Goal: Answer question/provide support: Share knowledge or assist other users

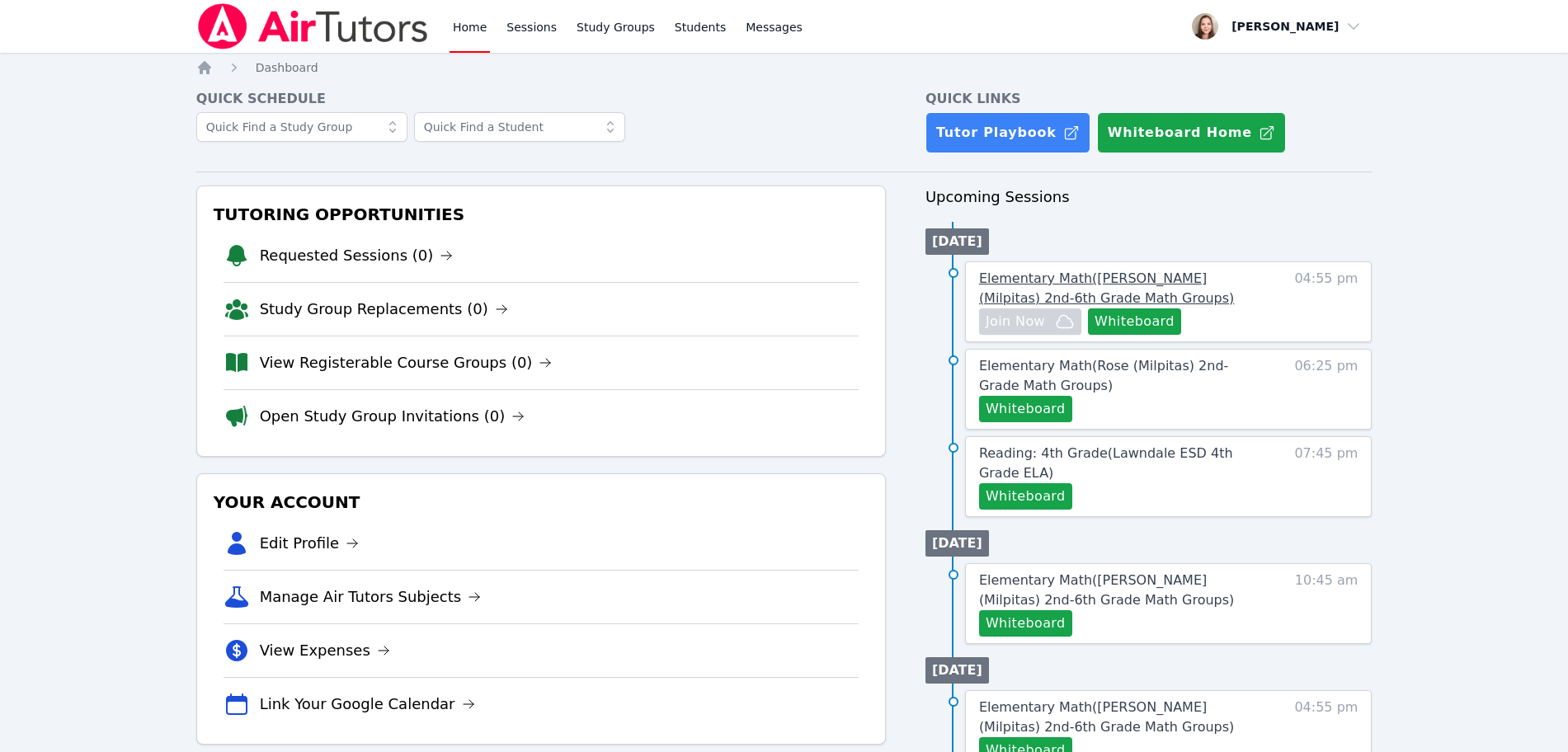
click at [1128, 278] on span "Elementary Math ( Spangler (Milpitas) 2nd-6th Grade Math Groups )" at bounding box center [1107, 287] width 255 height 35
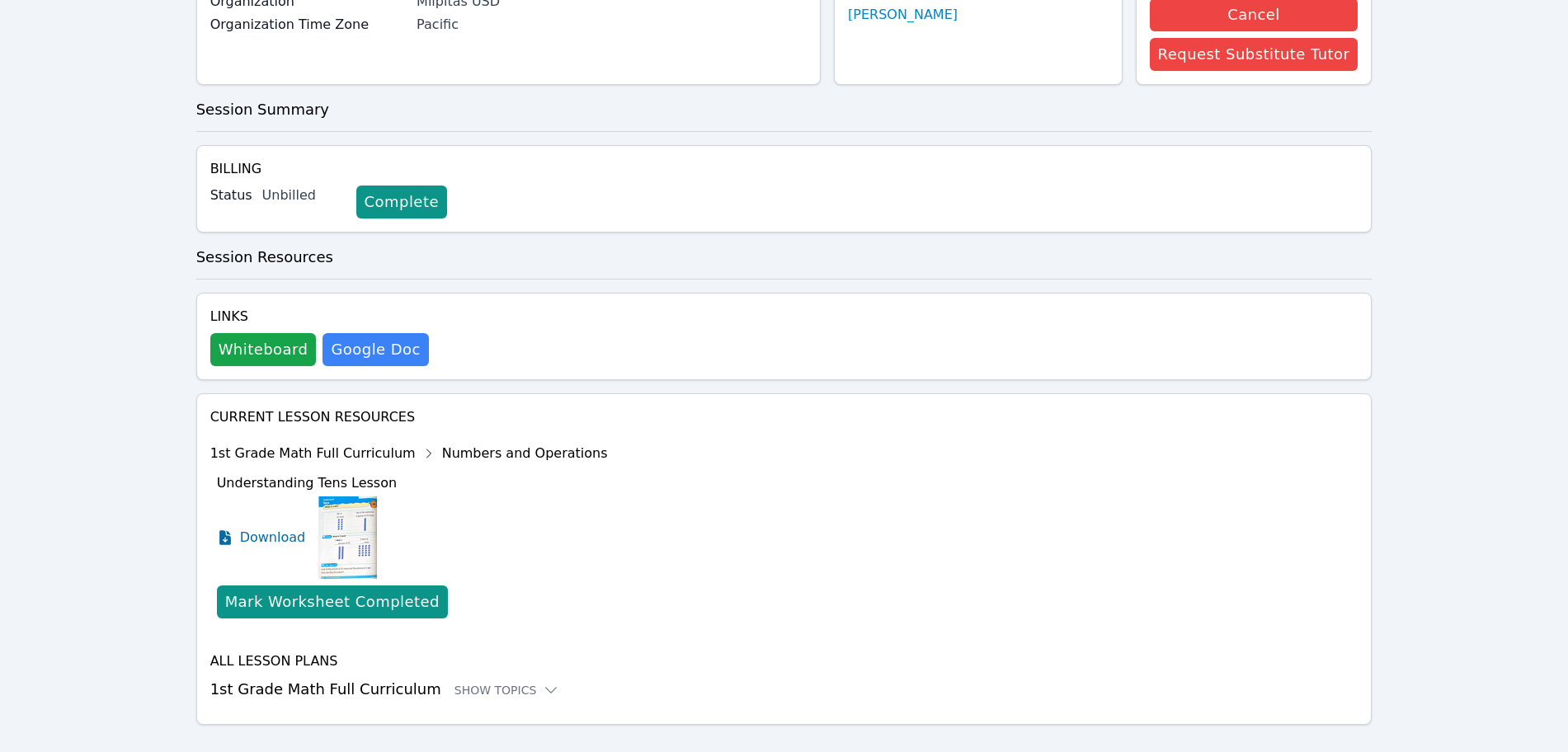
scroll to position [276, 0]
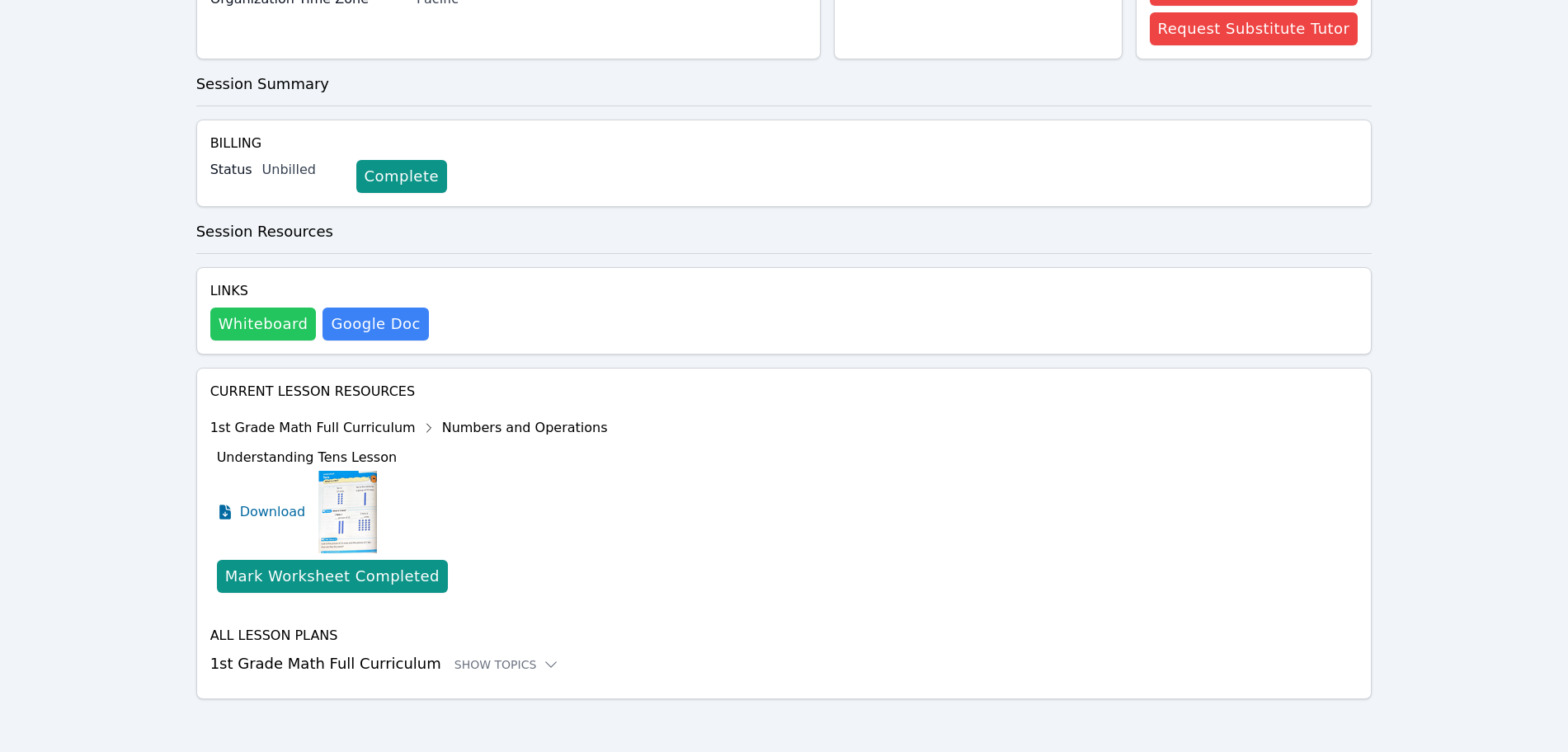
click at [285, 324] on button "Whiteboard" at bounding box center [263, 324] width 106 height 33
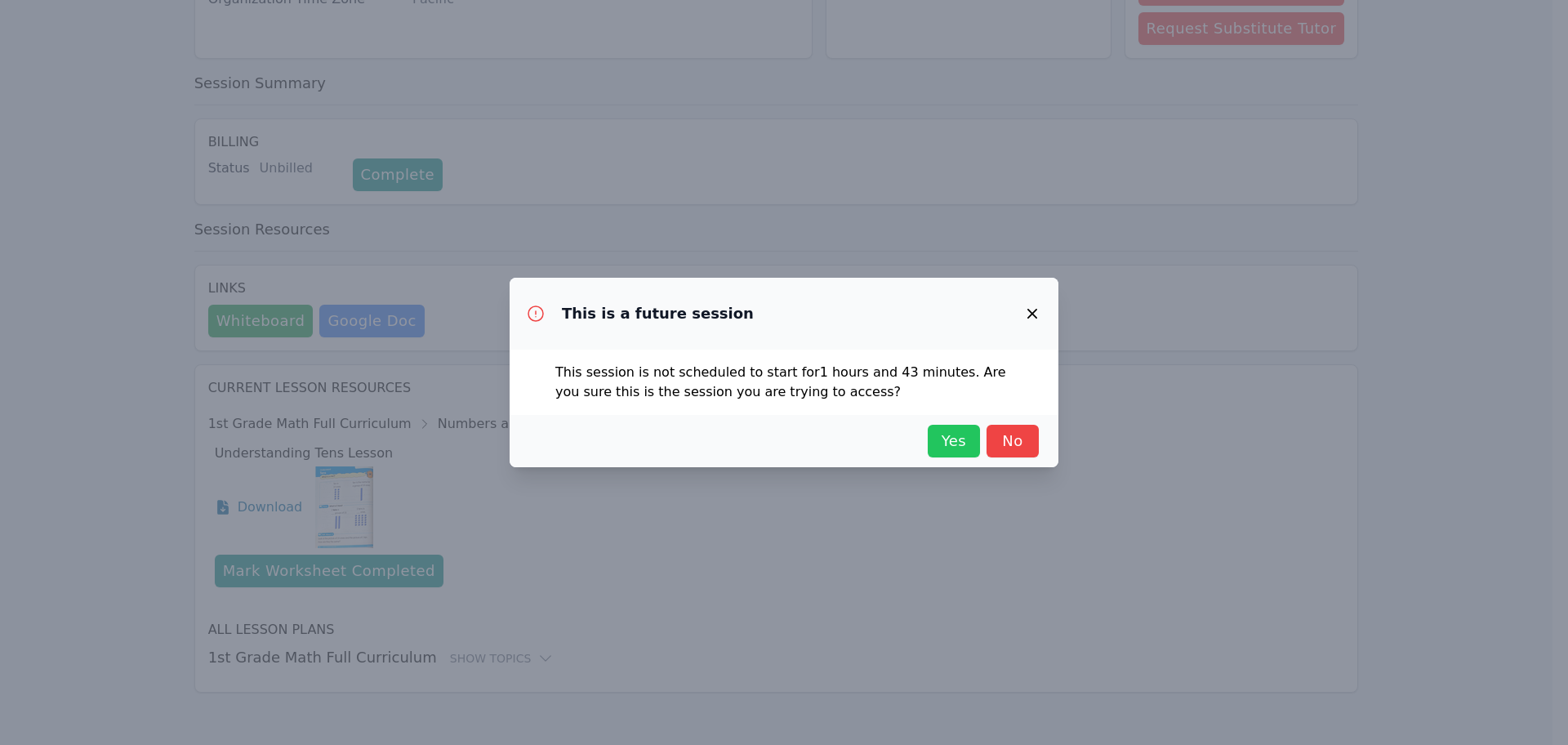
click at [934, 442] on button "Yes" at bounding box center [953, 441] width 52 height 32
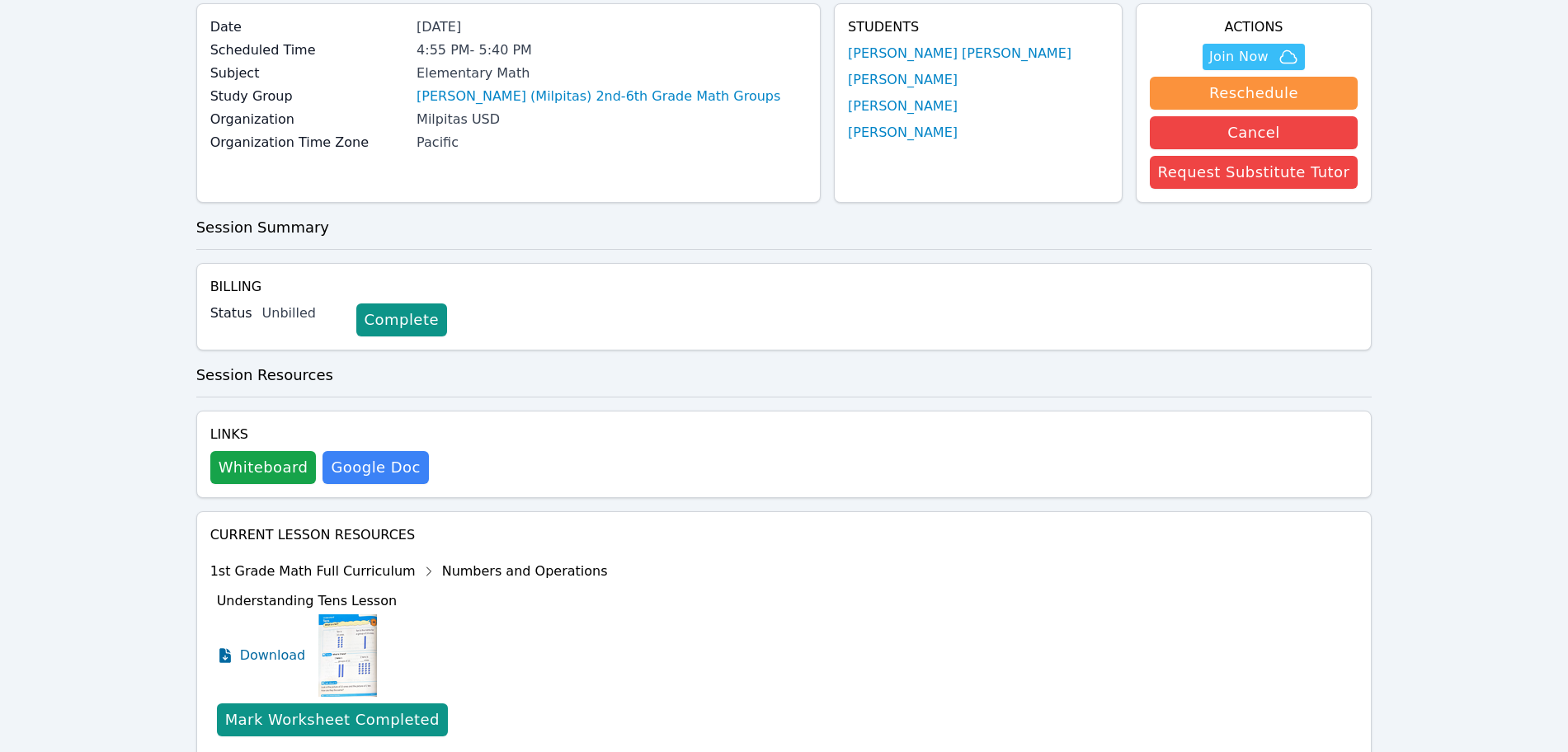
scroll to position [0, 0]
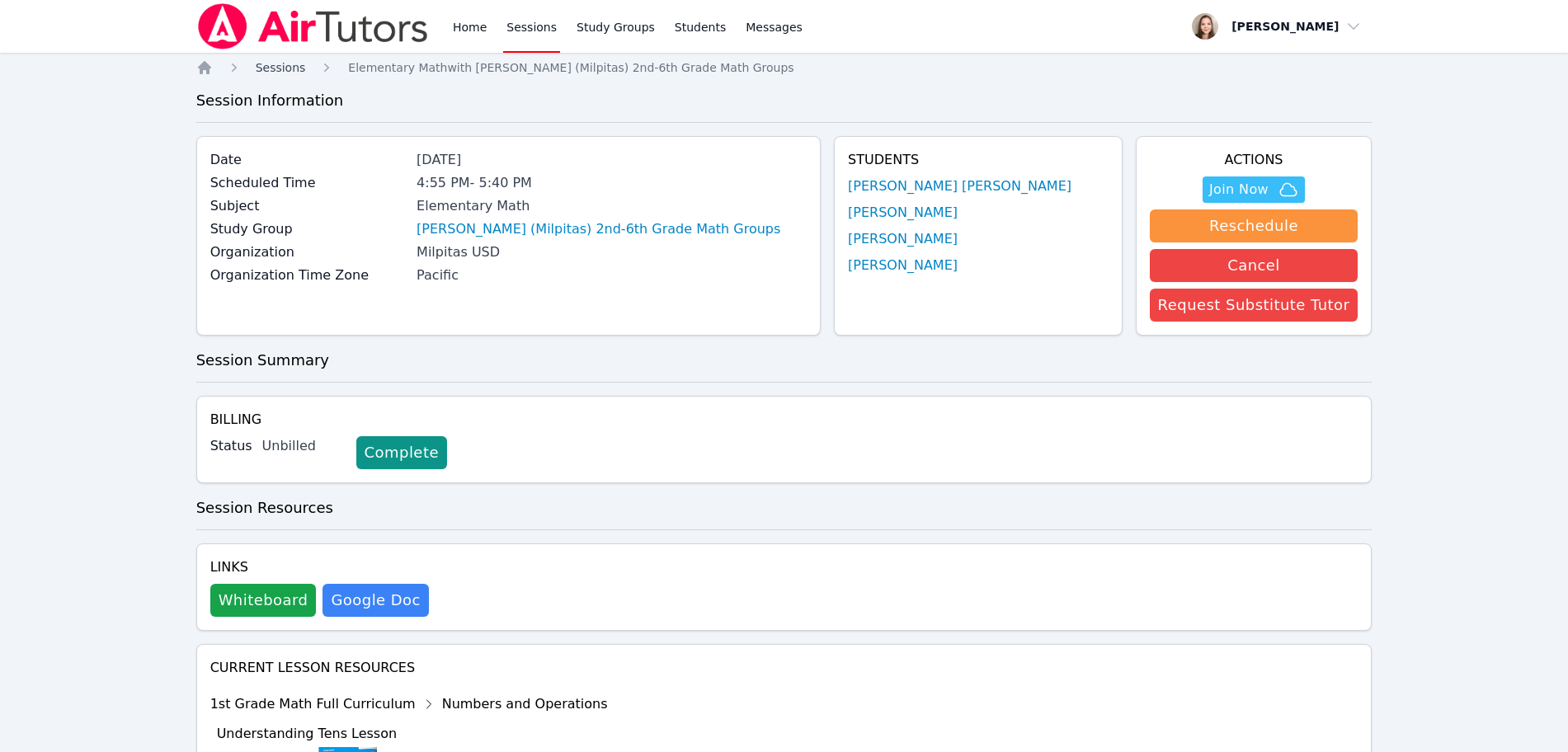
click at [273, 64] on span "Sessions" at bounding box center [281, 68] width 51 height 13
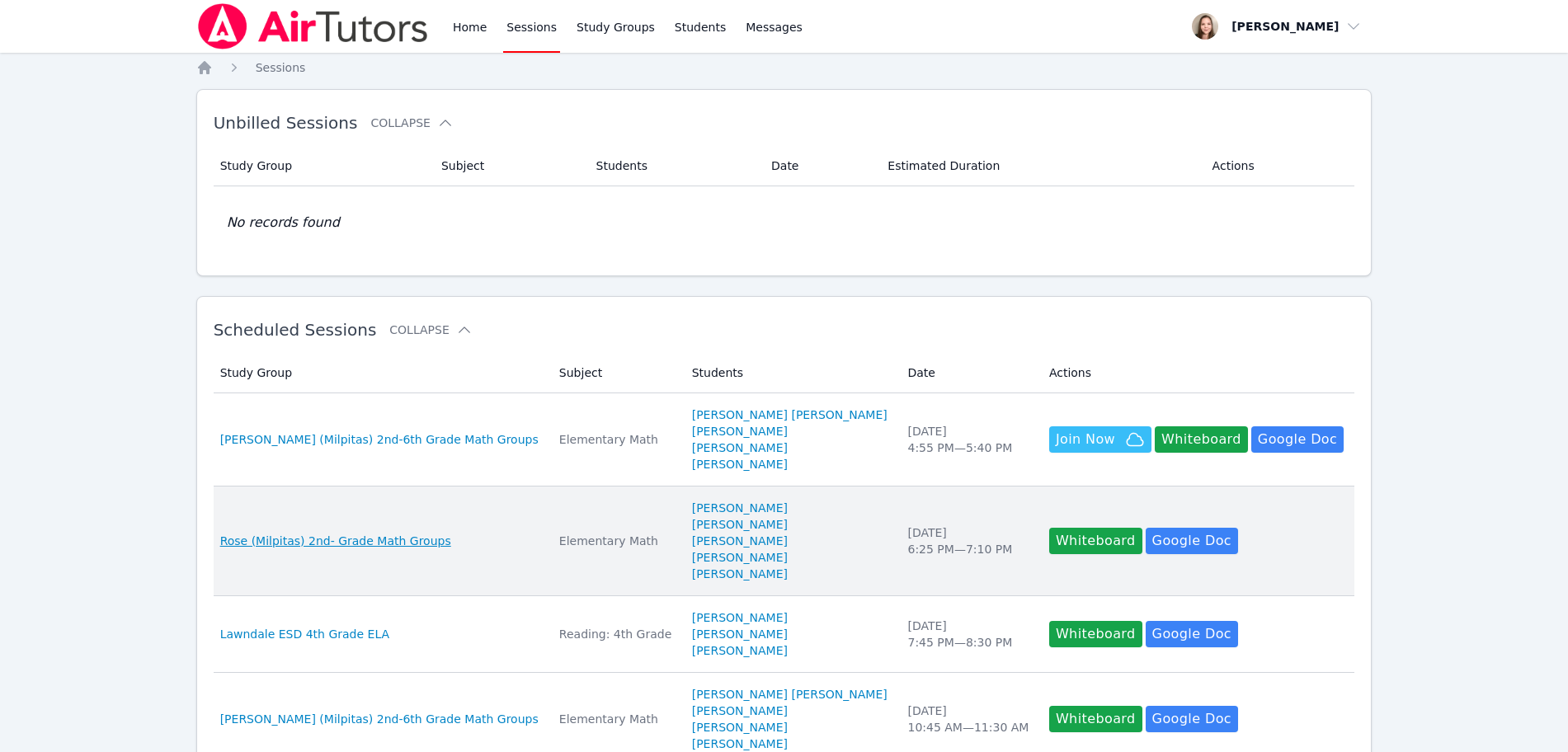
click at [385, 543] on span "Rose (Milpitas) 2nd- Grade Math Groups" at bounding box center [335, 540] width 231 height 16
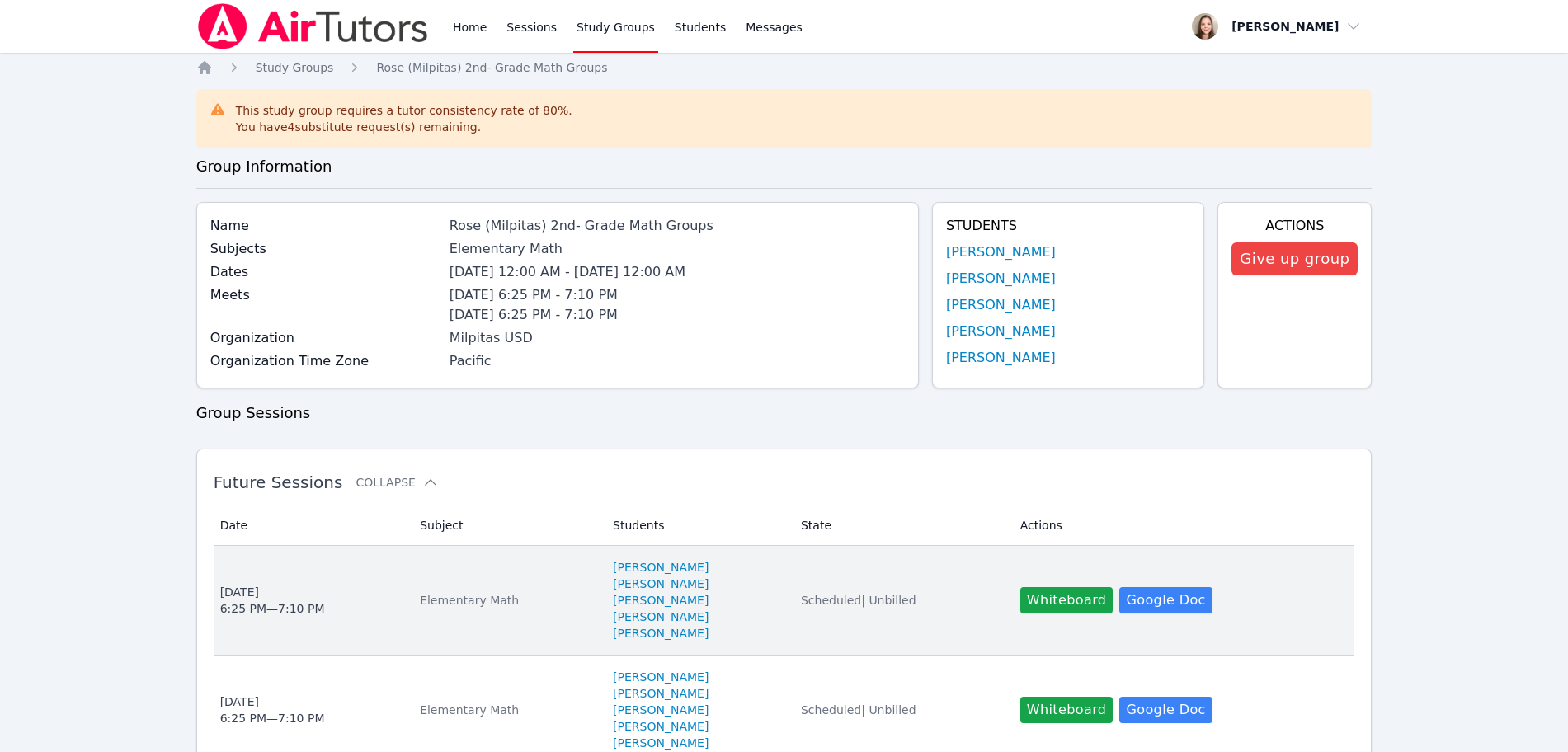
click at [465, 601] on div "Elementary Math" at bounding box center [506, 600] width 173 height 16
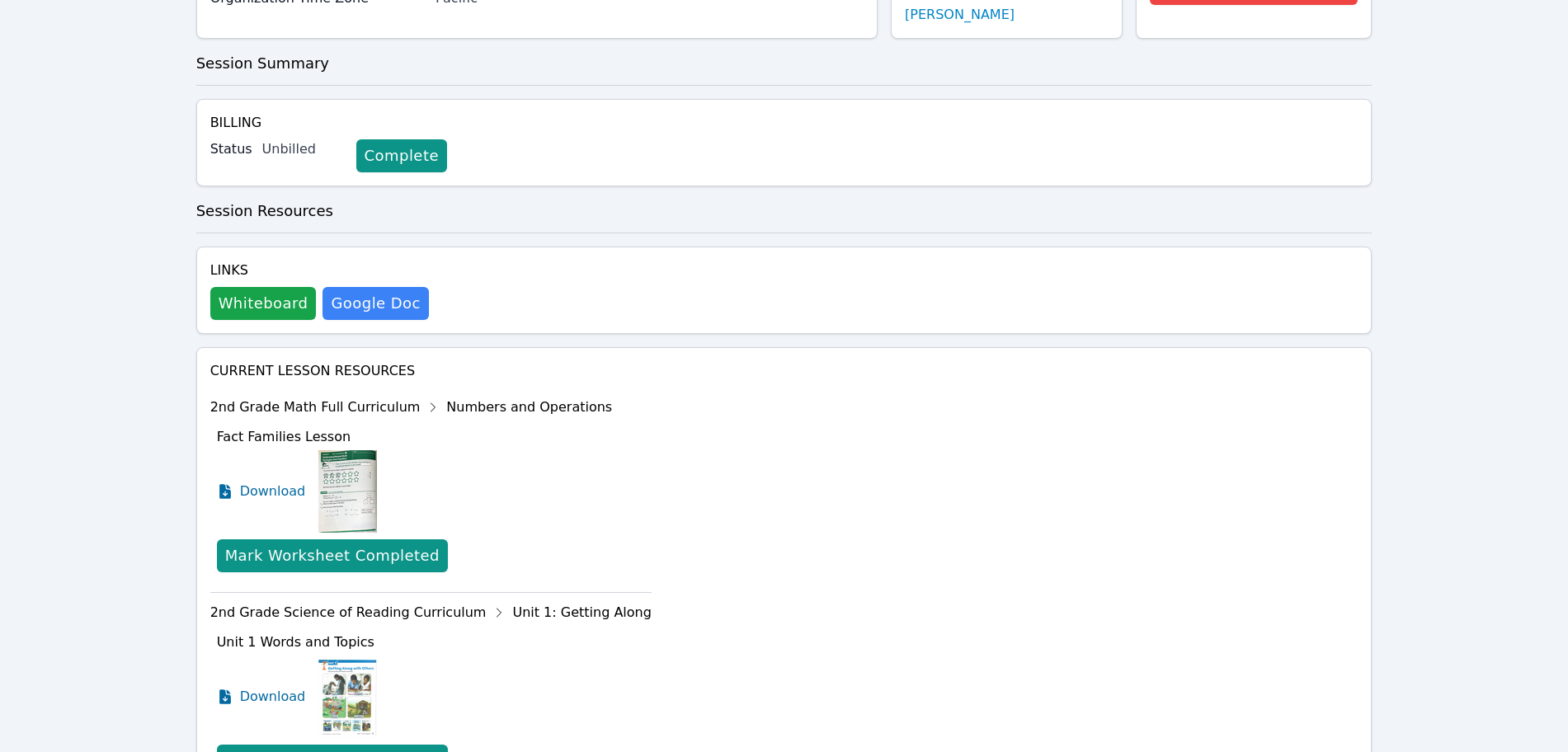
scroll to position [370, 0]
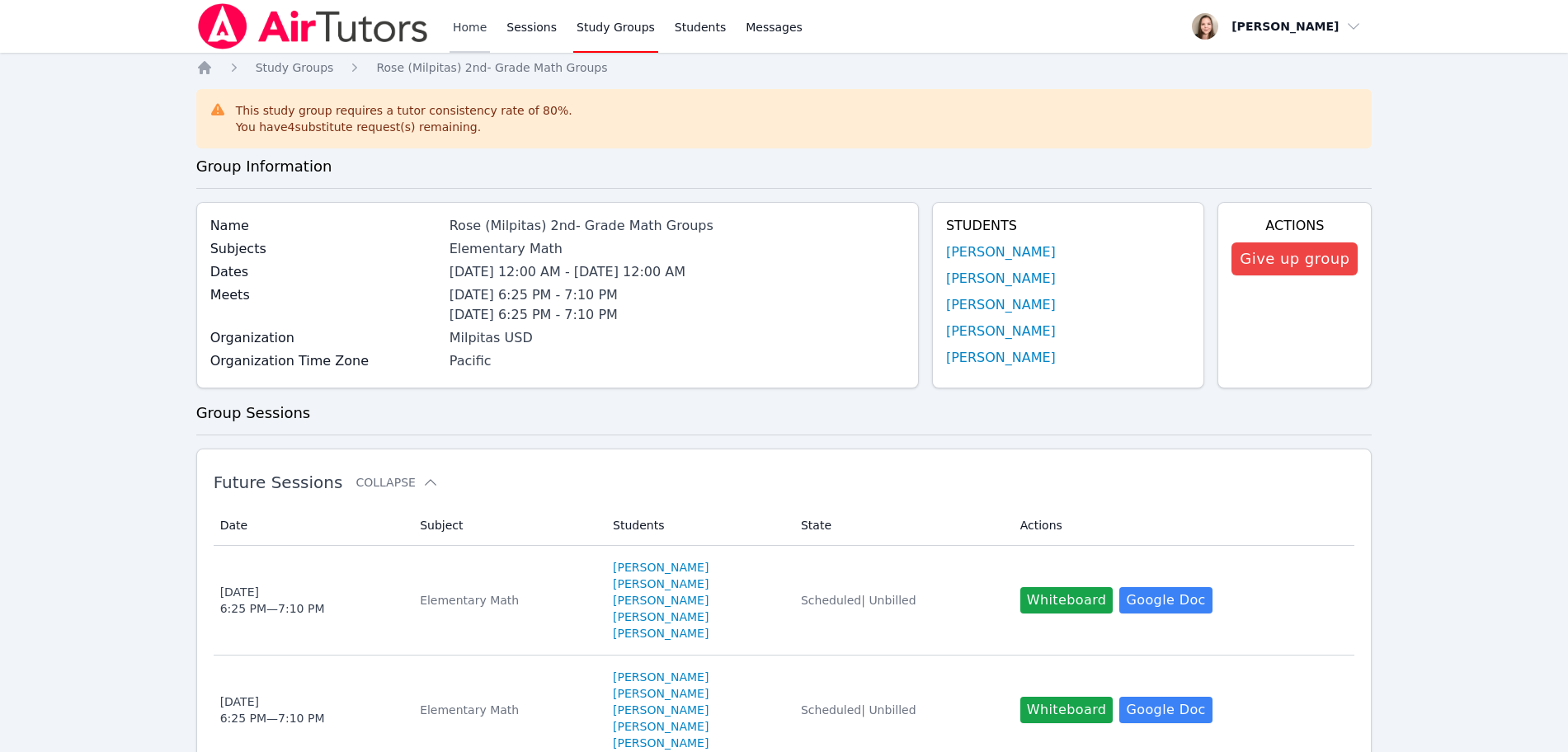
click at [472, 27] on link "Home" at bounding box center [470, 26] width 40 height 53
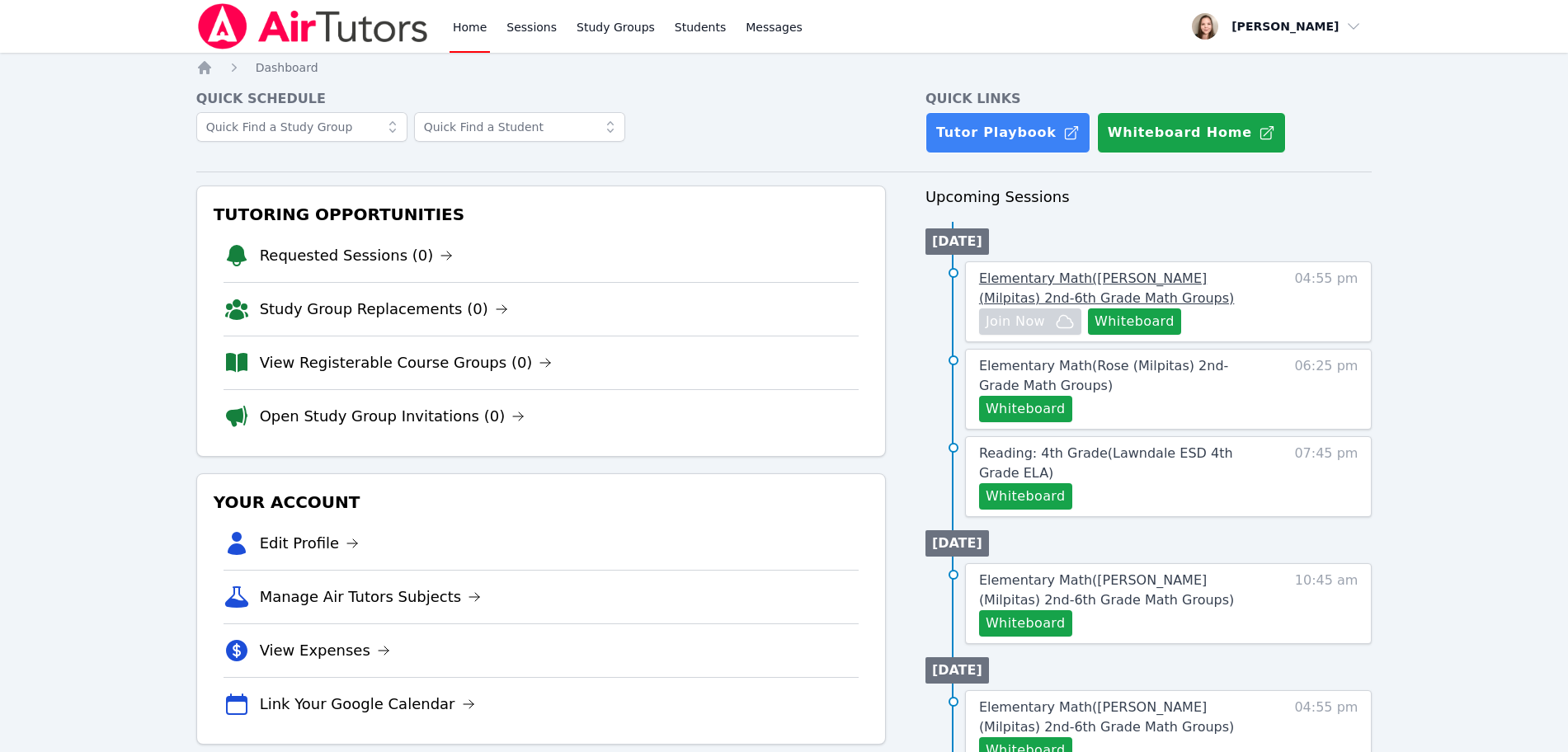
click at [1122, 283] on span "Elementary Math ( Spangler (Milpitas) 2nd-6th Grade Math Groups )" at bounding box center [1107, 287] width 255 height 35
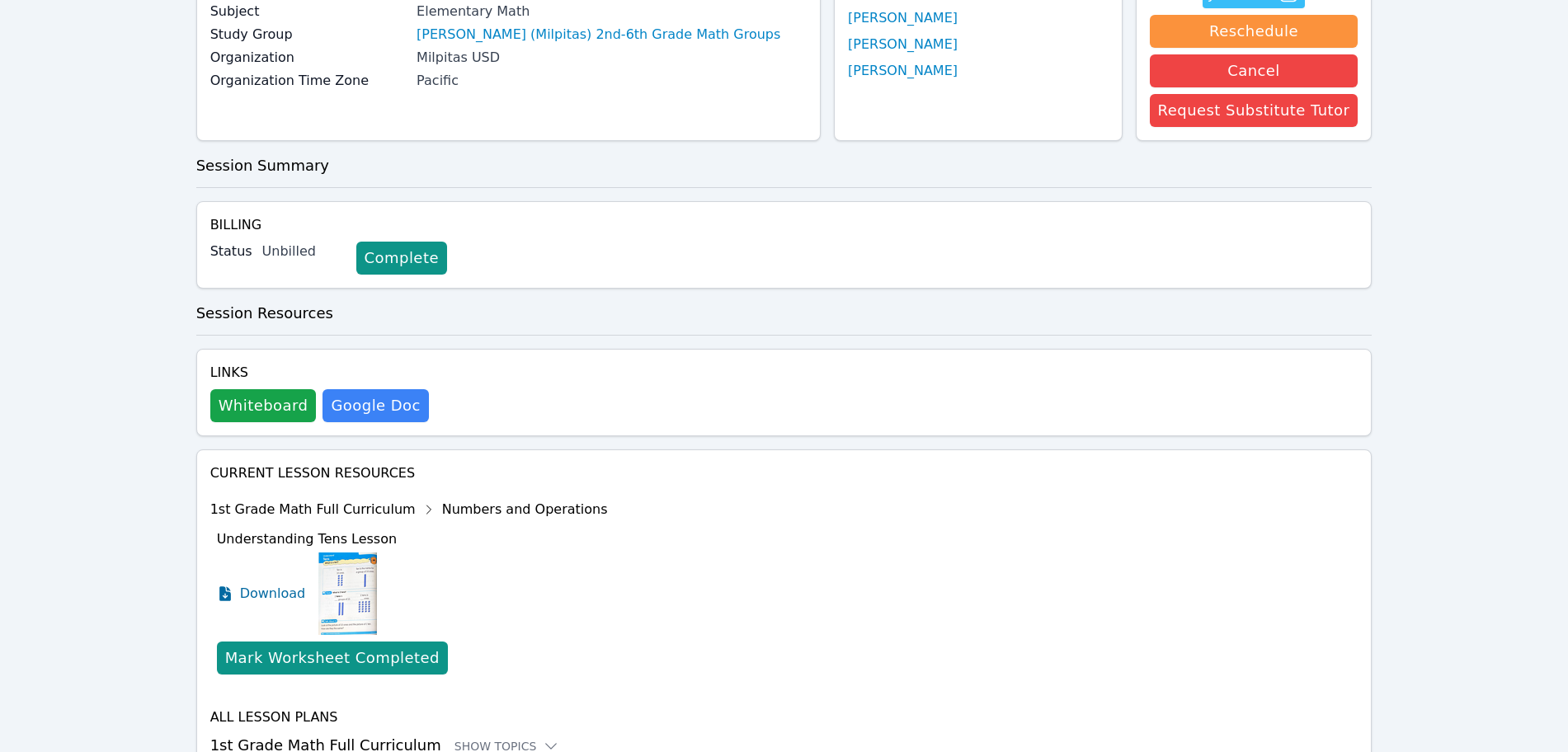
scroll to position [276, 0]
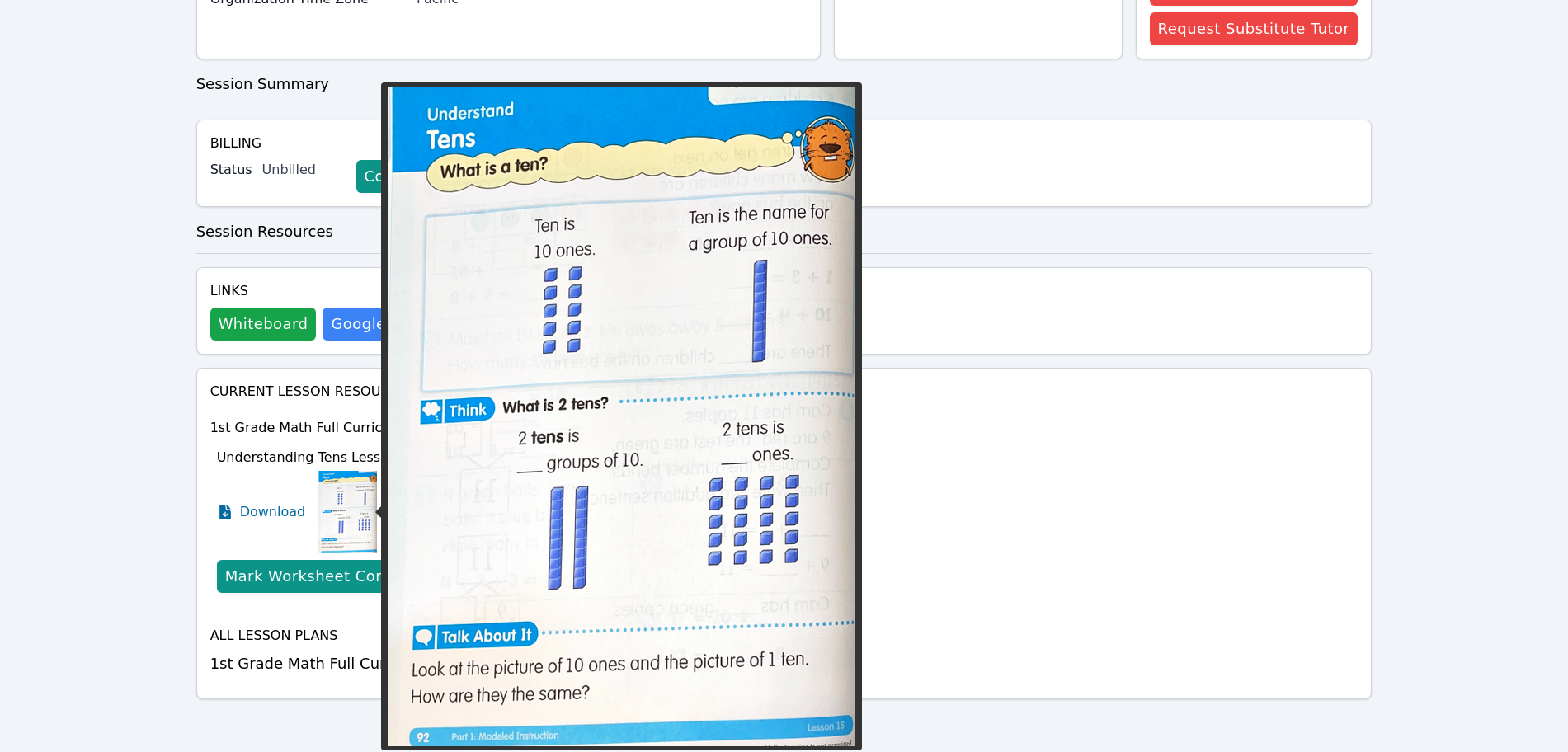
click at [354, 497] on img at bounding box center [347, 512] width 58 height 82
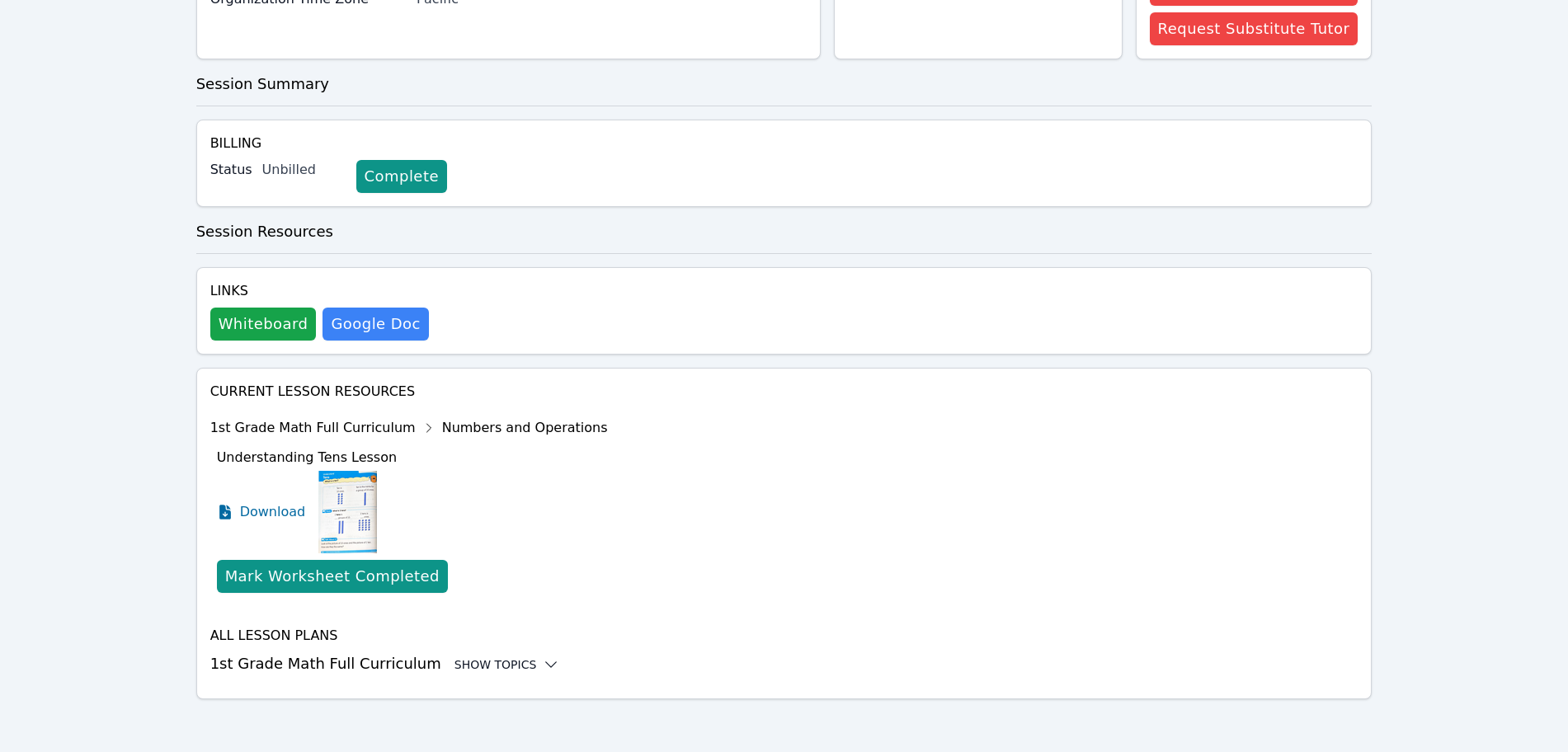
click at [471, 663] on div "Show Topics" at bounding box center [507, 664] width 105 height 16
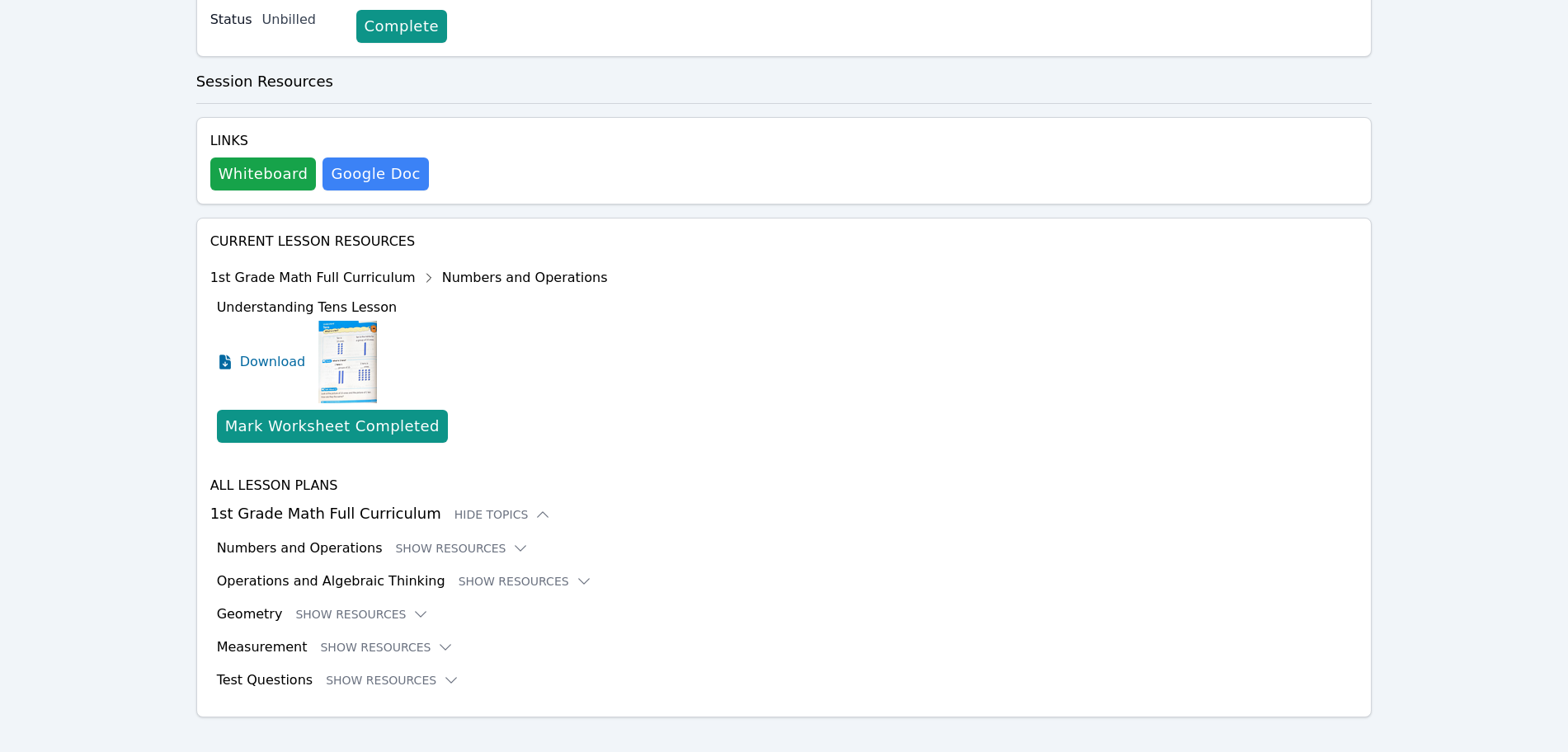
scroll to position [444, 0]
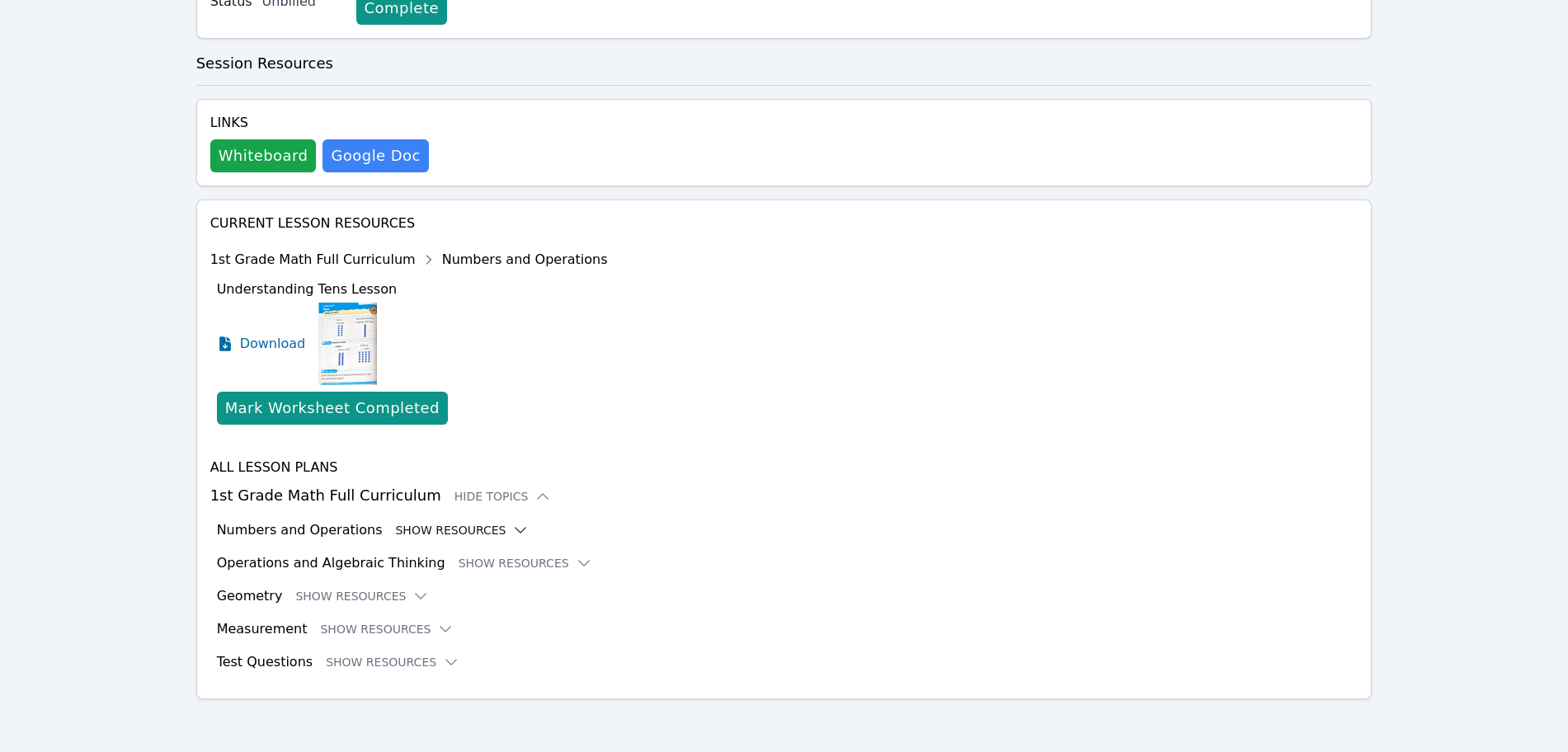
click at [427, 525] on button "Show Resources" at bounding box center [461, 530] width 133 height 16
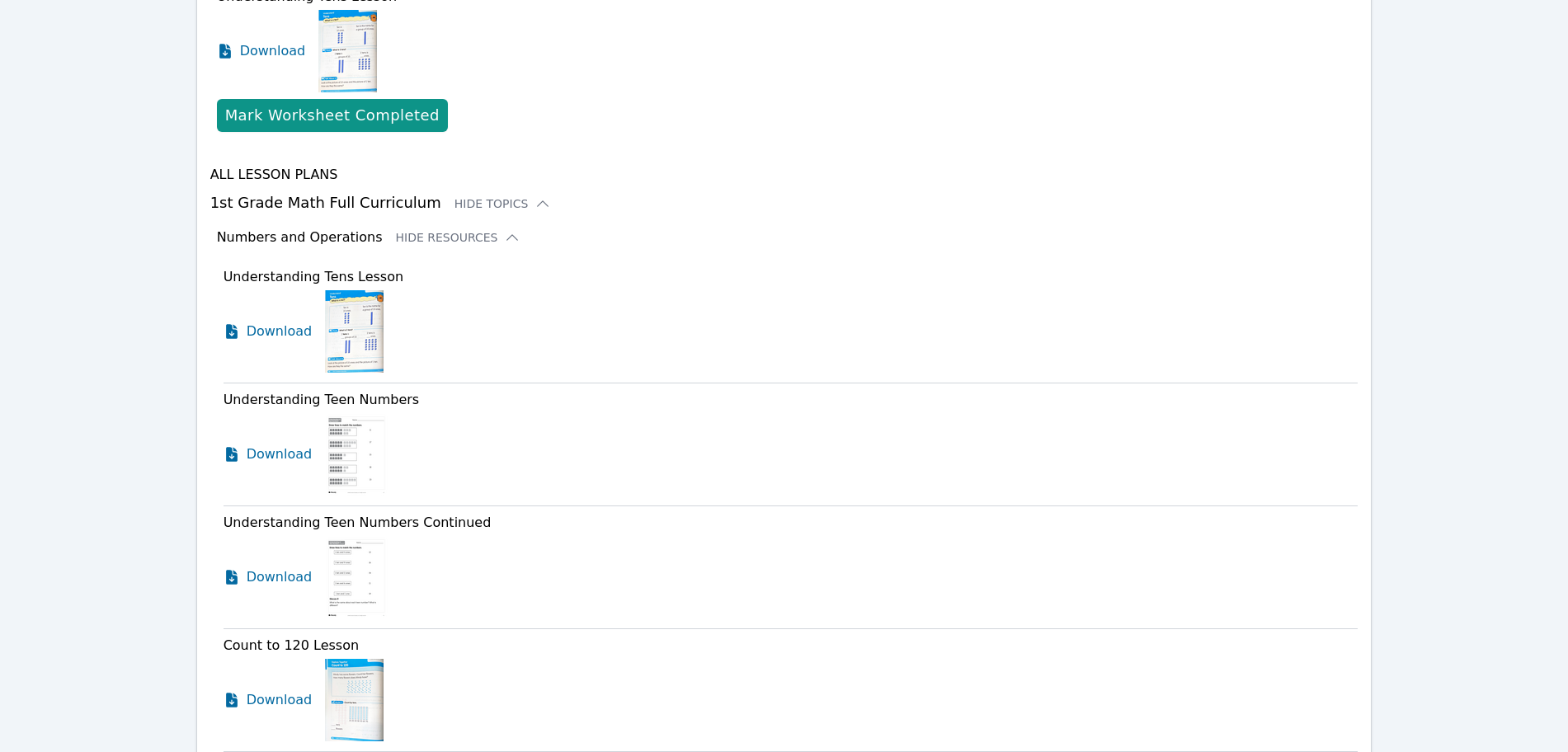
scroll to position [754, 0]
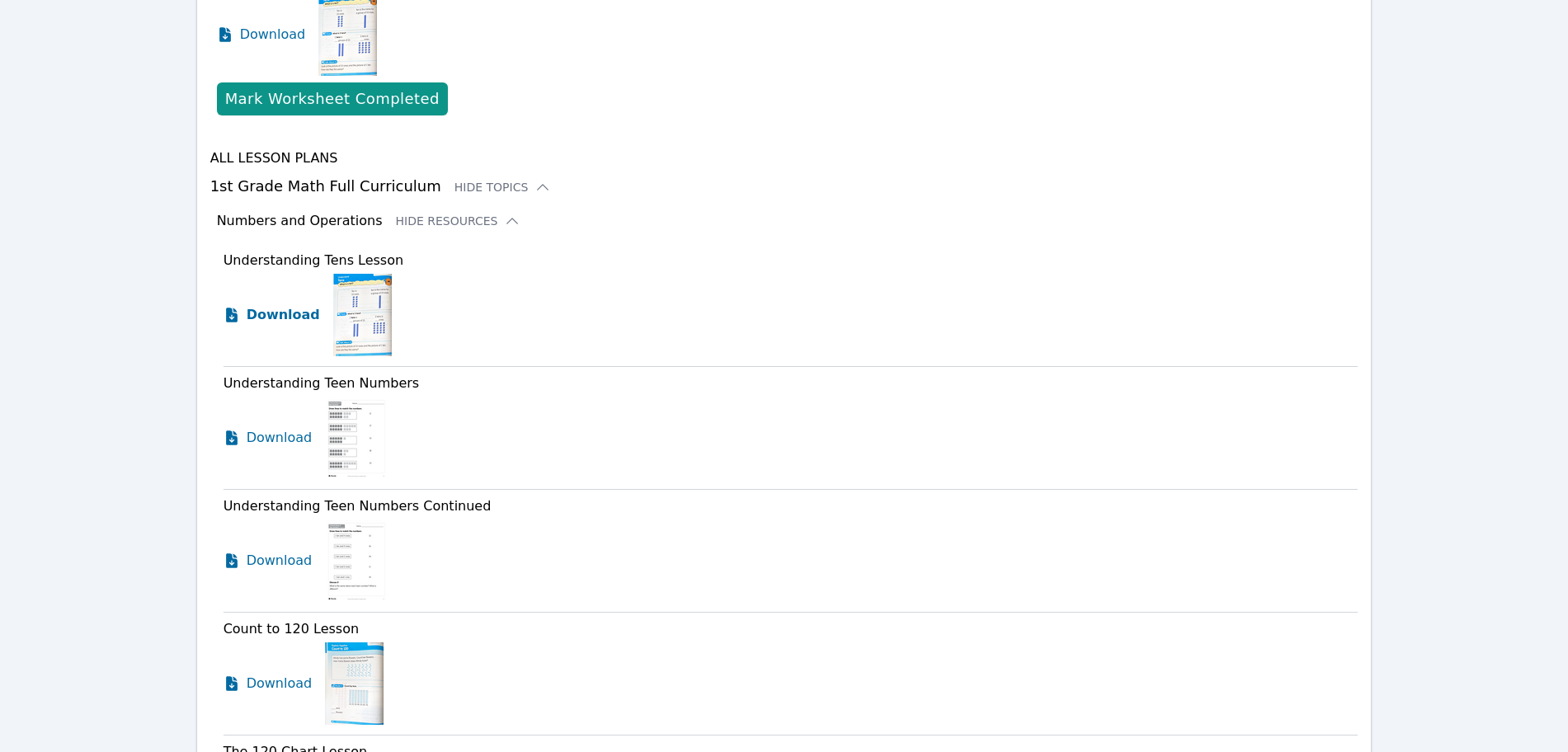
click at [265, 319] on span "Download" at bounding box center [283, 314] width 74 height 20
click at [284, 447] on span "Download" at bounding box center [283, 438] width 74 height 20
click at [301, 562] on span "Download" at bounding box center [283, 560] width 74 height 20
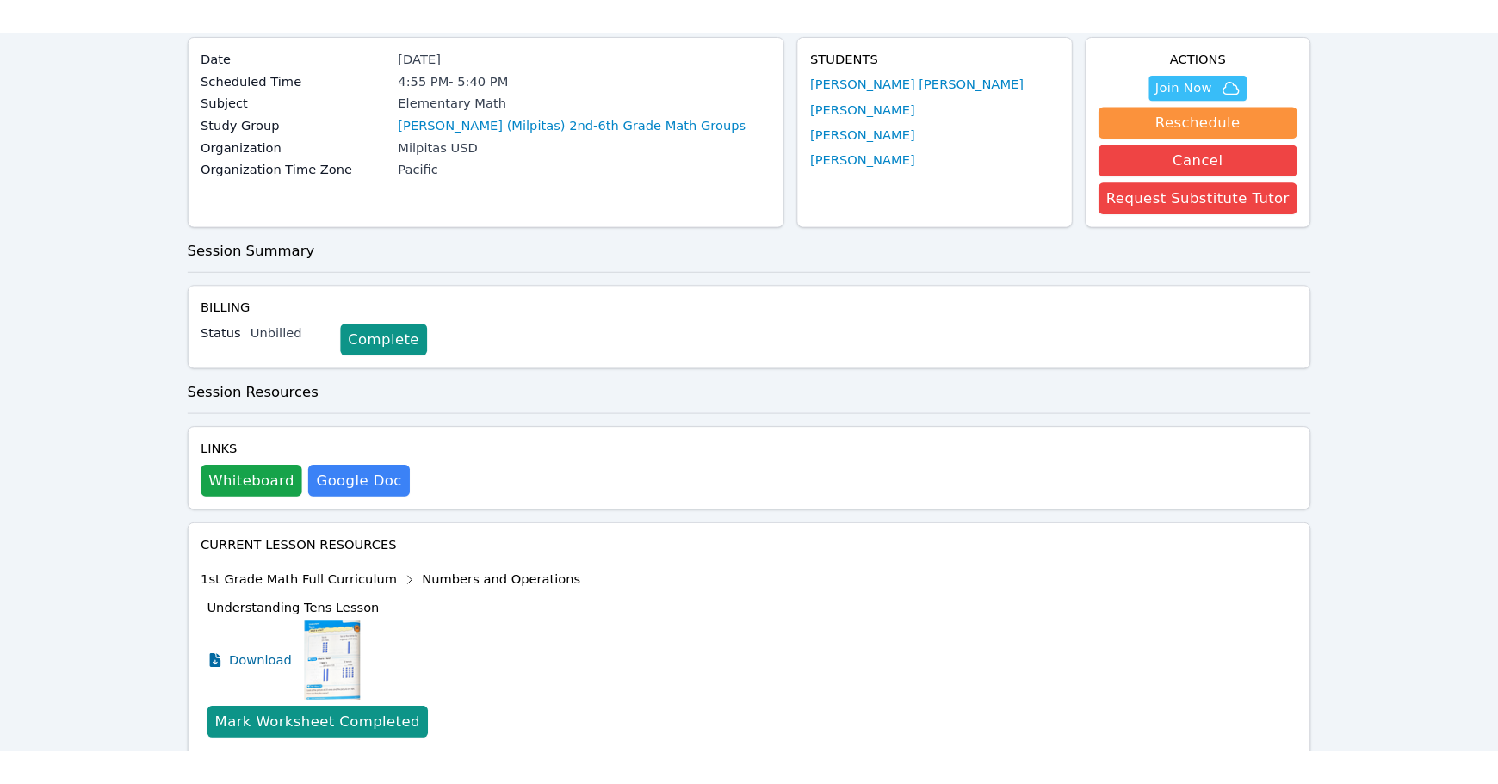
scroll to position [0, 0]
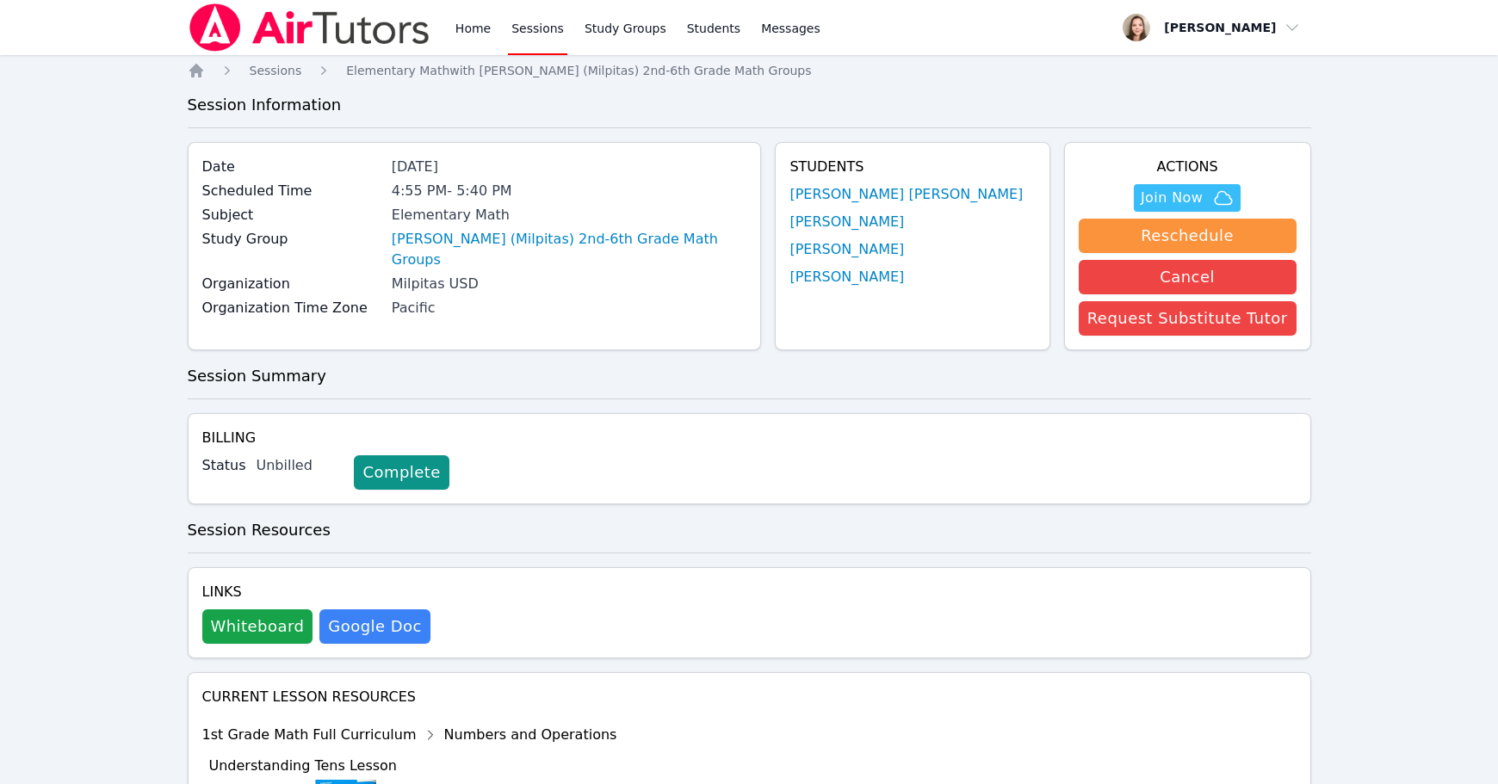
click at [448, 36] on div "Home Sessions Study Groups Students Messages" at bounding box center [506, 27] width 636 height 55
click at [467, 31] on link "Home" at bounding box center [473, 27] width 42 height 55
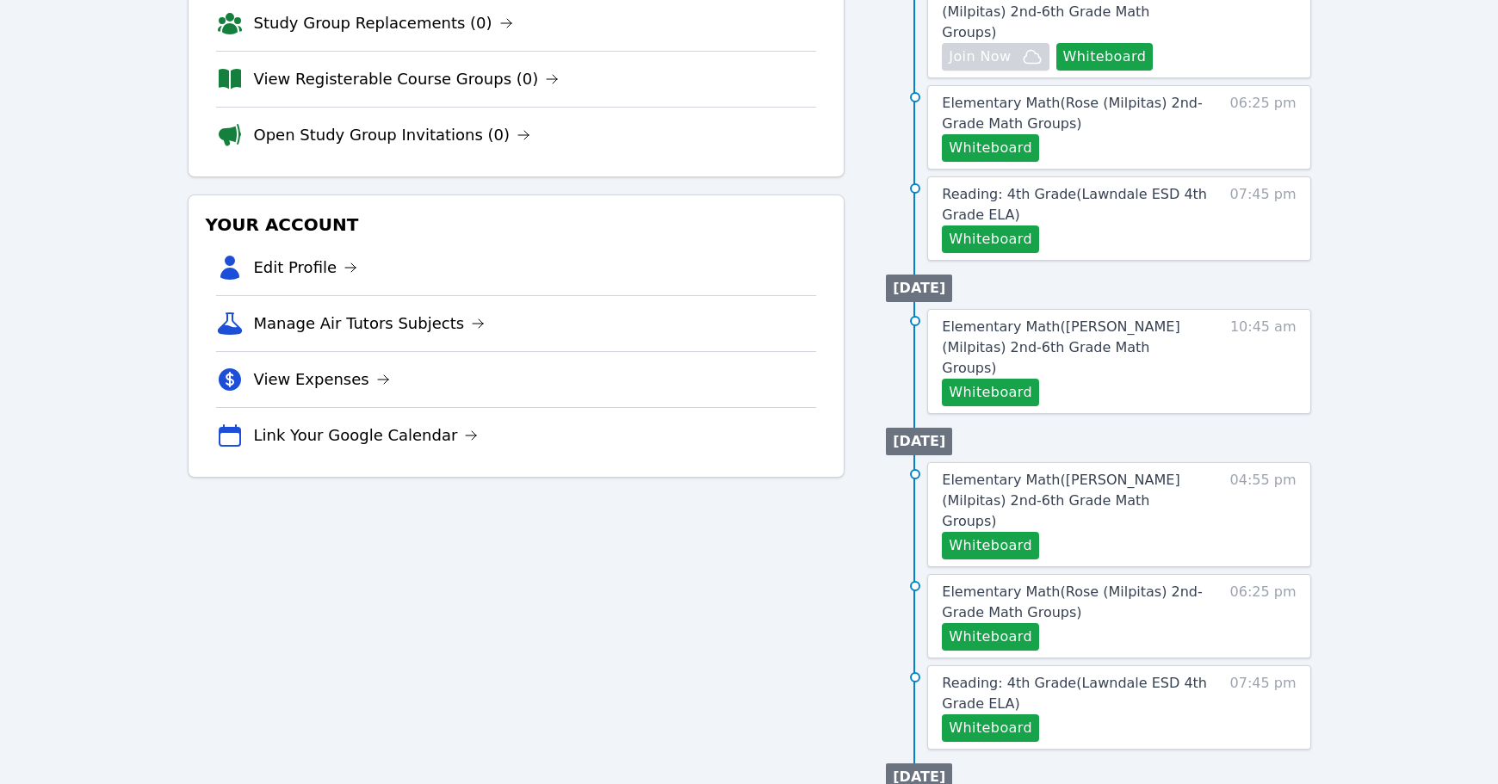
scroll to position [323, 0]
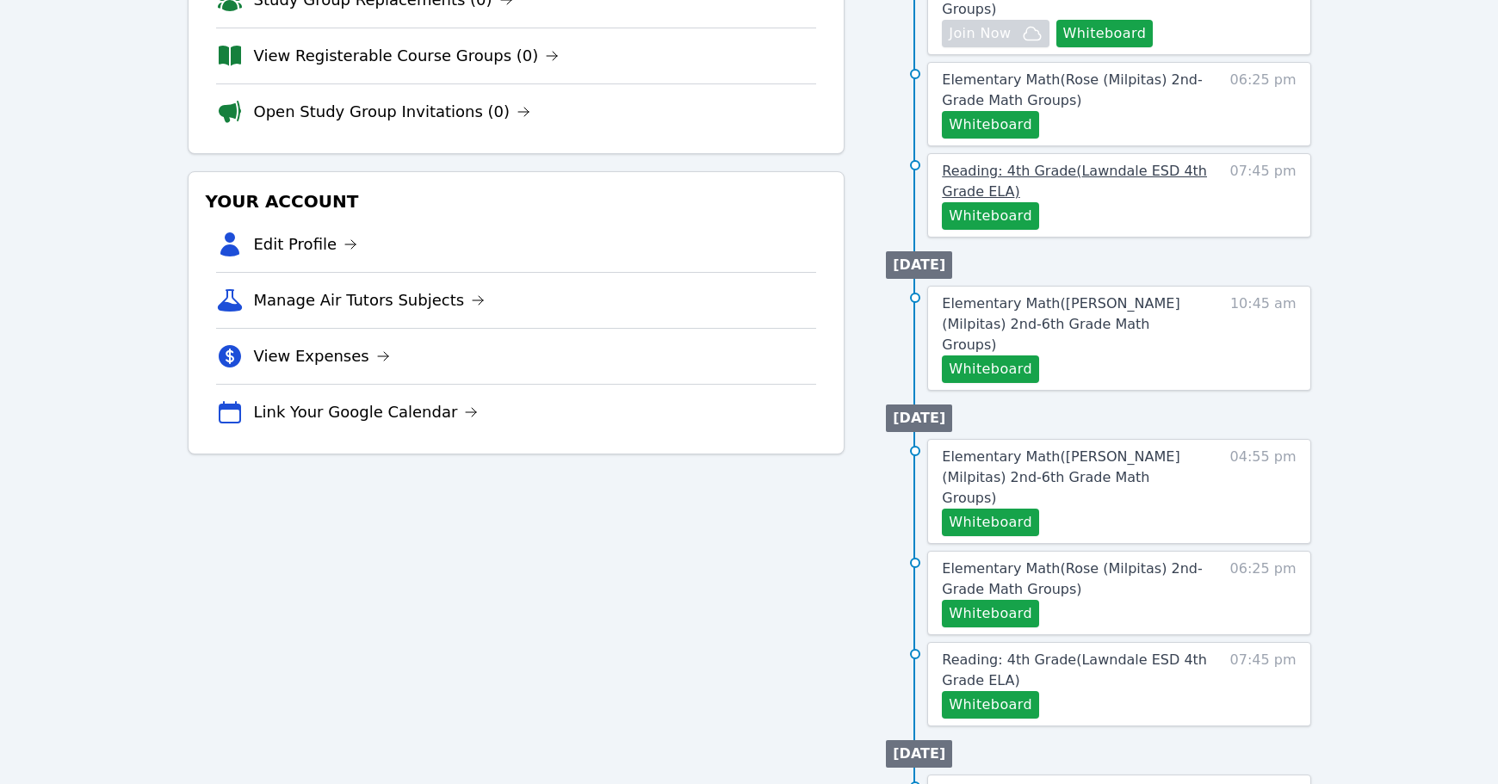
click at [1042, 163] on span "Reading: 4th Grade ( Lawndale ESD 4th Grade ELA )" at bounding box center [1074, 181] width 265 height 37
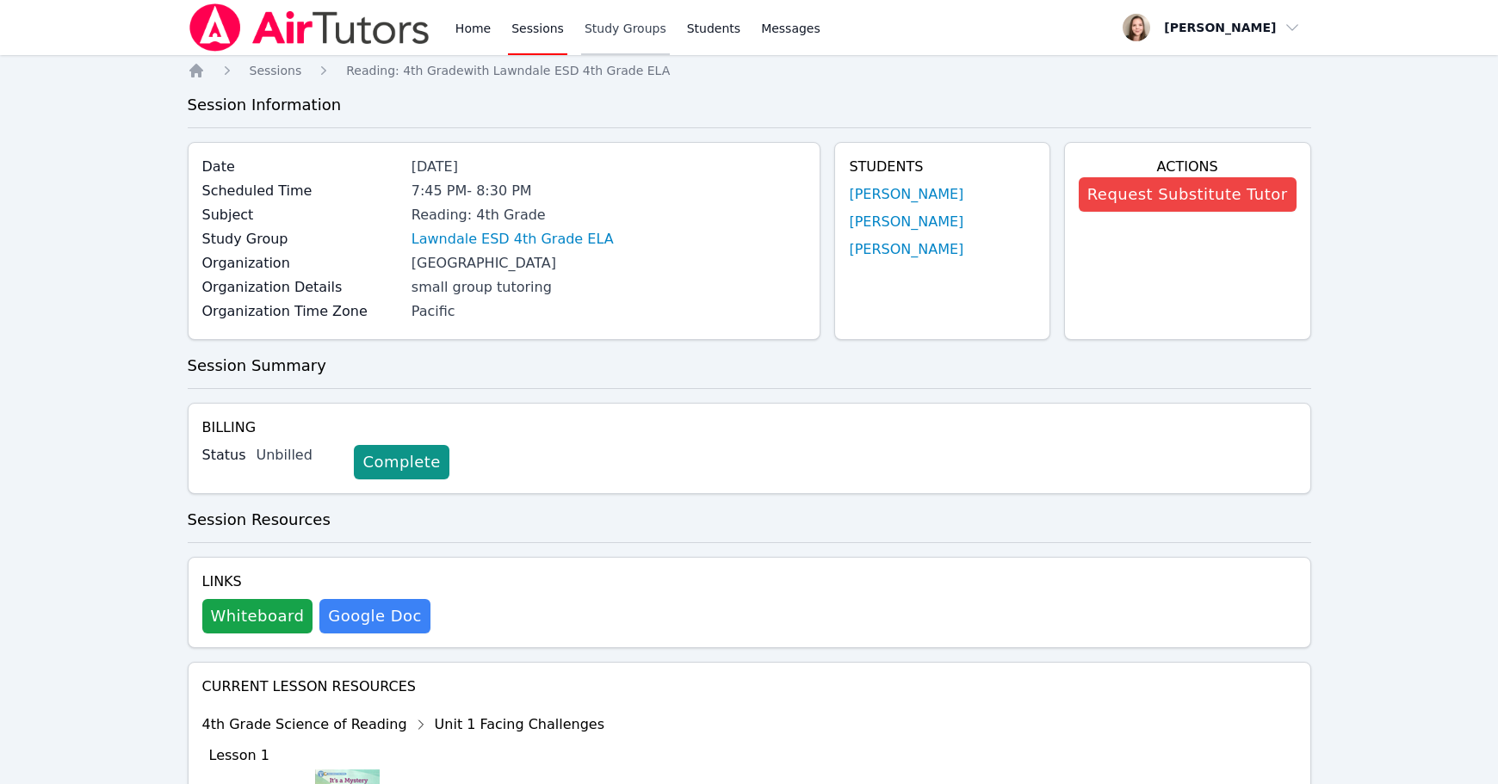
click at [598, 26] on link "Study Groups" at bounding box center [625, 27] width 89 height 55
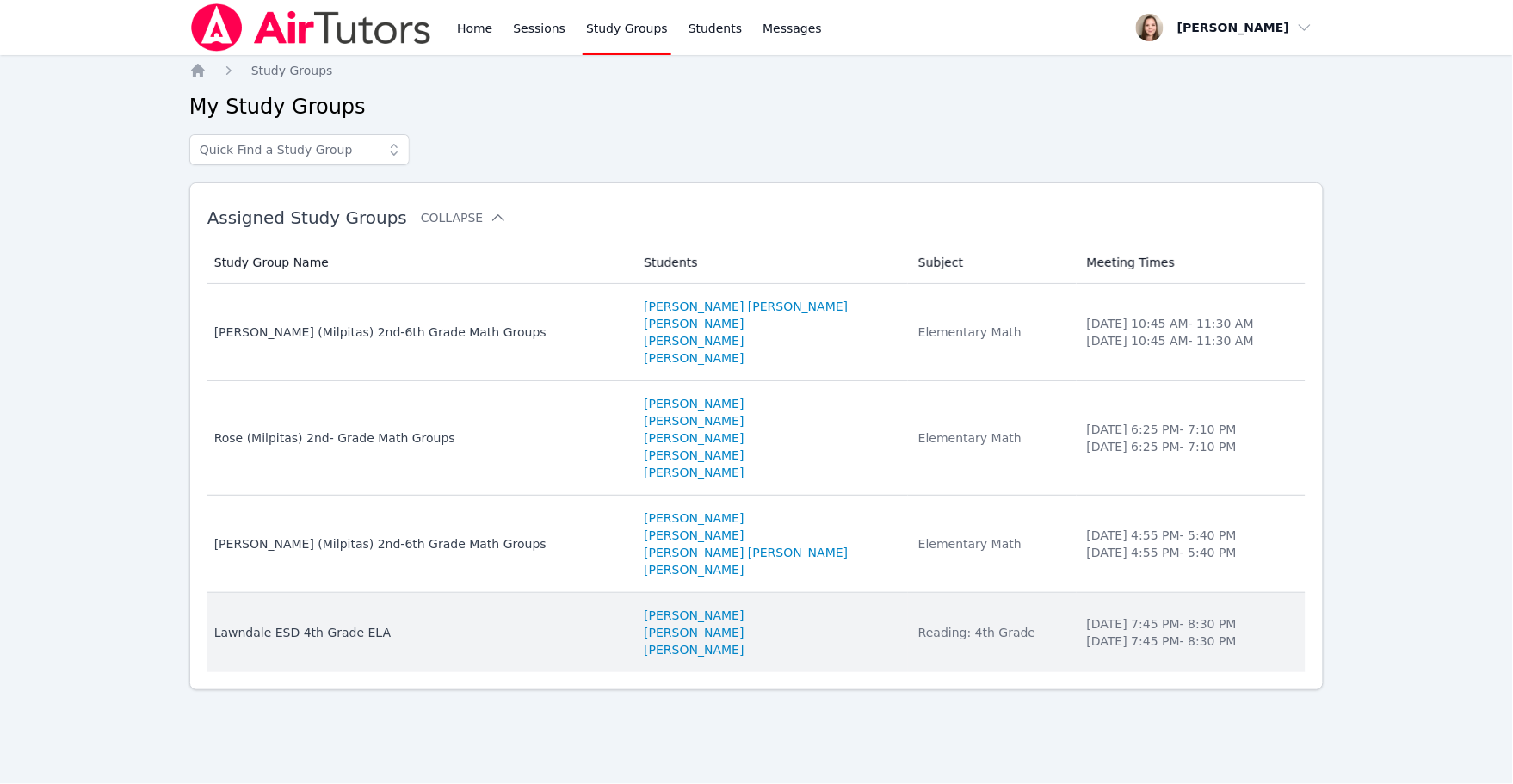
click at [353, 640] on div "Lawndale ESD 4th Grade ELA" at bounding box center [419, 632] width 410 height 17
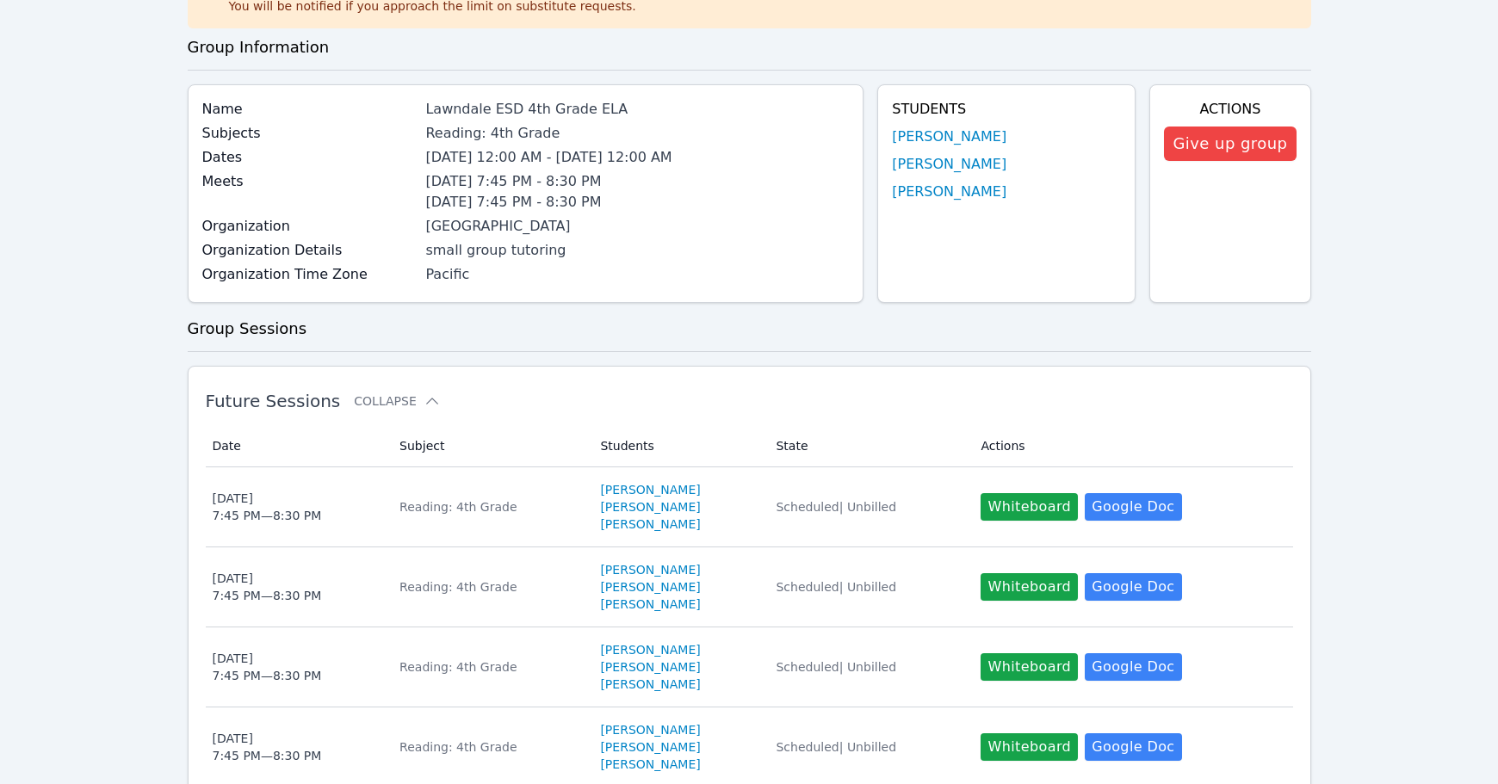
scroll to position [108, 0]
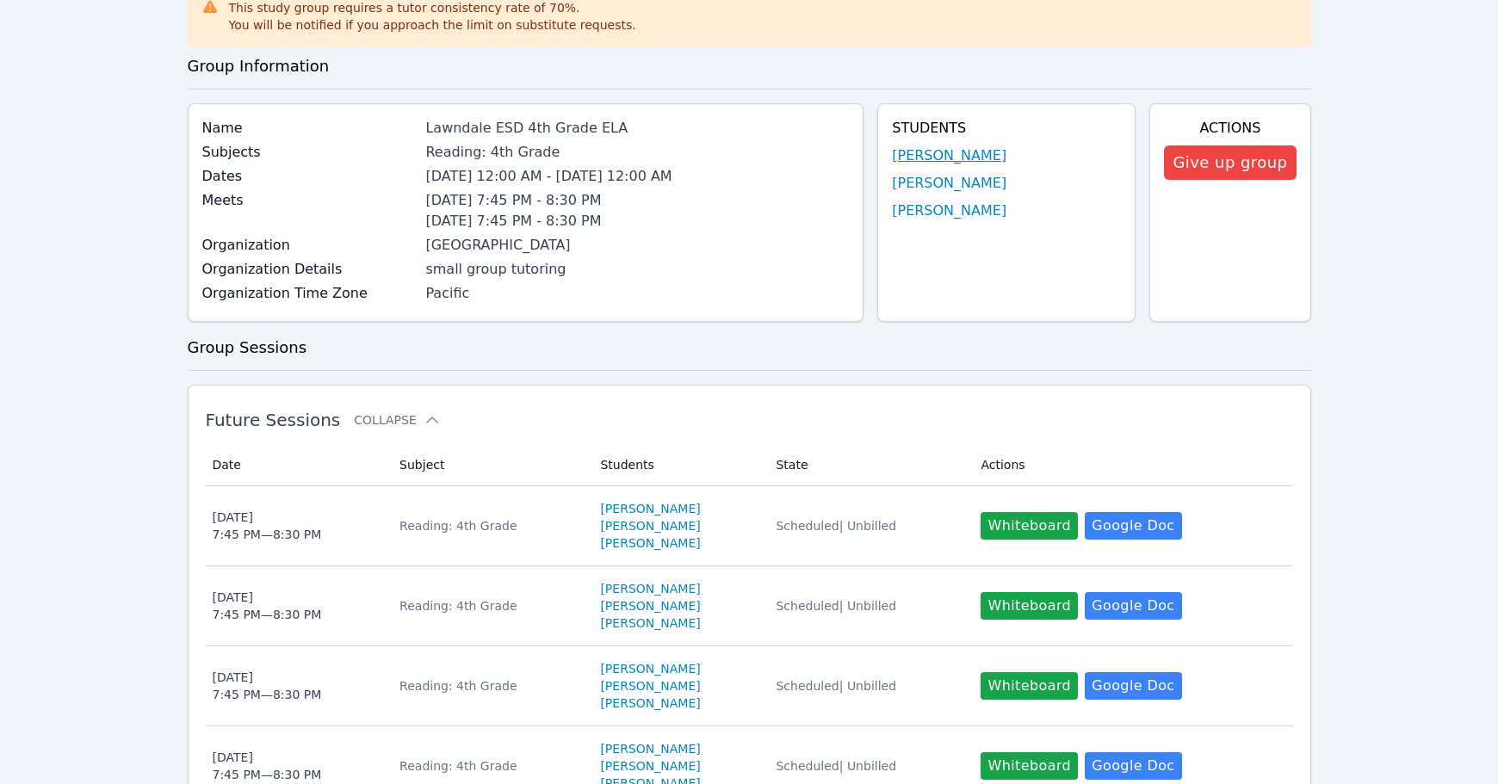
click at [969, 151] on link "Nahum Linares Salvatierra" at bounding box center [949, 155] width 114 height 21
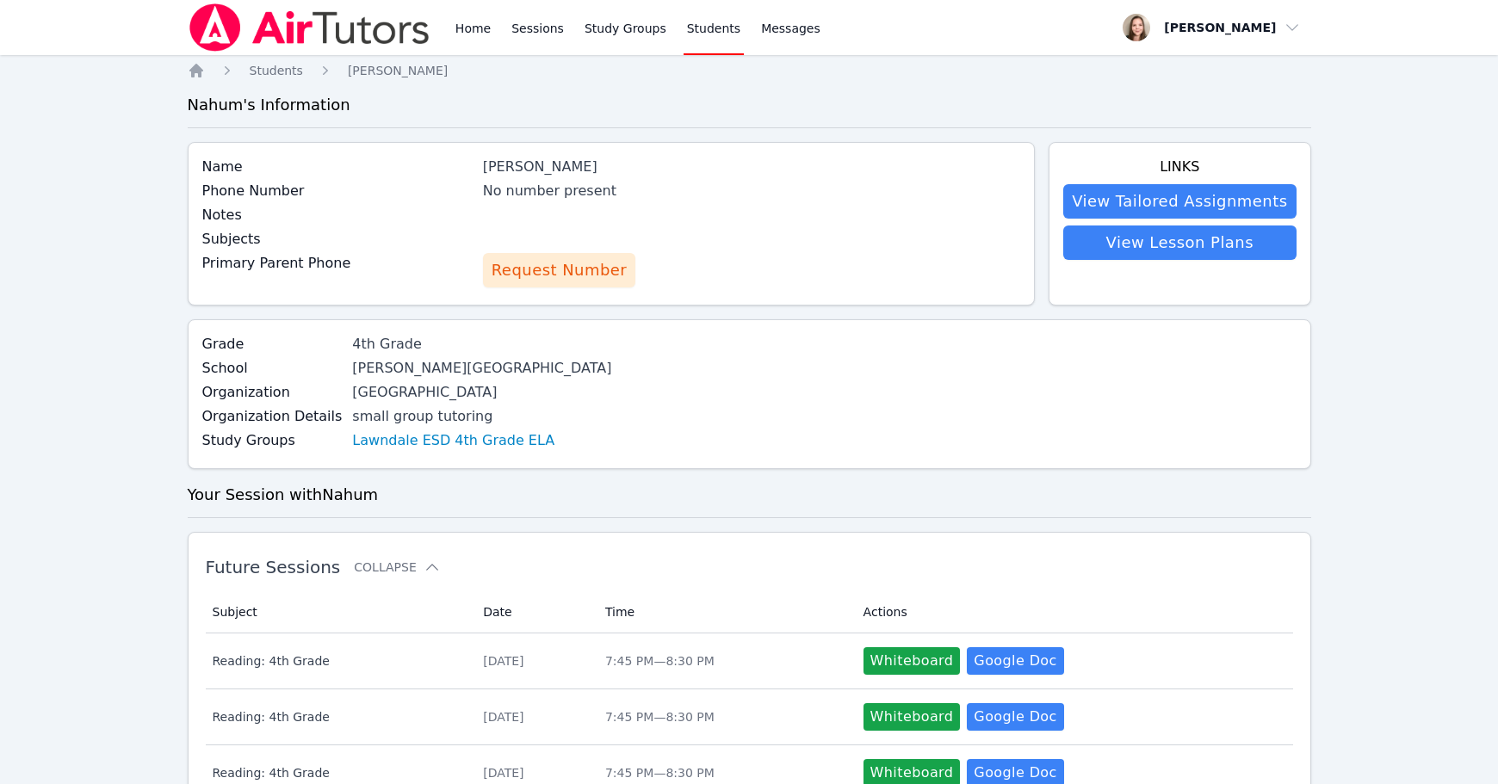
click at [578, 264] on span "Request Number" at bounding box center [558, 270] width 135 height 24
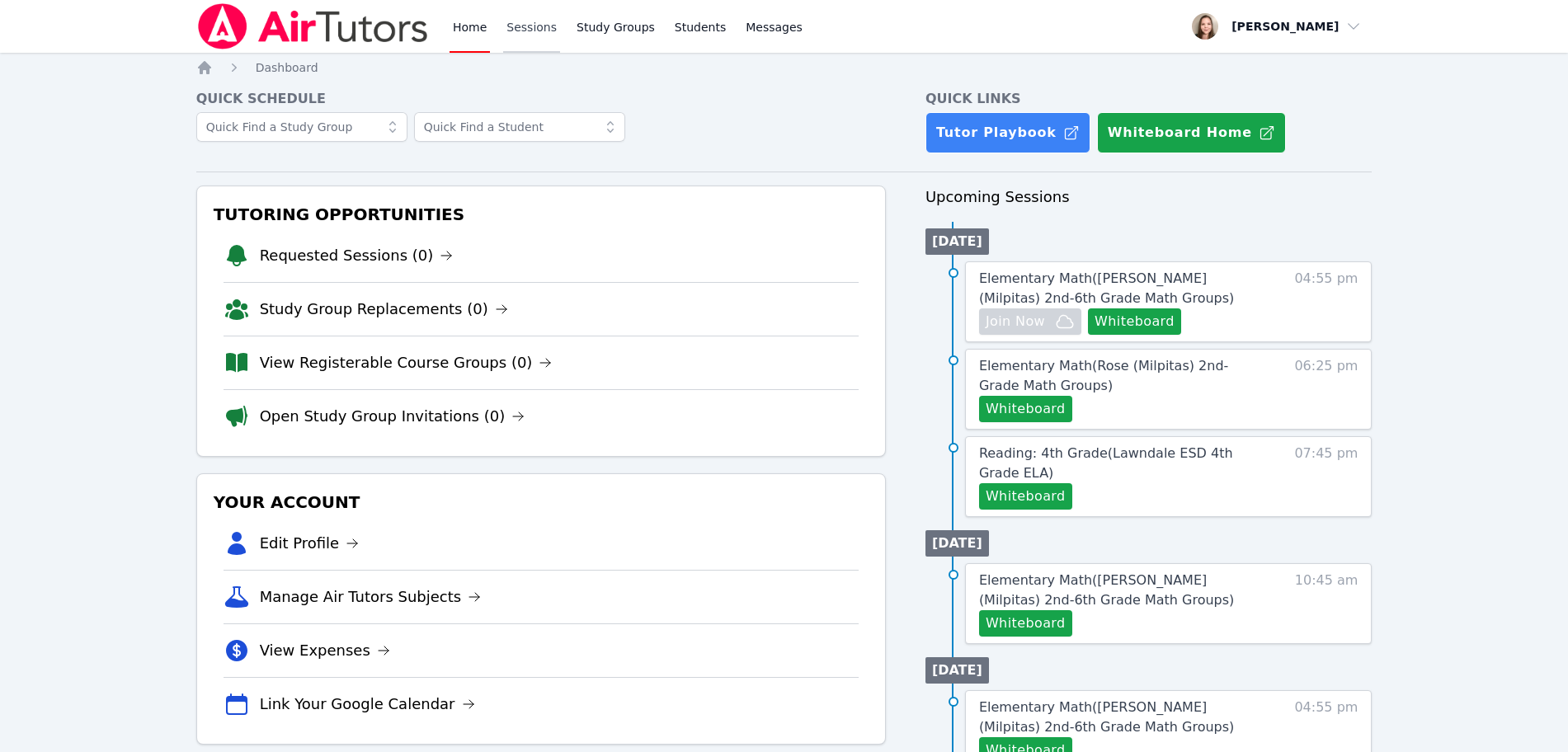
click at [541, 31] on link "Sessions" at bounding box center [531, 26] width 57 height 53
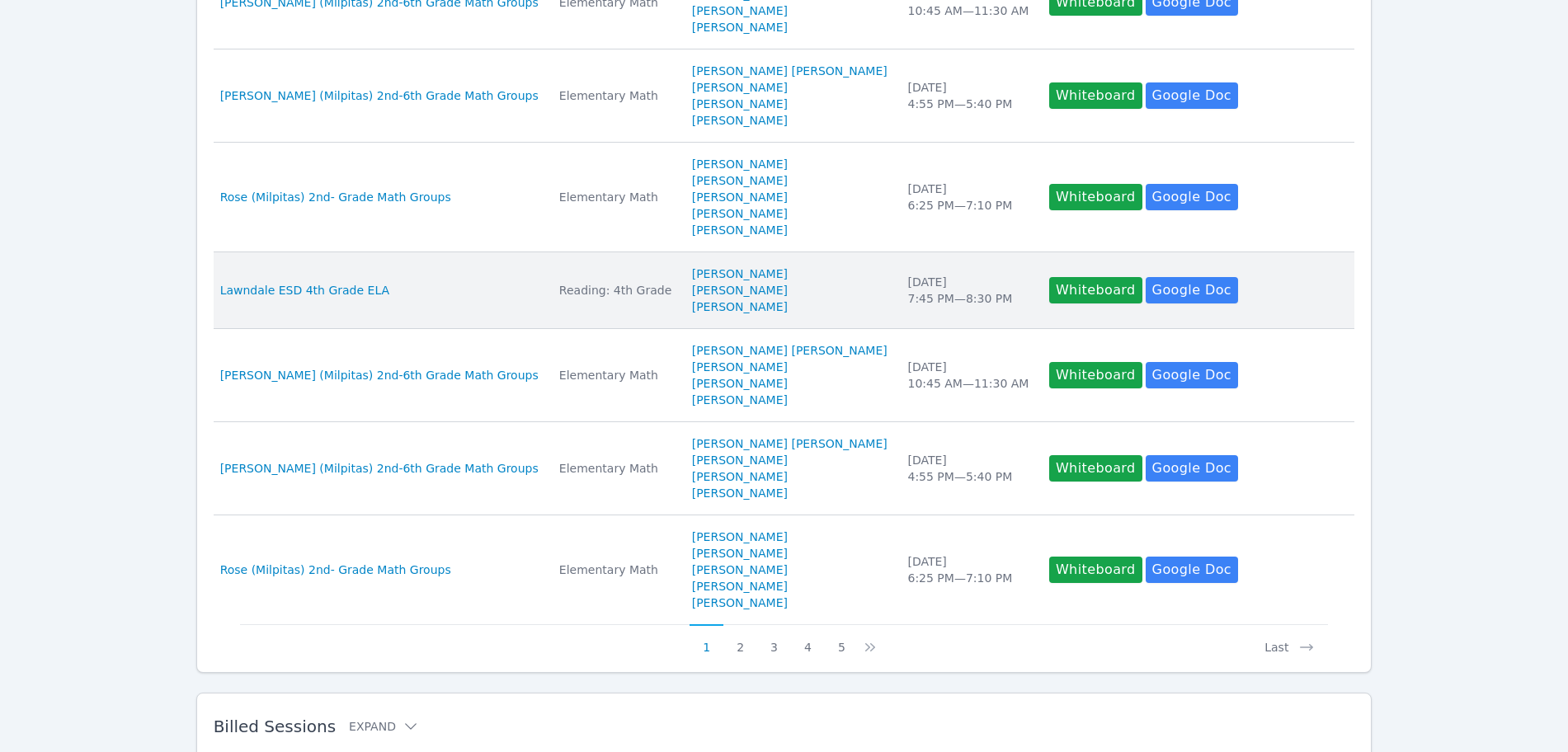
scroll to position [790, 0]
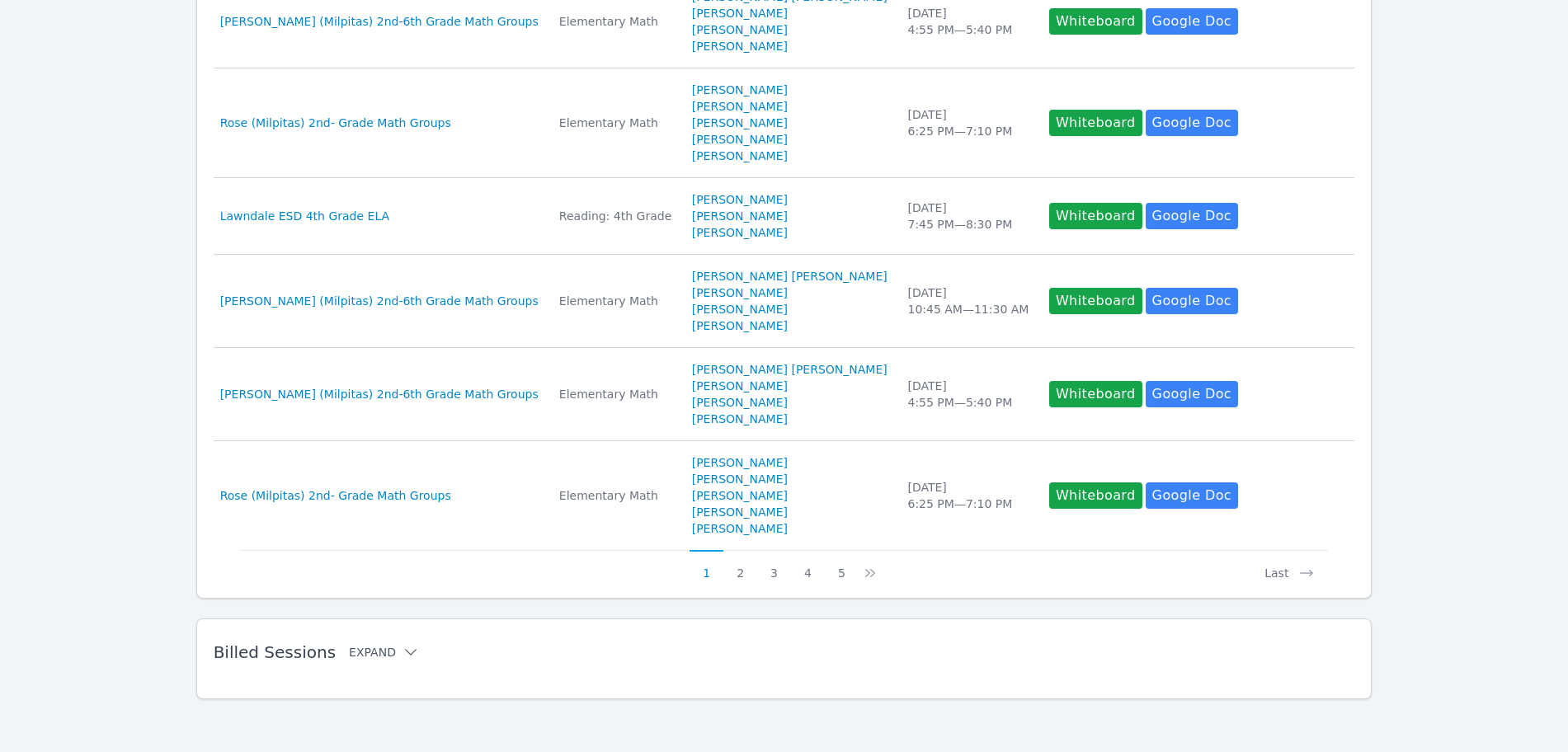
click at [369, 649] on button "Expand" at bounding box center [383, 651] width 70 height 16
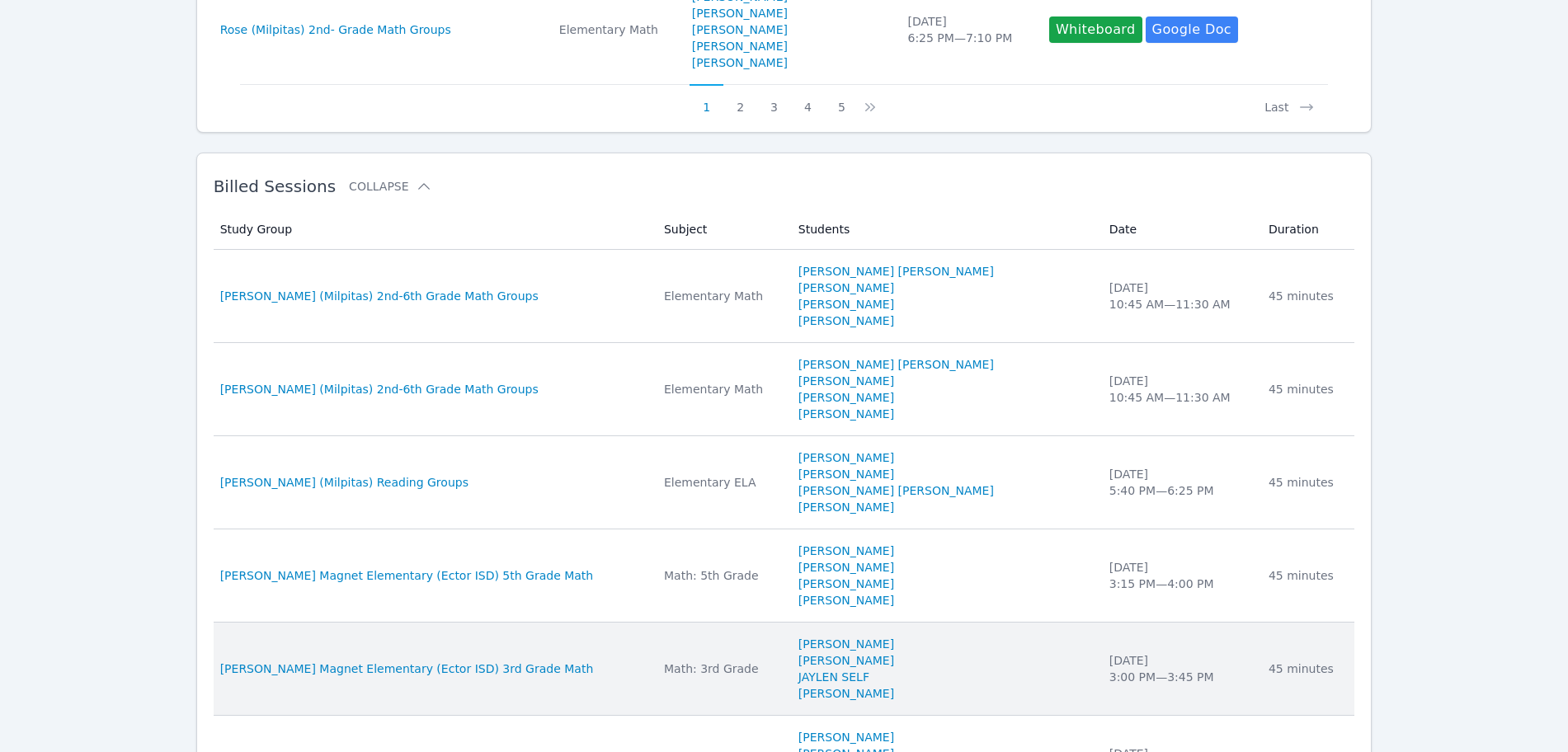
scroll to position [1306, 0]
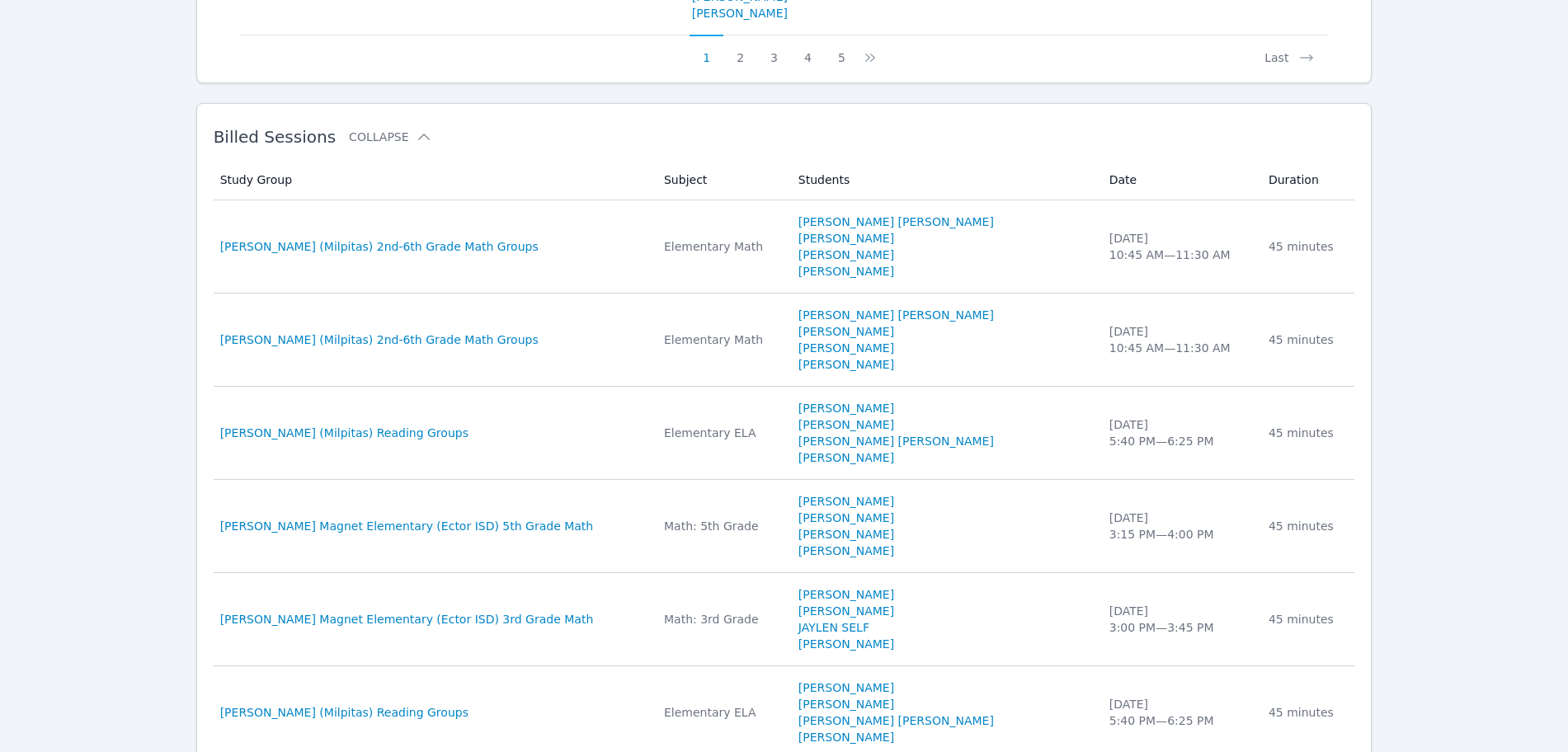
click at [332, 252] on span "[PERSON_NAME] (Milpitas) 2nd-6th Grade Math Groups" at bounding box center [380, 246] width 318 height 16
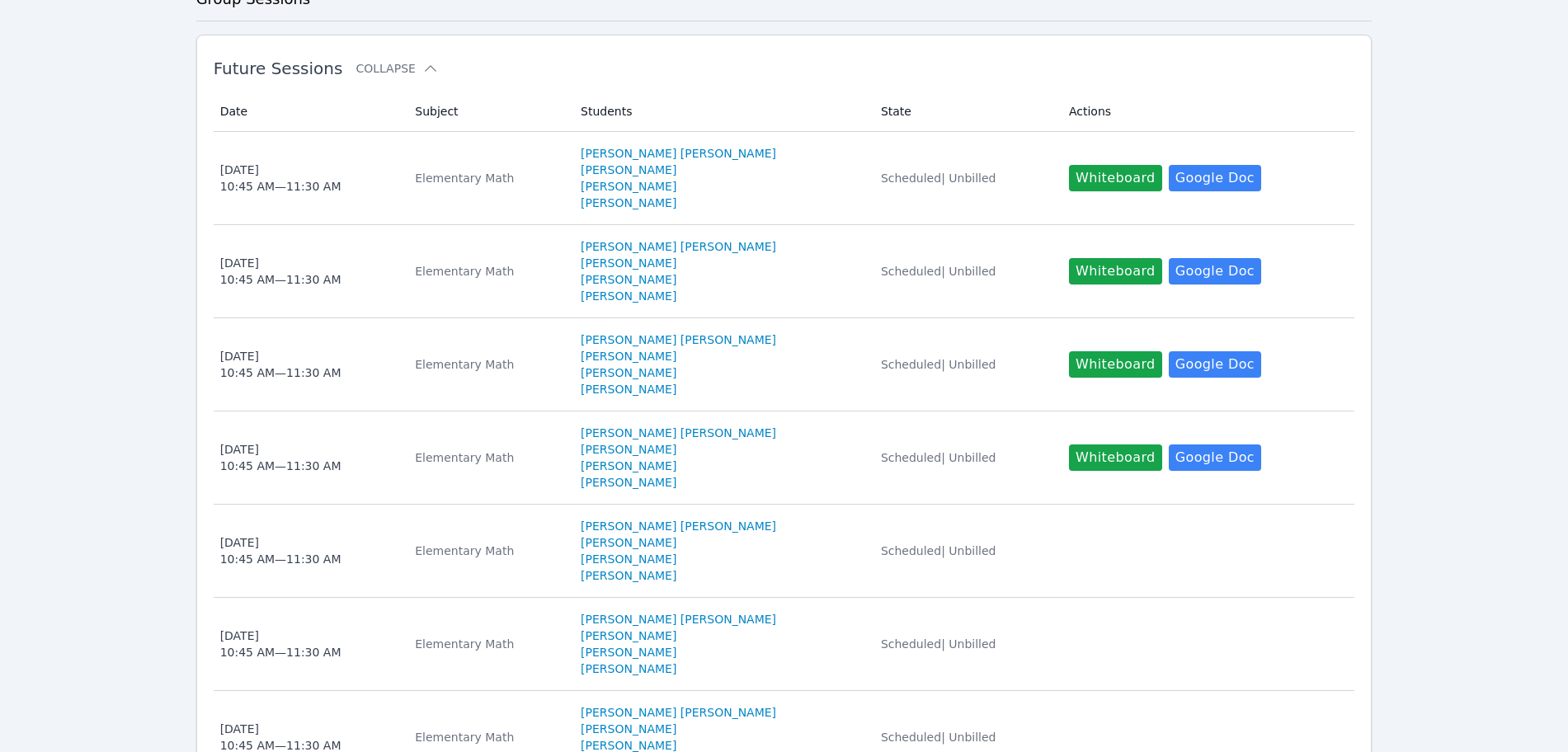
scroll to position [412, 0]
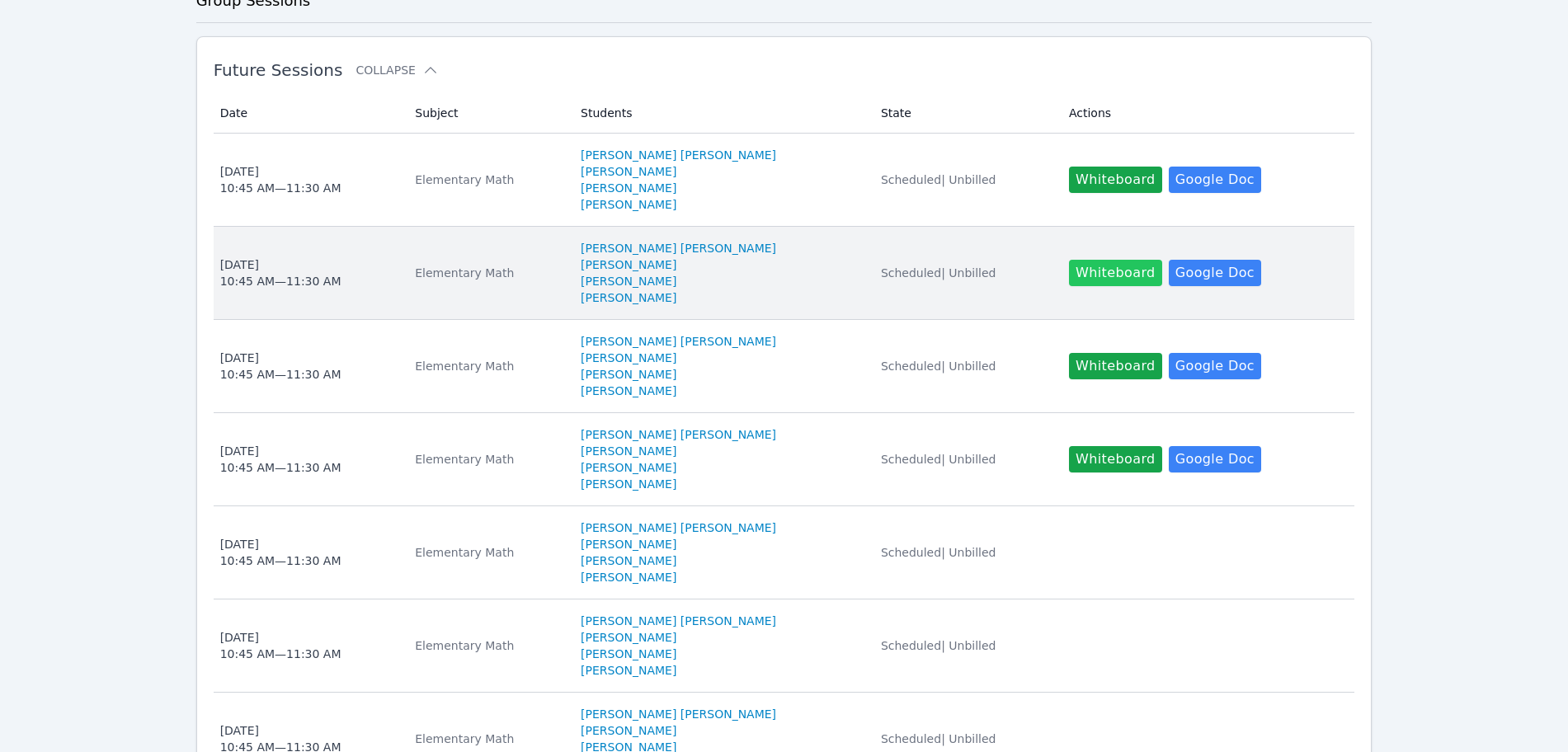
click at [1105, 279] on button "Whiteboard" at bounding box center [1116, 273] width 93 height 27
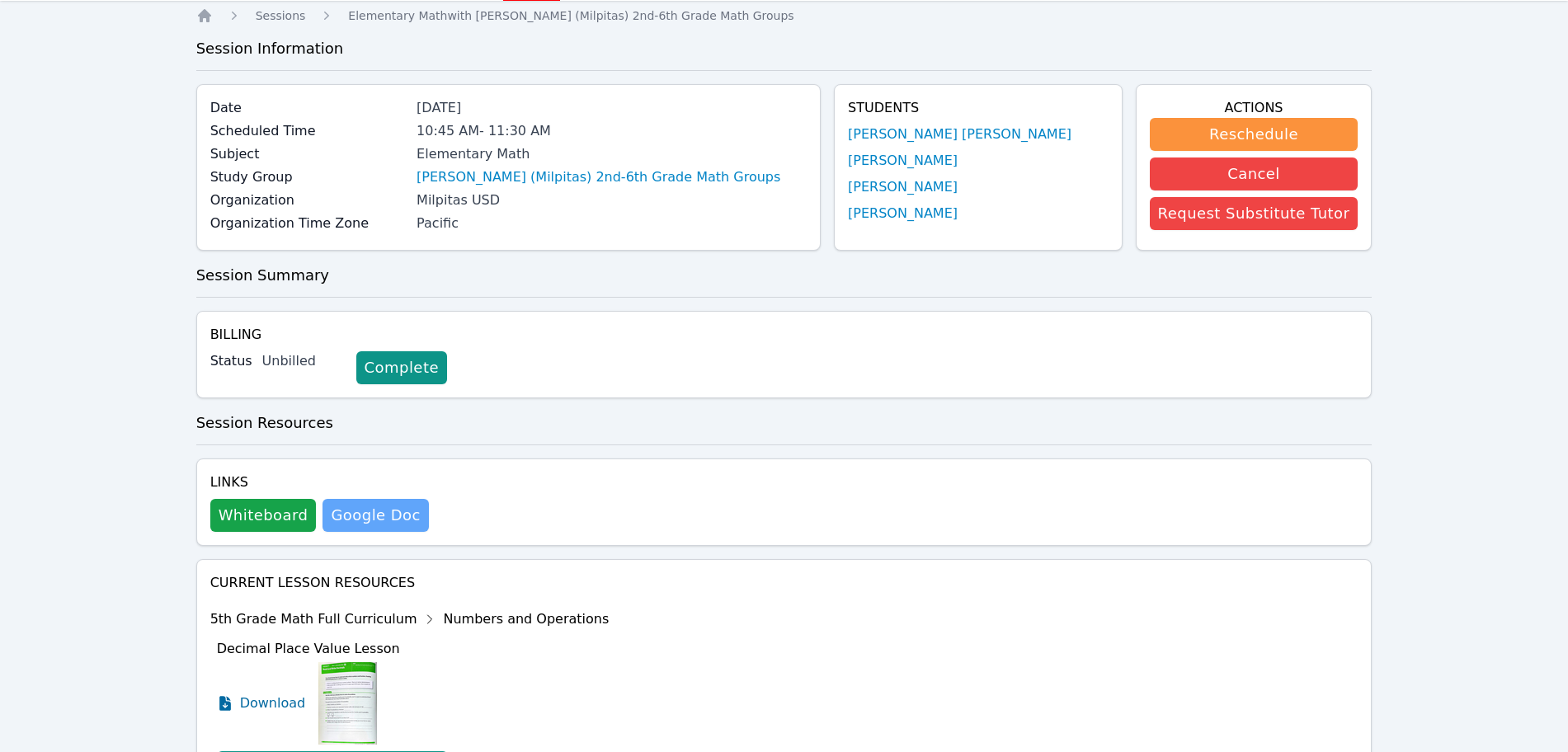
scroll to position [103, 0]
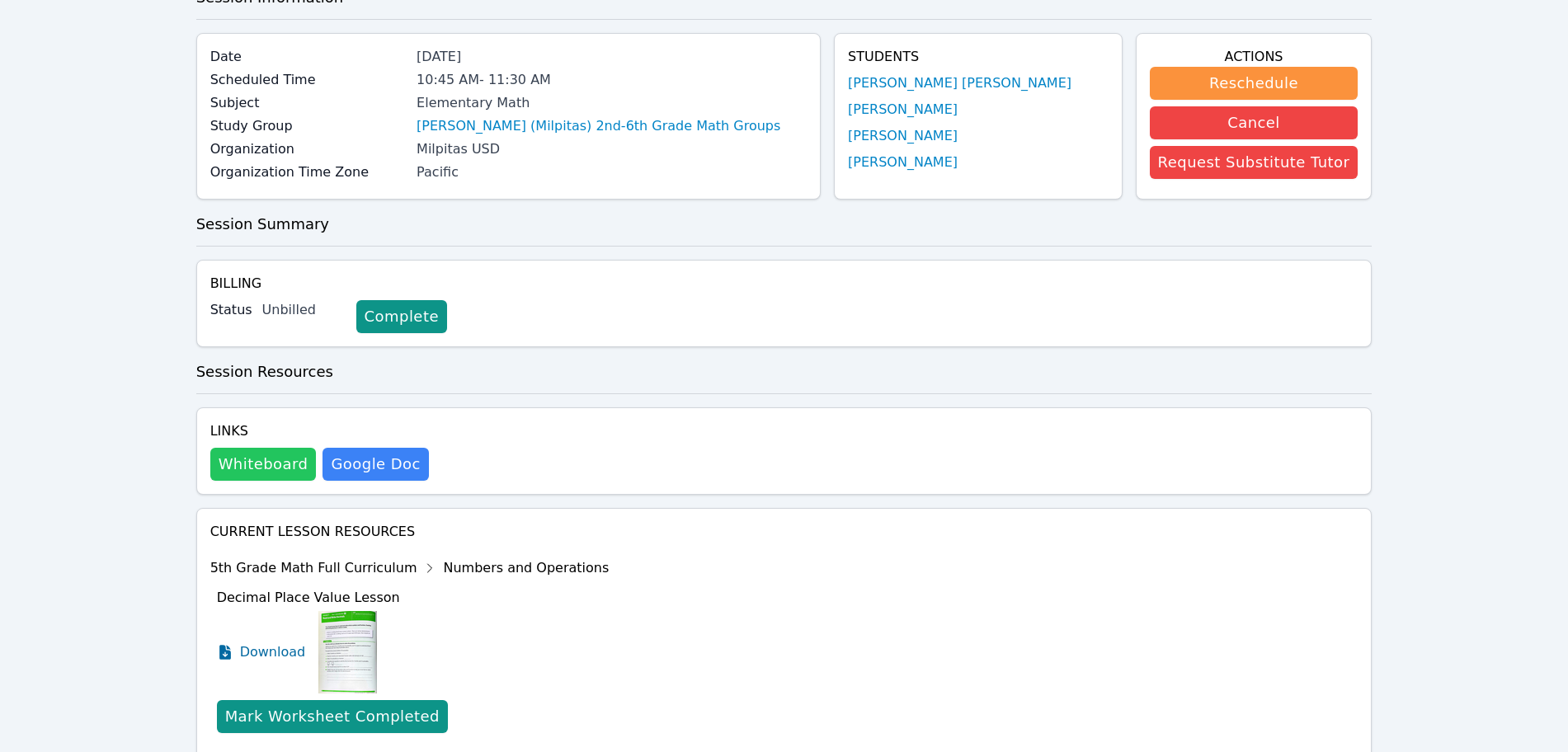
click at [279, 459] on button "Whiteboard" at bounding box center [263, 464] width 106 height 33
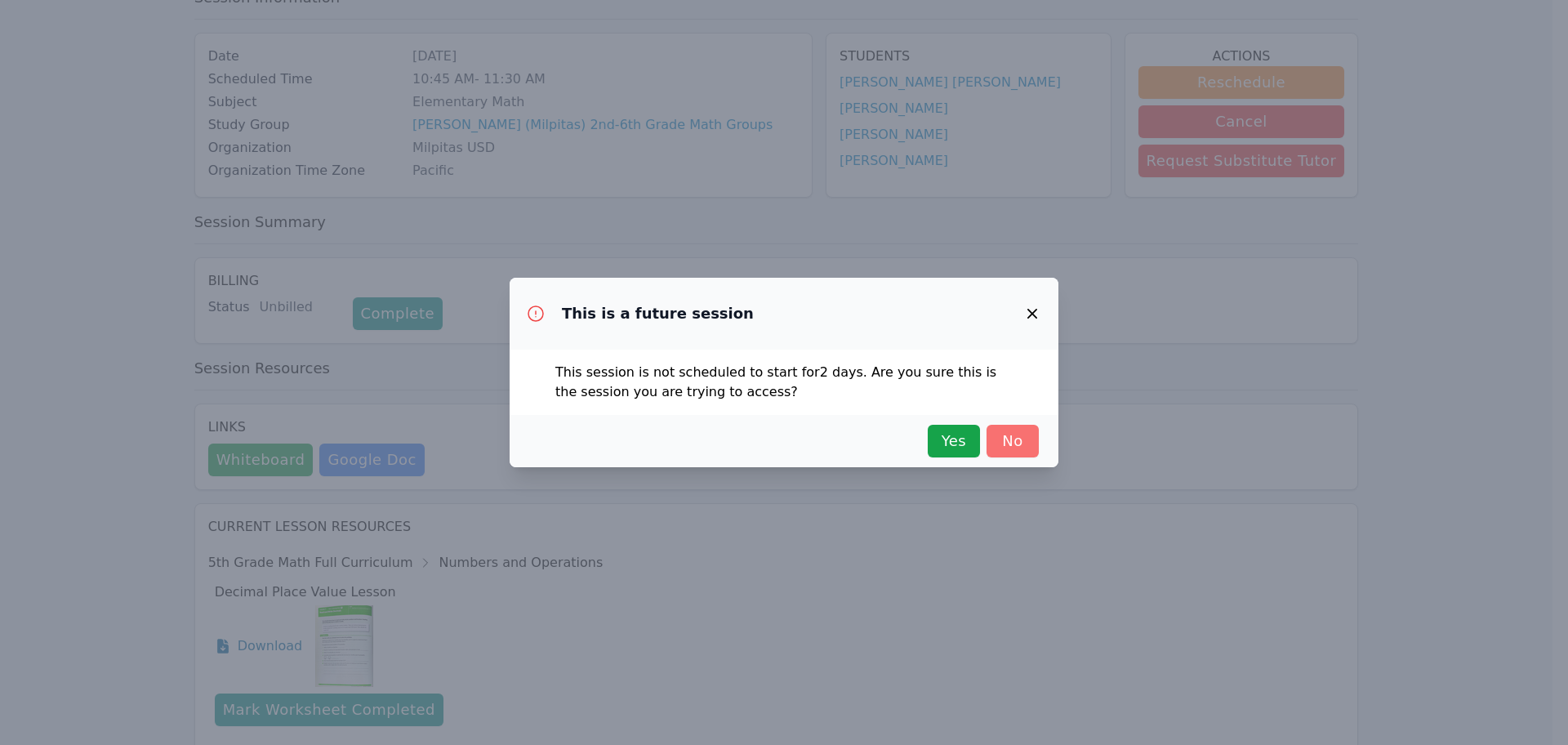
click at [1013, 443] on span "No" at bounding box center [1012, 441] width 36 height 23
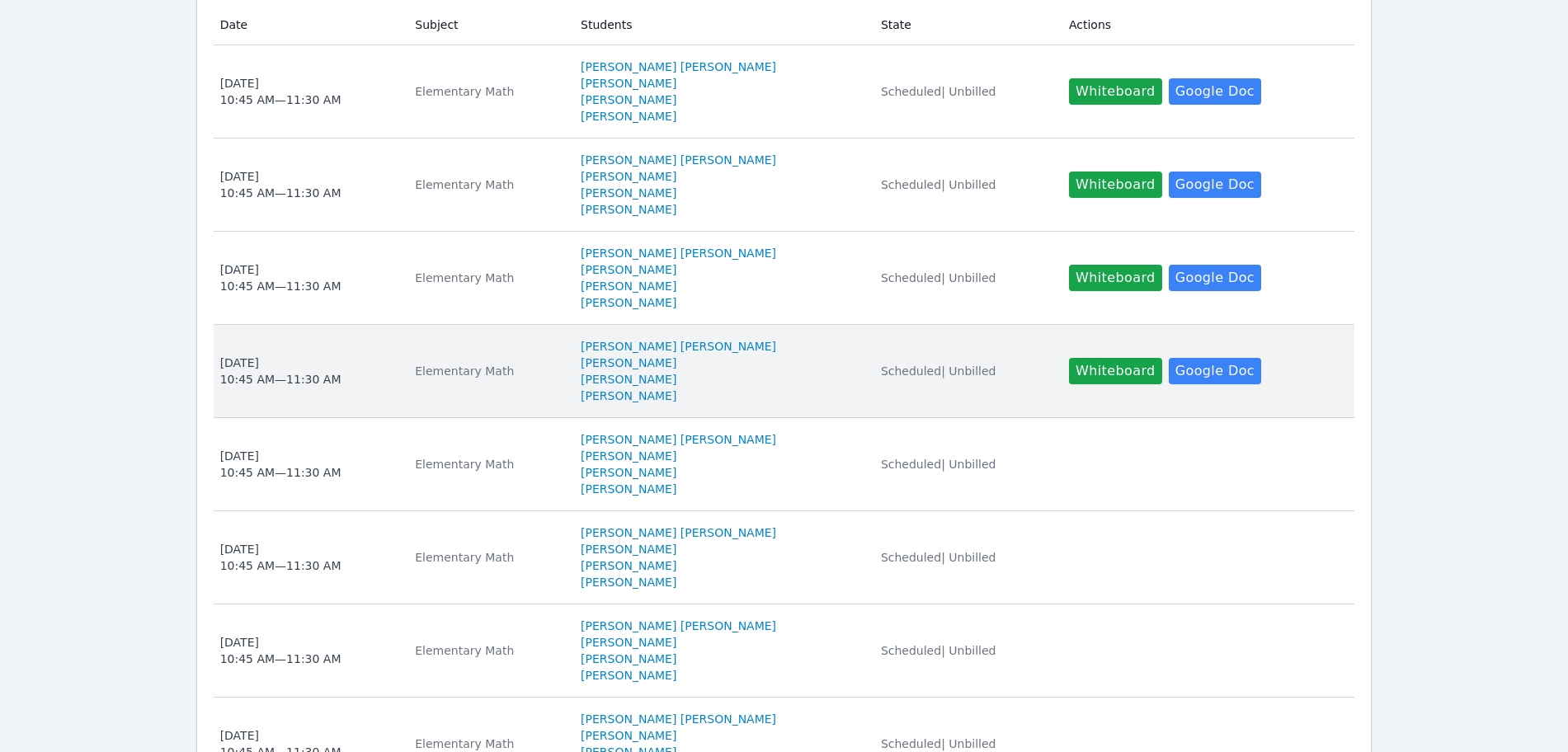
scroll to position [309, 0]
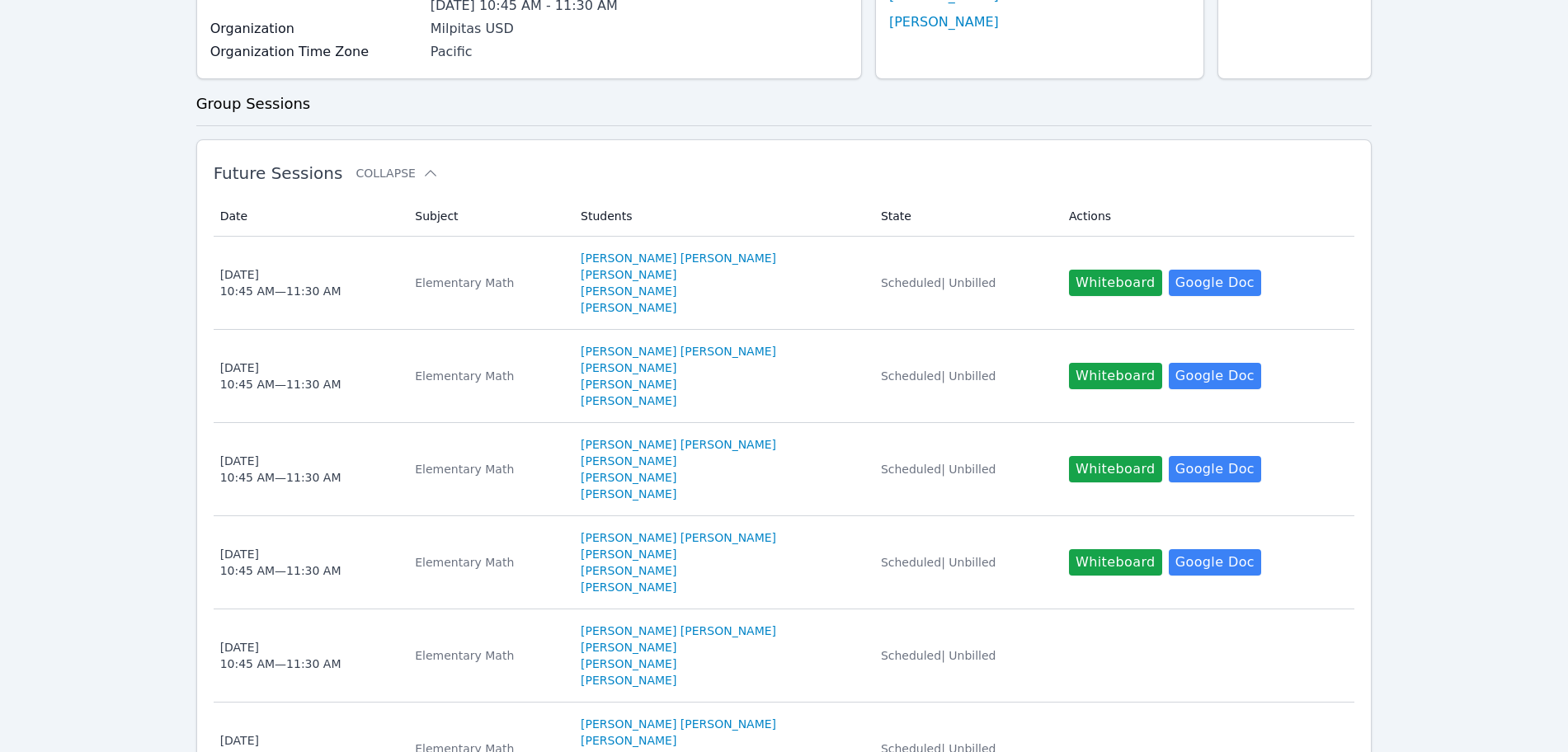
click at [1070, 277] on button "Whiteboard" at bounding box center [1116, 283] width 93 height 27
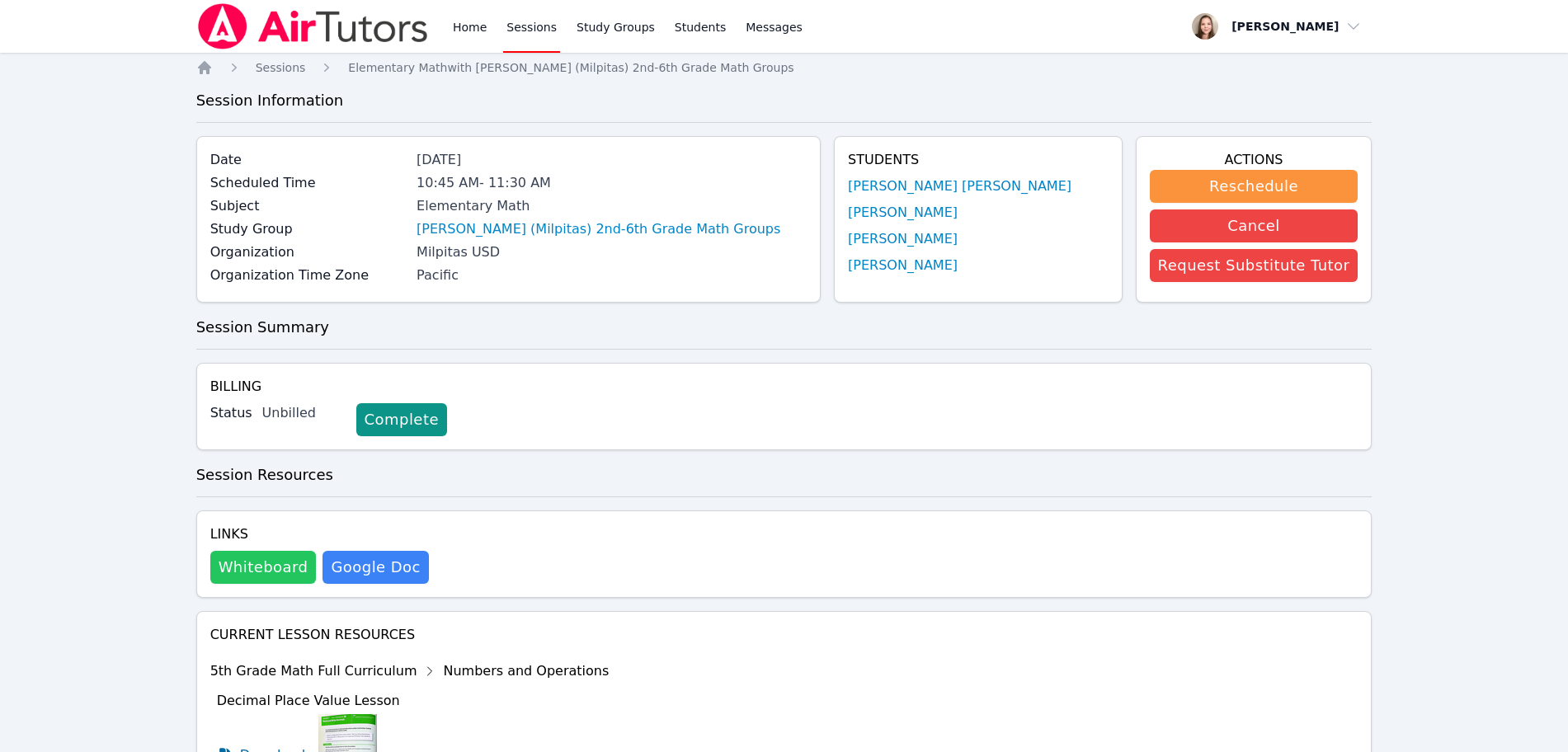
click at [248, 559] on button "Whiteboard" at bounding box center [263, 567] width 106 height 33
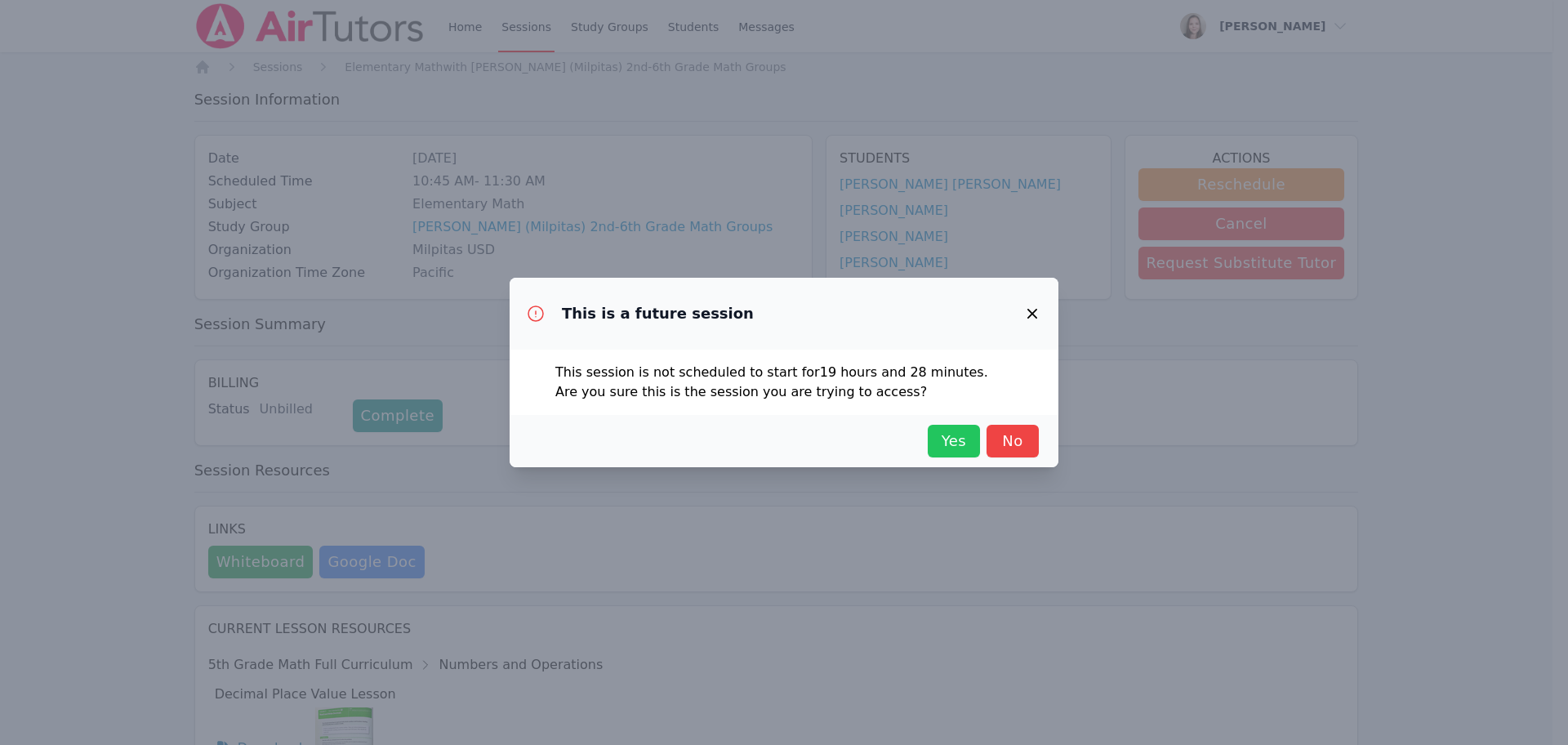
click at [943, 437] on span "Yes" at bounding box center [953, 441] width 36 height 23
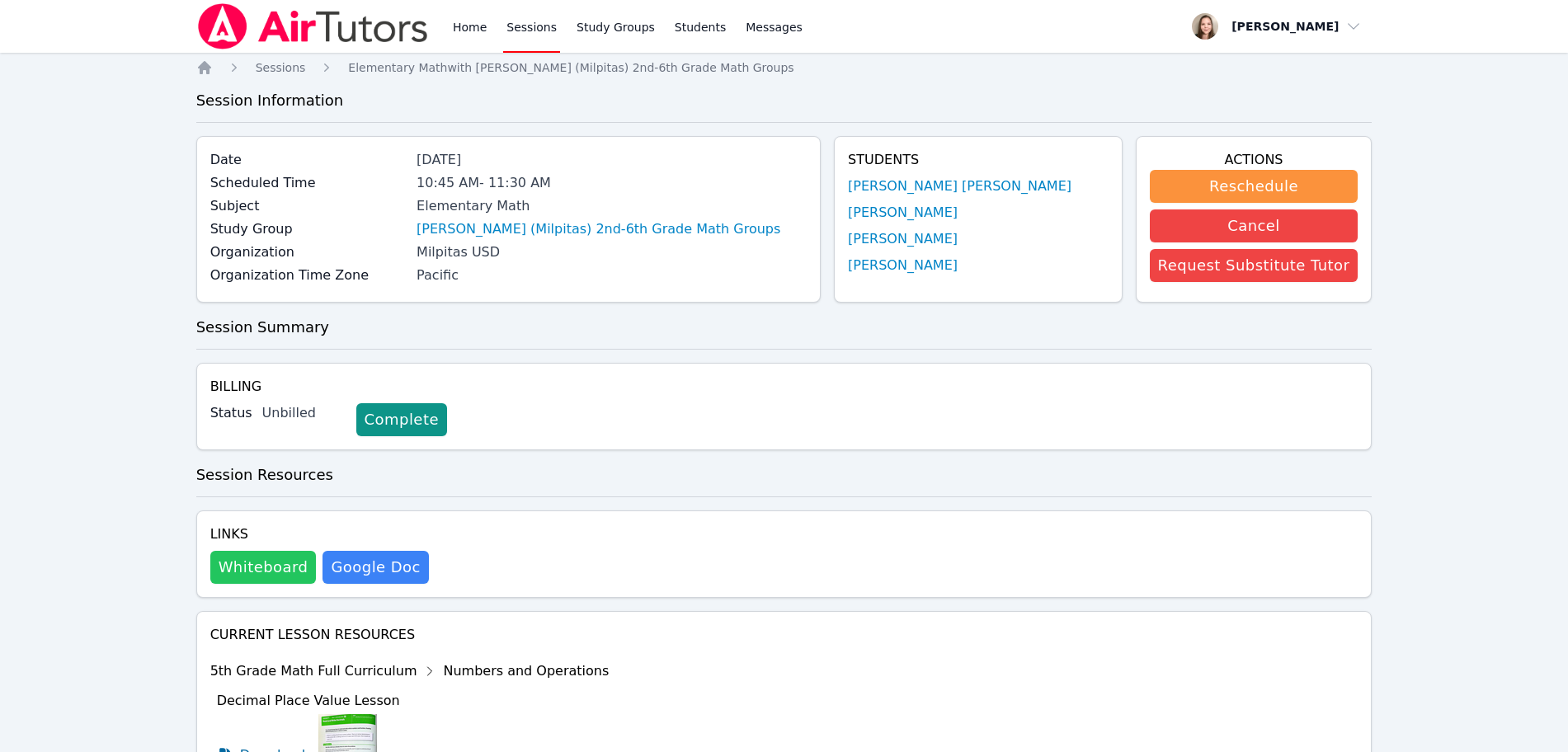
click at [272, 566] on button "Whiteboard" at bounding box center [263, 567] width 106 height 33
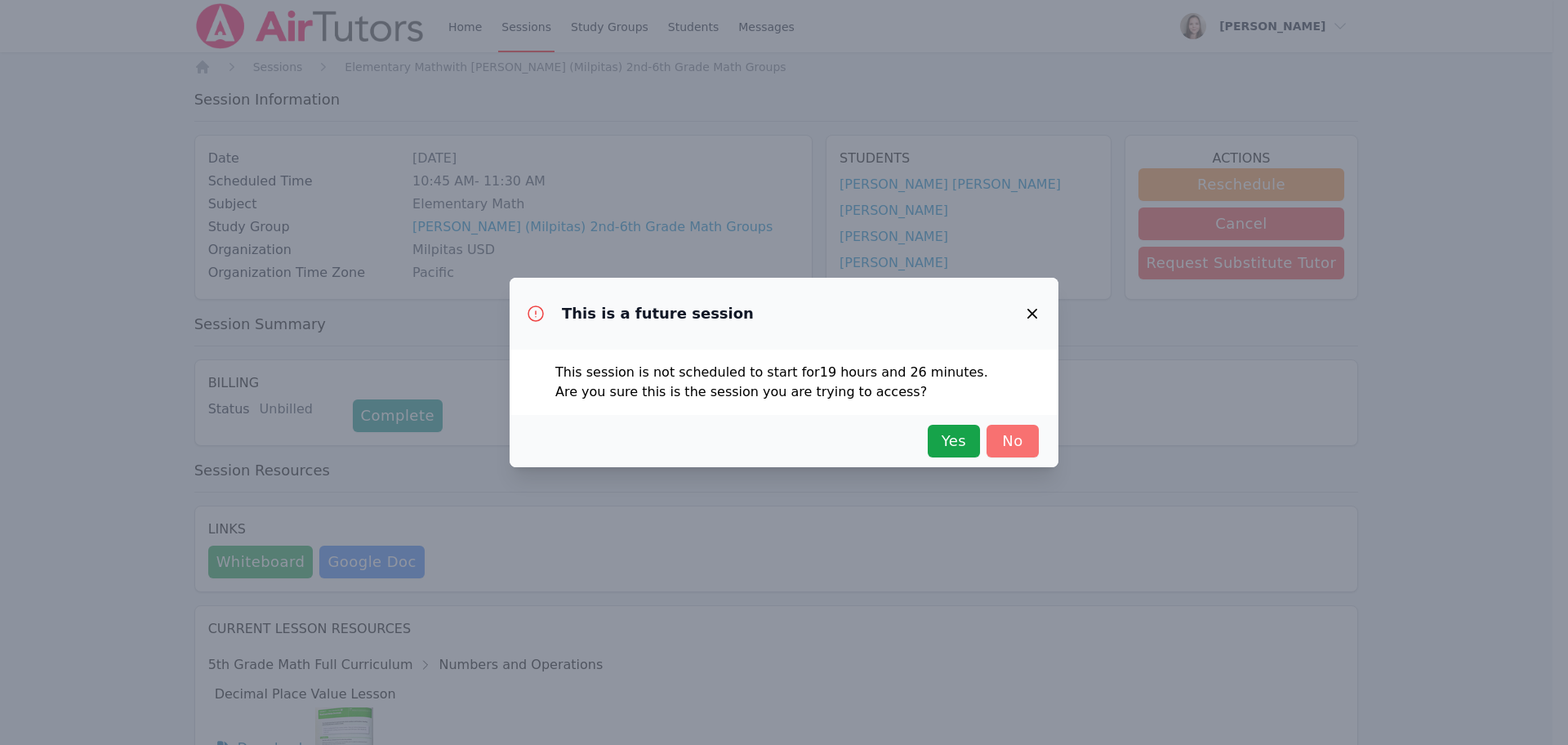
click at [1024, 443] on span "No" at bounding box center [1012, 441] width 36 height 23
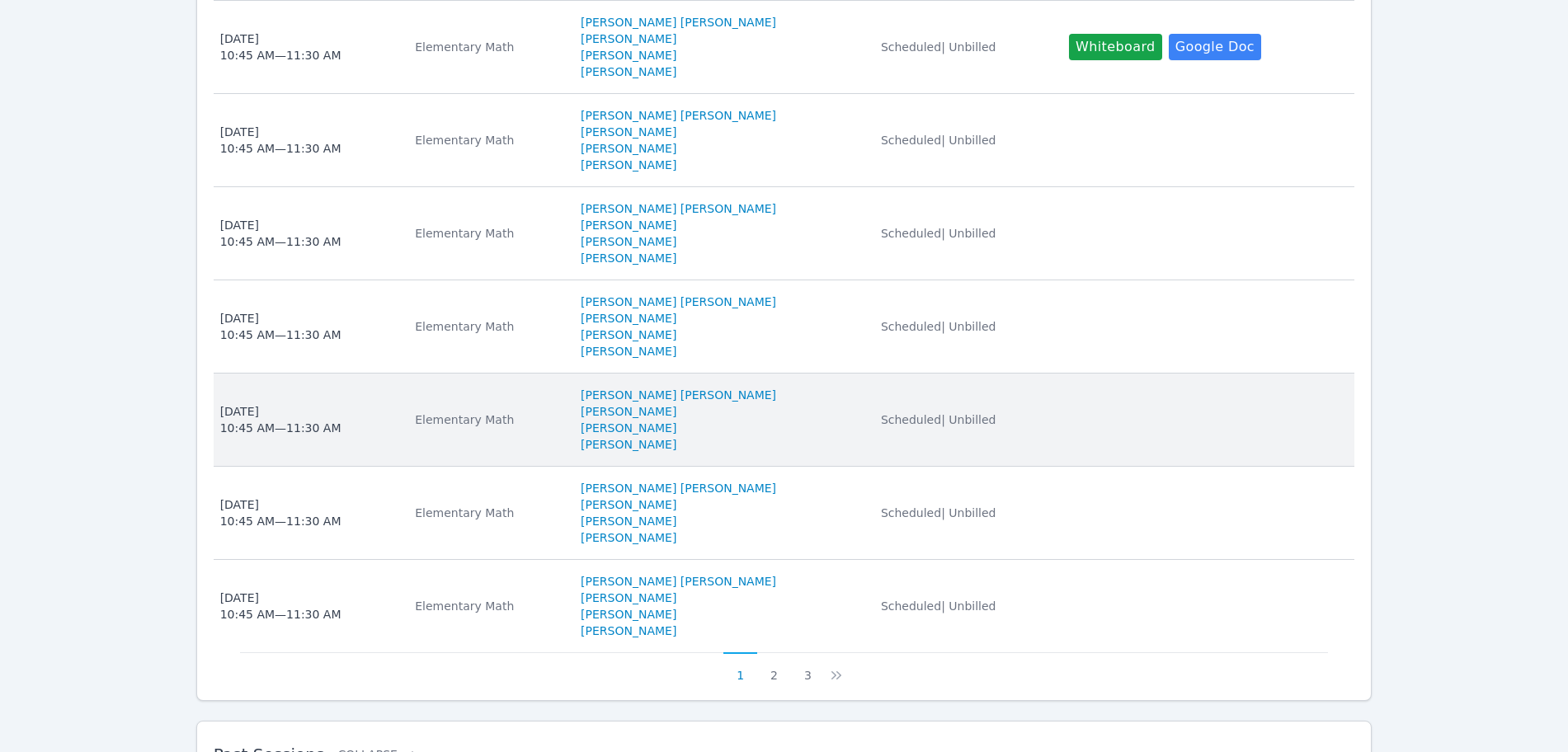
scroll to position [1146, 0]
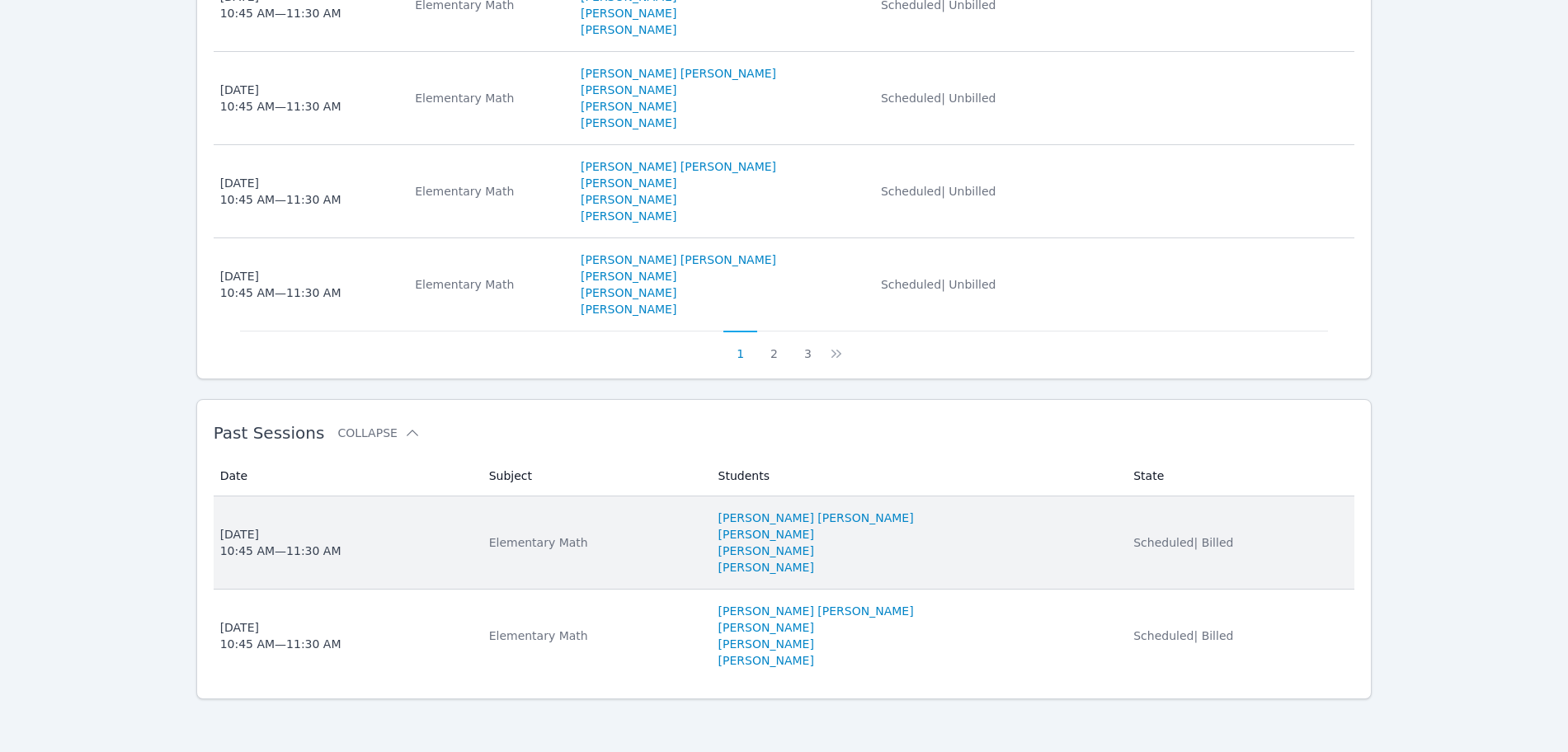
click at [589, 536] on div "Elementary Math" at bounding box center [593, 542] width 210 height 16
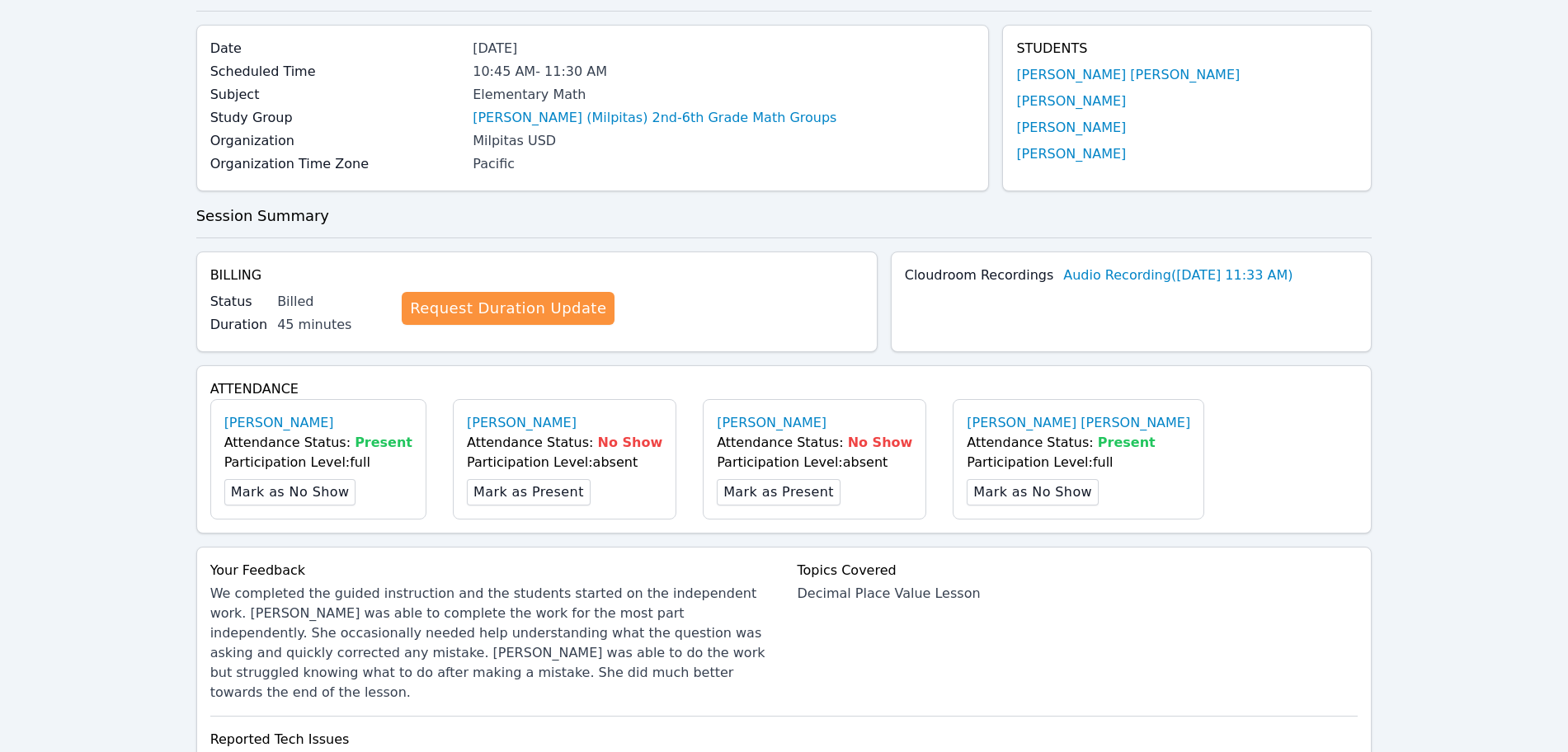
scroll to position [412, 0]
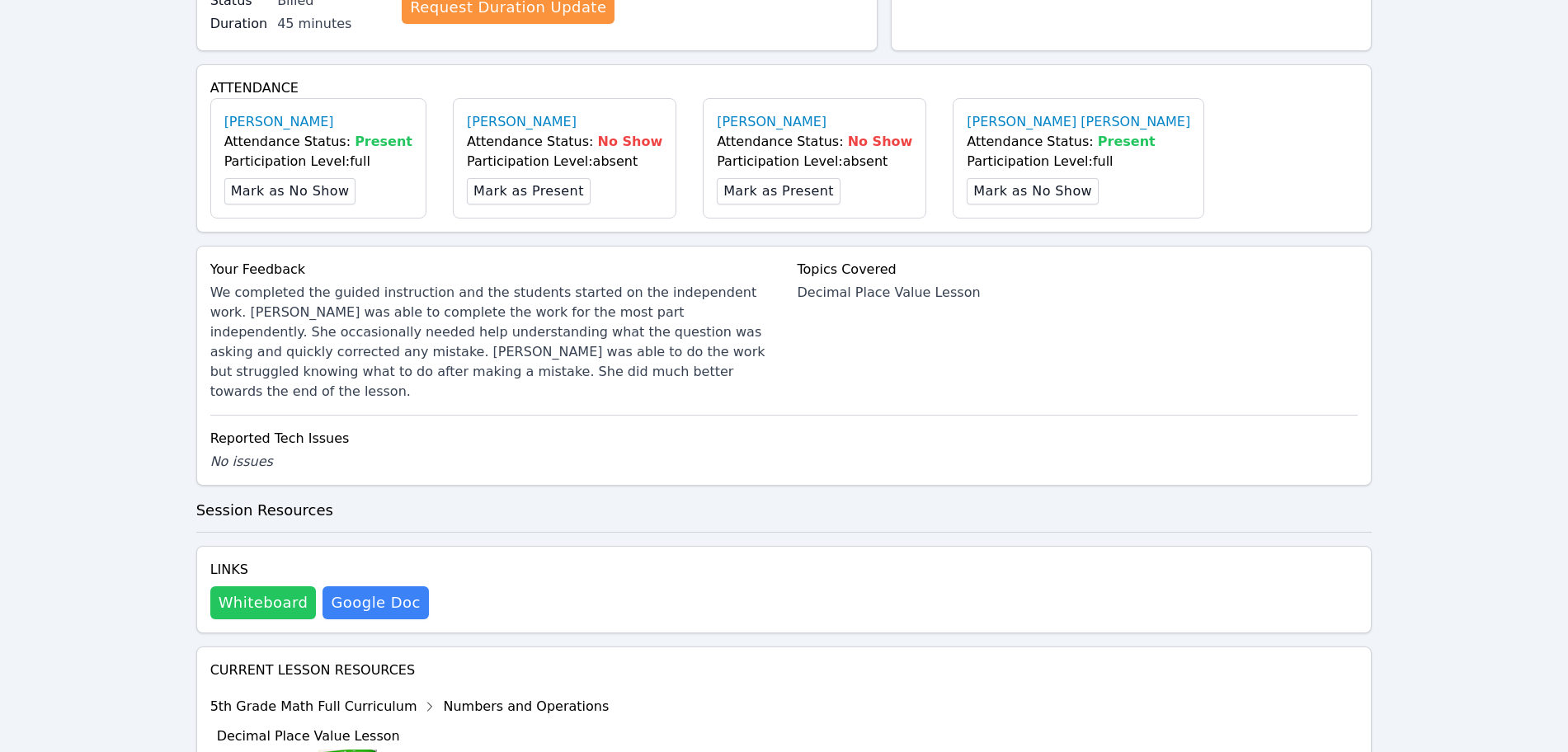
click at [238, 586] on button "Whiteboard" at bounding box center [263, 603] width 106 height 33
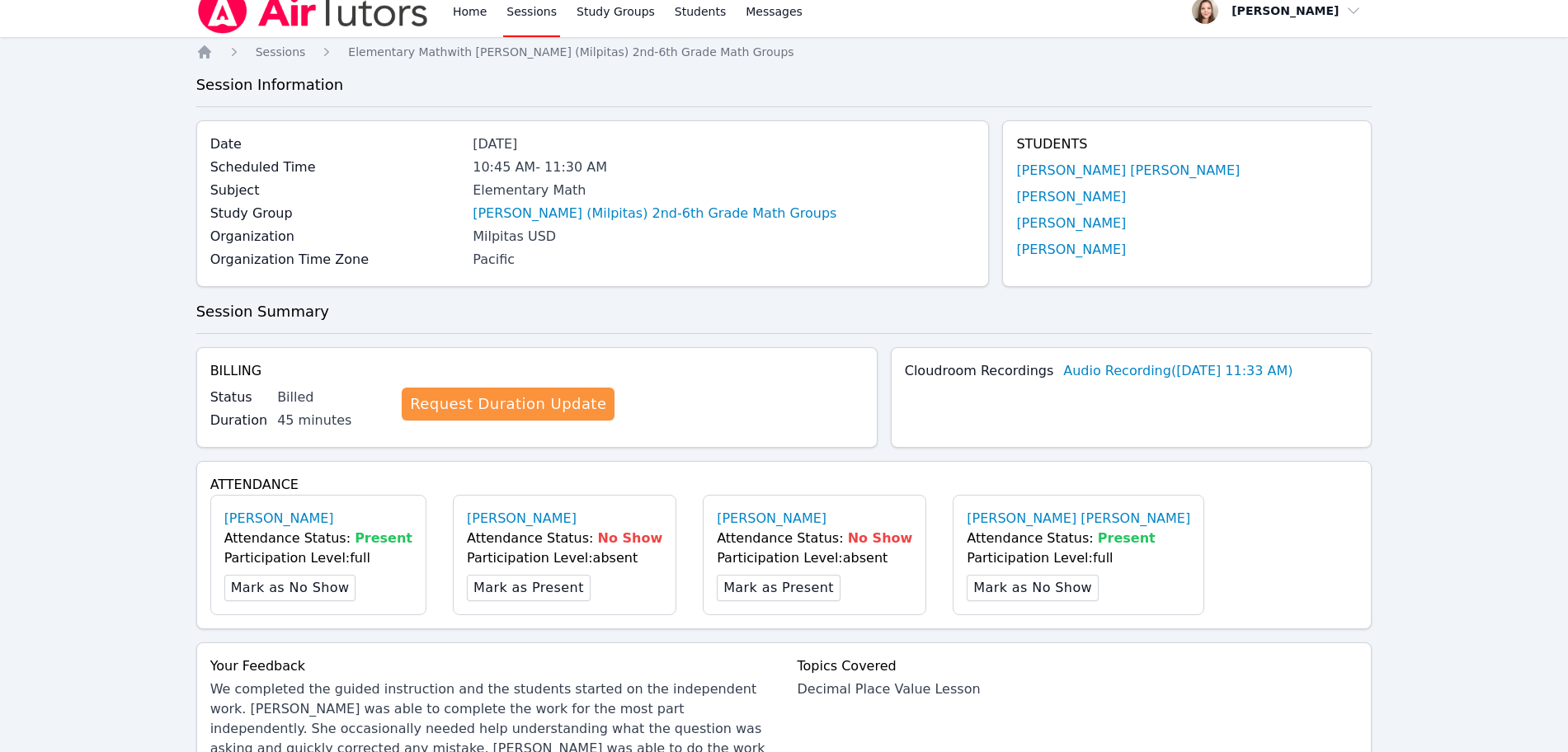
scroll to position [0, 0]
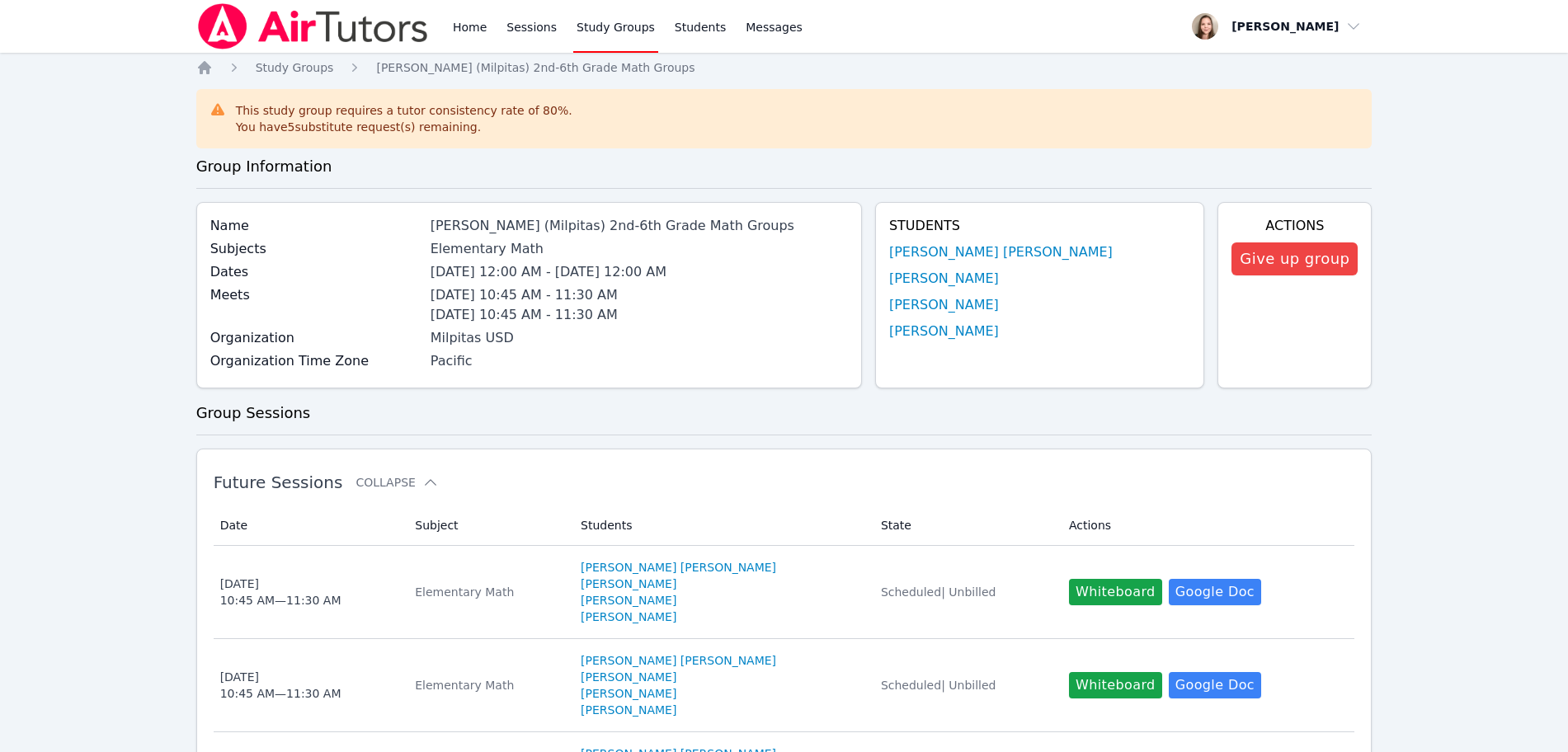
scroll to position [1146, 0]
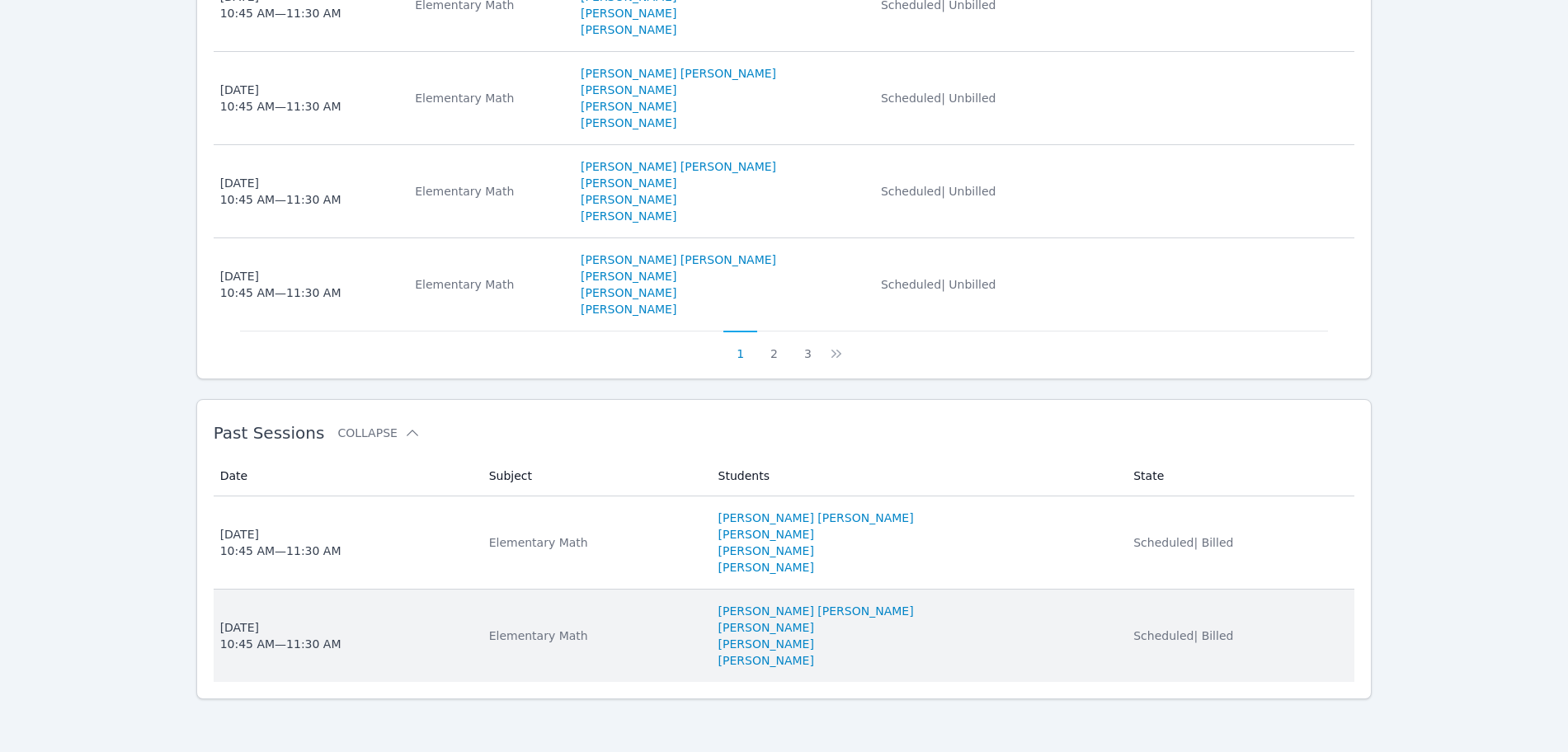
click at [528, 638] on div "Elementary Math" at bounding box center [593, 635] width 210 height 16
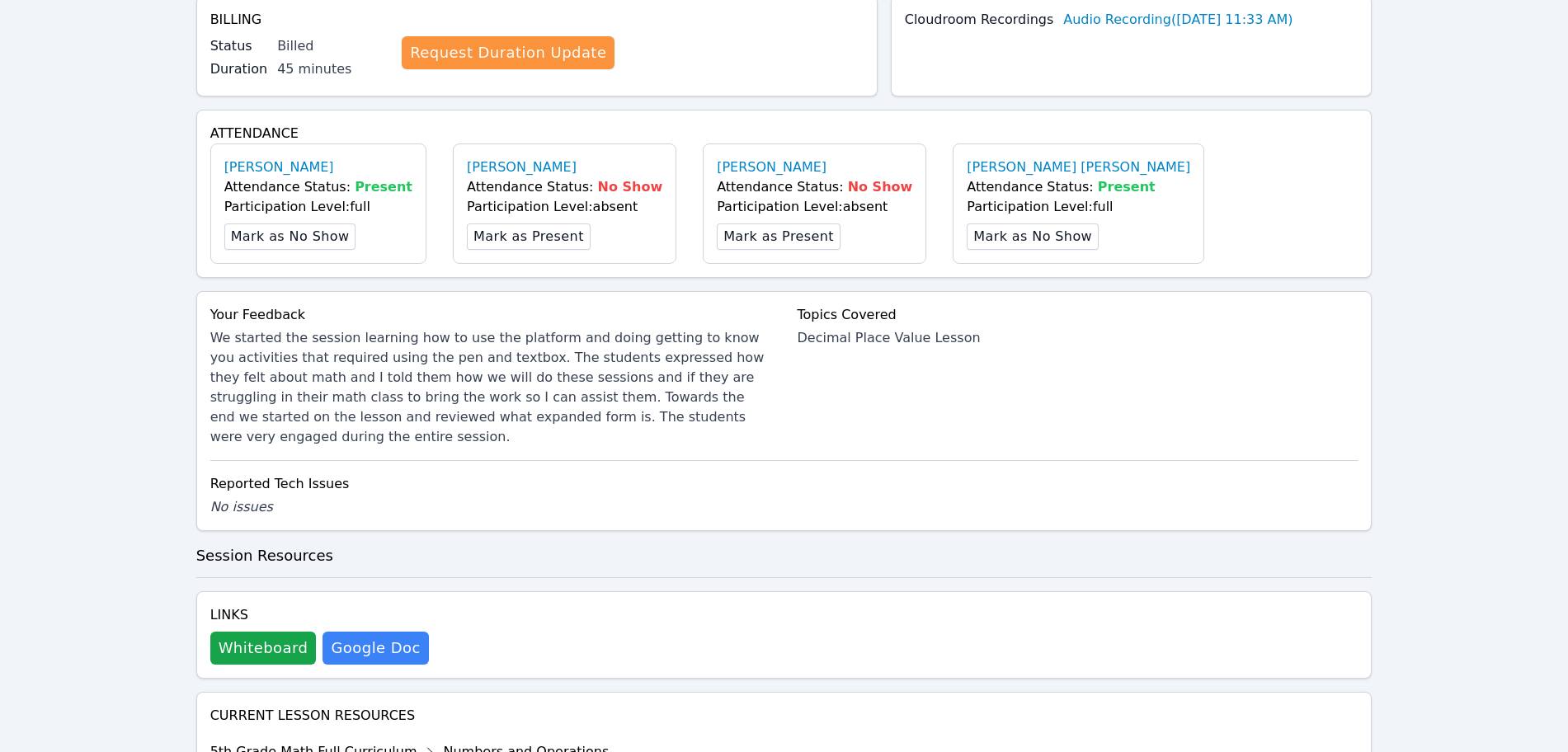
scroll to position [412, 0]
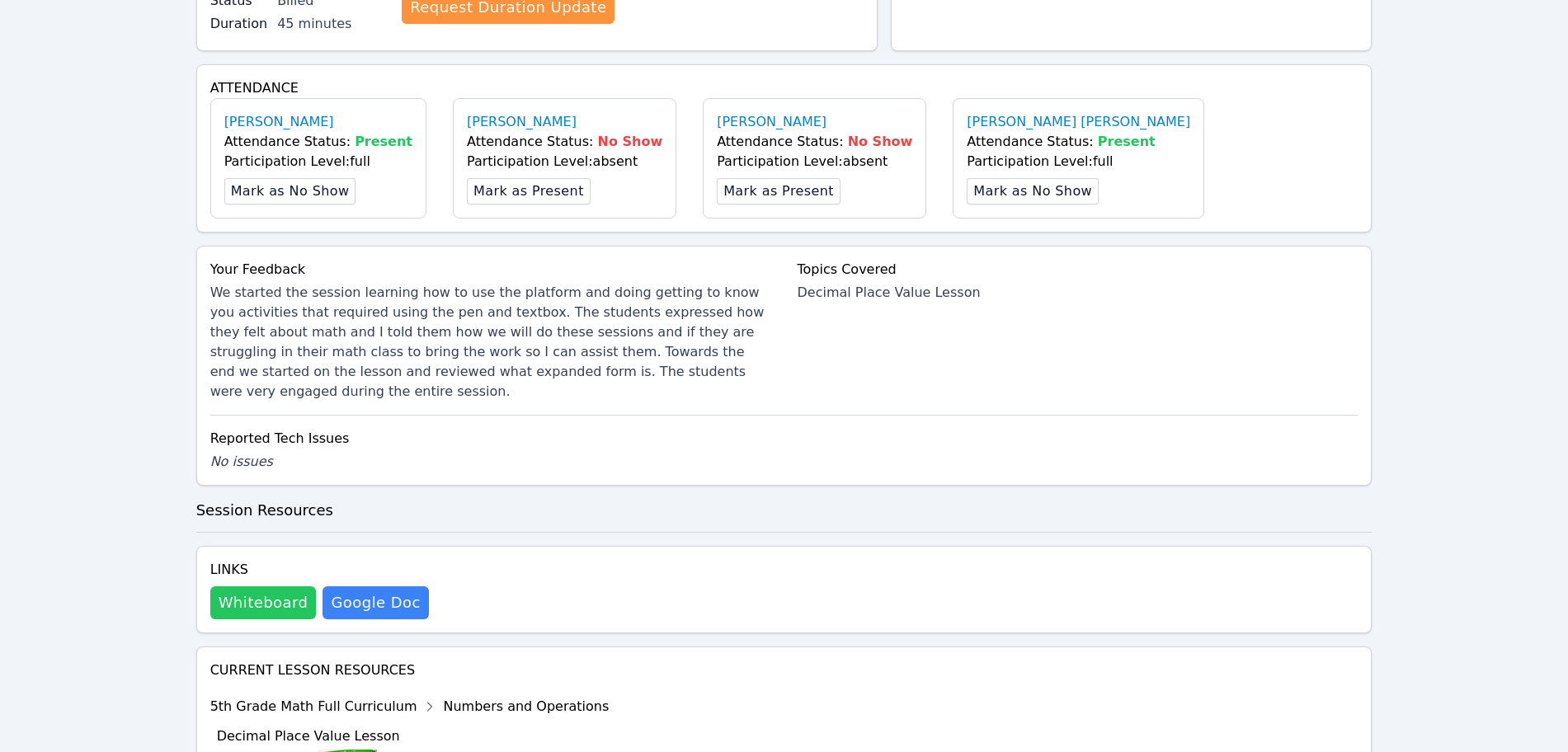
click at [237, 598] on button "Whiteboard" at bounding box center [263, 603] width 106 height 33
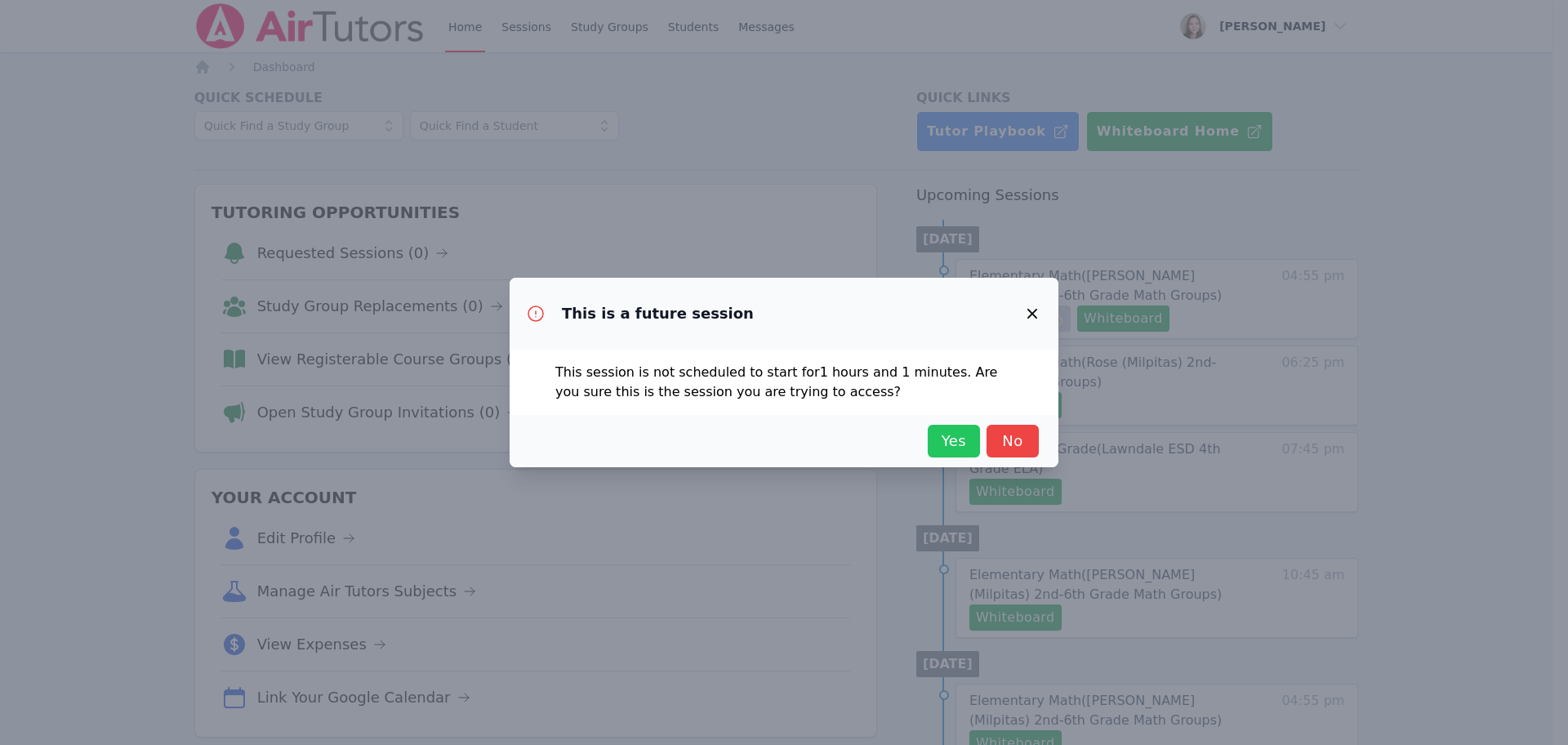
click at [950, 440] on span "Yes" at bounding box center [953, 441] width 36 height 23
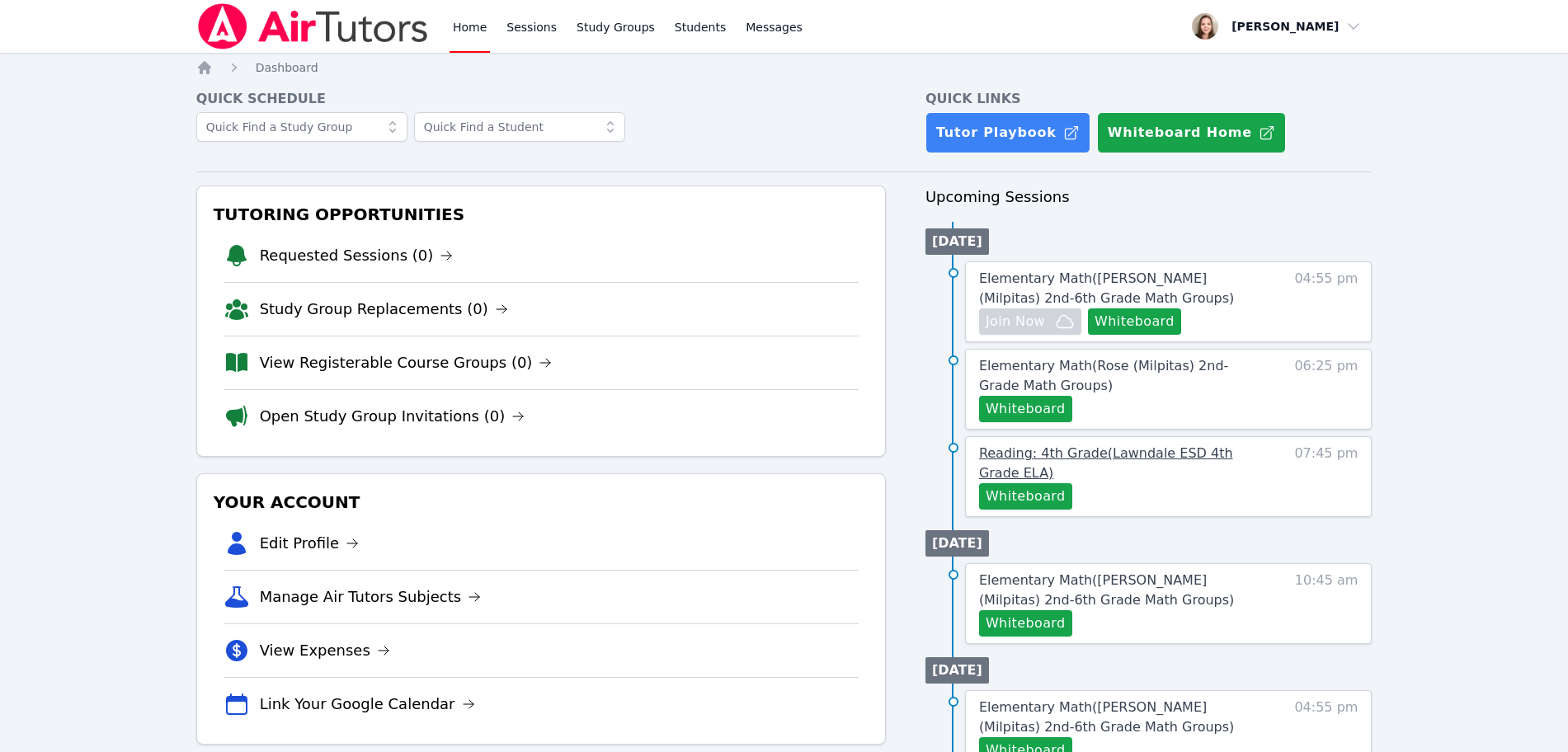
click at [1115, 448] on span "Reading: 4th Grade ( Lawndale ESD 4th Grade ELA )" at bounding box center [1106, 463] width 254 height 35
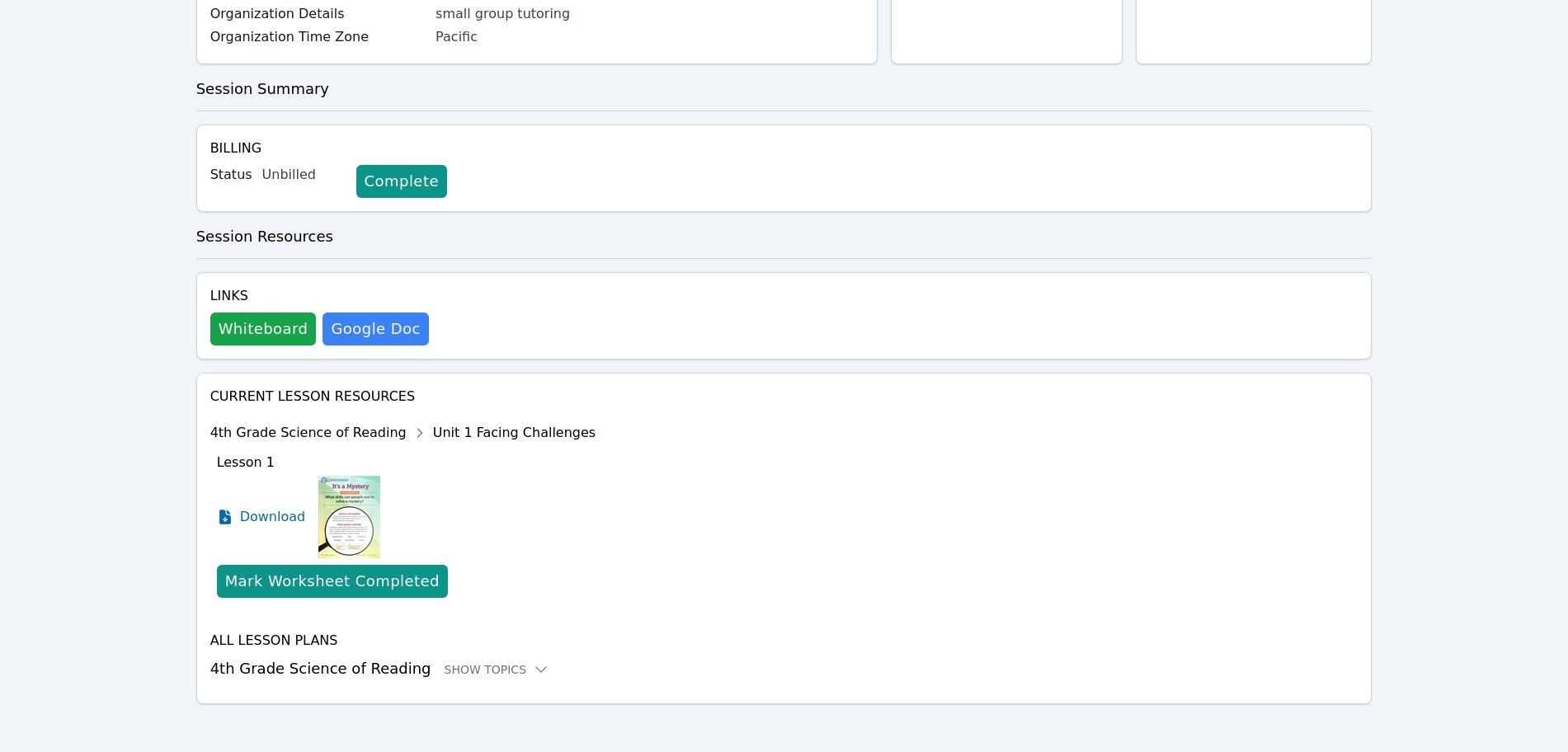
scroll to position [266, 0]
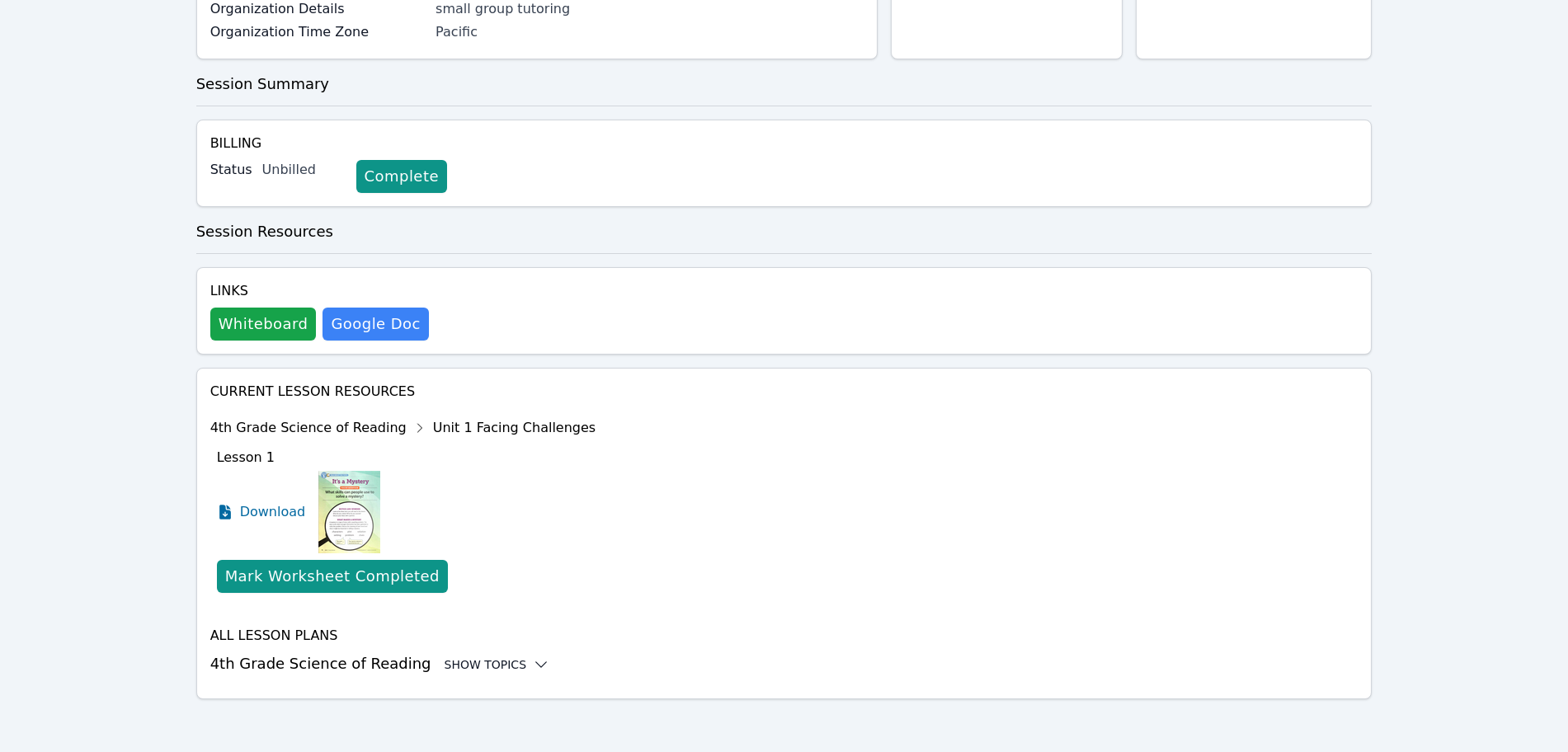
click at [459, 665] on div "Show Topics" at bounding box center [497, 664] width 105 height 16
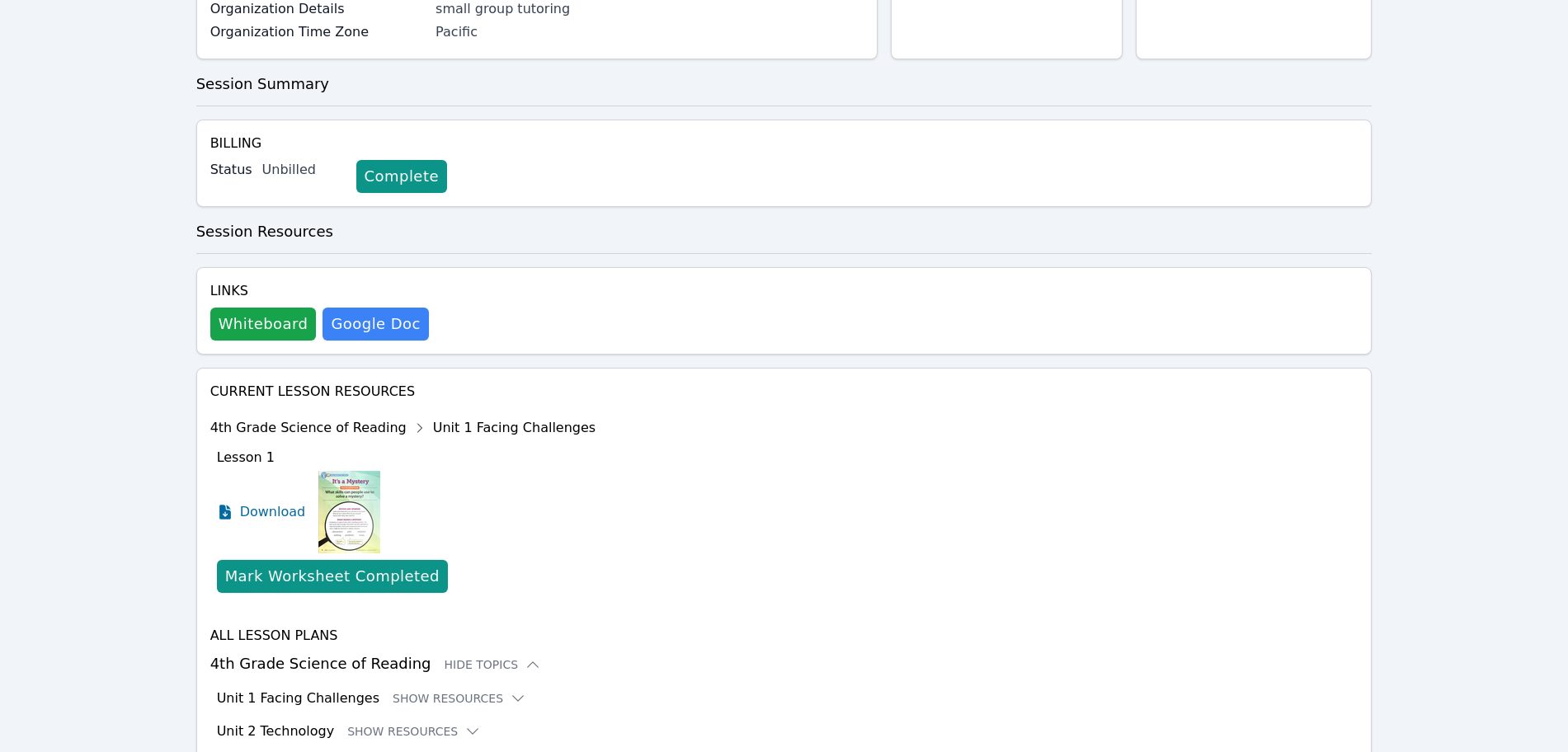
scroll to position [467, 0]
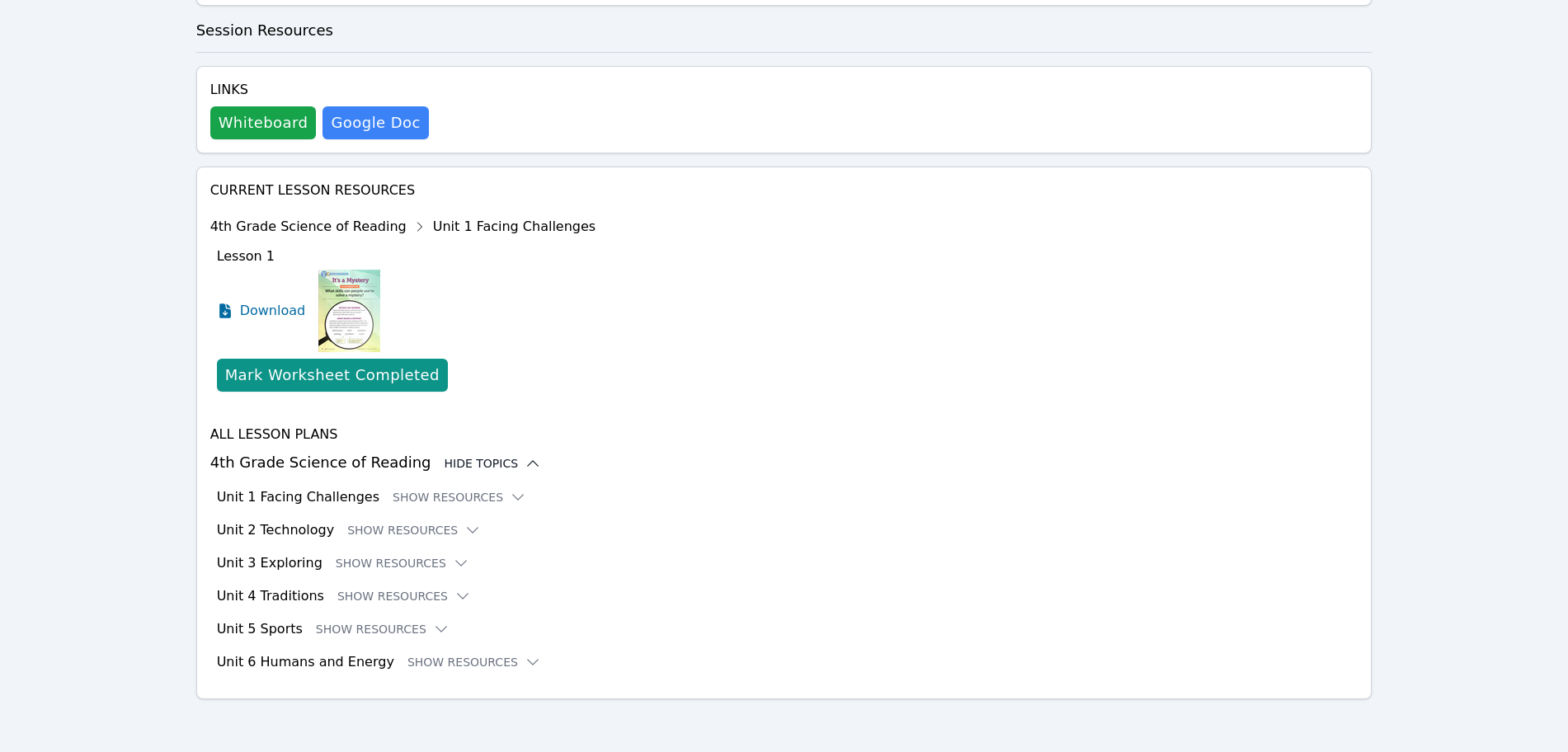
click at [465, 463] on div "Hide Topics" at bounding box center [494, 463] width 98 height 16
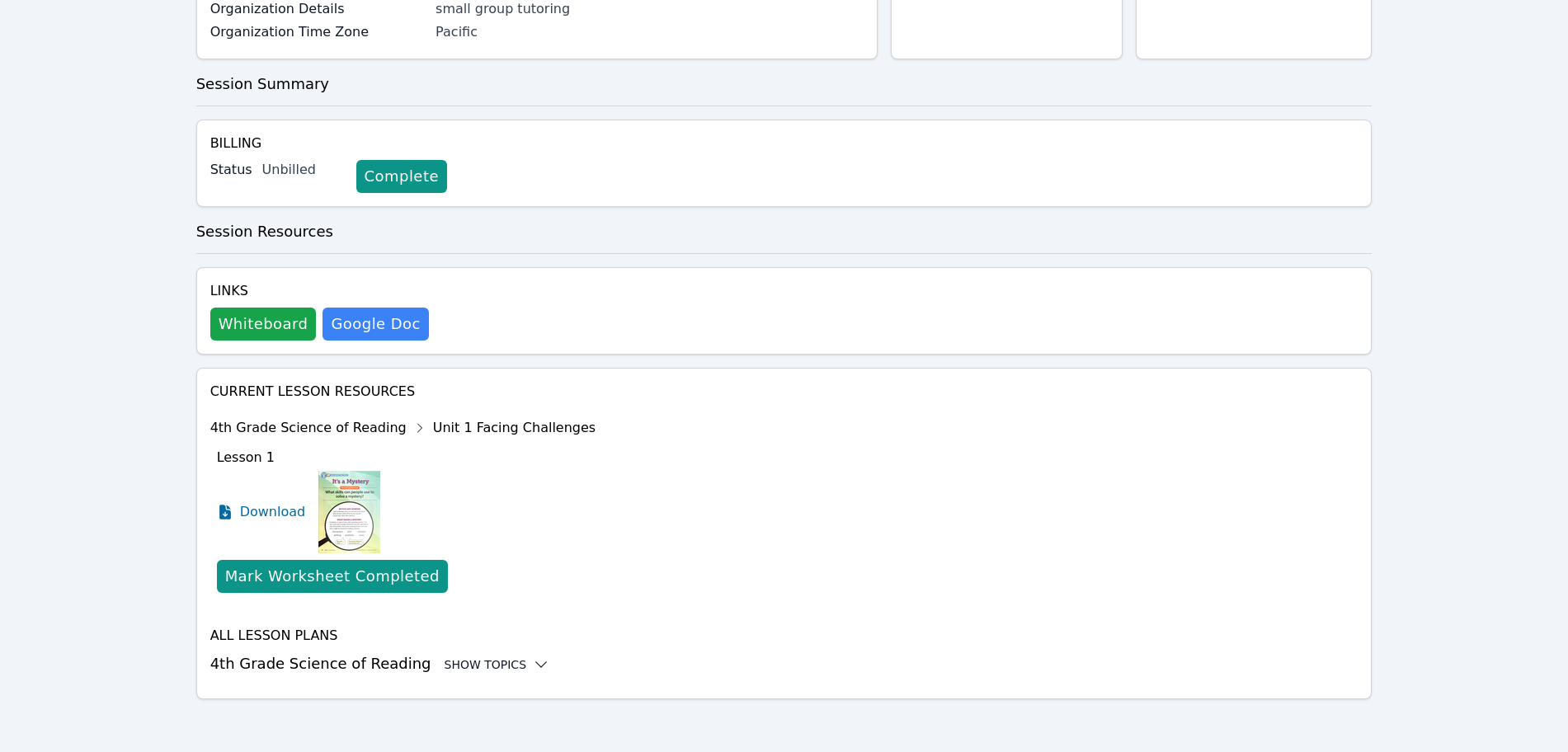
click at [482, 672] on div "Show Topics" at bounding box center [497, 664] width 105 height 16
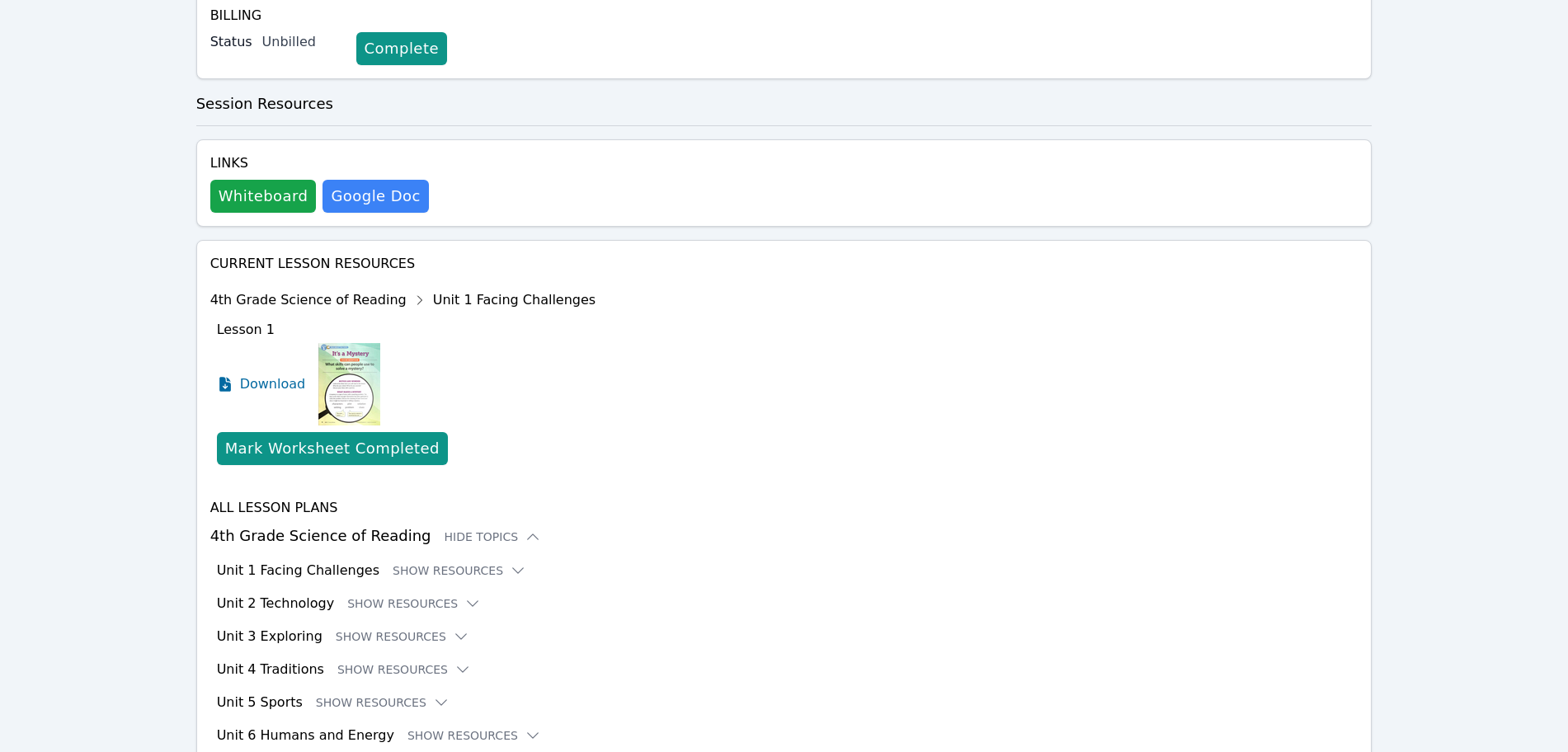
scroll to position [467, 0]
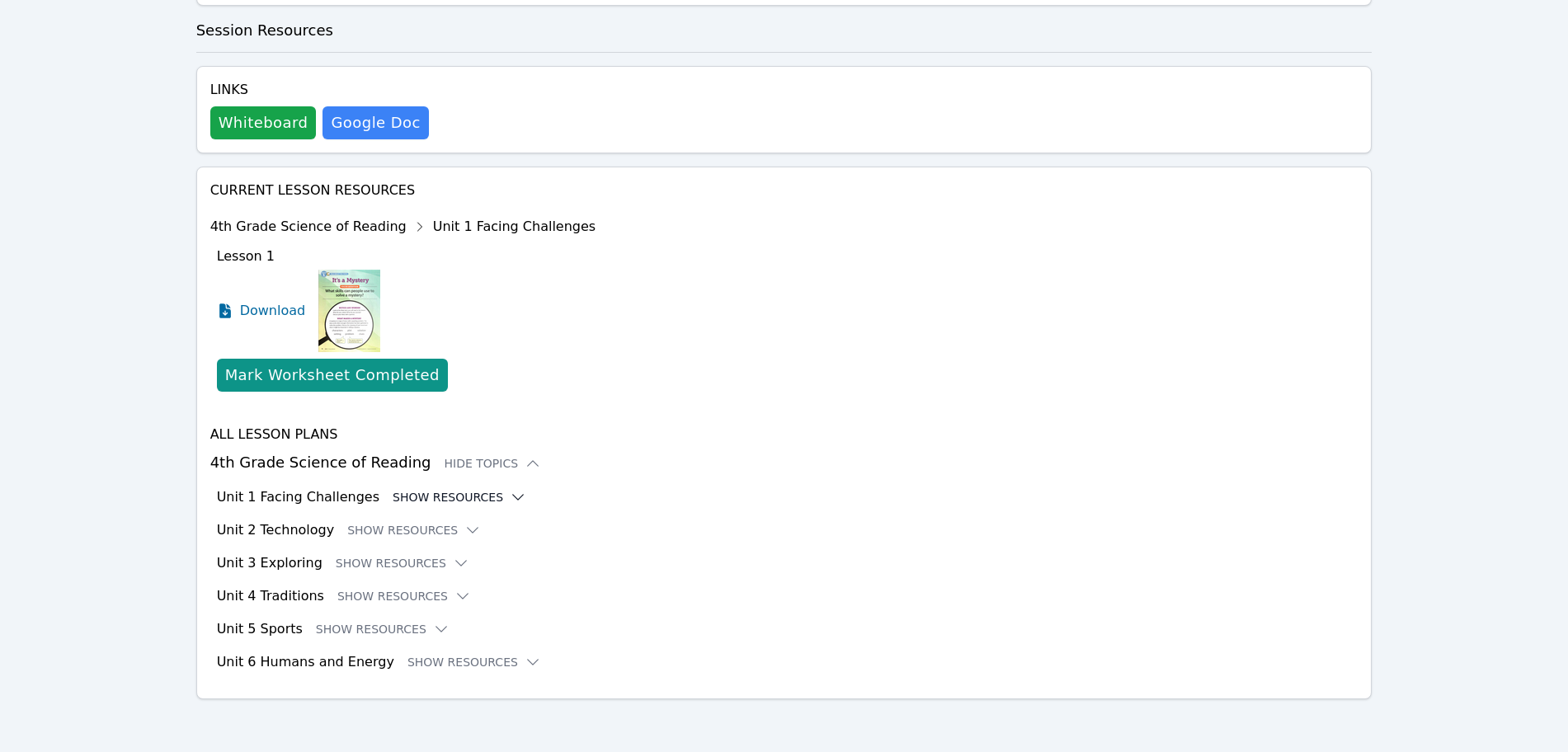
click at [452, 496] on button "Show Resources" at bounding box center [459, 496] width 133 height 16
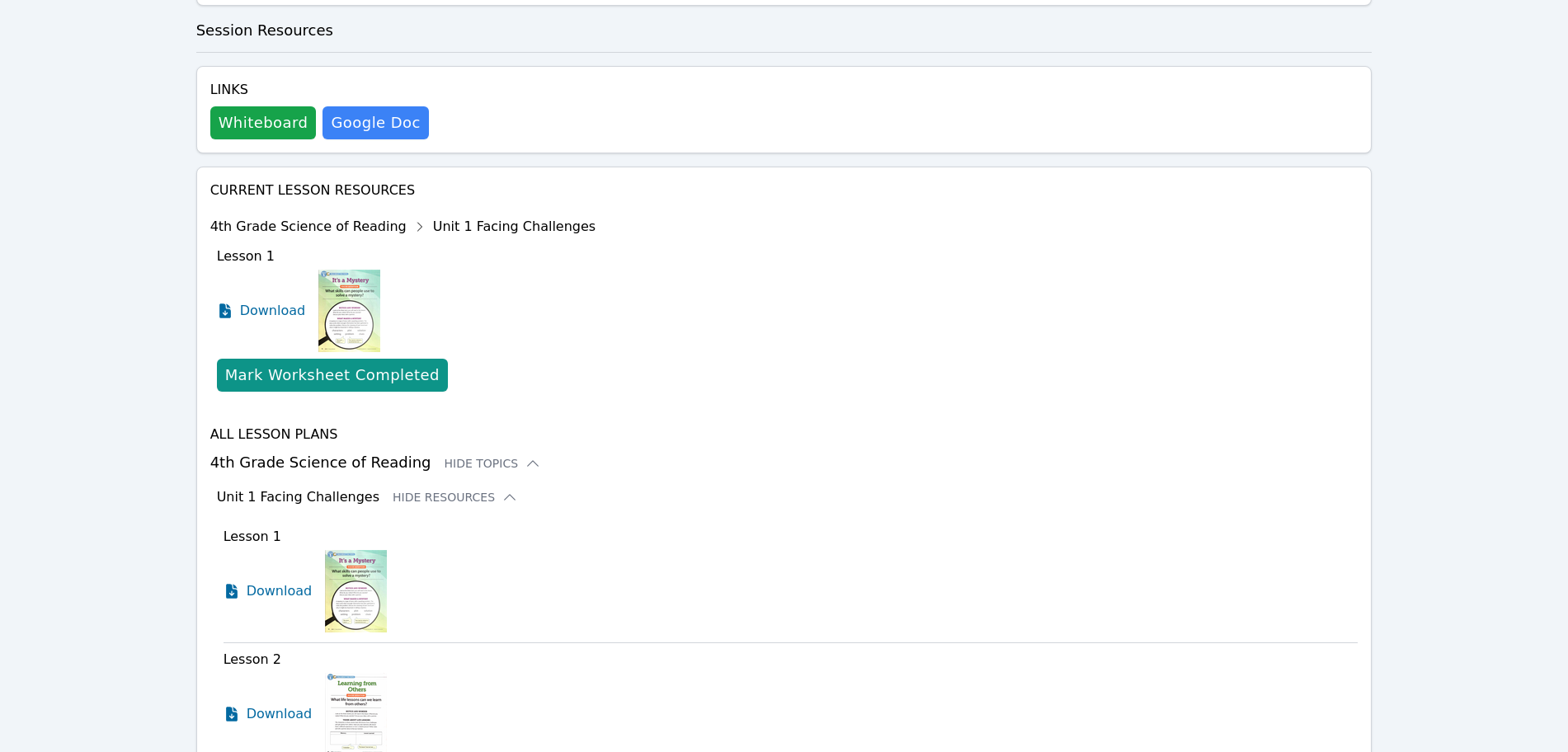
click at [334, 602] on img at bounding box center [356, 591] width 62 height 82
click at [275, 594] on span "Download" at bounding box center [283, 591] width 74 height 20
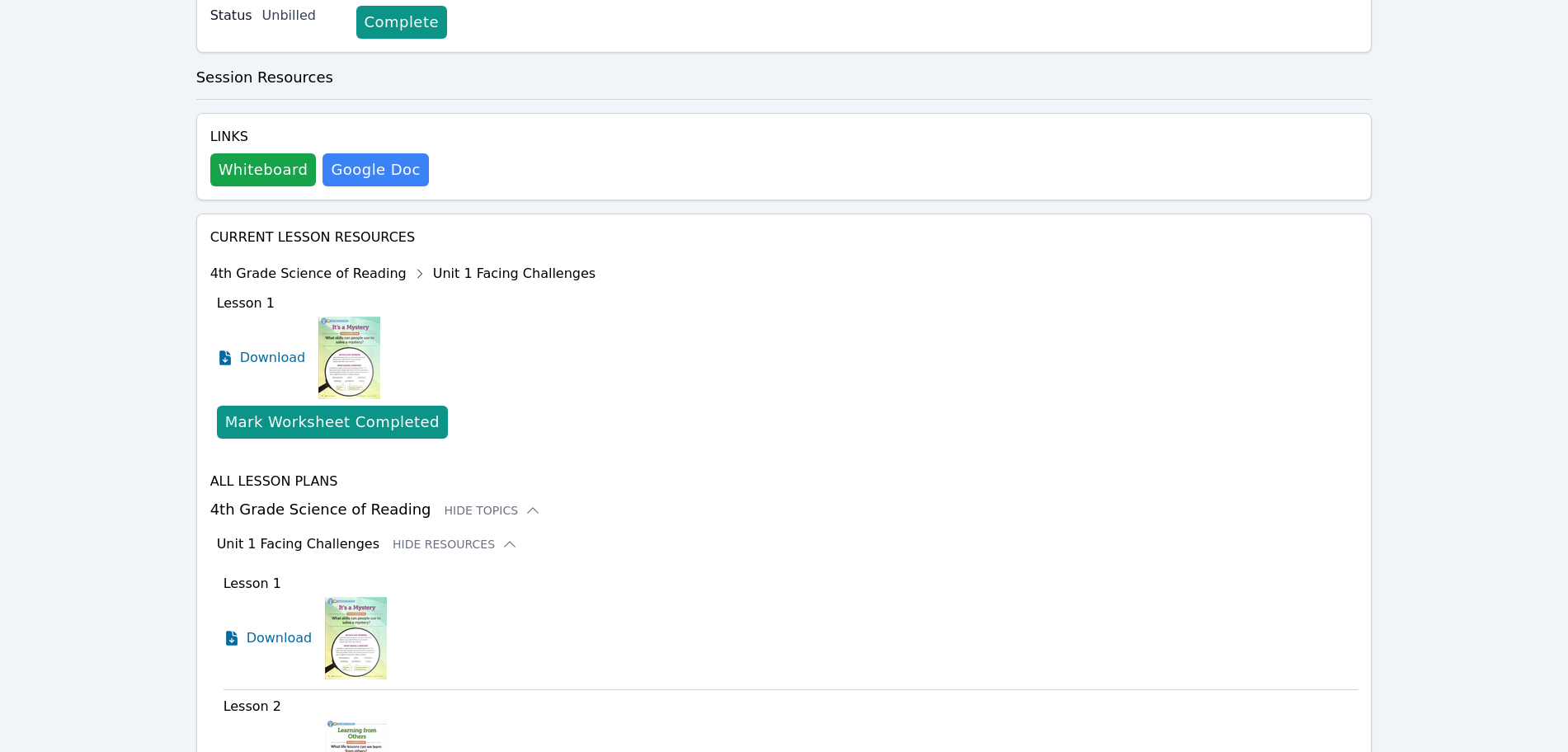
scroll to position [289, 0]
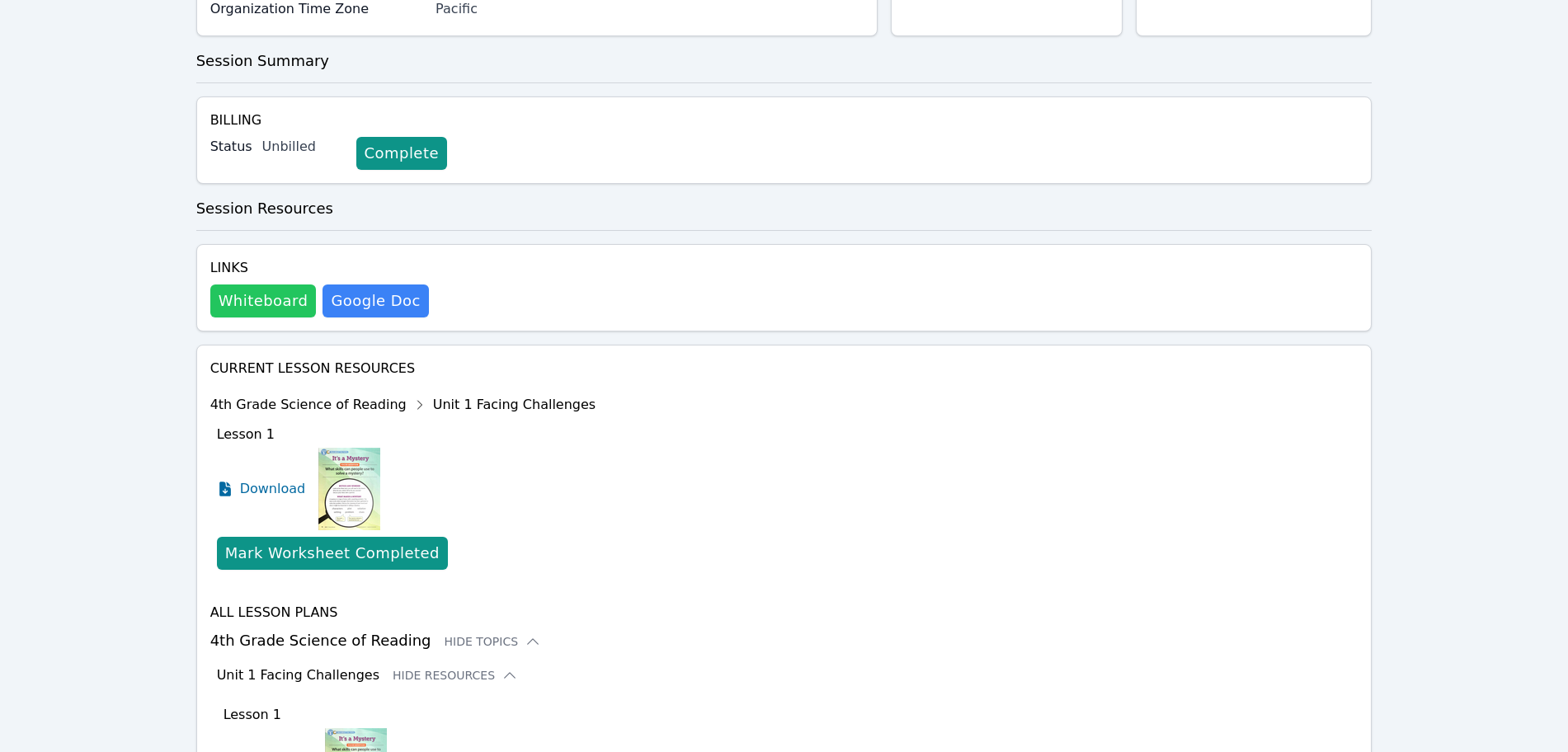
click at [226, 302] on button "Whiteboard" at bounding box center [263, 301] width 106 height 33
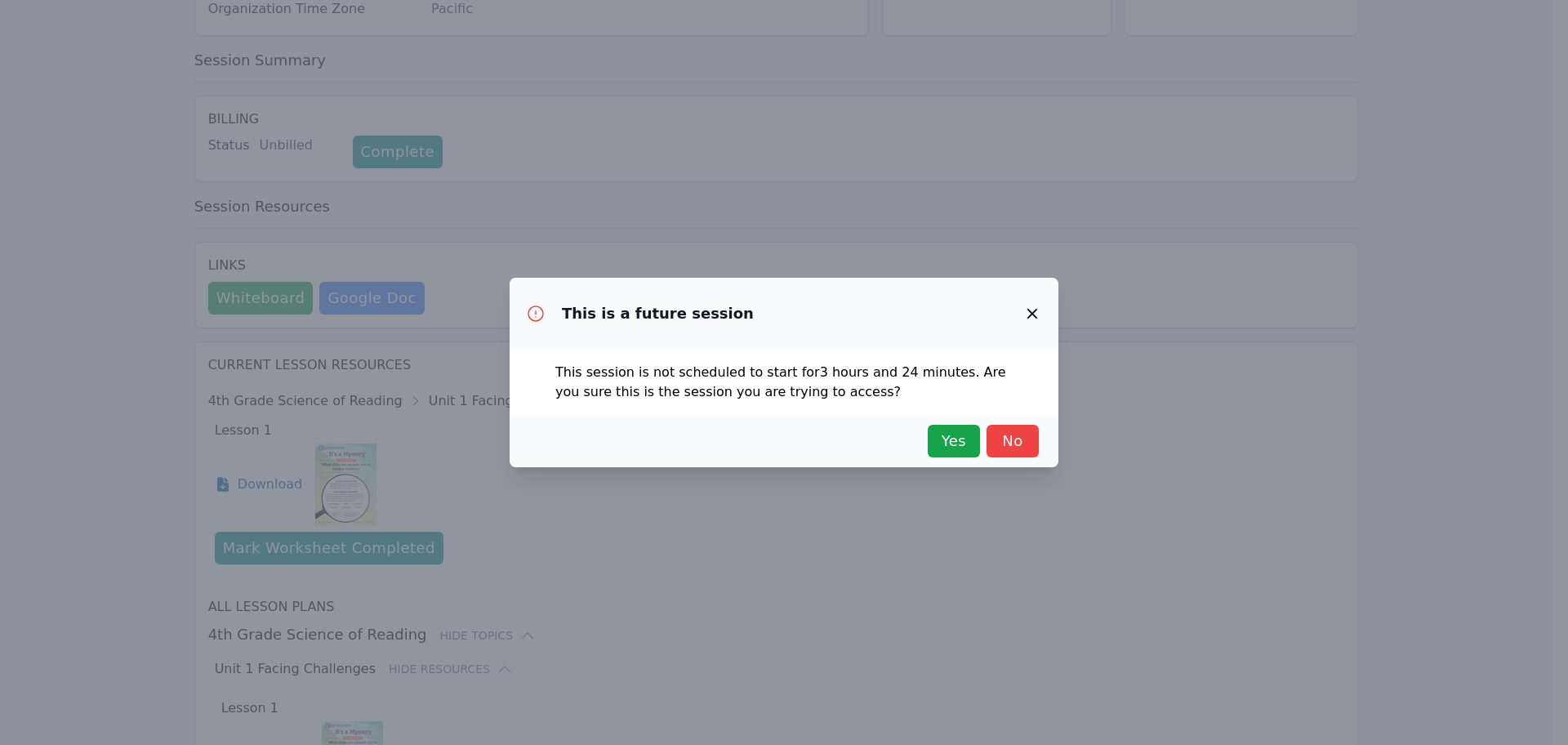
click at [951, 457] on div "Yes No" at bounding box center [784, 440] width 548 height 52
click at [950, 441] on span "Yes" at bounding box center [953, 441] width 36 height 23
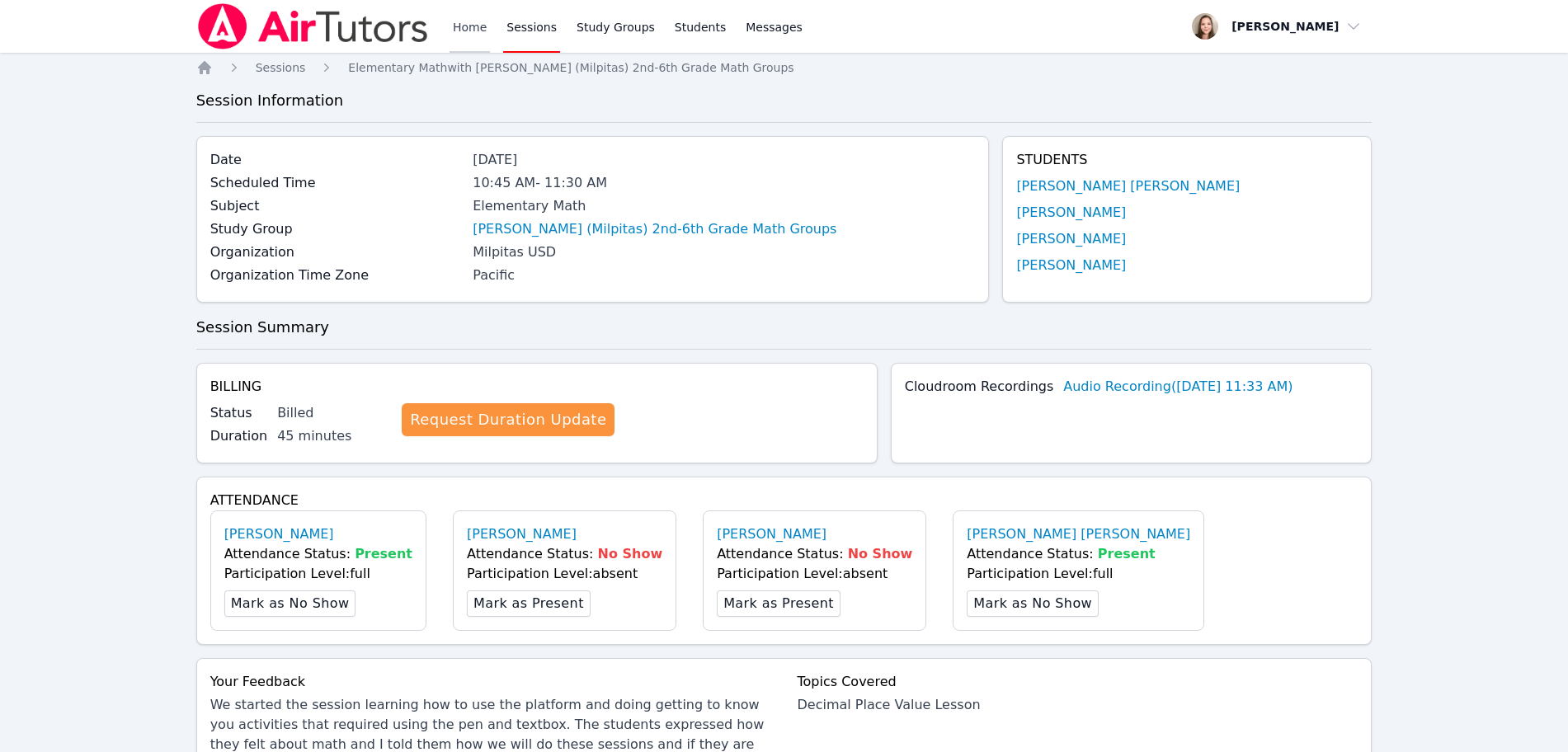
click at [468, 34] on link "Home" at bounding box center [470, 26] width 40 height 53
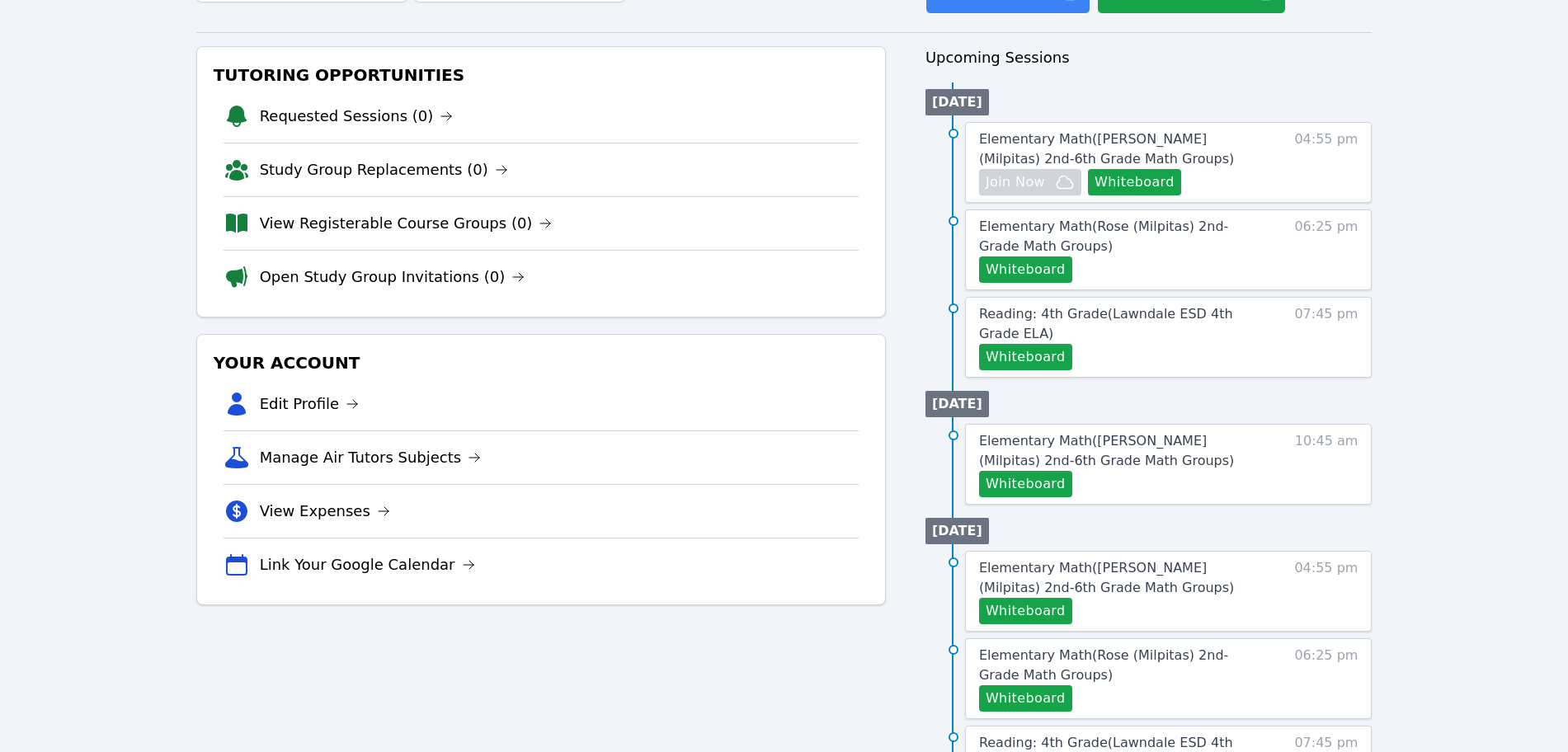
scroll to position [103, 0]
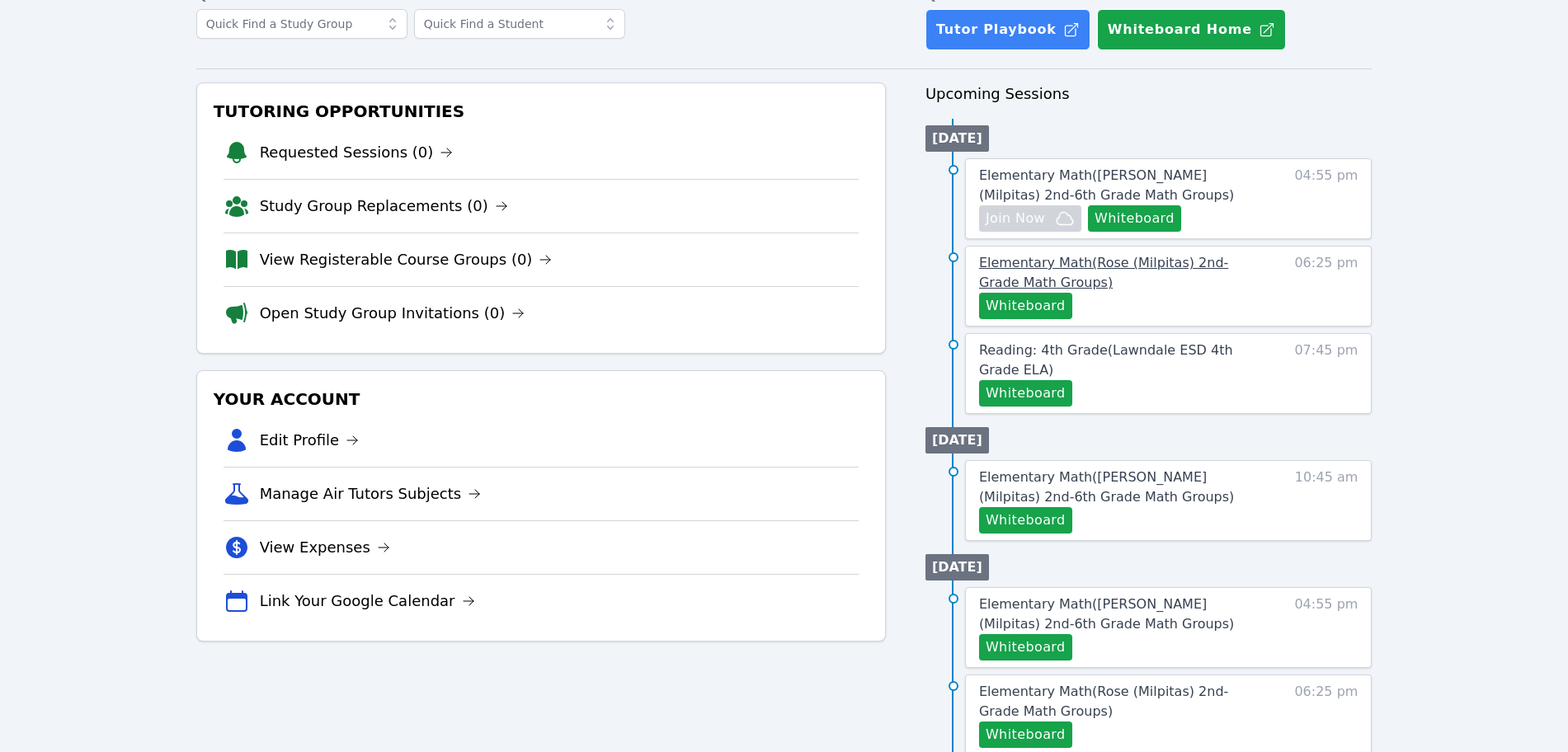
click at [1208, 263] on span "Elementary Math ( Rose (Milpitas) 2nd- Grade Math Groups )" at bounding box center [1104, 272] width 249 height 35
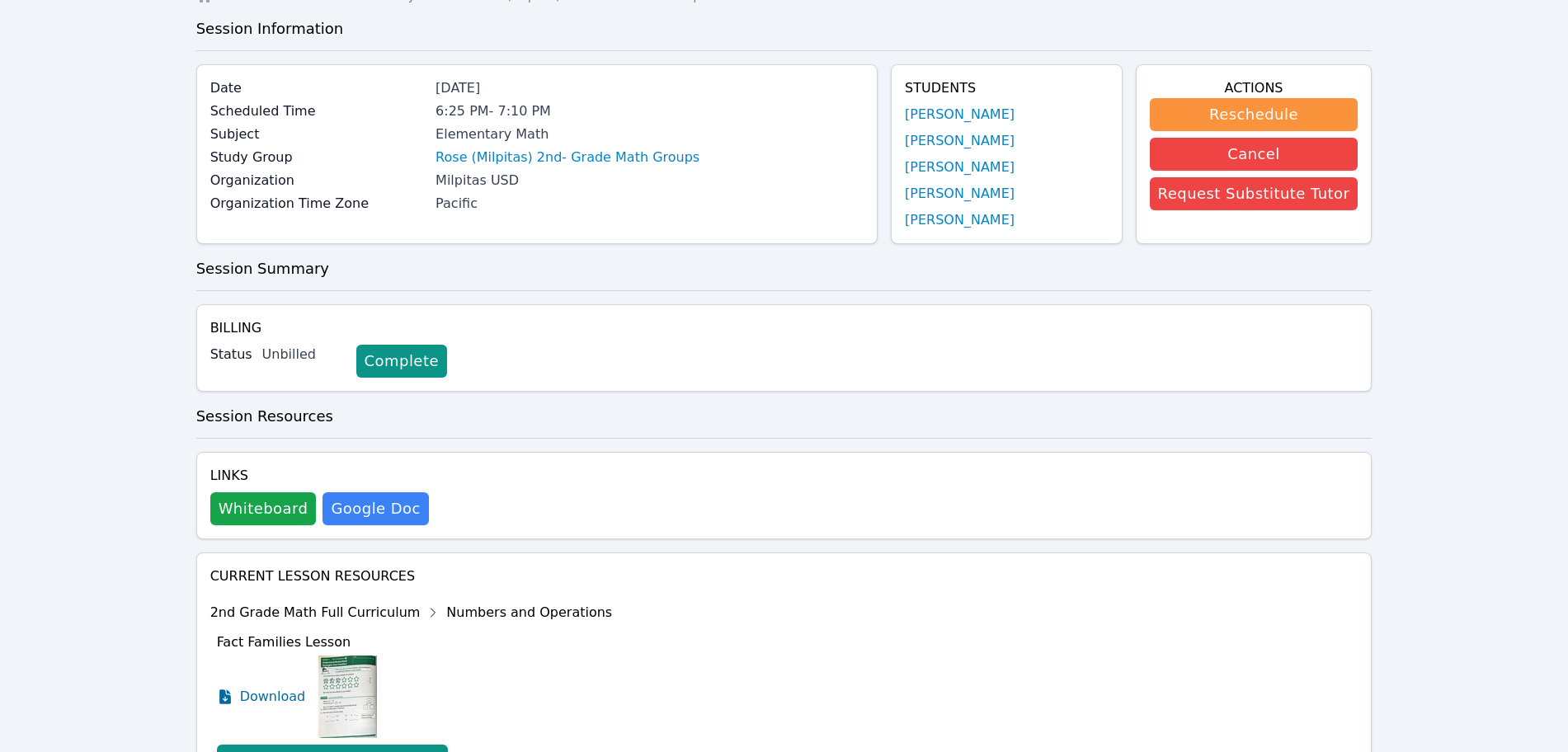
scroll to position [206, 0]
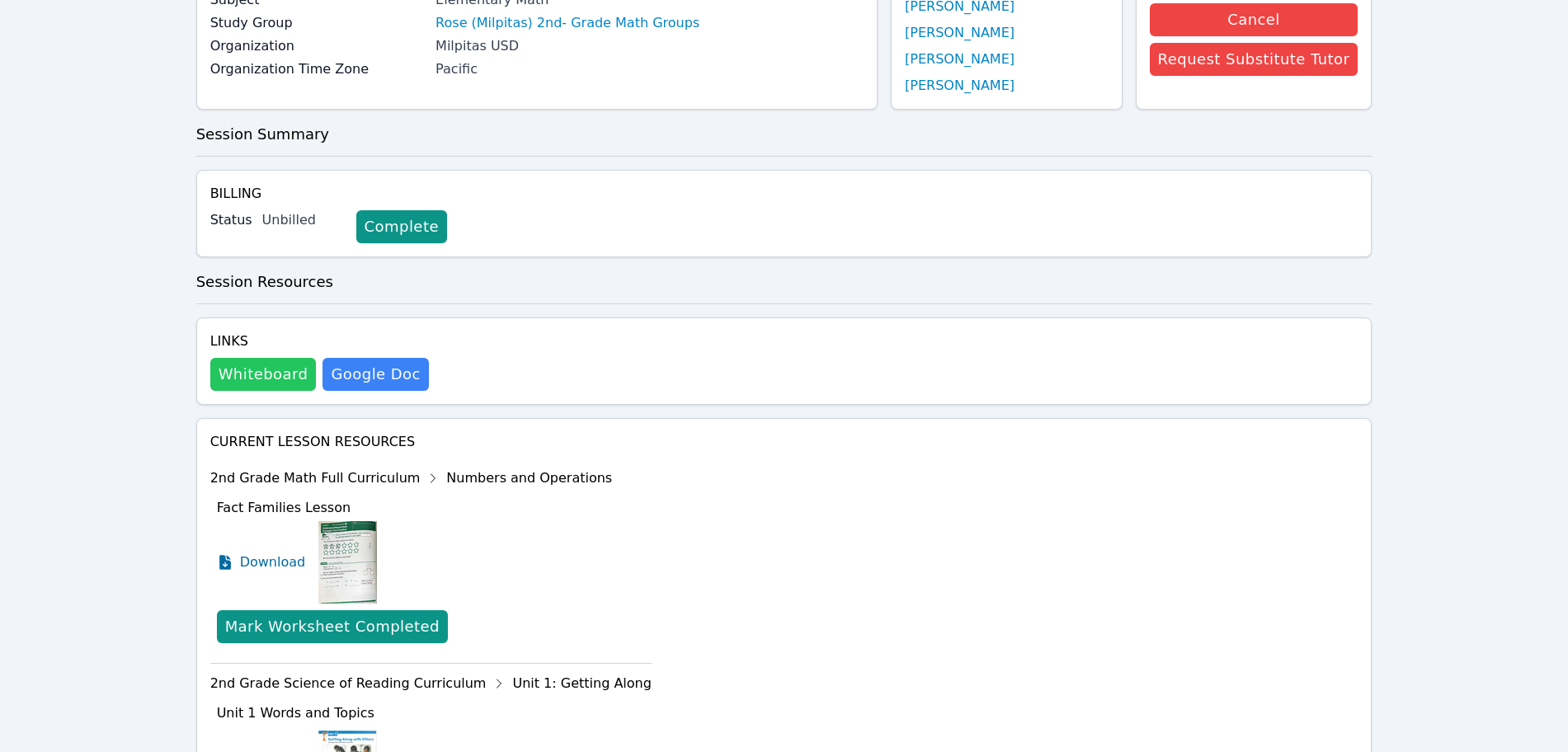
click at [267, 381] on button "Whiteboard" at bounding box center [263, 375] width 106 height 33
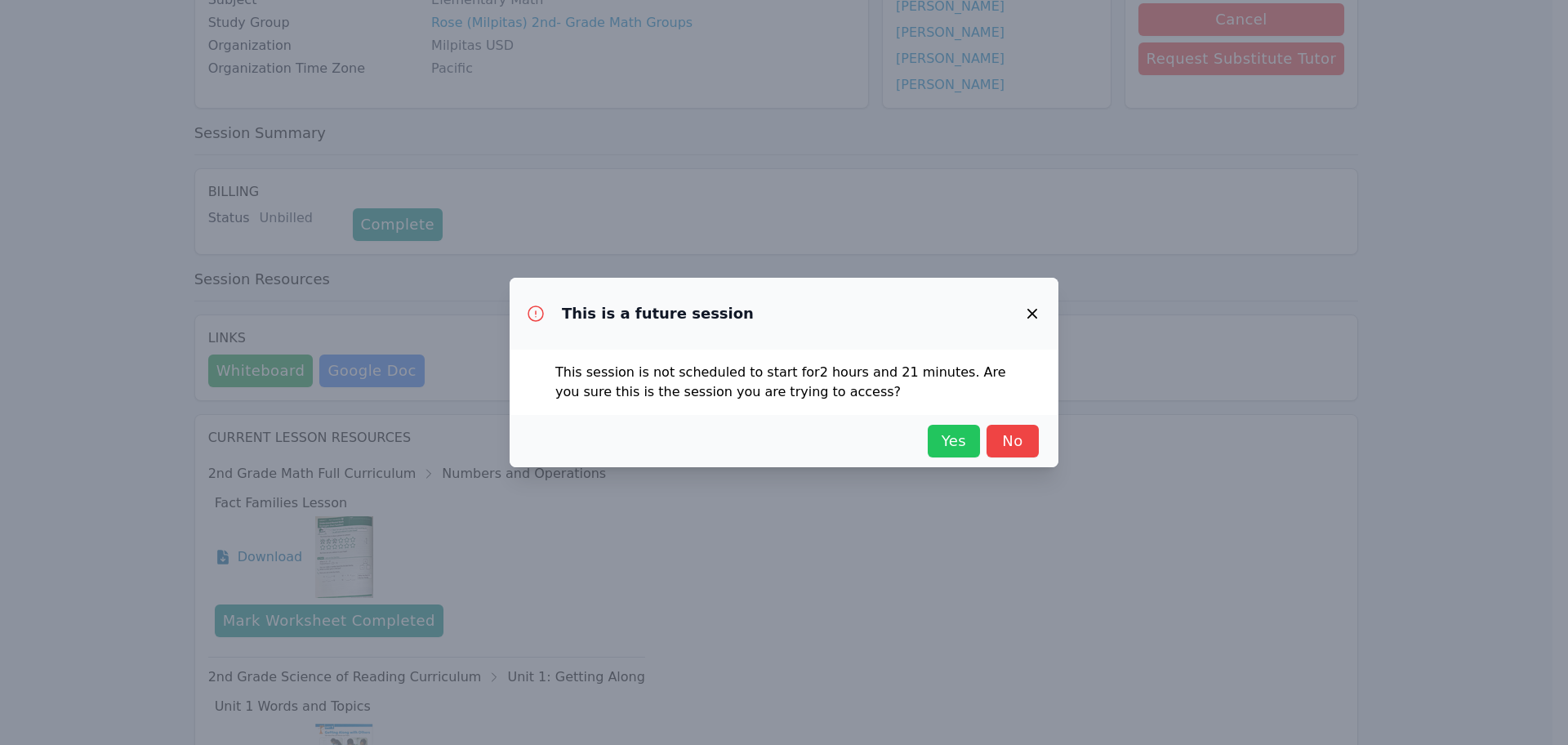
click at [950, 450] on span "Yes" at bounding box center [953, 441] width 36 height 23
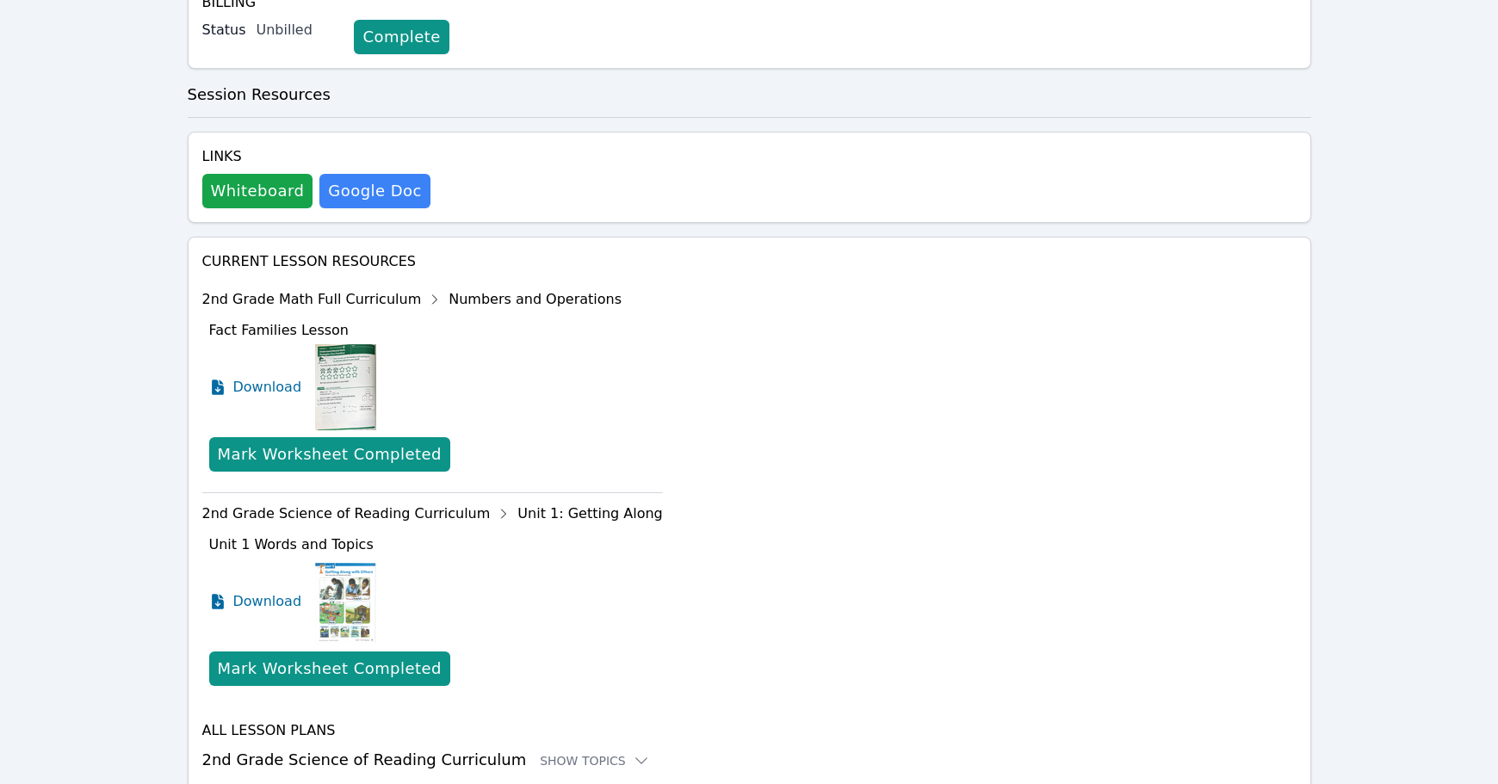
scroll to position [430, 0]
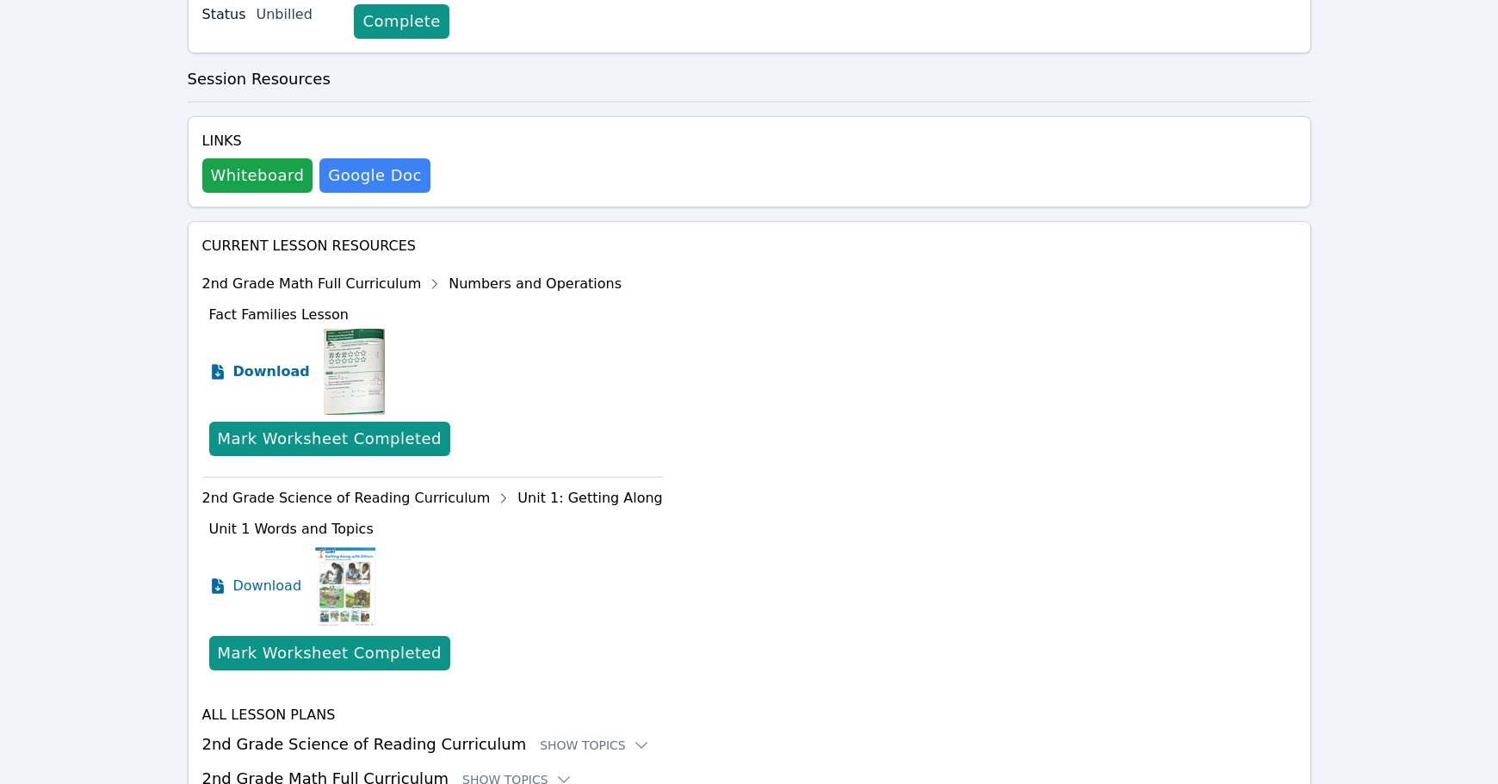
click at [281, 366] on span "Download" at bounding box center [271, 372] width 77 height 21
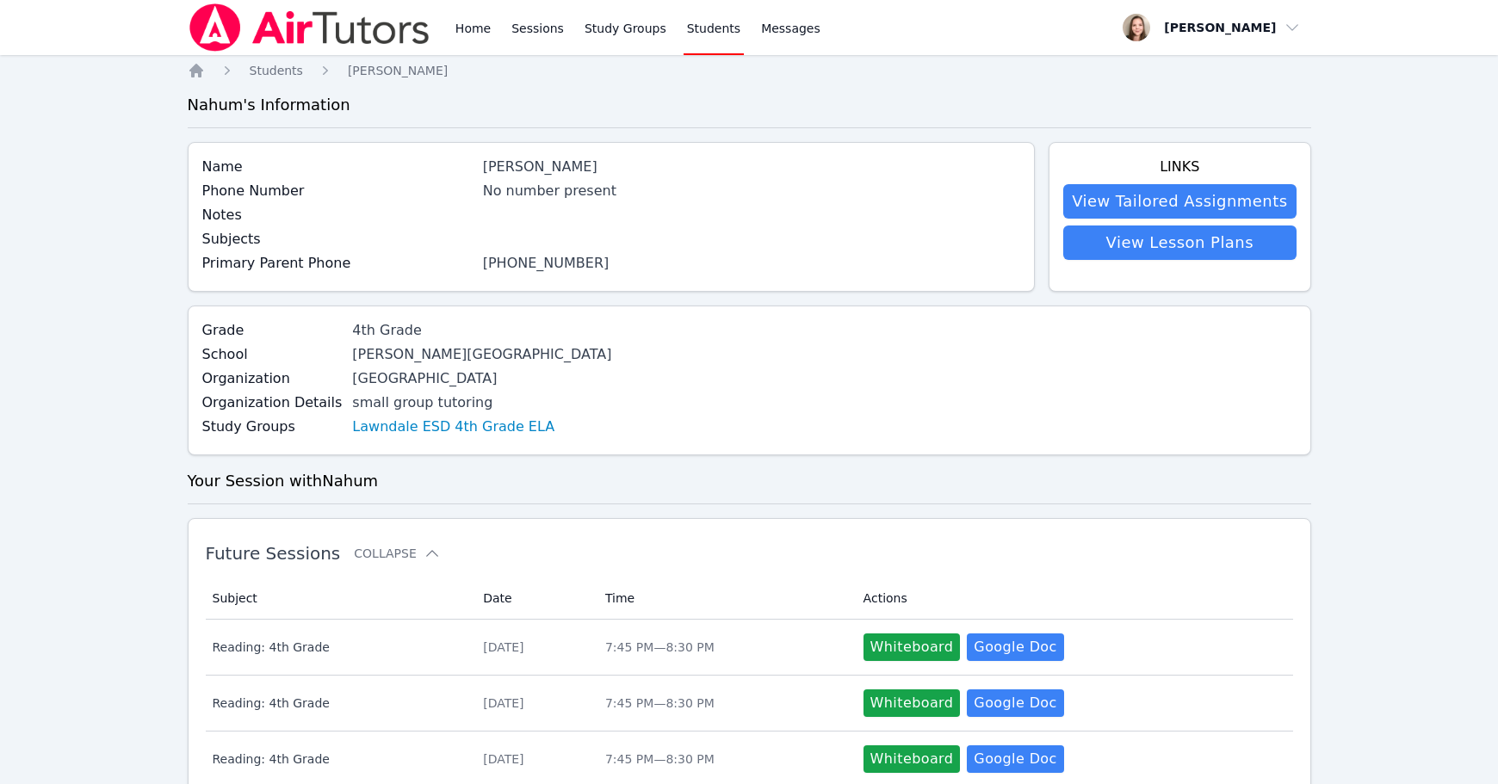
click at [538, 263] on link "[PHONE_NUMBER]" at bounding box center [546, 263] width 127 height 16
click at [538, 263] on link "(951) 438-8247" at bounding box center [546, 263] width 127 height 16
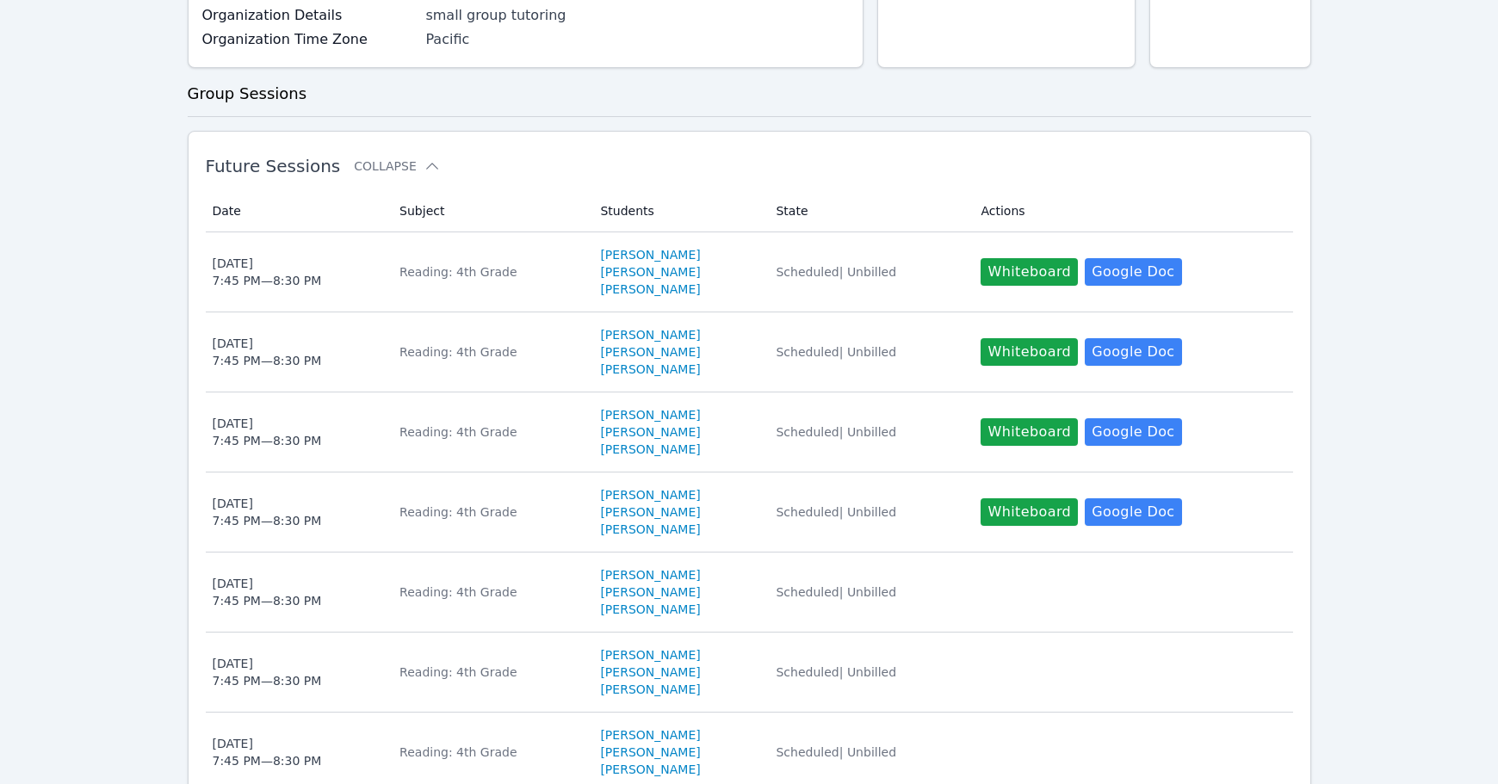
scroll to position [323, 0]
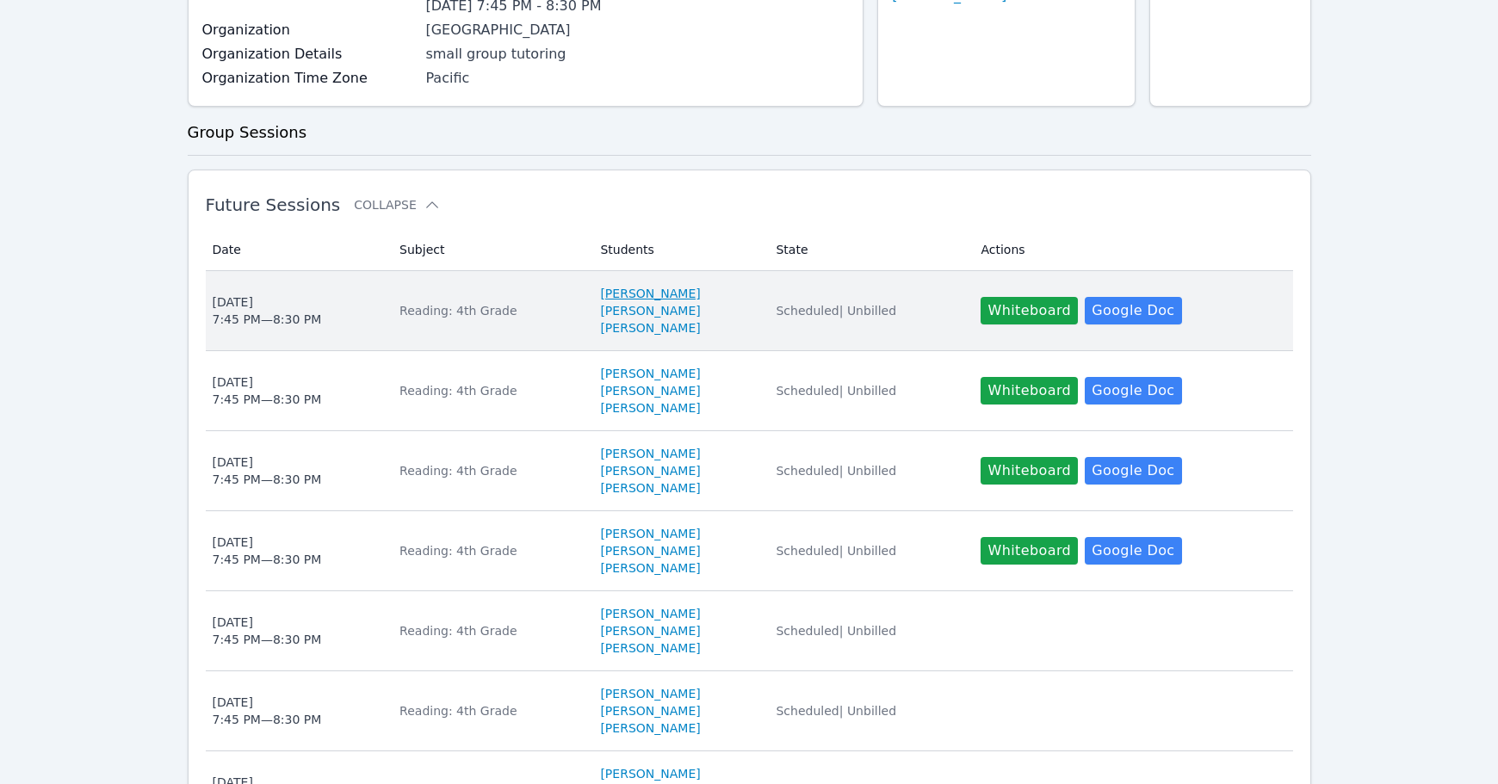
click at [634, 297] on link "Carlos Santacruz" at bounding box center [650, 293] width 100 height 17
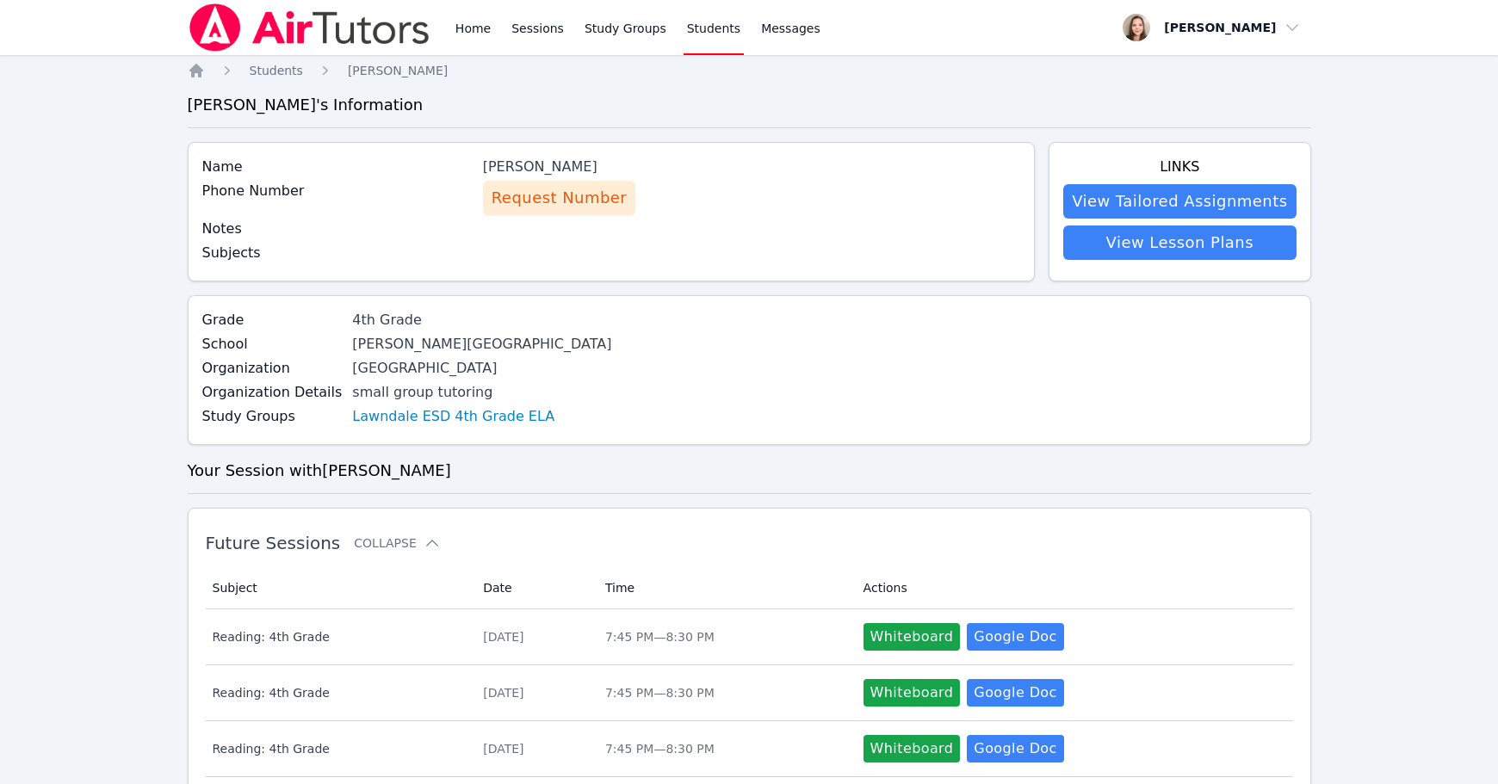
click at [544, 199] on span "Request Number" at bounding box center [558, 198] width 135 height 24
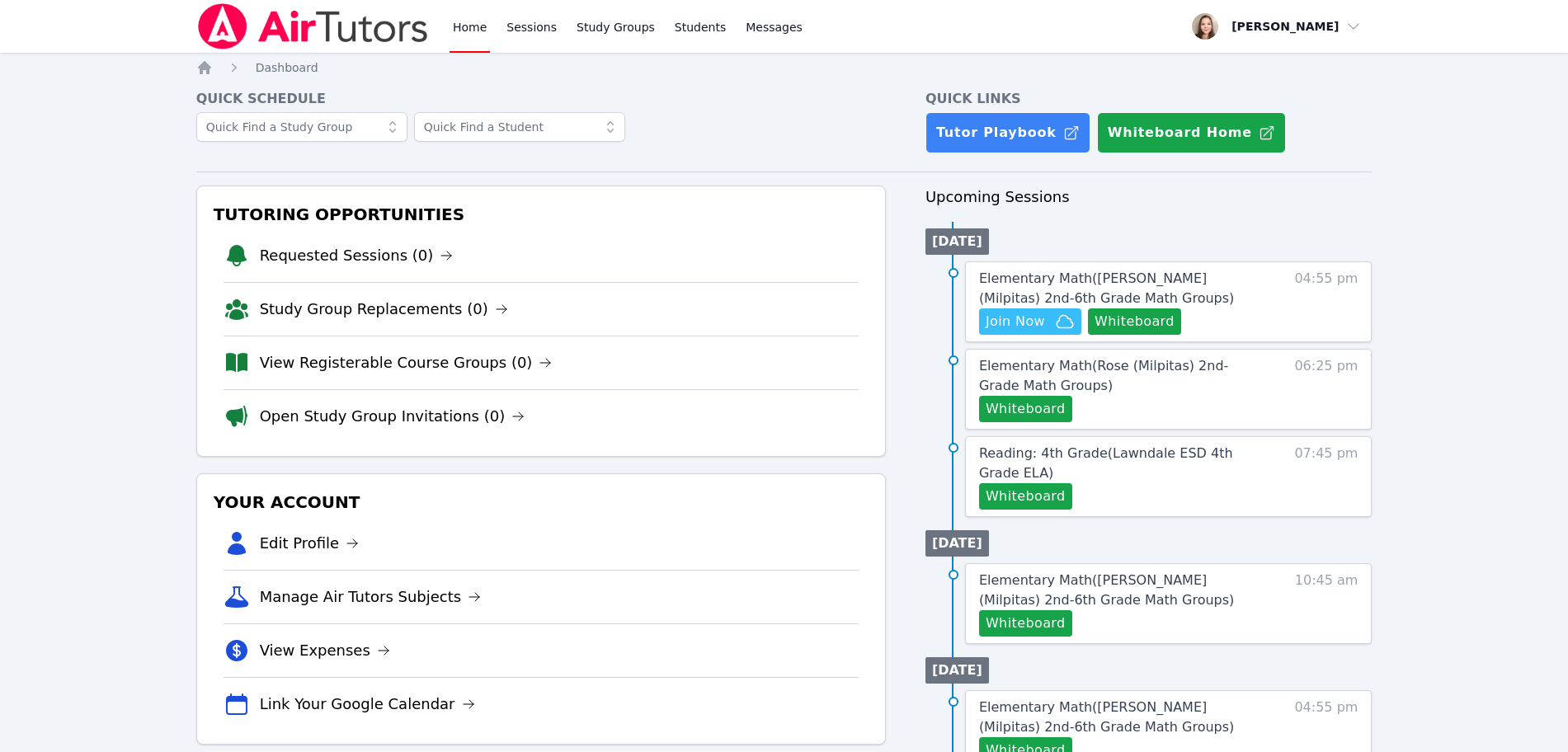
click at [374, 24] on img at bounding box center [313, 26] width 234 height 46
click at [381, 11] on img at bounding box center [313, 26] width 234 height 46
click at [256, 28] on img at bounding box center [313, 26] width 234 height 46
click at [225, 14] on img at bounding box center [313, 26] width 234 height 46
click at [968, 140] on link "Tutor Playbook" at bounding box center [1008, 132] width 165 height 41
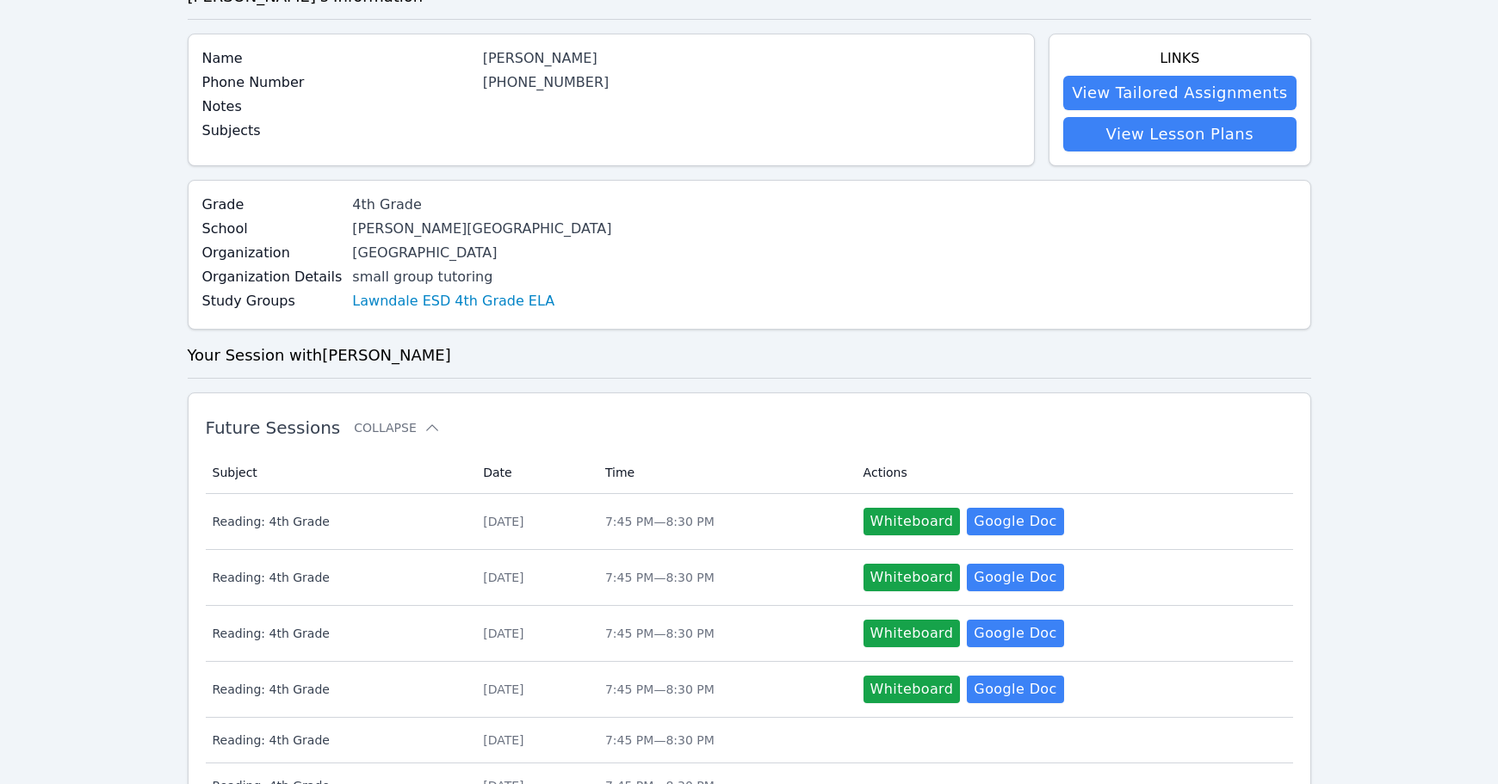
scroll to position [108, 0]
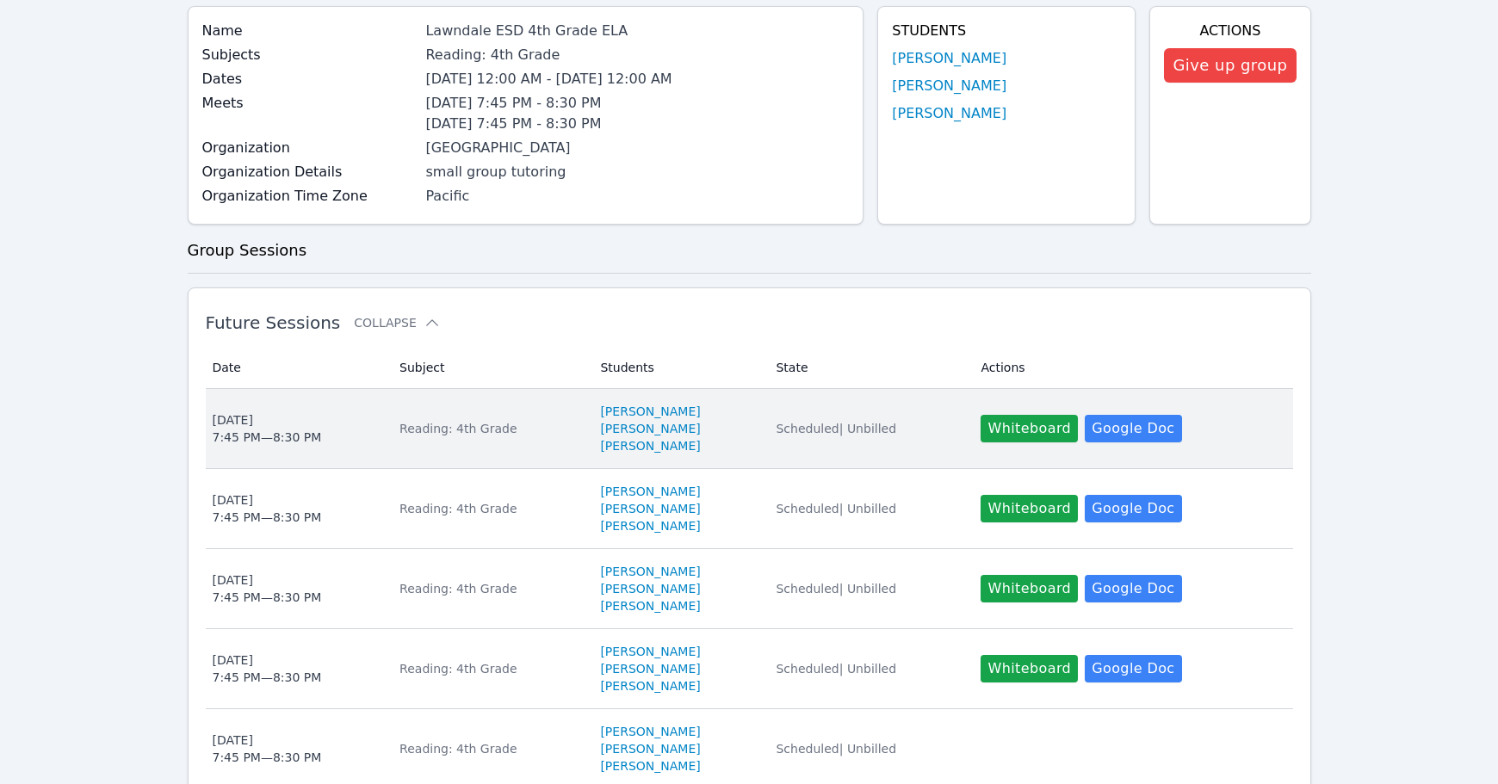
scroll to position [215, 0]
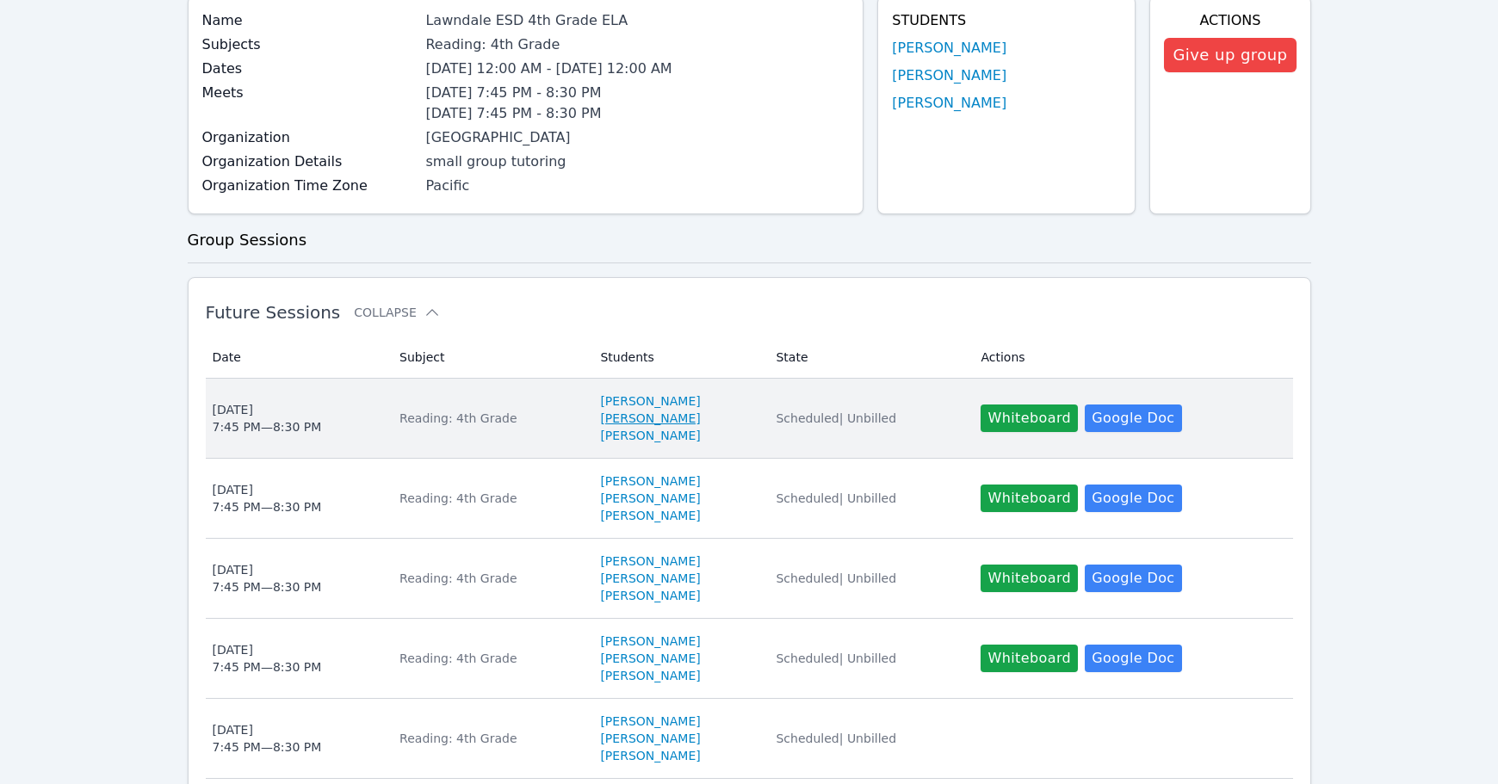
click at [621, 416] on link "[PERSON_NAME]" at bounding box center [650, 418] width 100 height 17
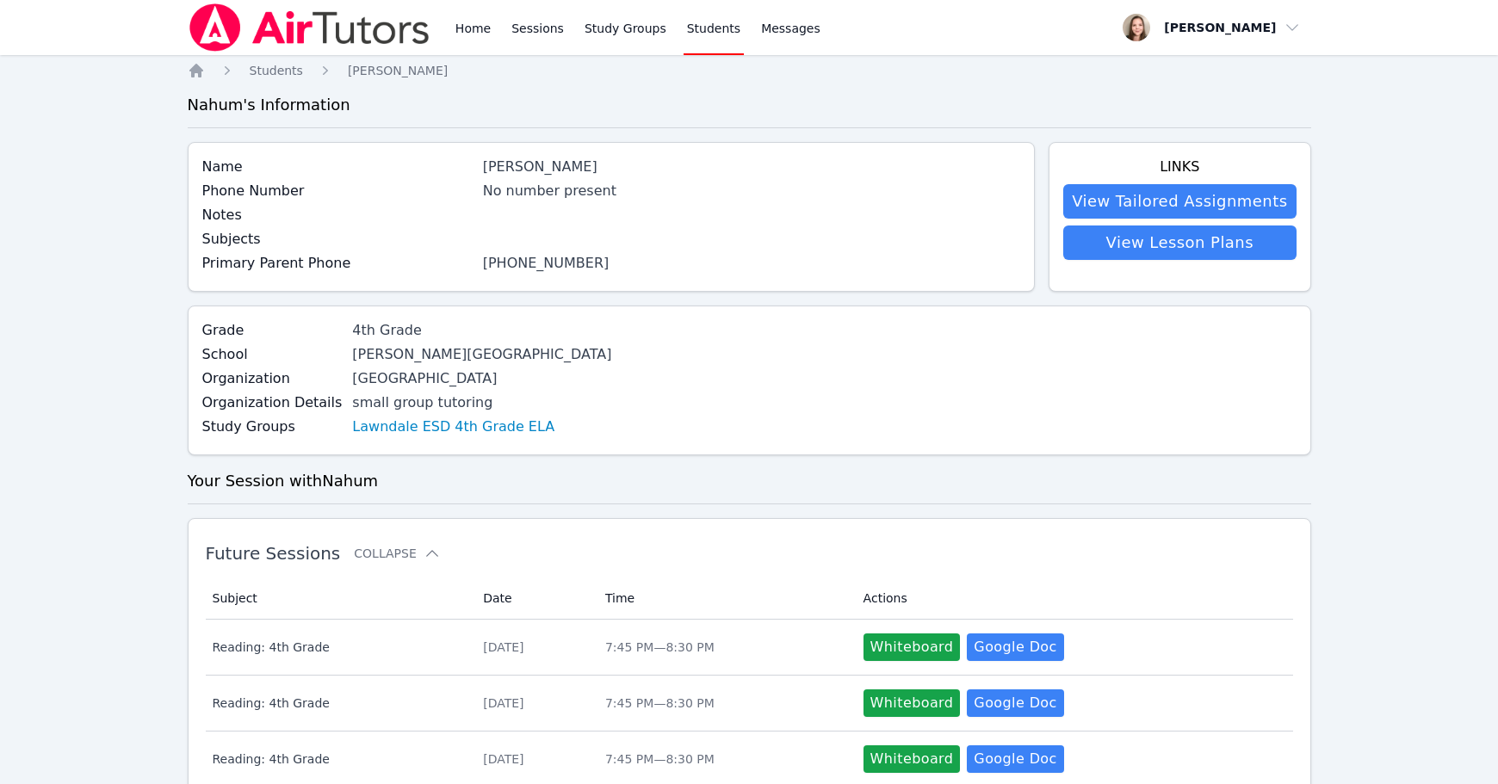
scroll to position [215, 0]
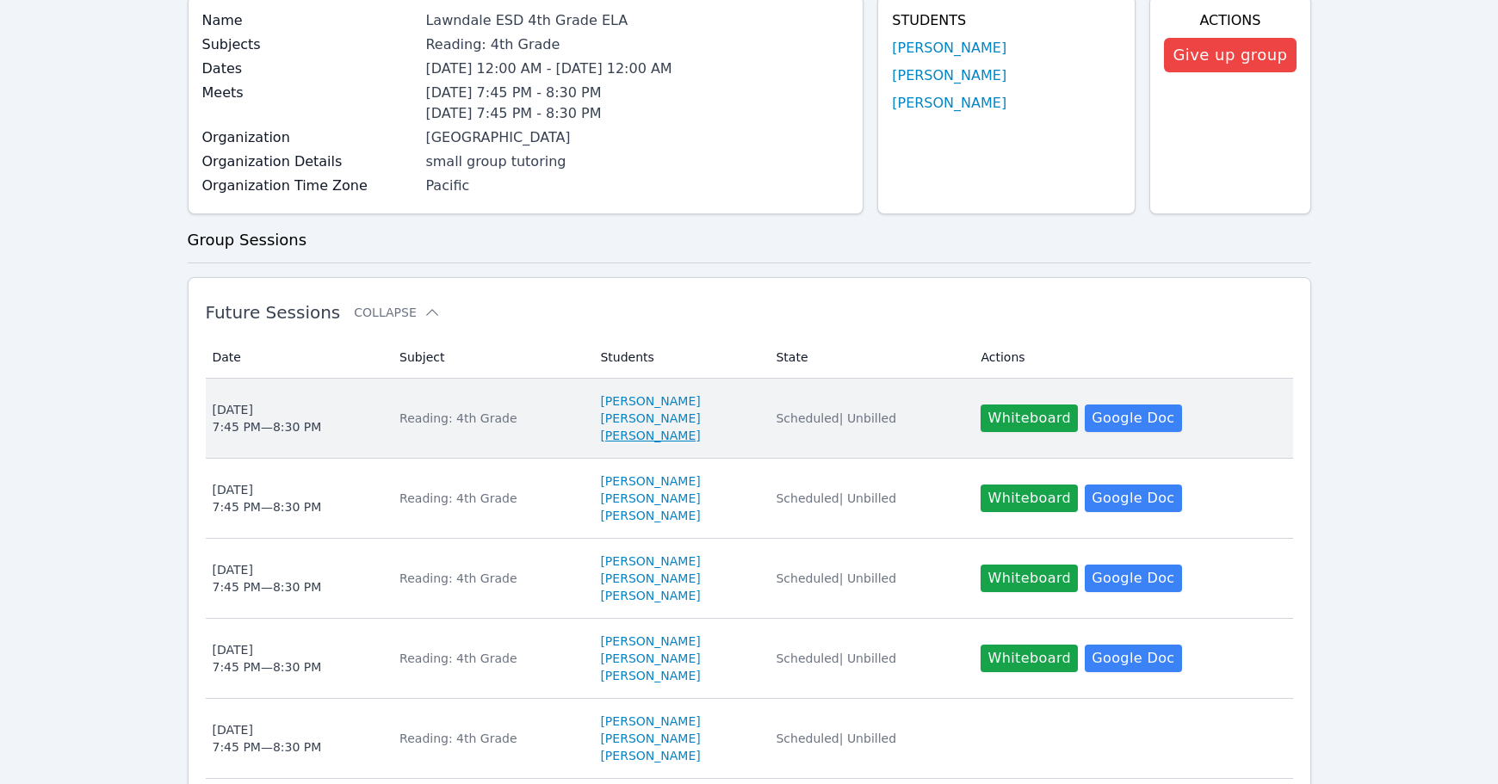
click at [624, 436] on link "Adalyne Chang" at bounding box center [650, 435] width 100 height 17
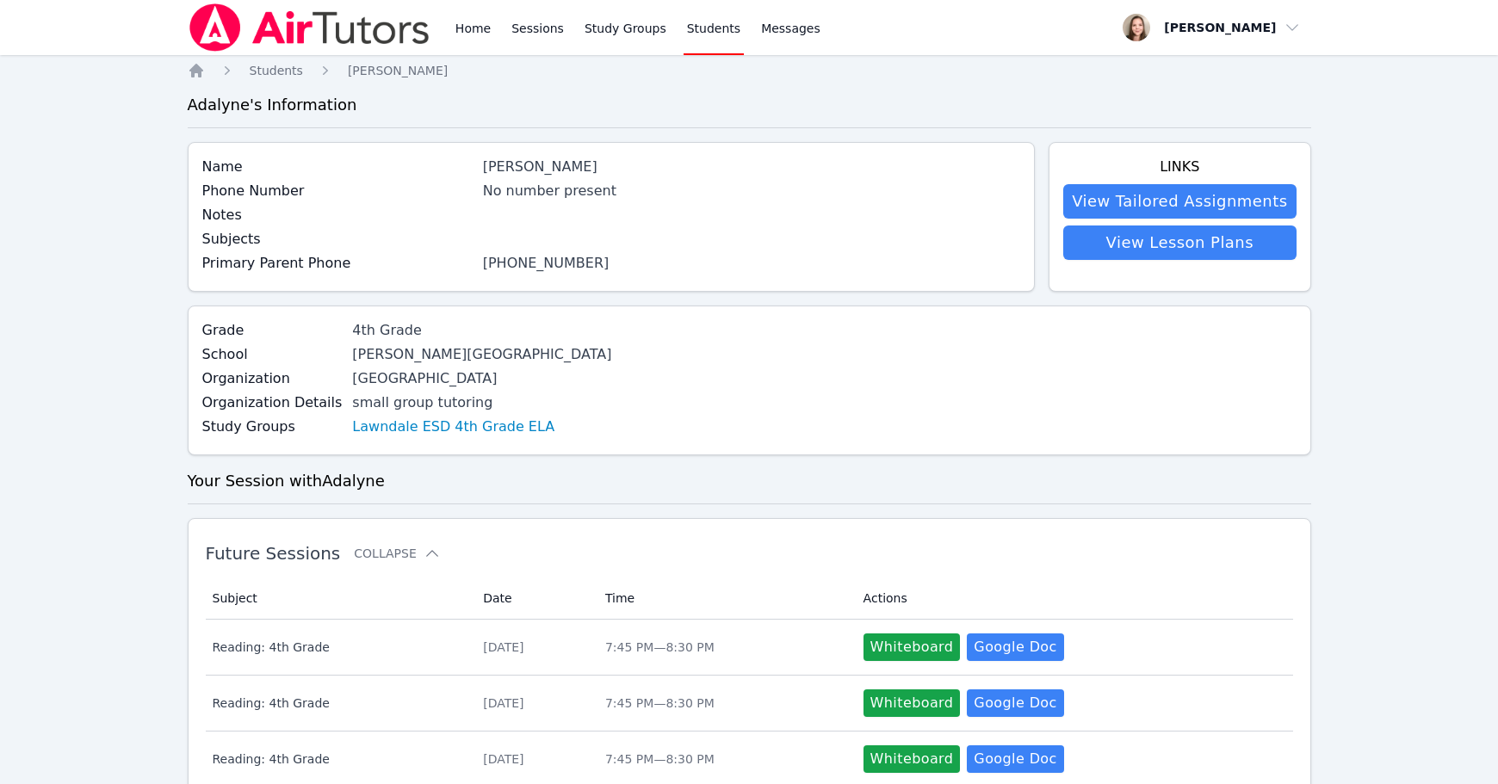
scroll to position [215, 0]
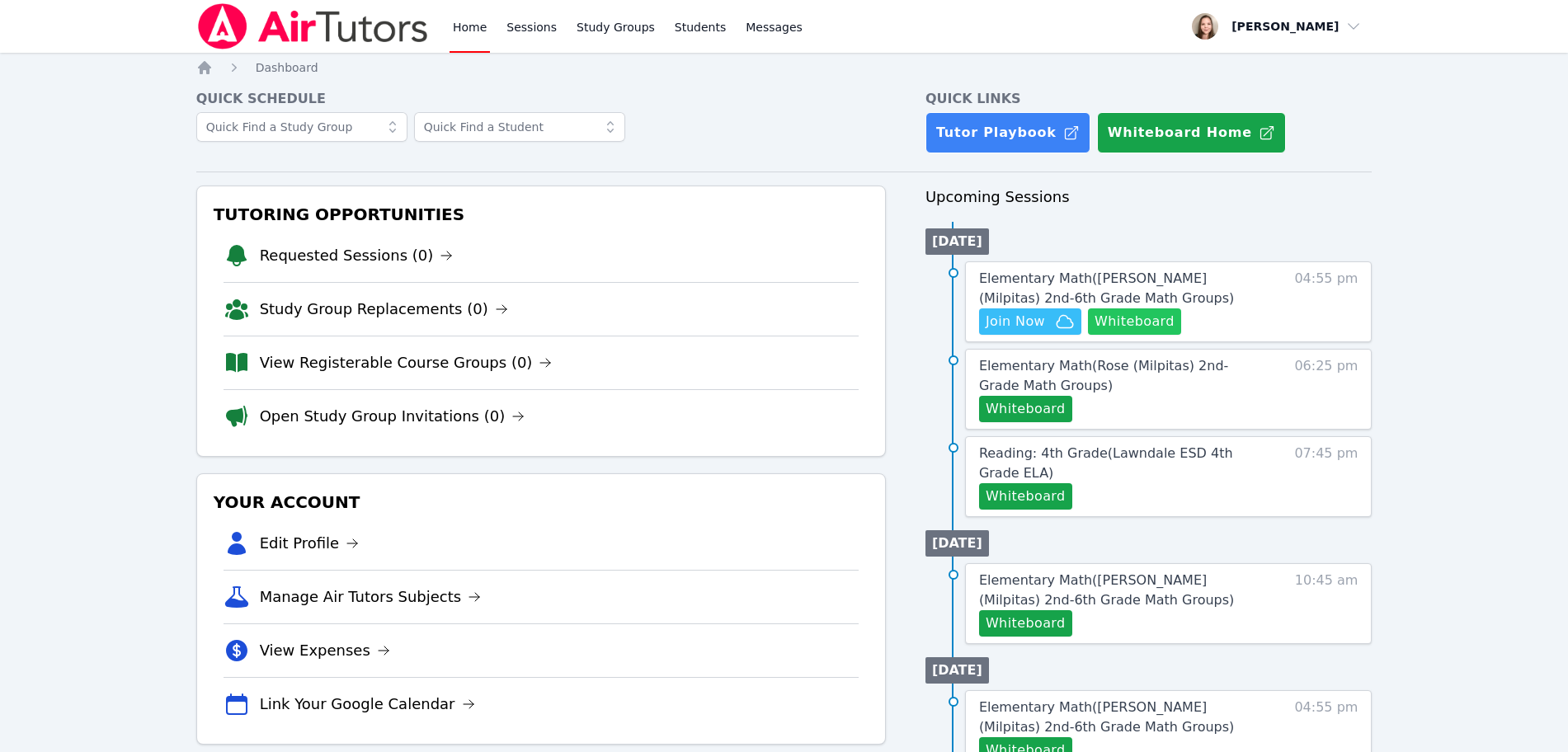
click at [1132, 313] on button "Whiteboard" at bounding box center [1134, 322] width 93 height 27
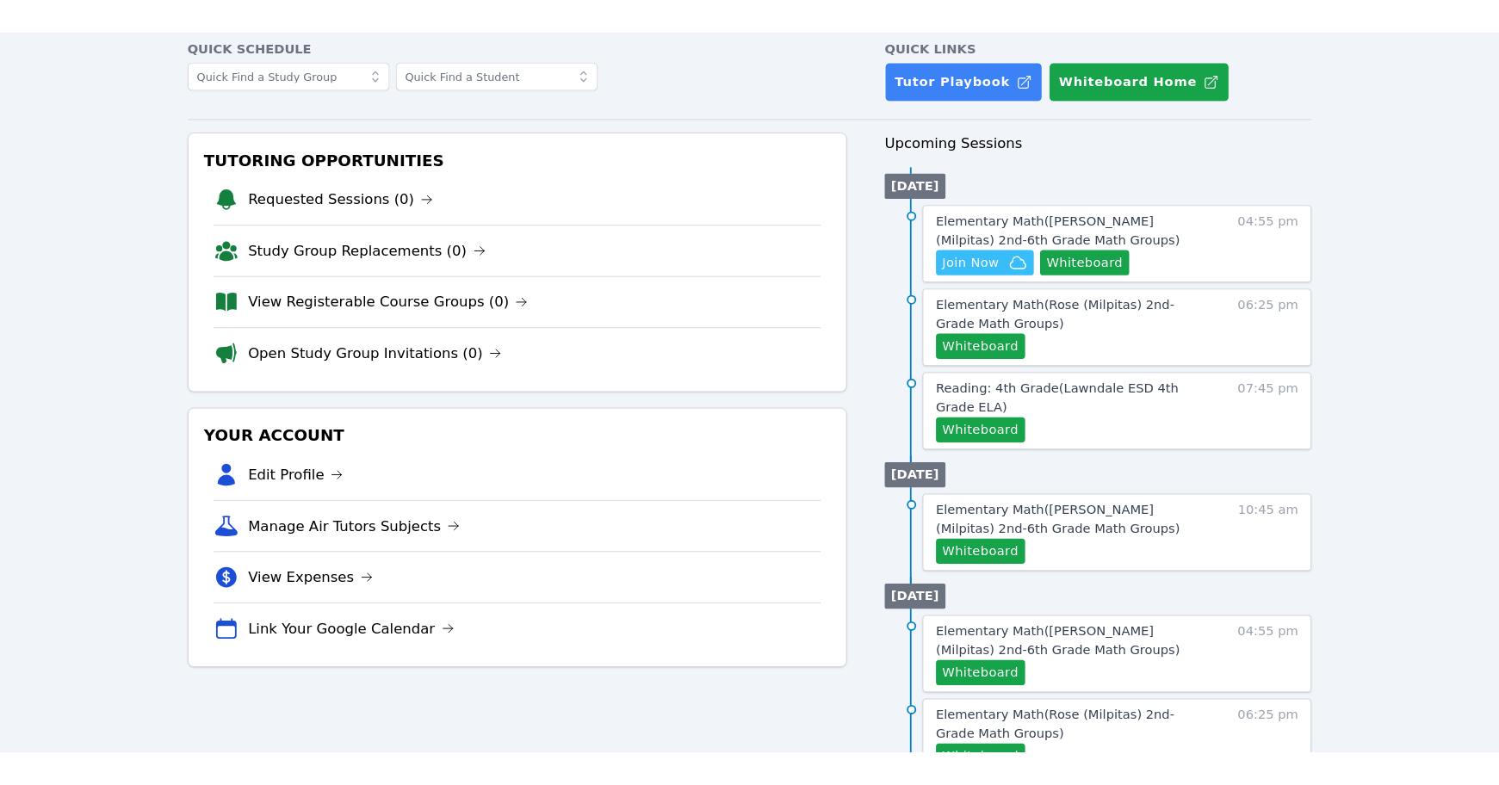
scroll to position [62, 0]
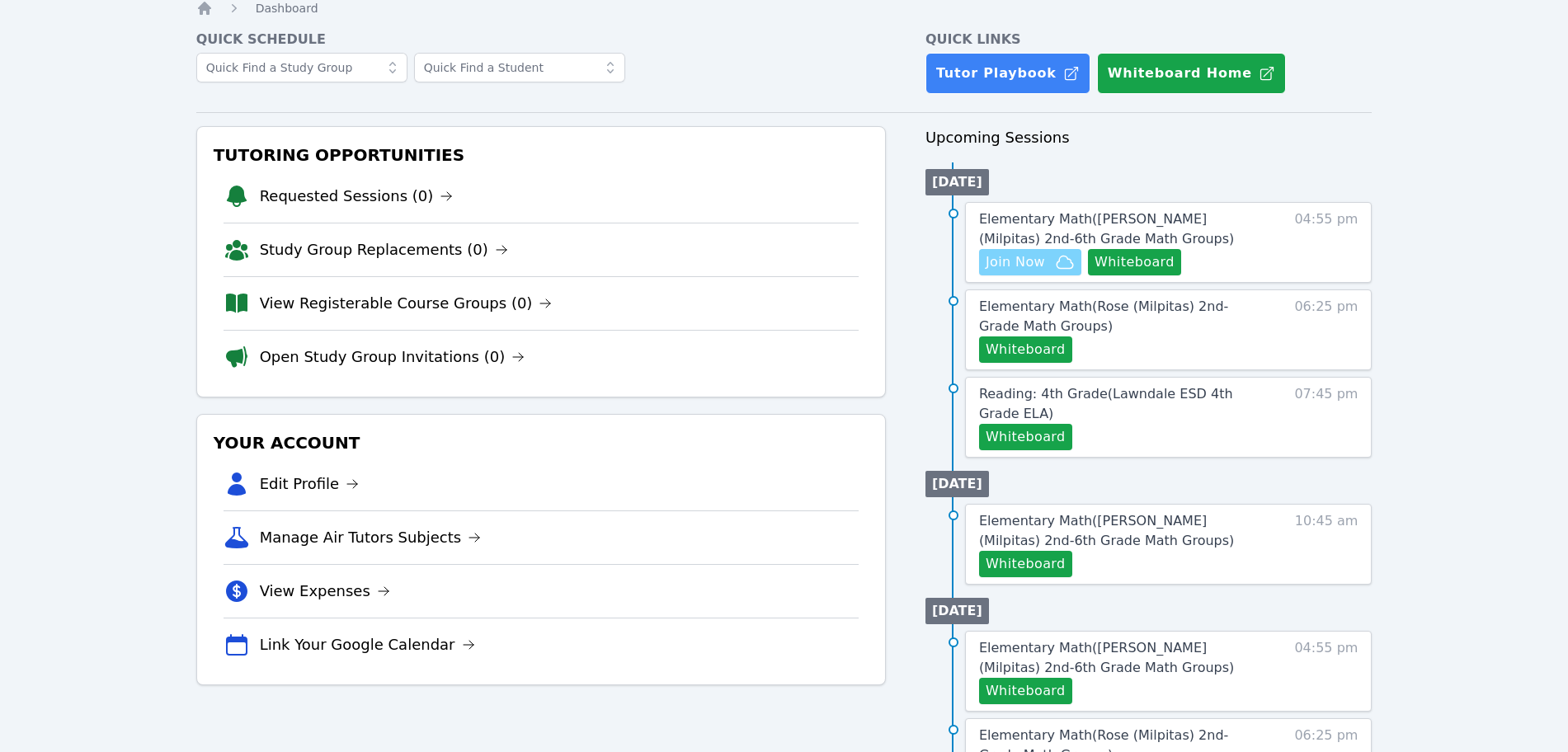
click at [1009, 252] on span "Join Now" at bounding box center [1016, 262] width 59 height 20
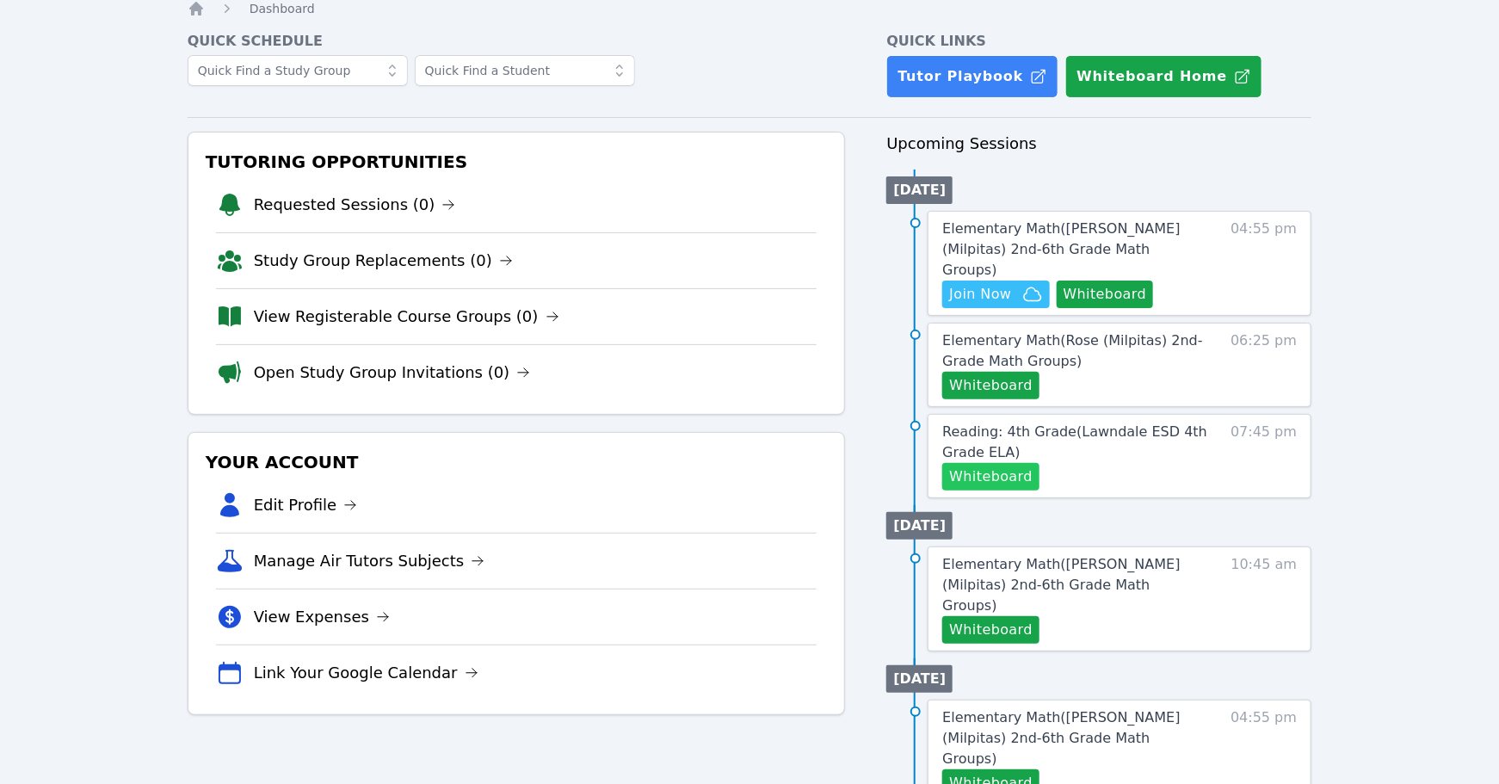
click at [997, 463] on button "Whiteboard" at bounding box center [991, 477] width 97 height 28
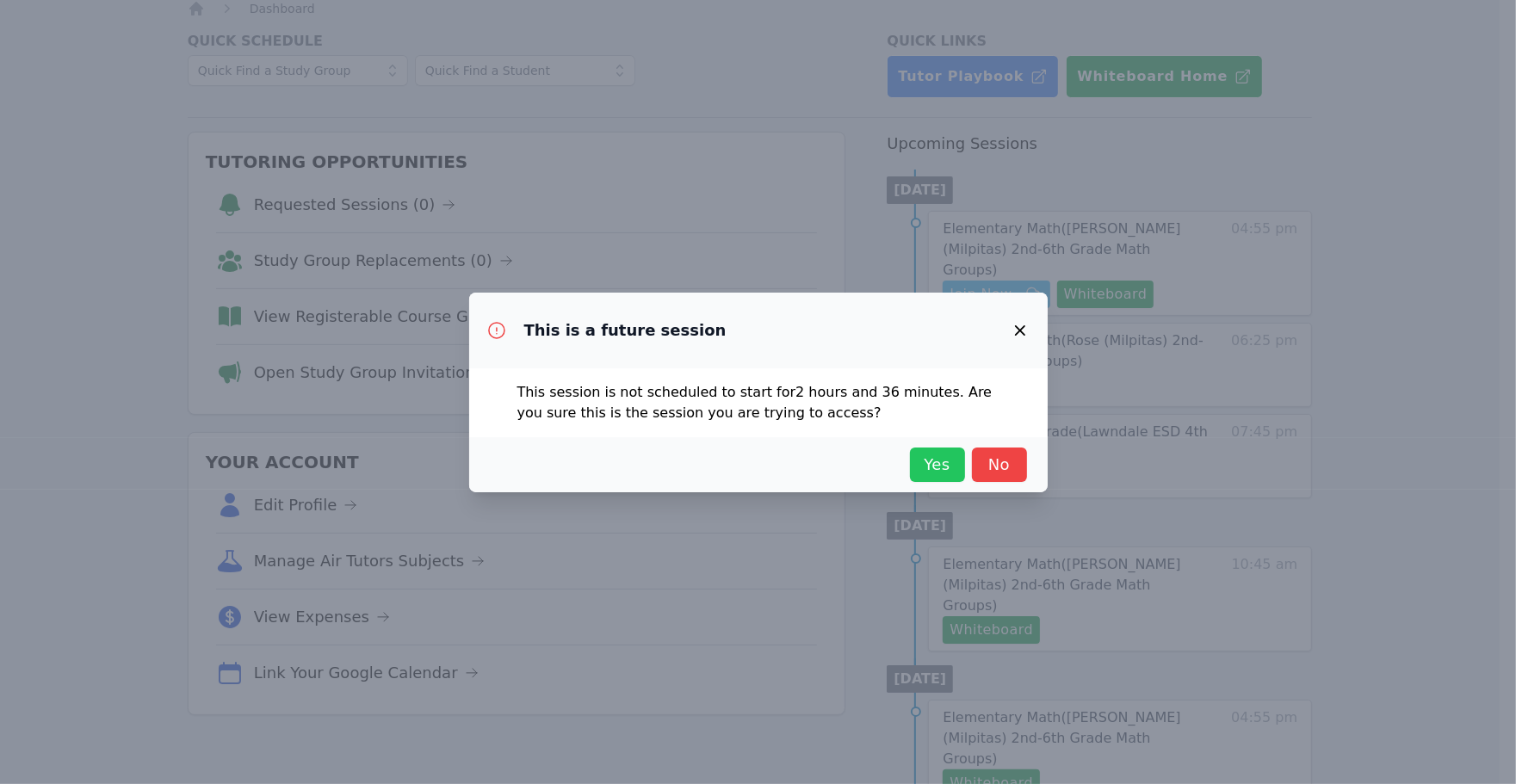
click at [919, 462] on span "Yes" at bounding box center [937, 465] width 38 height 24
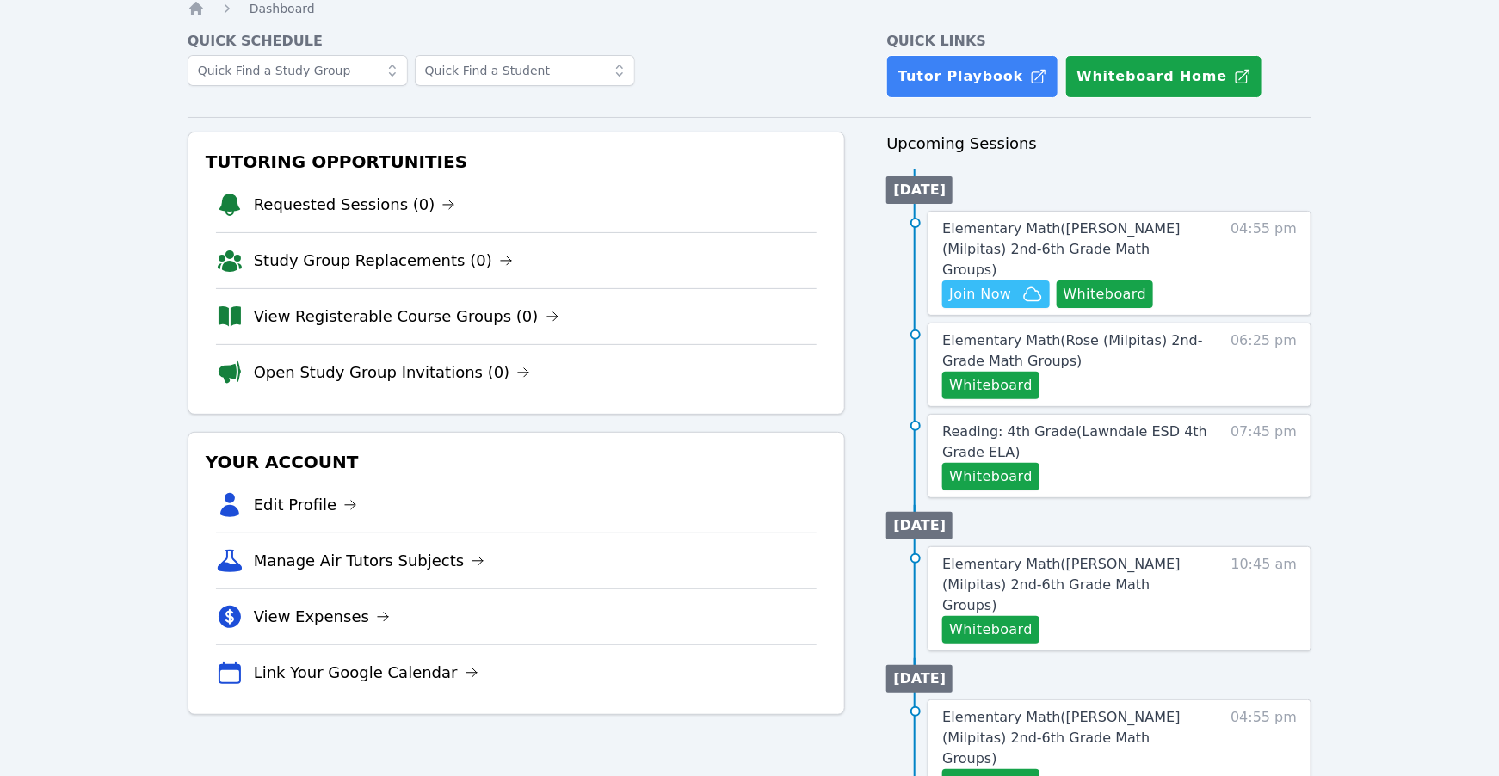
scroll to position [0, 0]
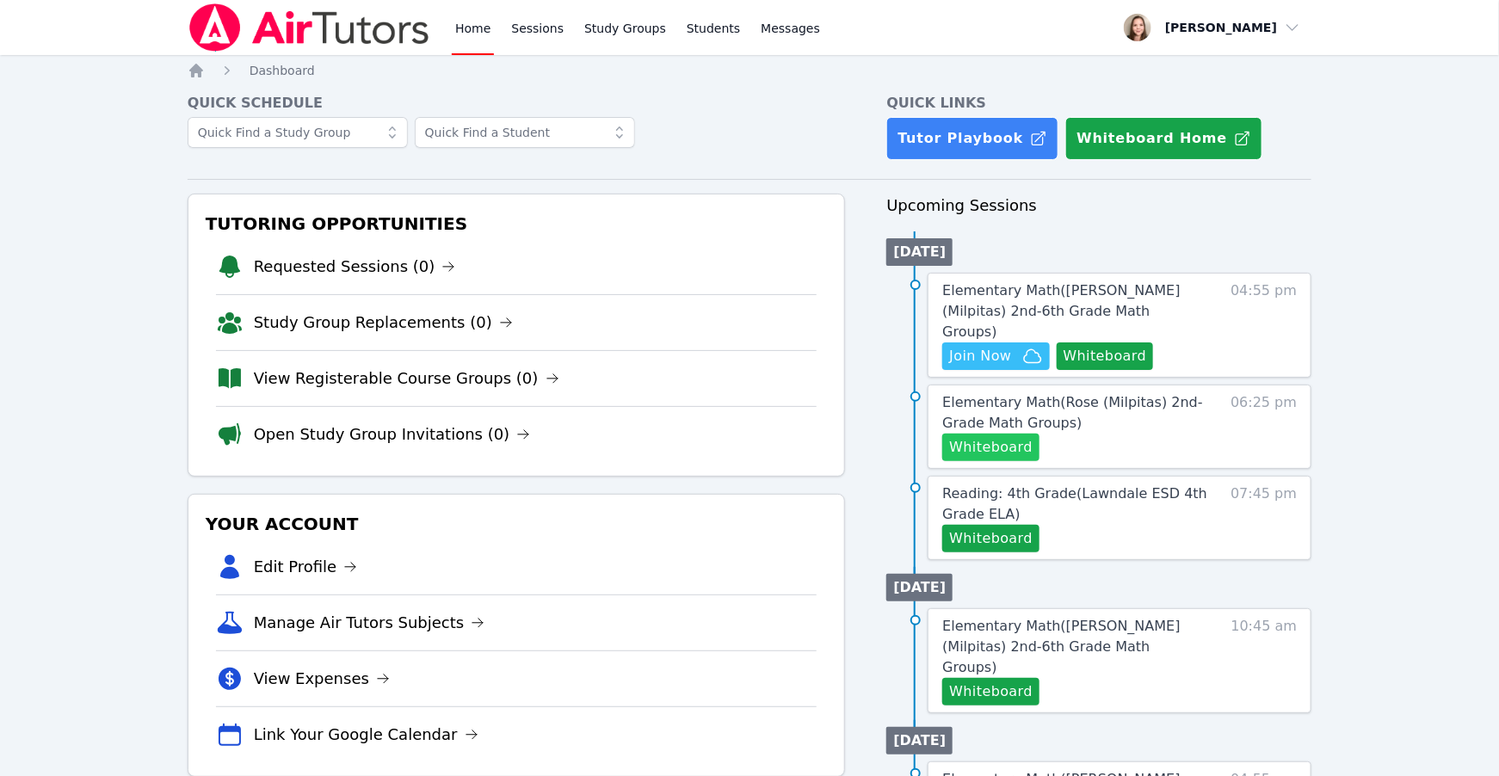
click at [983, 434] on button "Whiteboard" at bounding box center [991, 448] width 97 height 28
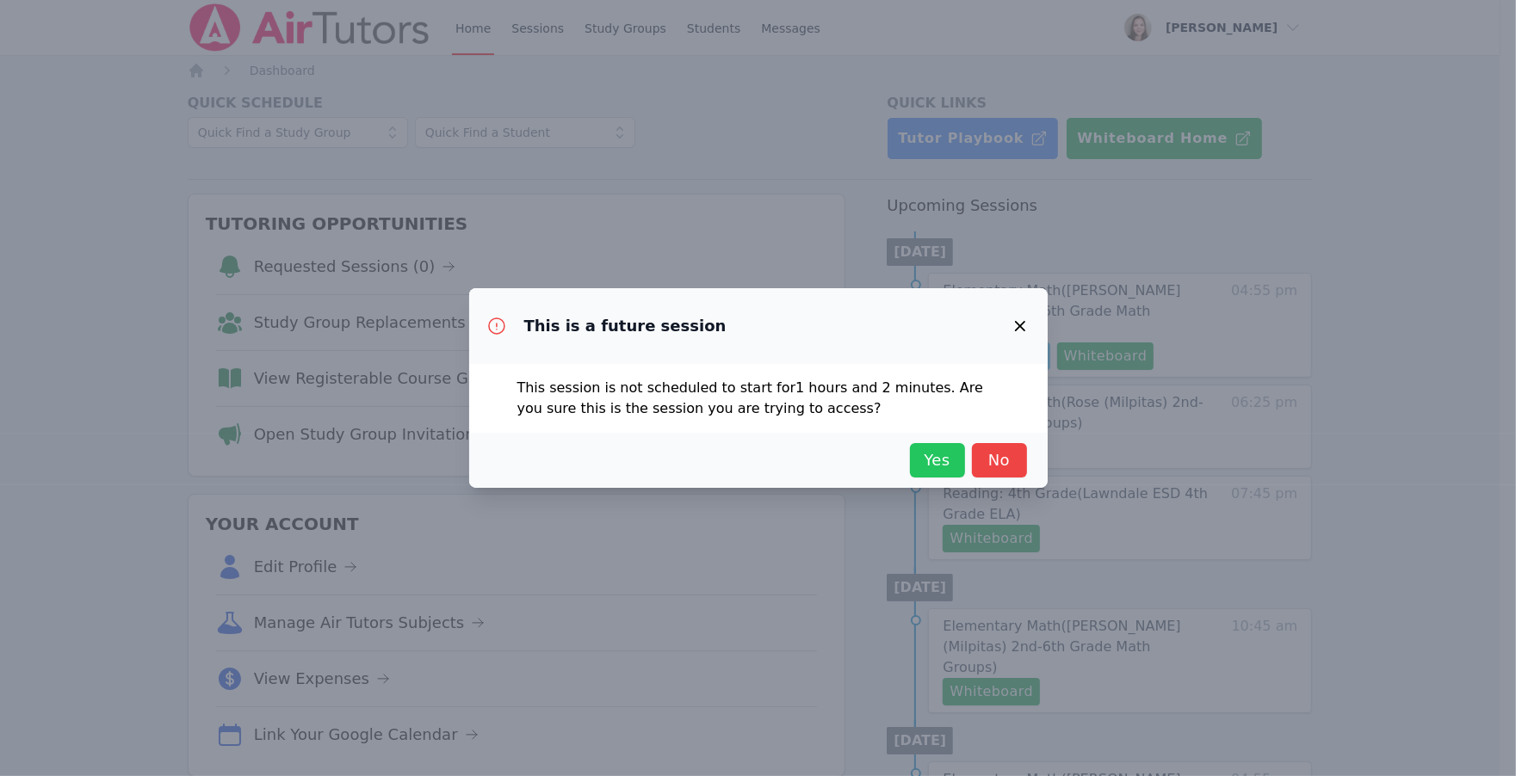
click at [921, 463] on span "Yes" at bounding box center [937, 460] width 38 height 24
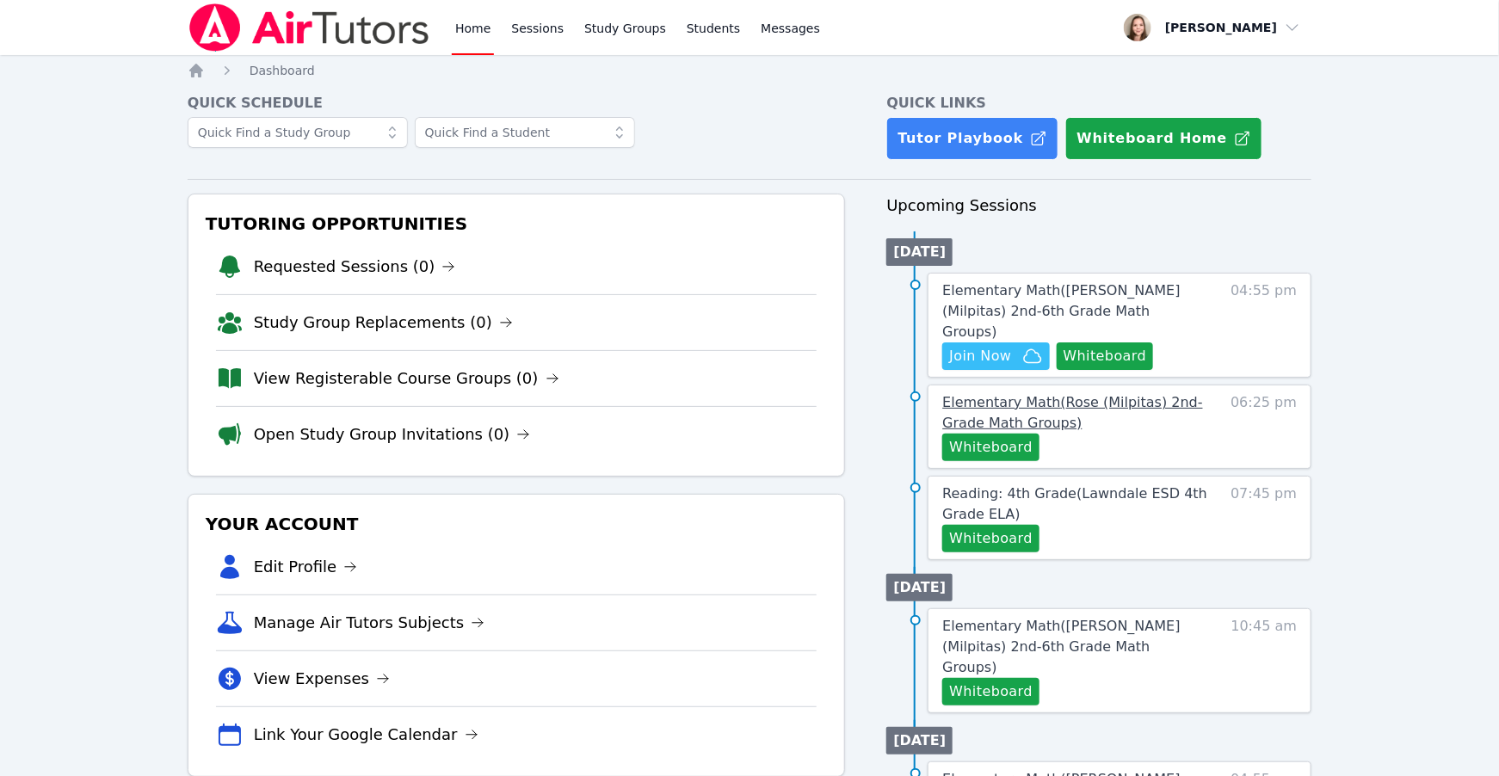
click at [1046, 394] on span "Elementary Math ( Rose (Milpitas) 2nd- Grade Math Groups )" at bounding box center [1073, 412] width 260 height 37
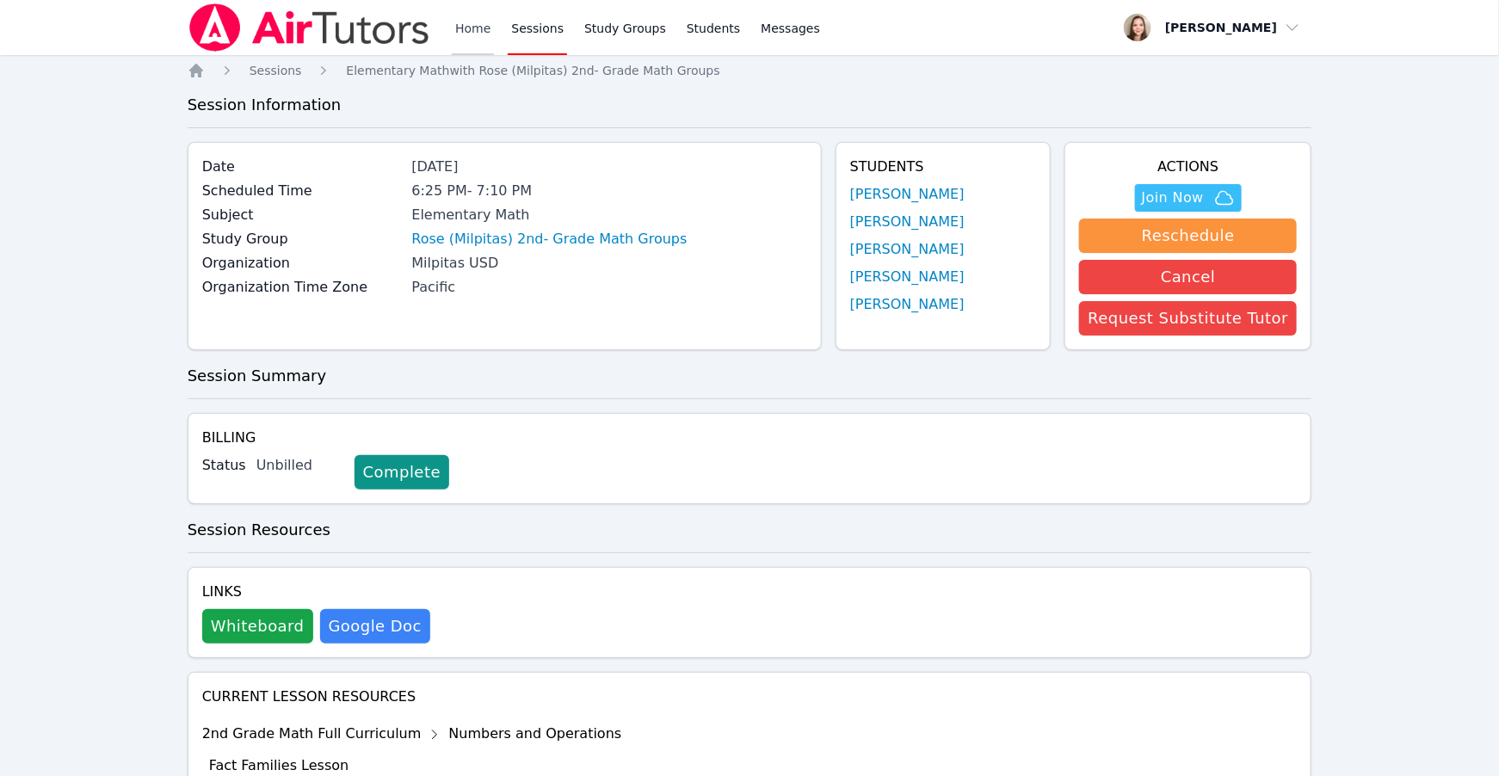
click at [469, 26] on link "Home" at bounding box center [473, 27] width 42 height 55
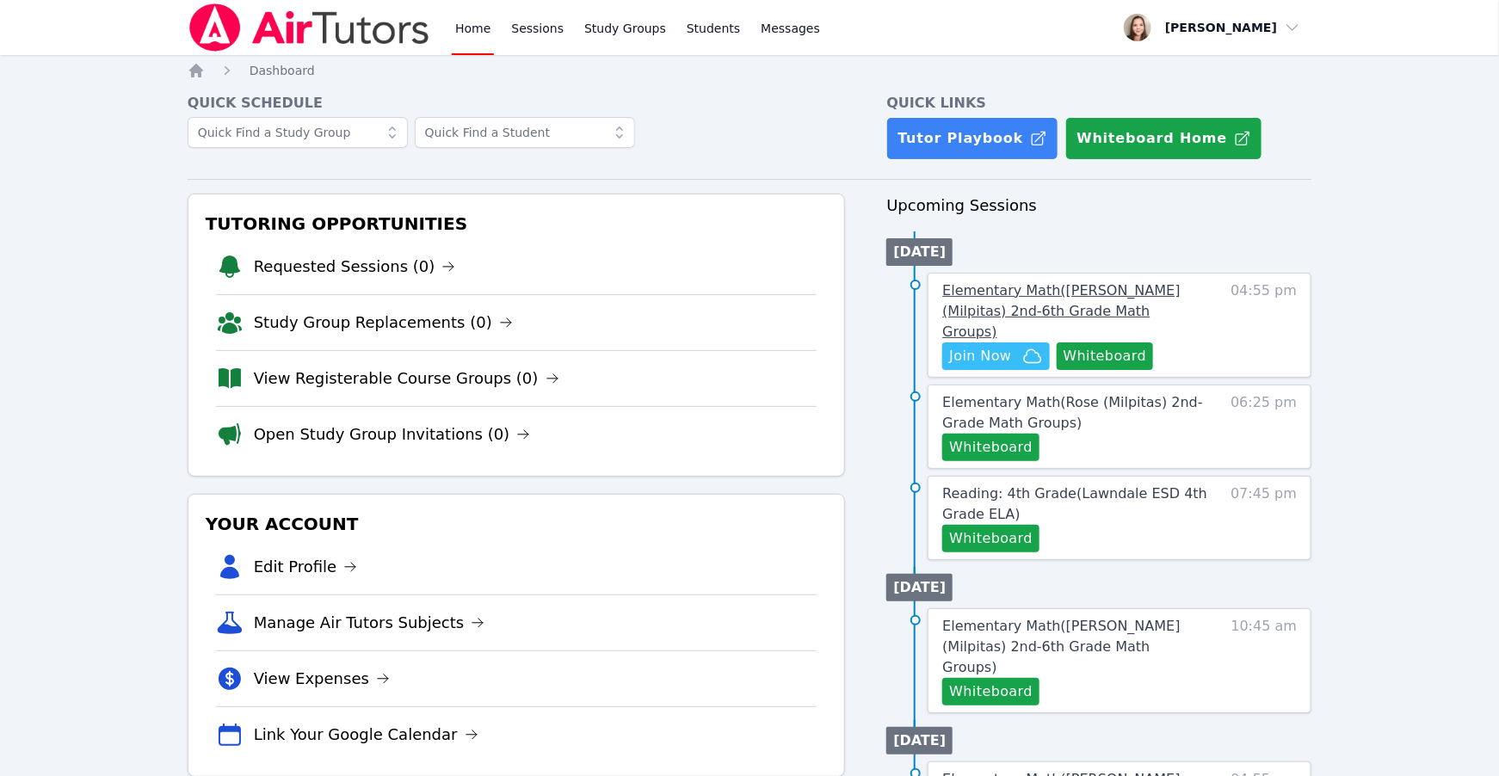
click at [1046, 294] on span "Elementary Math ( Spangler (Milpitas) 2nd-6th Grade Math Groups )" at bounding box center [1062, 311] width 238 height 58
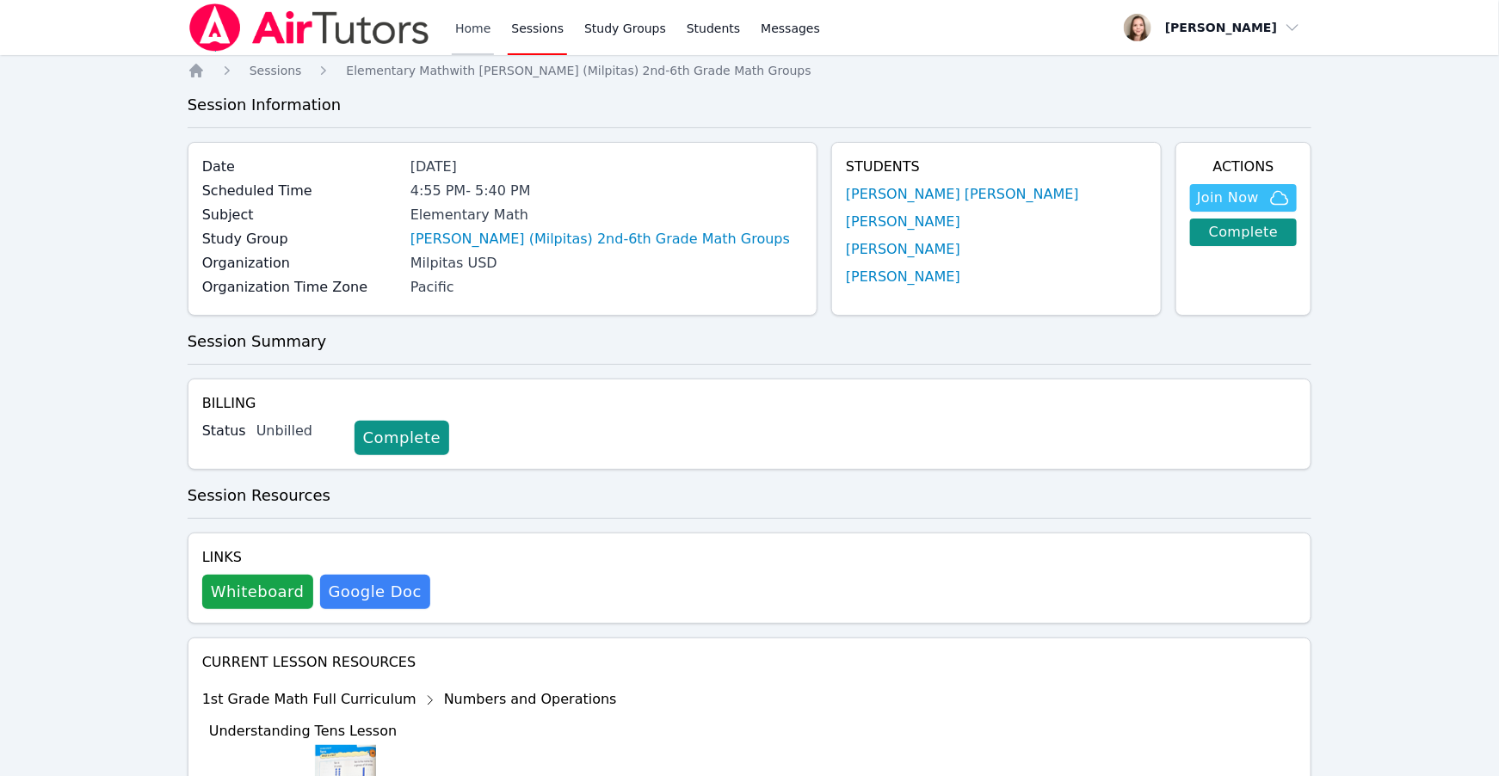
click at [480, 31] on link "Home" at bounding box center [473, 27] width 42 height 55
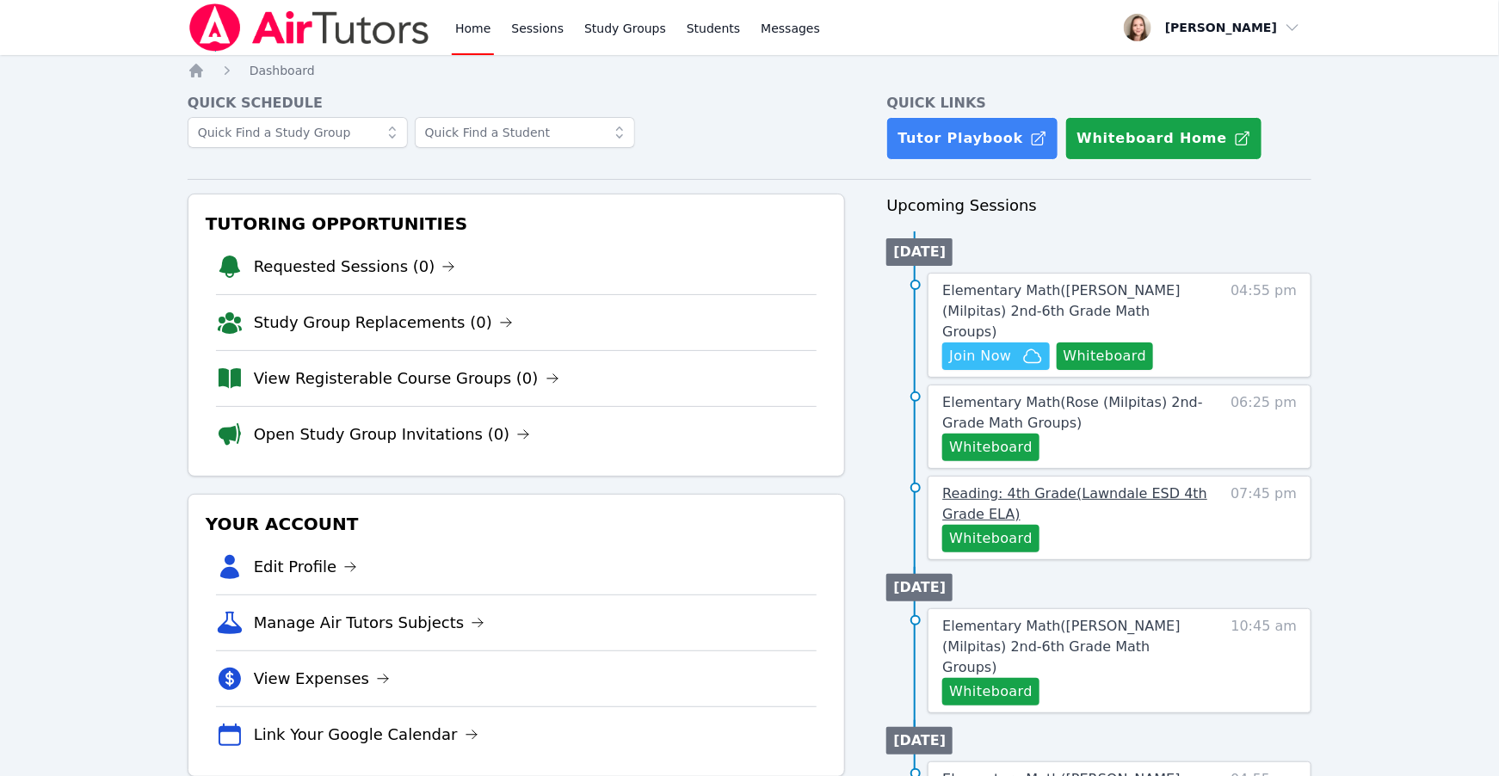
click at [1095, 485] on link "Reading: 4th Grade ( Lawndale ESD 4th Grade ELA )" at bounding box center [1076, 504] width 266 height 41
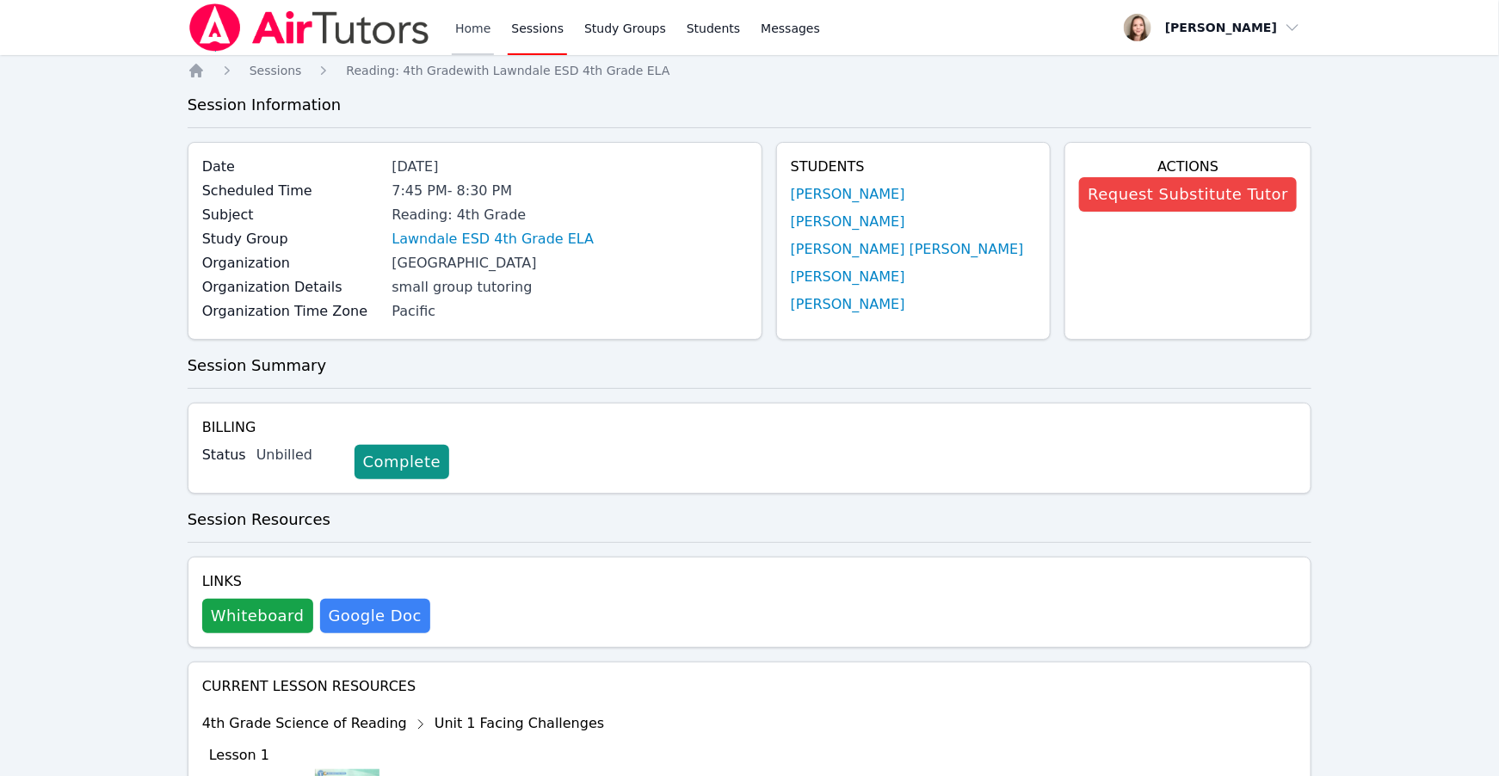
click at [471, 36] on link "Home" at bounding box center [473, 27] width 42 height 55
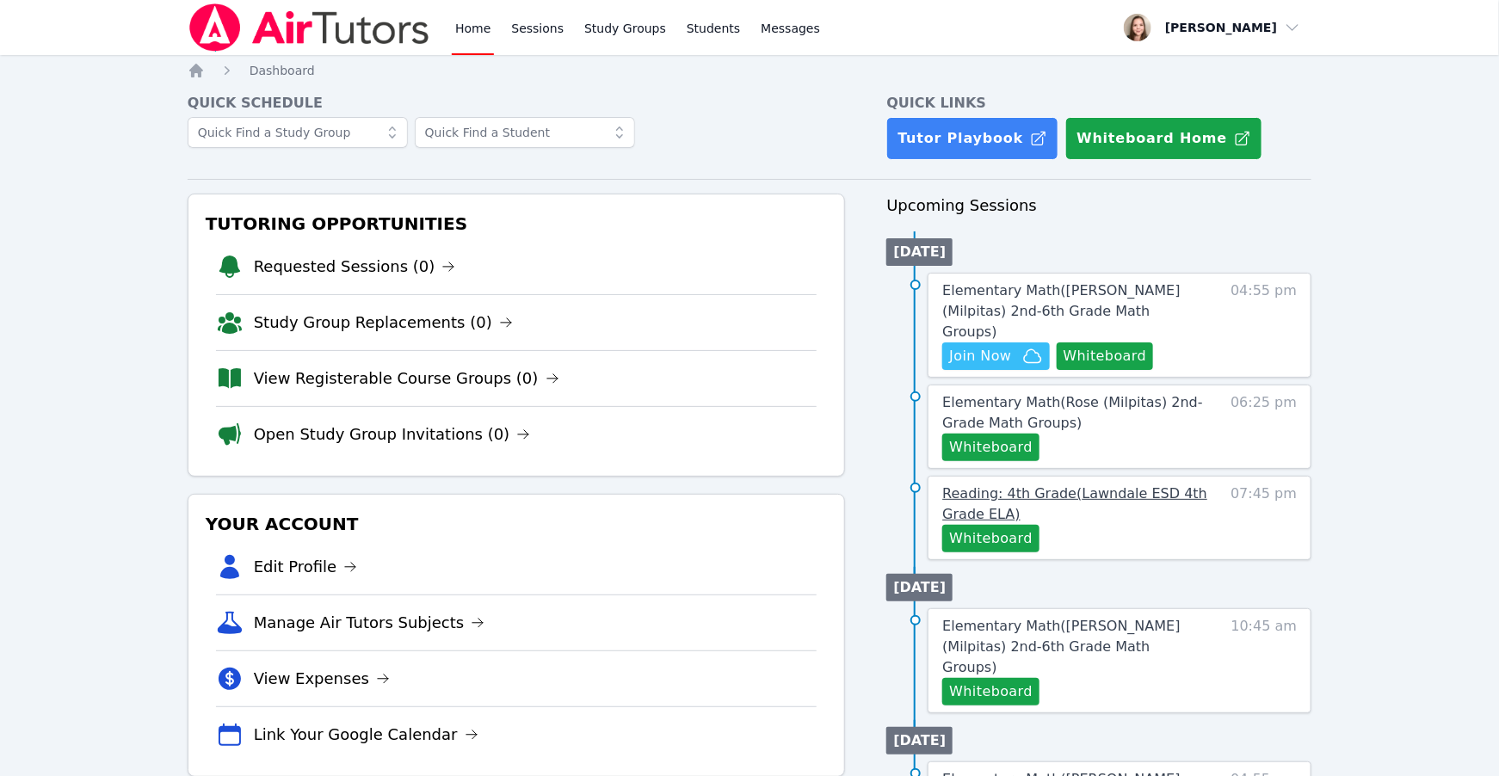
click at [1040, 485] on span "Reading: 4th Grade ( Lawndale ESD 4th Grade ELA )" at bounding box center [1075, 503] width 265 height 37
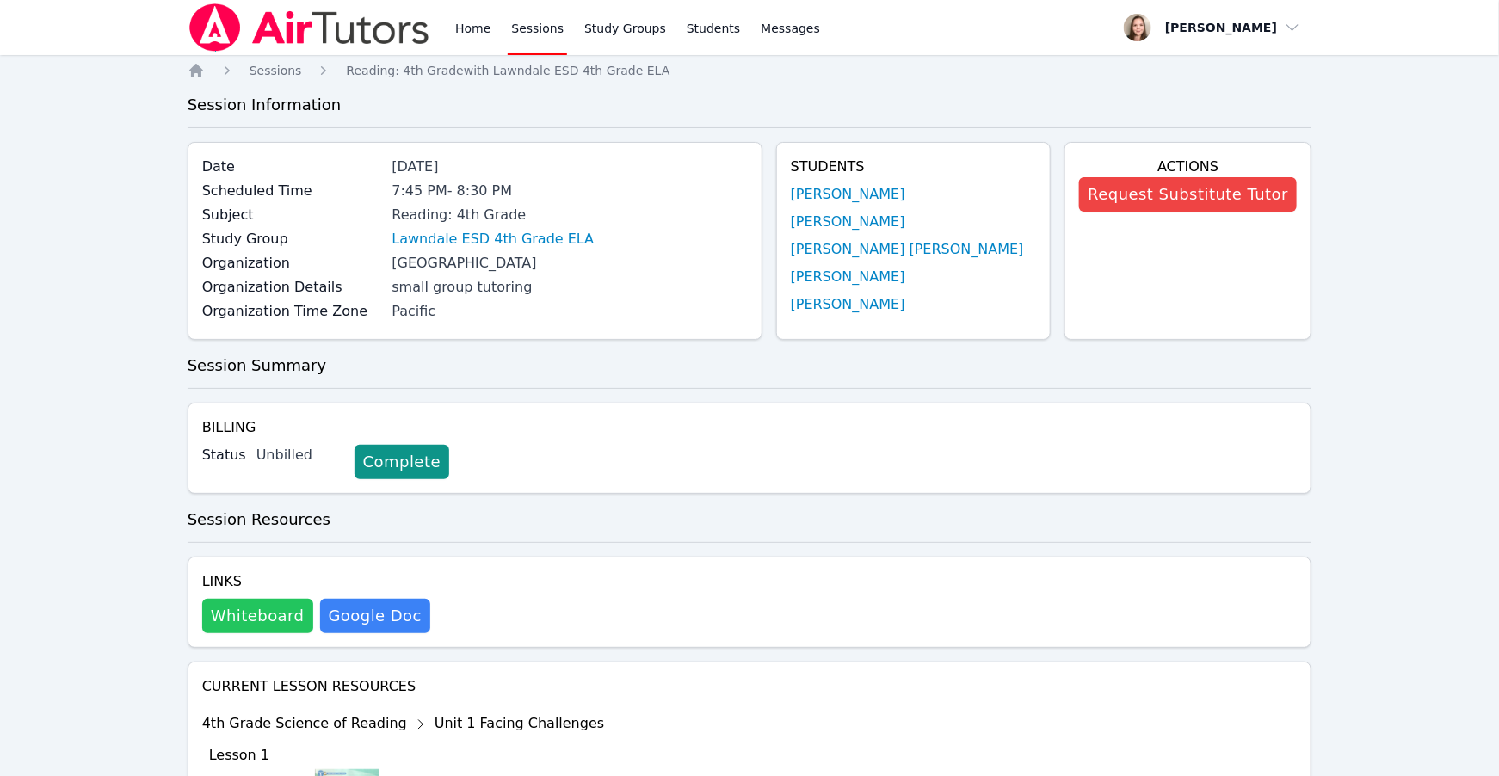
click at [258, 621] on button "Whiteboard" at bounding box center [257, 616] width 111 height 34
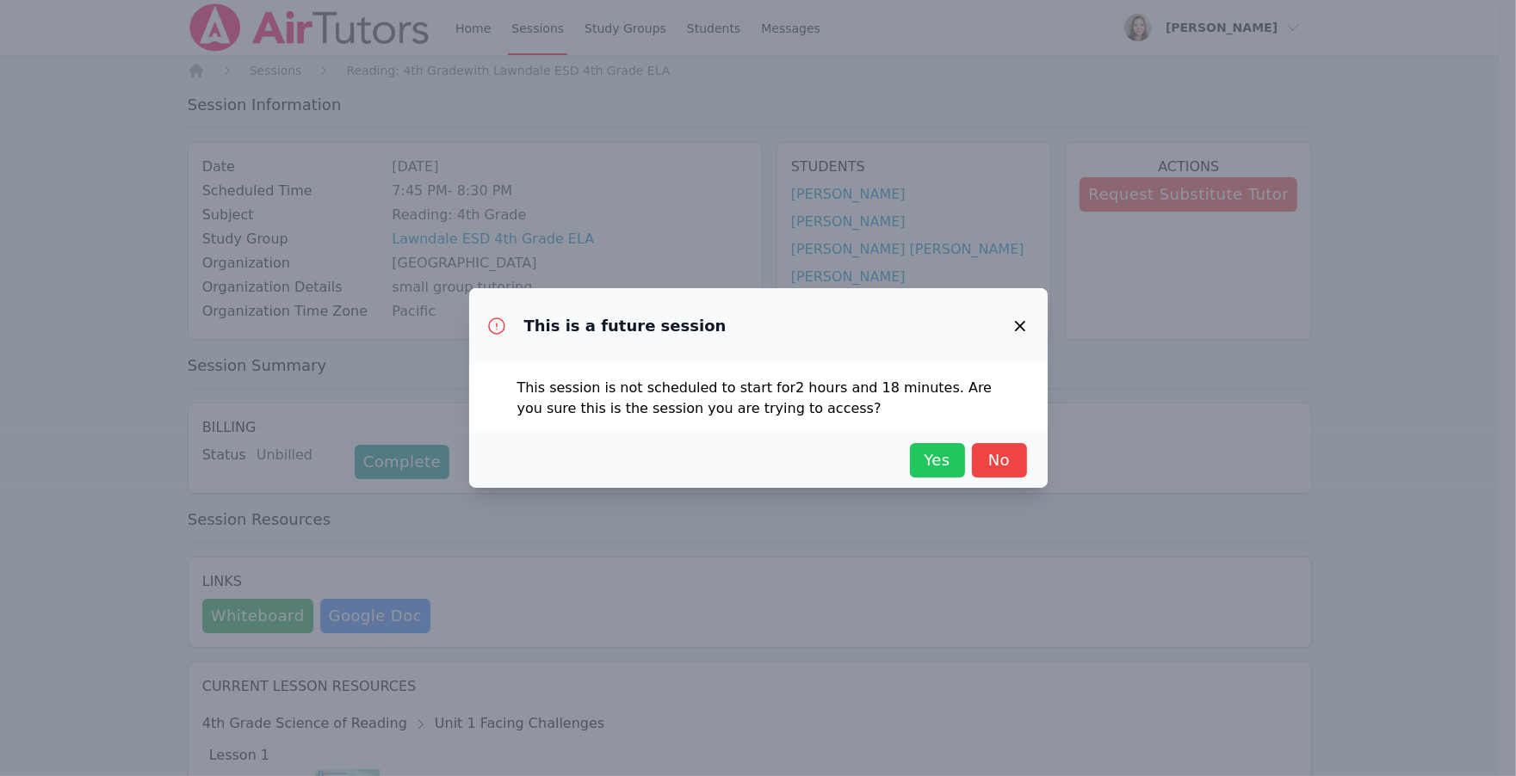
click at [921, 461] on span "Yes" at bounding box center [937, 460] width 38 height 24
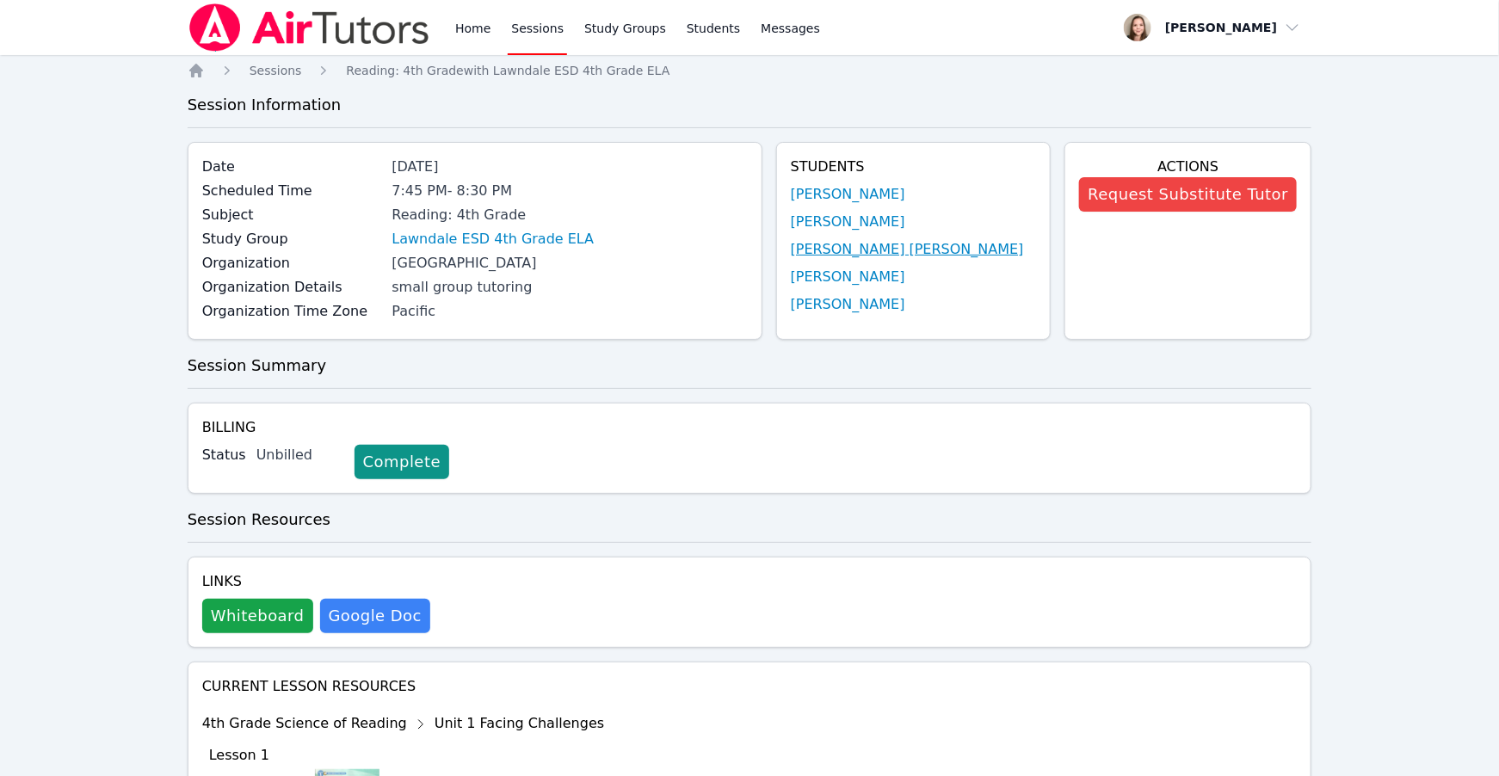
click at [853, 255] on link "[PERSON_NAME] [PERSON_NAME]" at bounding box center [907, 249] width 233 height 21
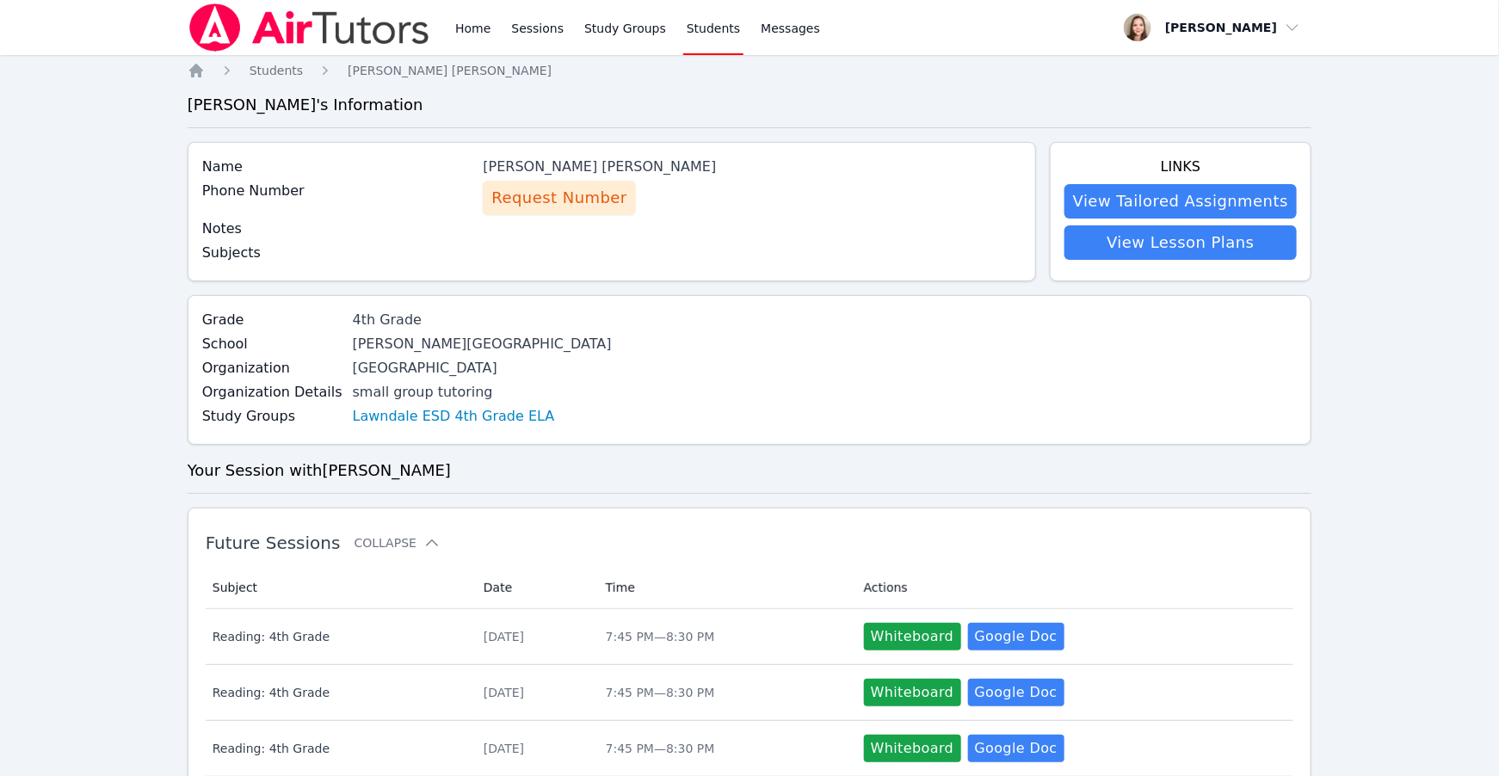
click at [585, 198] on span "Request Number" at bounding box center [558, 198] width 135 height 24
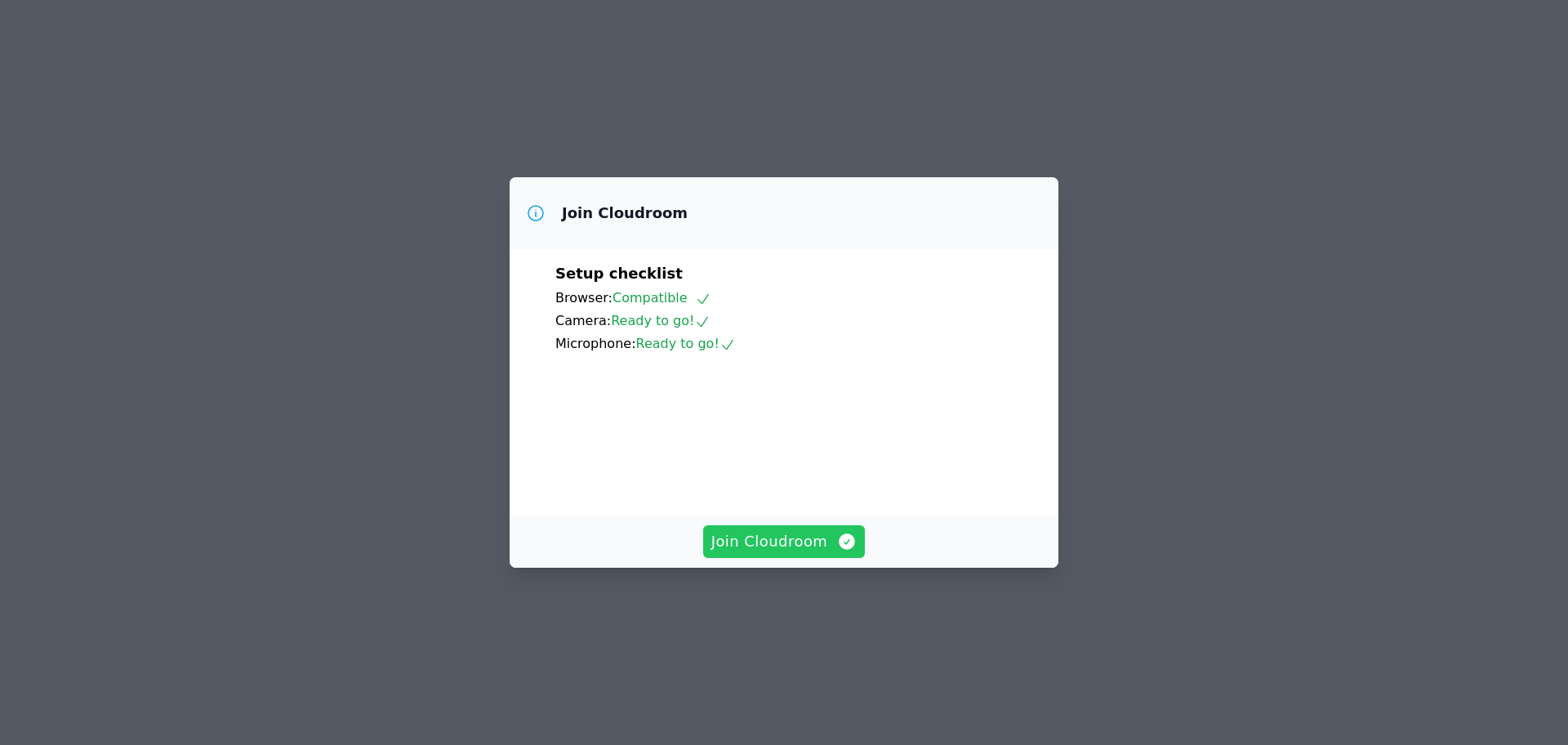
click at [818, 553] on span "Join Cloudroom" at bounding box center [784, 542] width 146 height 23
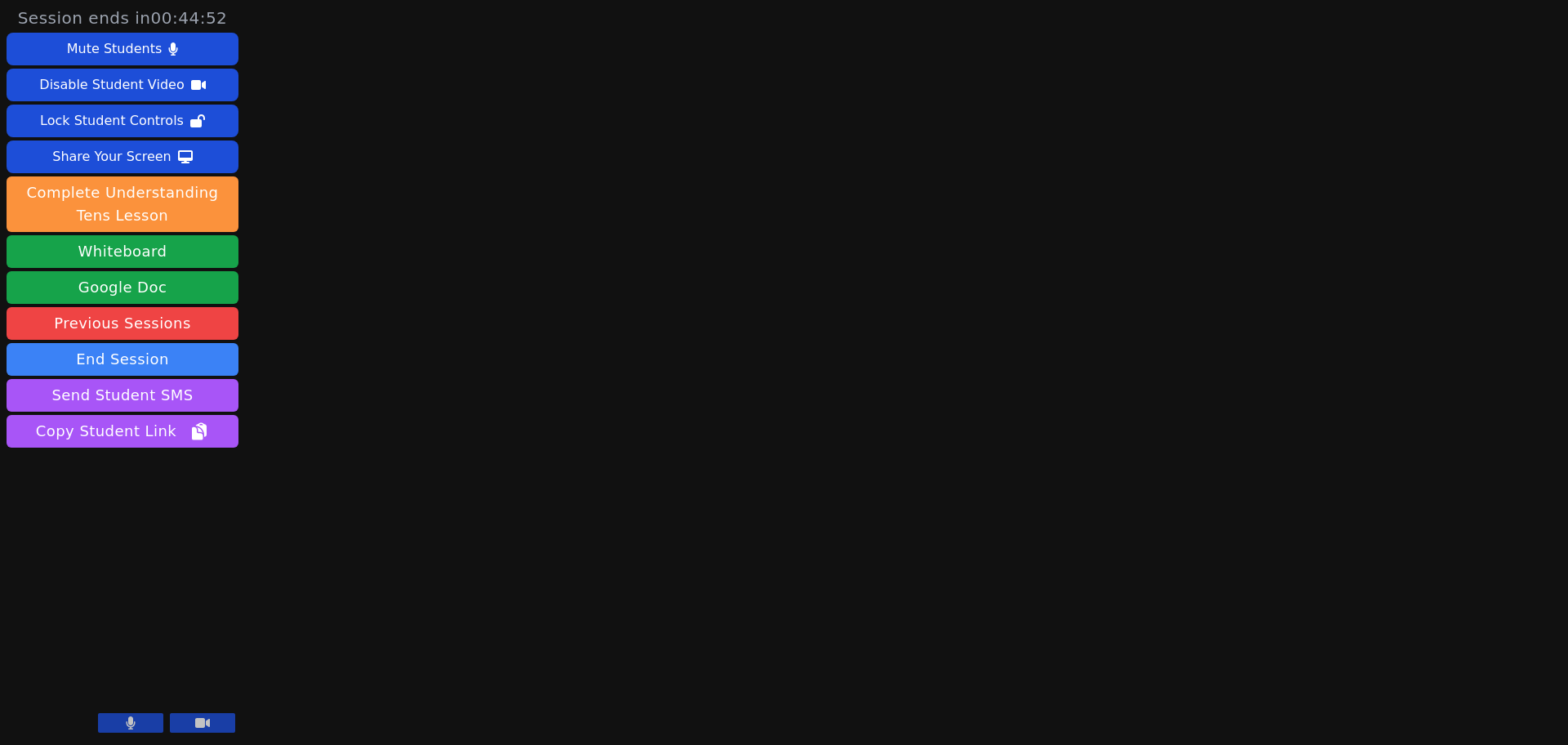
click at [197, 725] on icon at bounding box center [202, 723] width 14 height 9
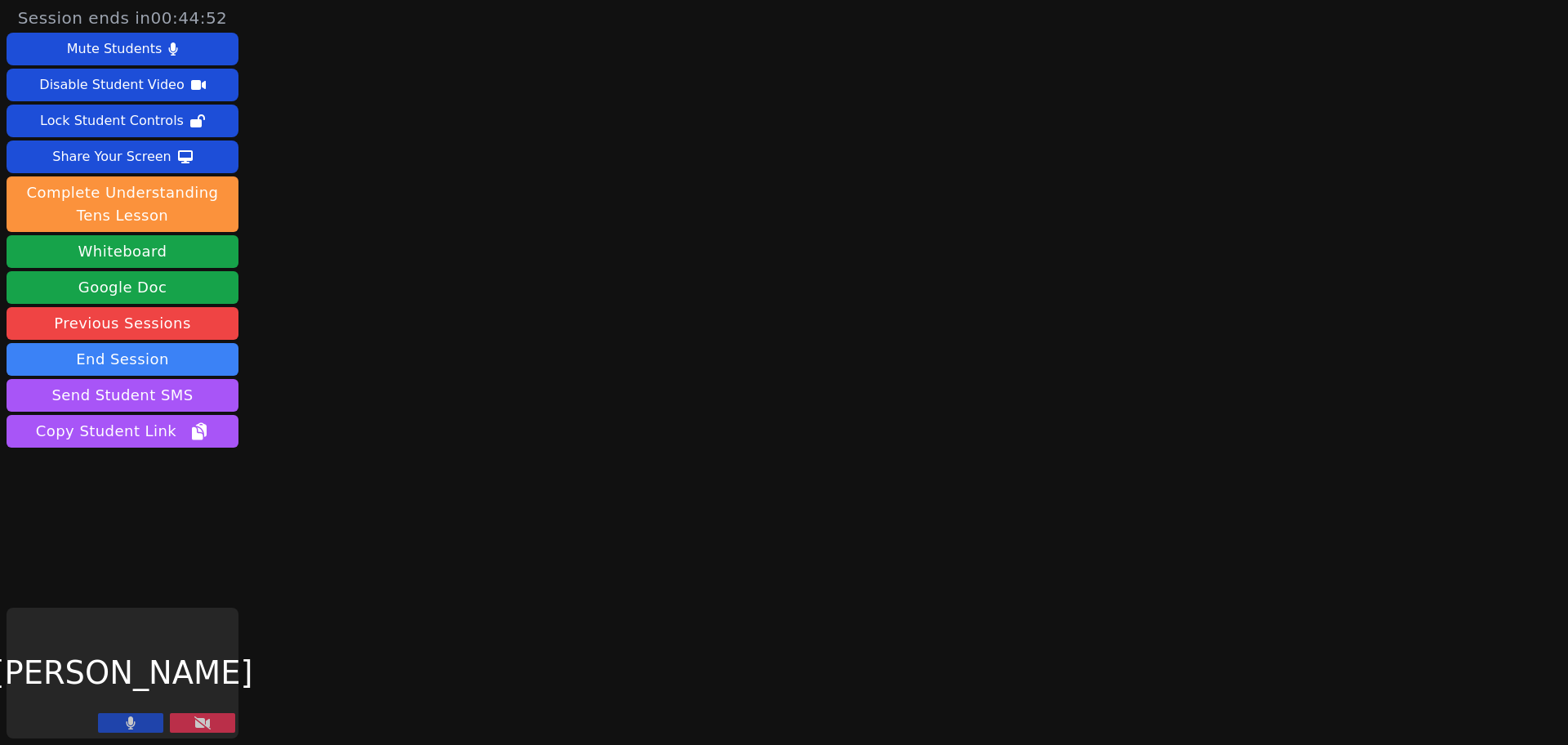
click at [121, 731] on button at bounding box center [130, 722] width 65 height 20
click at [227, 716] on button at bounding box center [202, 722] width 65 height 20
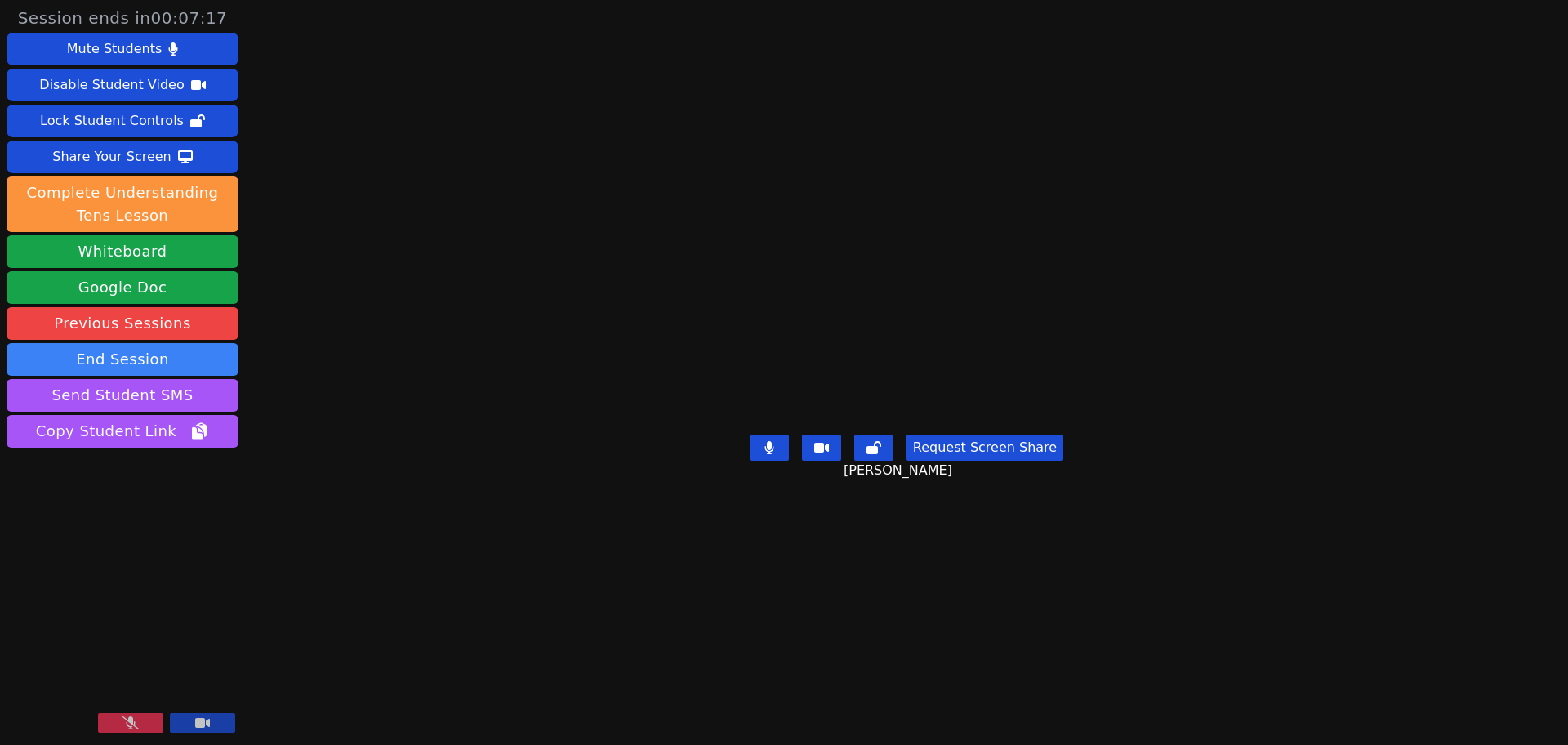
click at [121, 733] on button at bounding box center [130, 722] width 65 height 20
click at [157, 167] on div "Share Your Screen" at bounding box center [112, 157] width 120 height 27
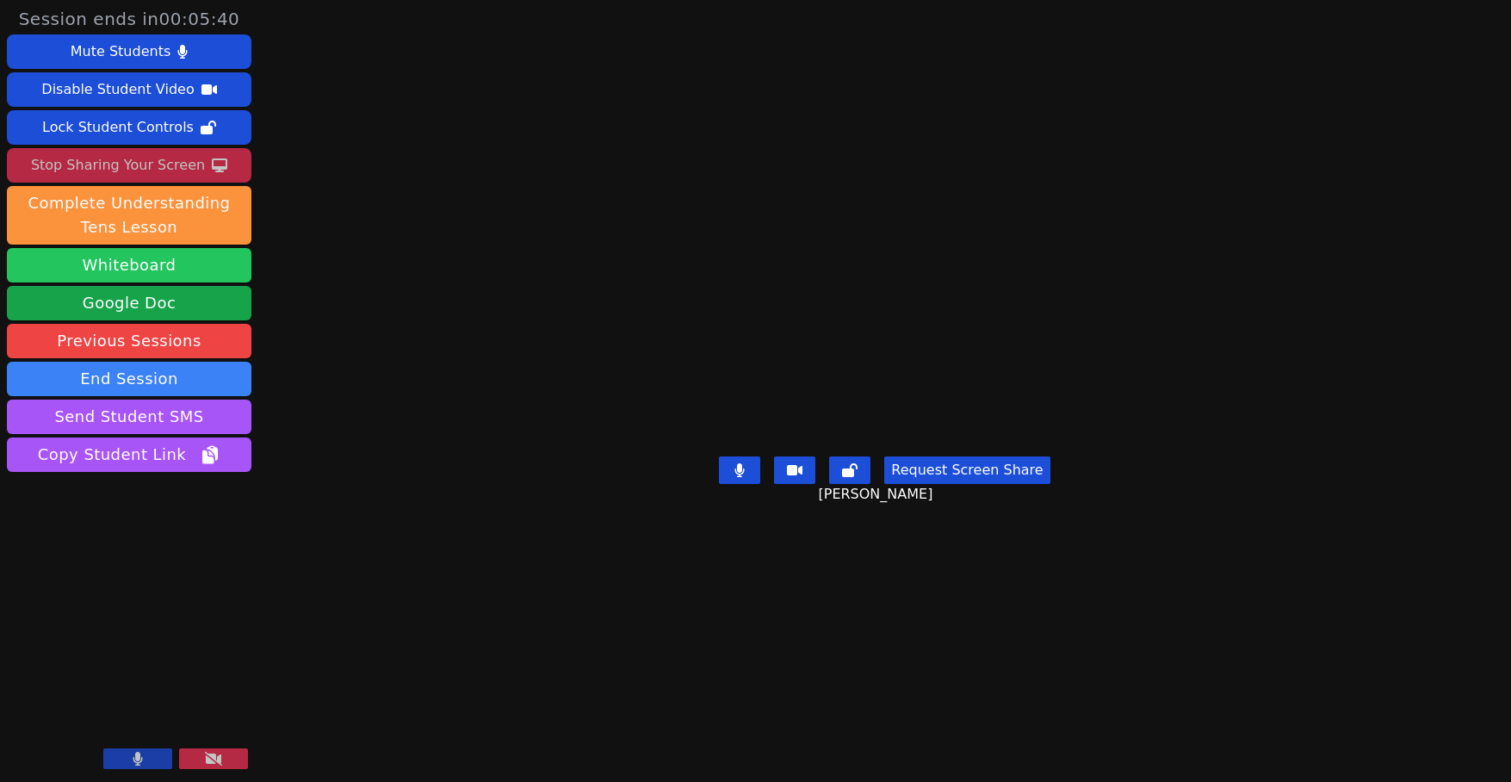
click at [158, 263] on button "Whiteboard" at bounding box center [129, 265] width 244 height 34
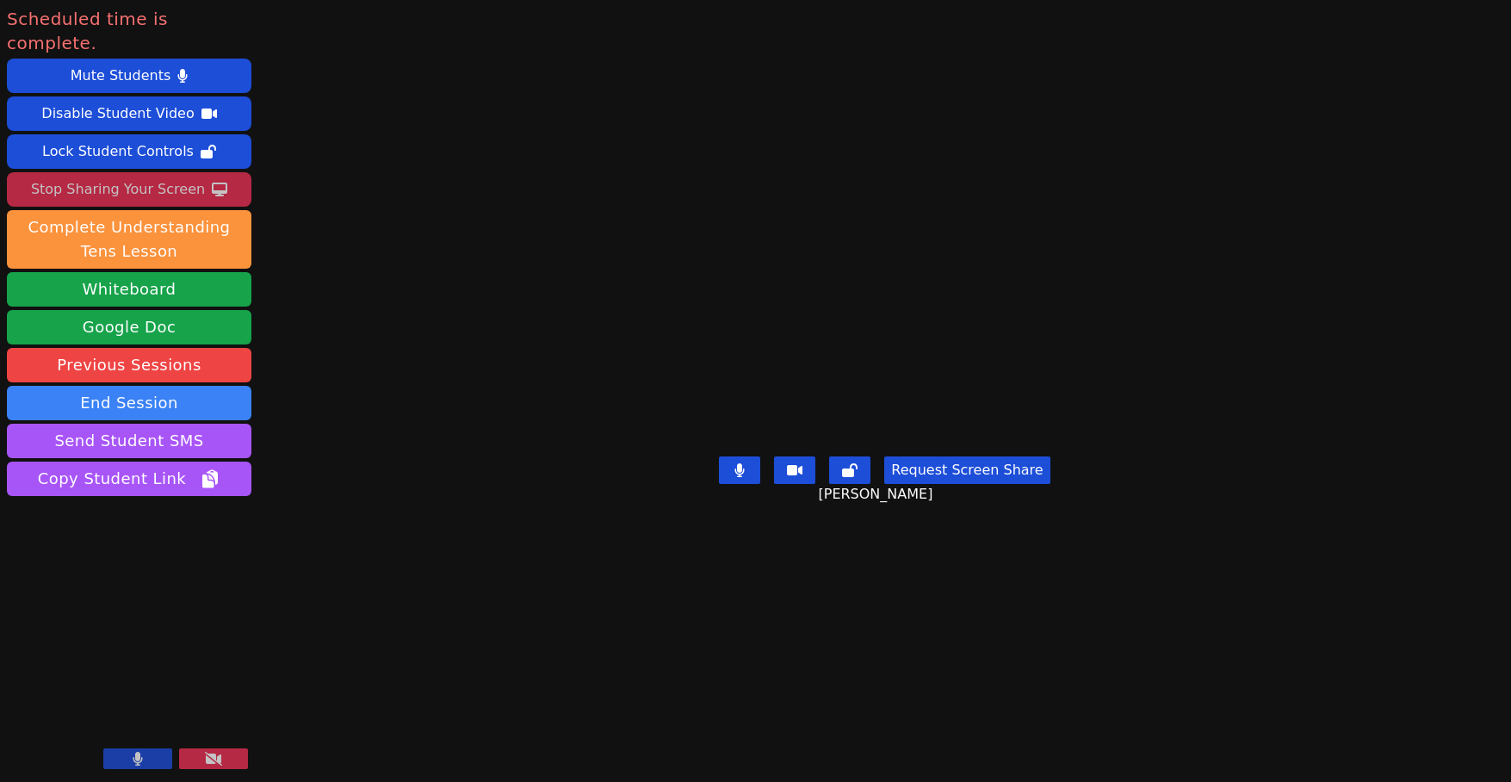
click at [195, 172] on button "Stop Sharing Your Screen" at bounding box center [129, 189] width 244 height 34
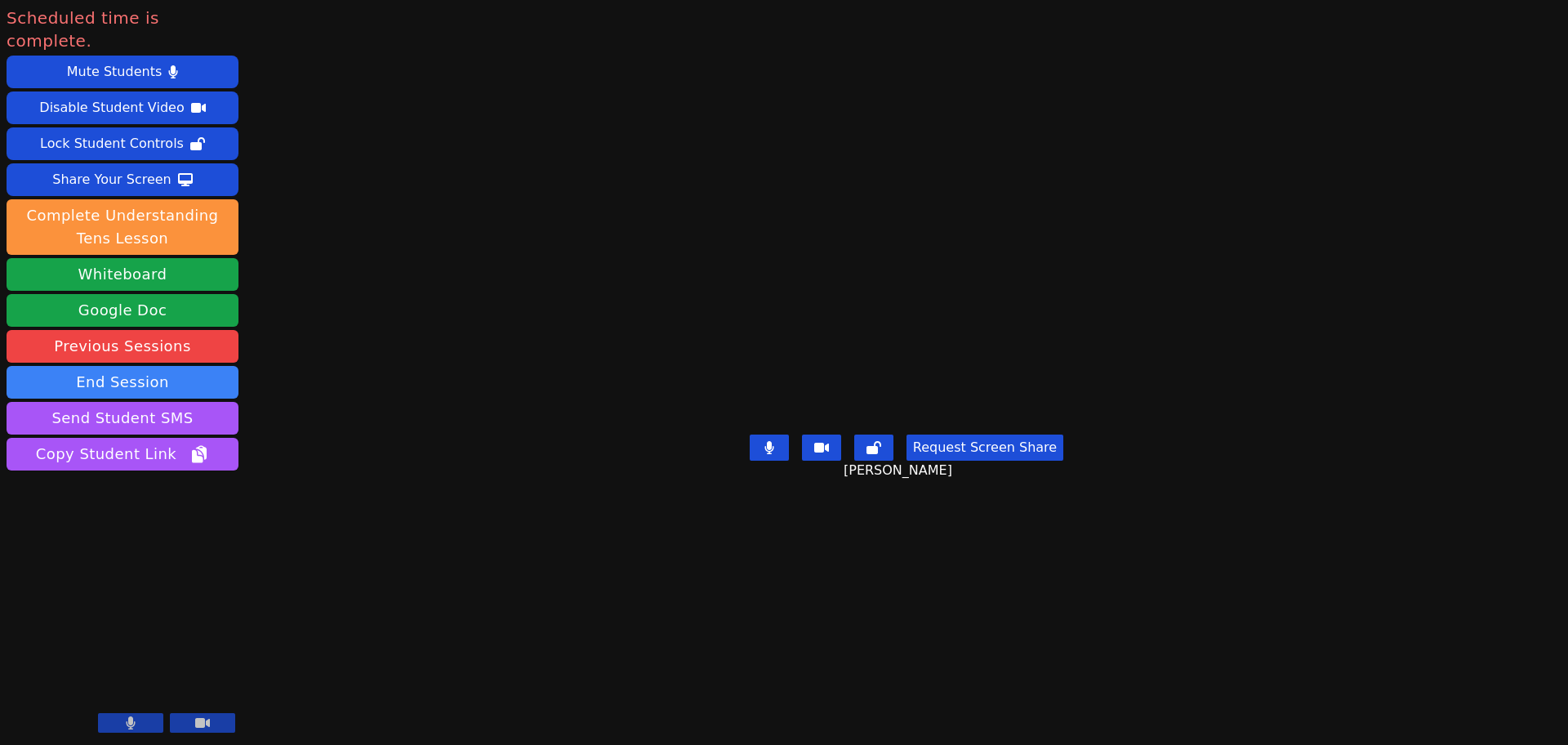
click at [56, 368] on button "End Session" at bounding box center [122, 382] width 231 height 32
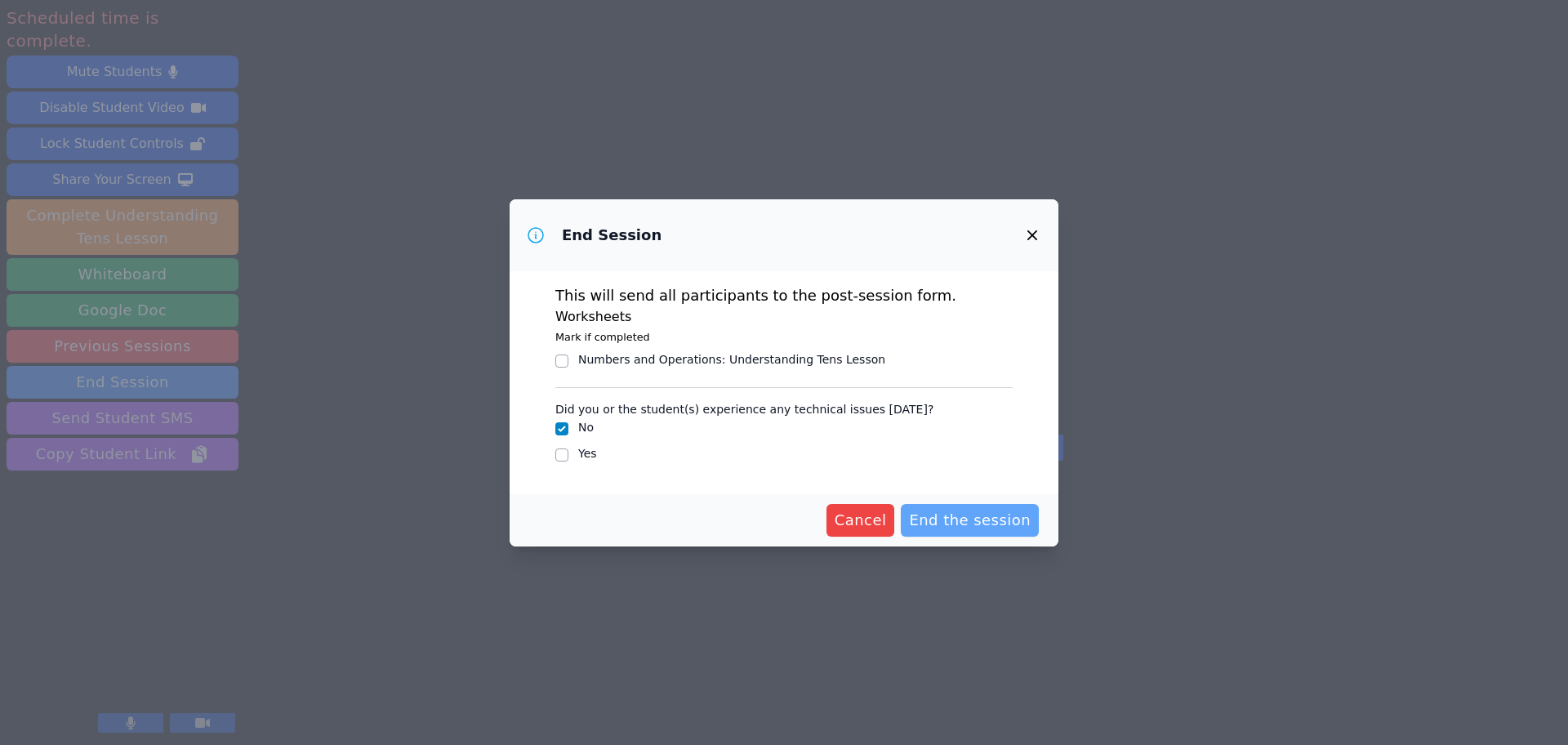
click at [979, 513] on span "End the session" at bounding box center [969, 520] width 121 height 23
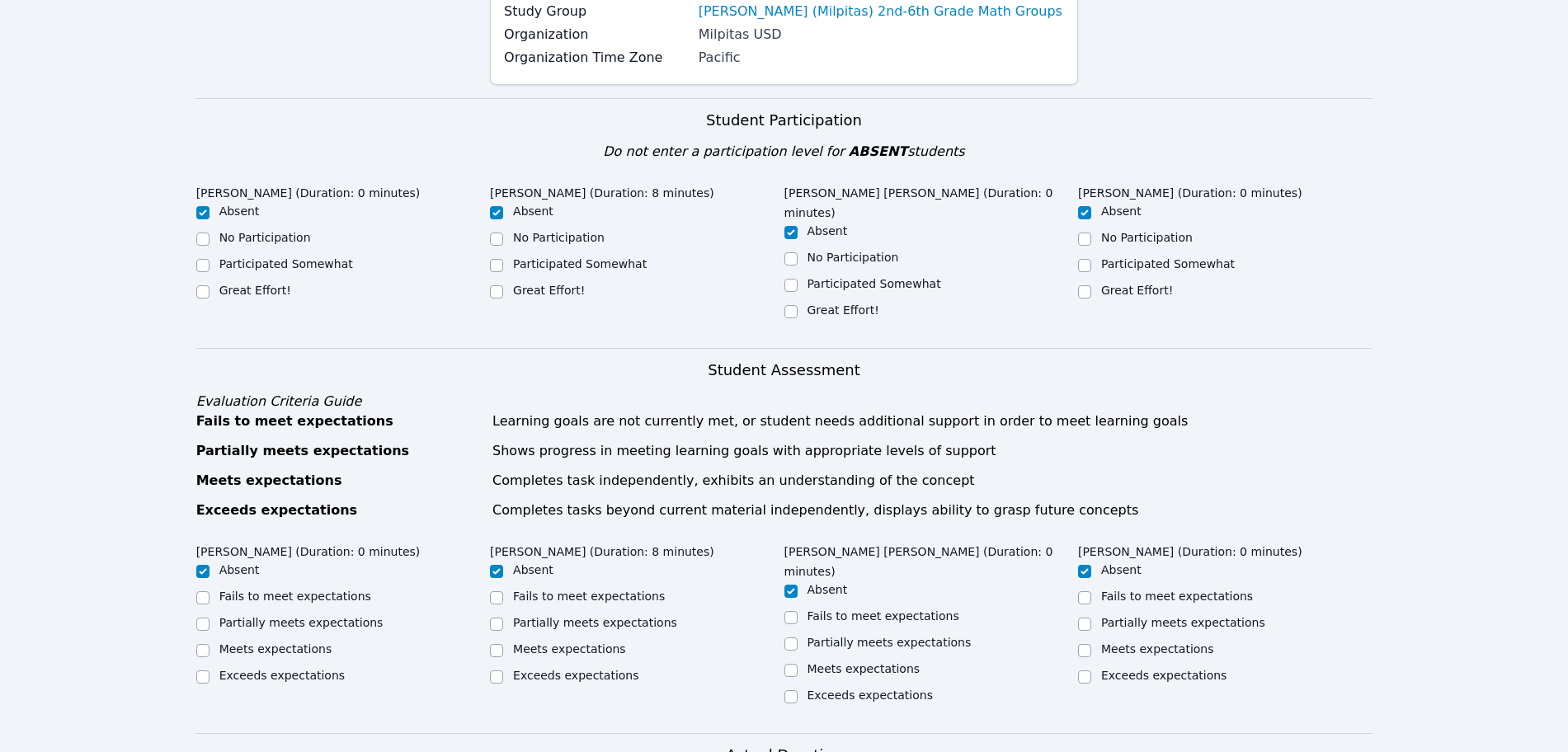
scroll to position [309, 0]
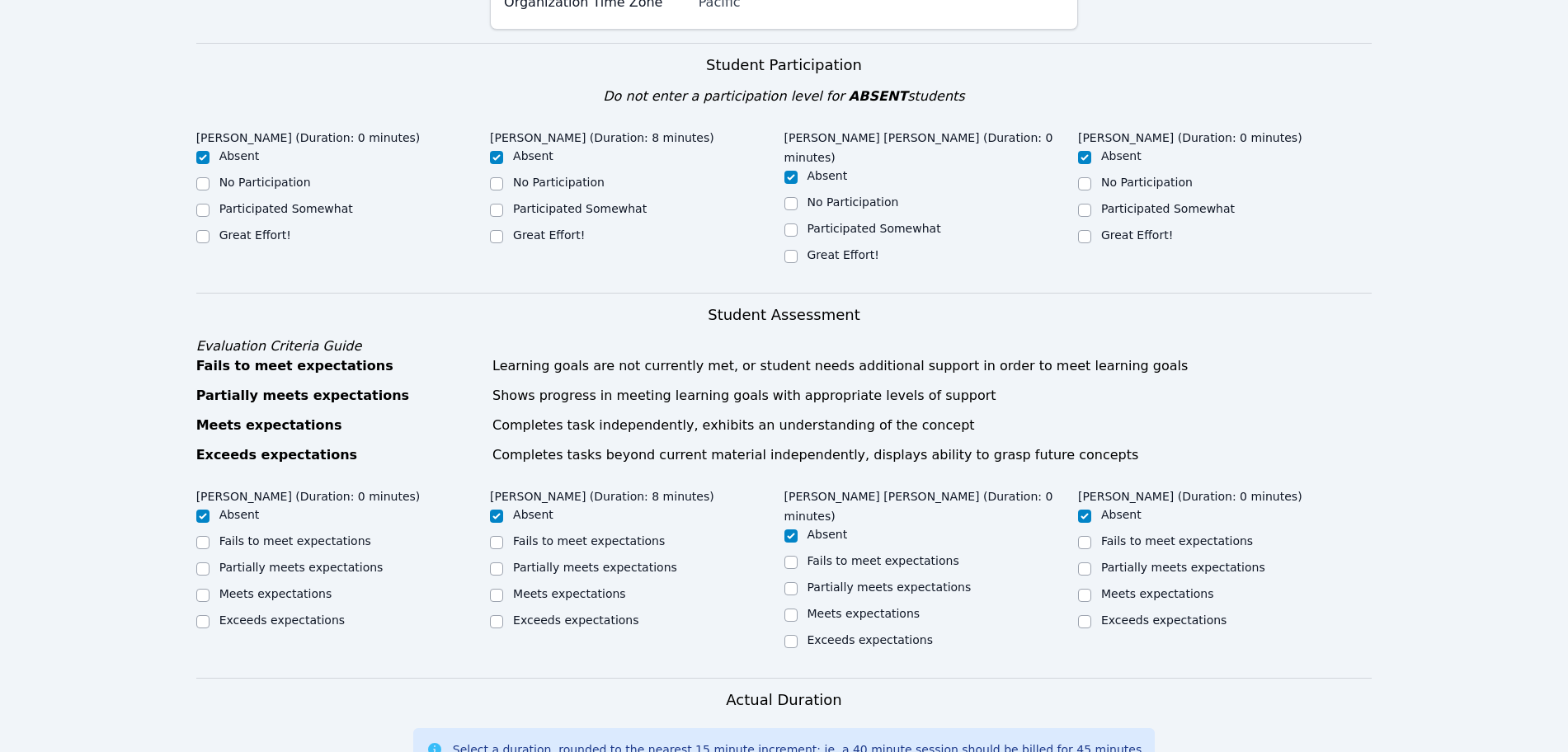
click at [546, 239] on label "Great Effort!" at bounding box center [548, 235] width 72 height 13
click at [503, 239] on input "Great Effort!" at bounding box center [496, 237] width 13 height 13
checkbox input "true"
checkbox input "false"
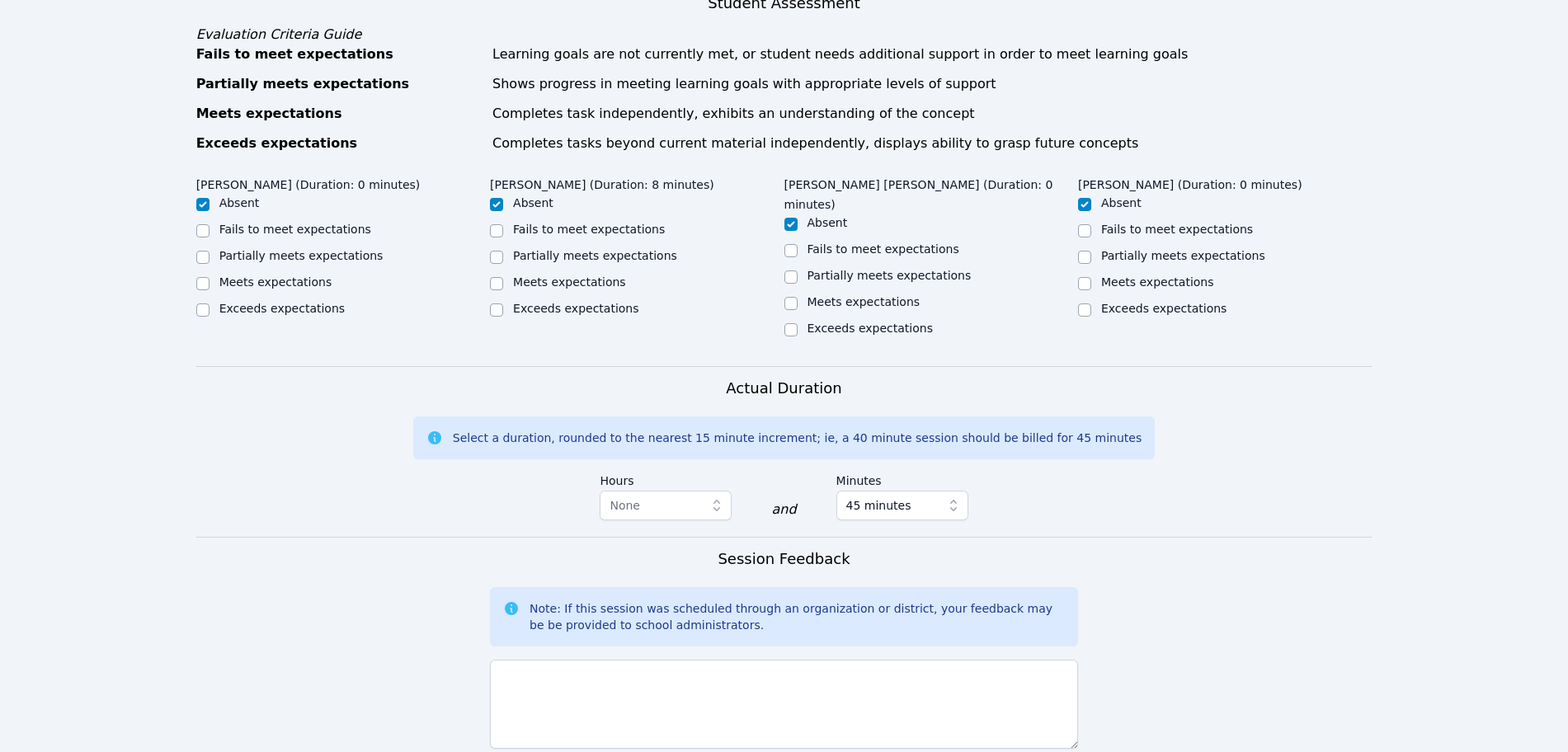
scroll to position [619, 0]
click at [568, 276] on div "Meets expectations" at bounding box center [569, 284] width 113 height 16
click at [568, 278] on label "Meets expectations" at bounding box center [569, 285] width 113 height 13
click at [503, 280] on input "Meets expectations" at bounding box center [496, 286] width 13 height 13
checkbox input "true"
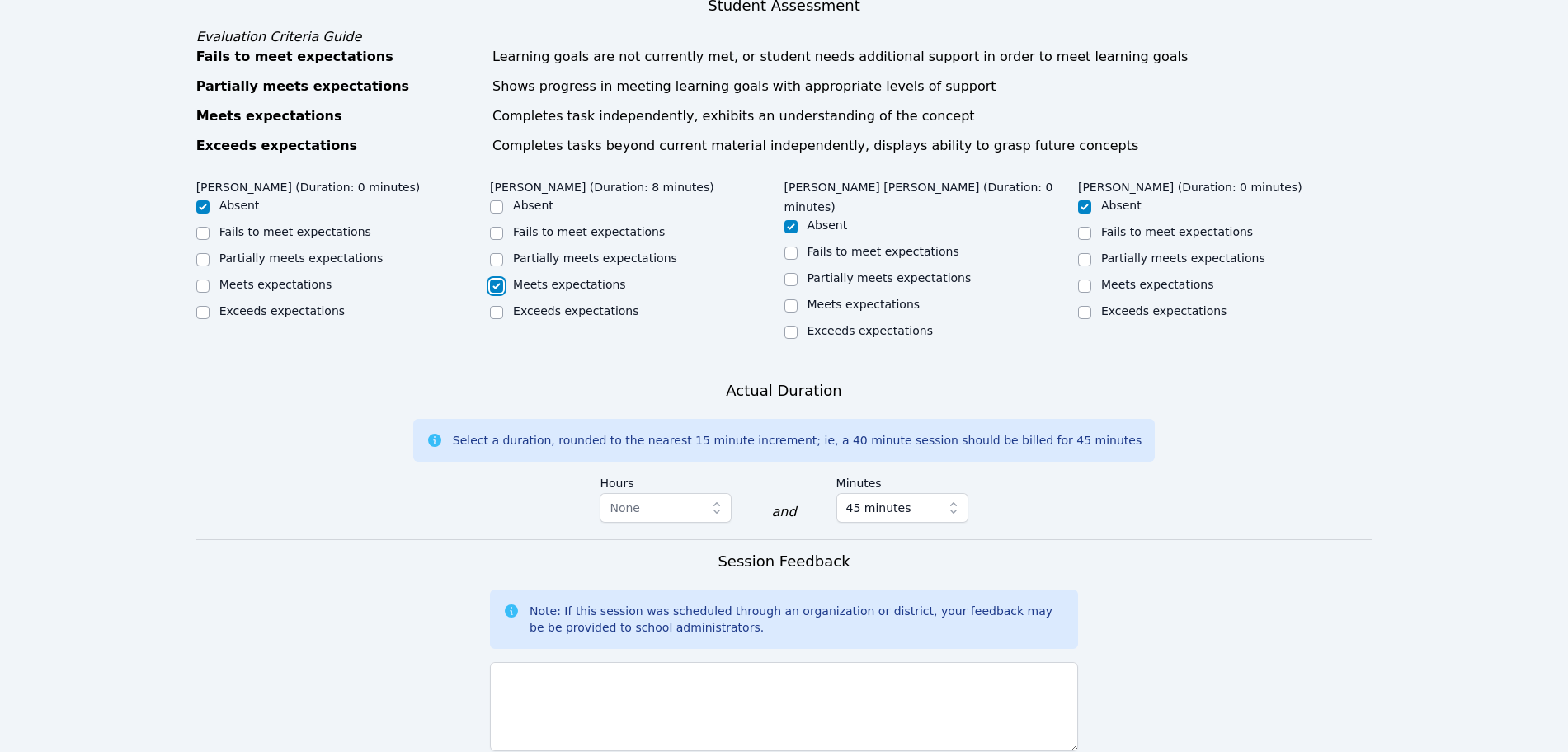
checkbox input "false"
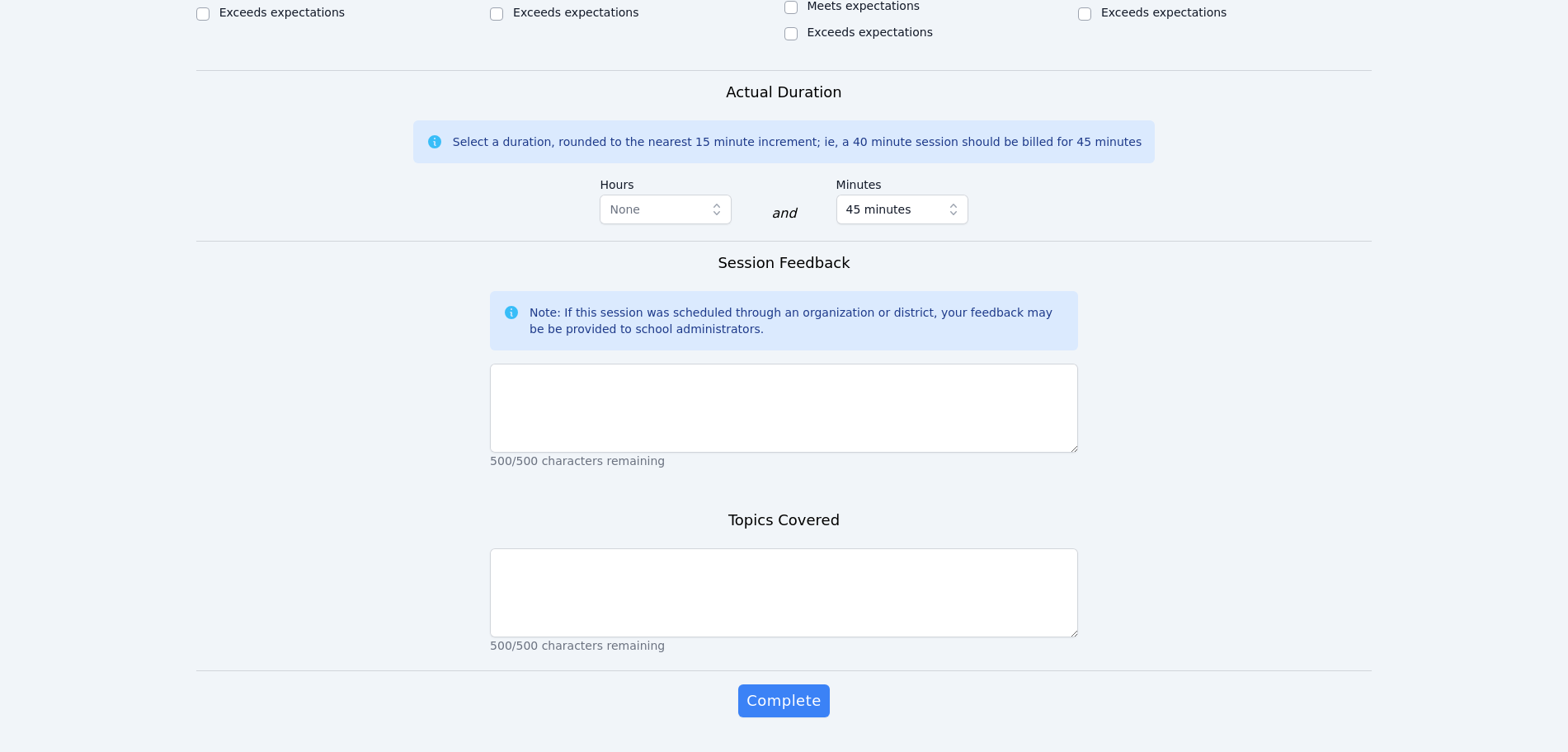
scroll to position [922, 0]
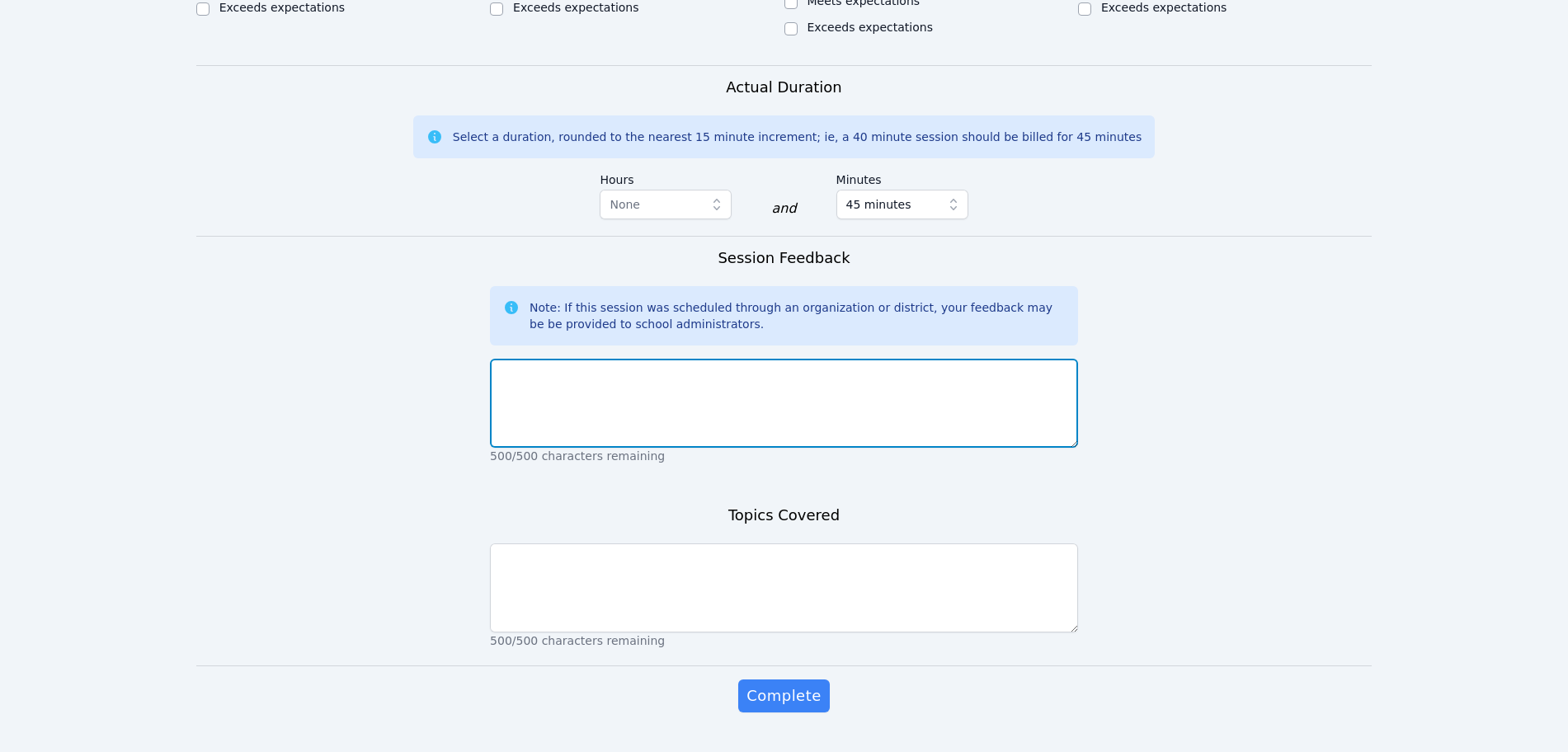
click at [589, 382] on textarea at bounding box center [784, 402] width 588 height 89
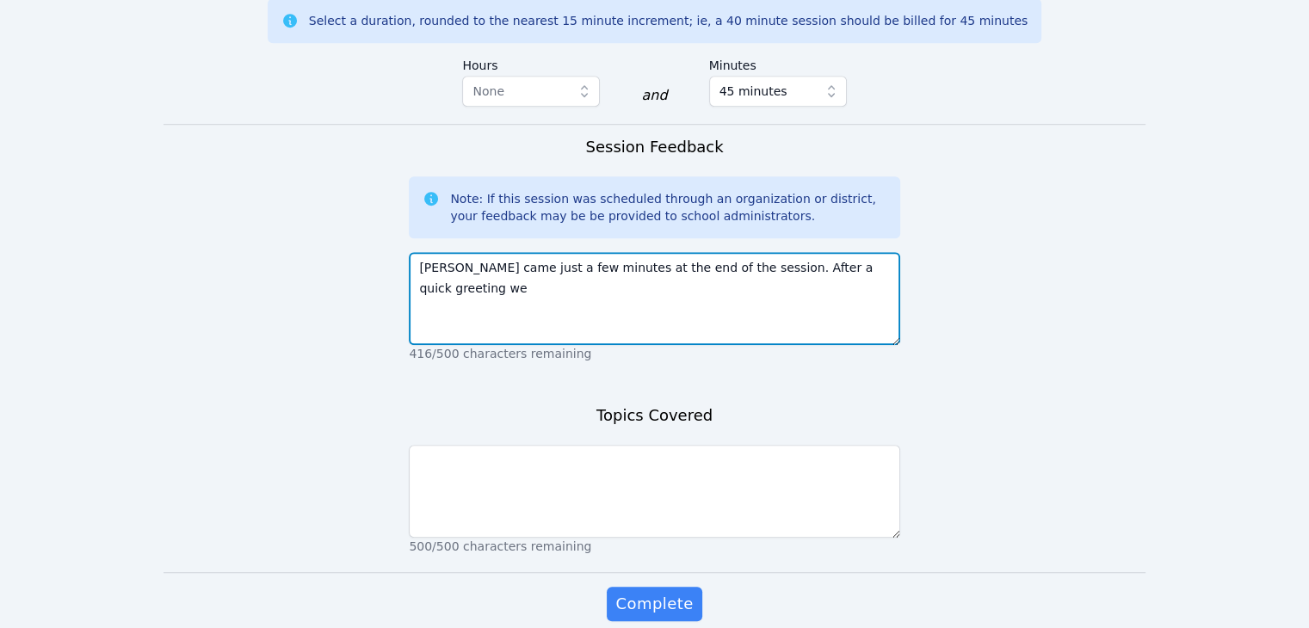
scroll to position [1134, 0]
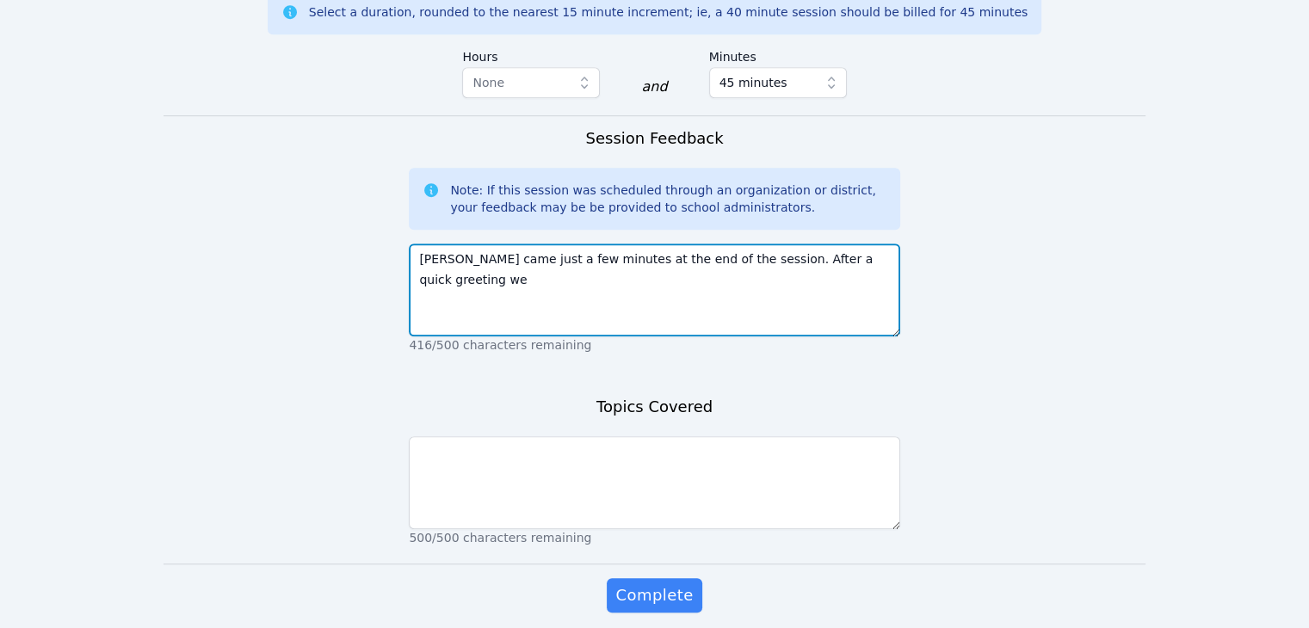
type textarea "Joseph came just a few minutes at the end of the session. After a quick greetin…"
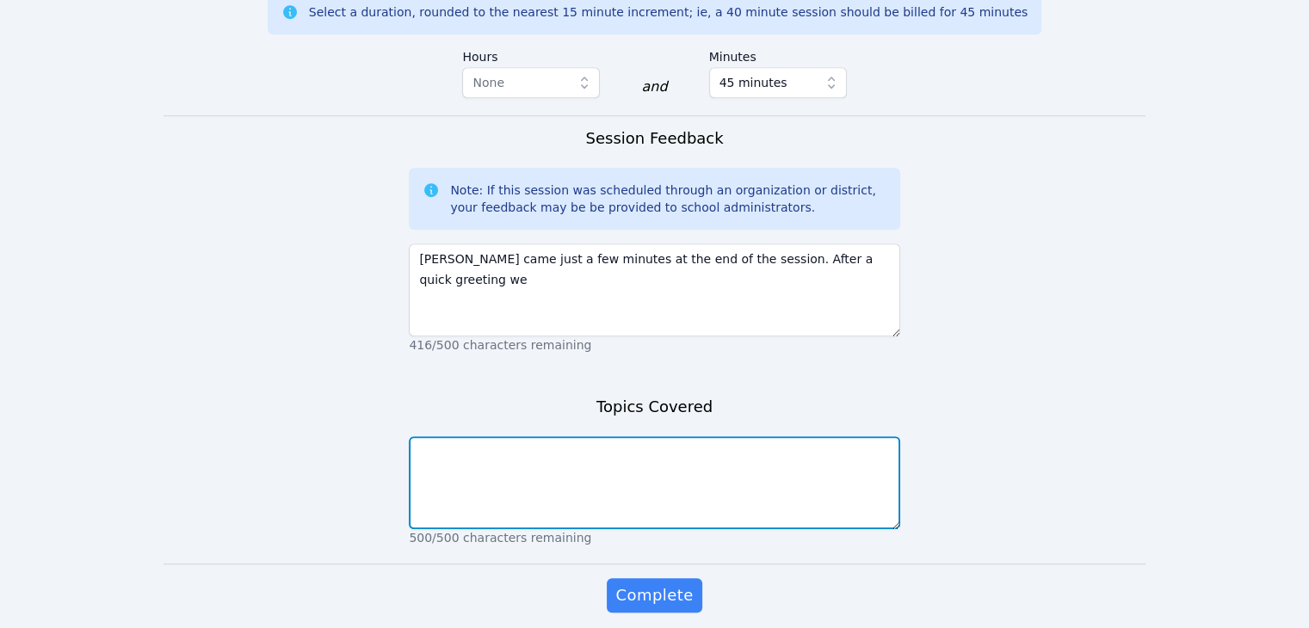
click at [733, 436] on textarea at bounding box center [654, 482] width 491 height 93
type textarea "G"
type textarea "Getting to know how to use the whiteboard"
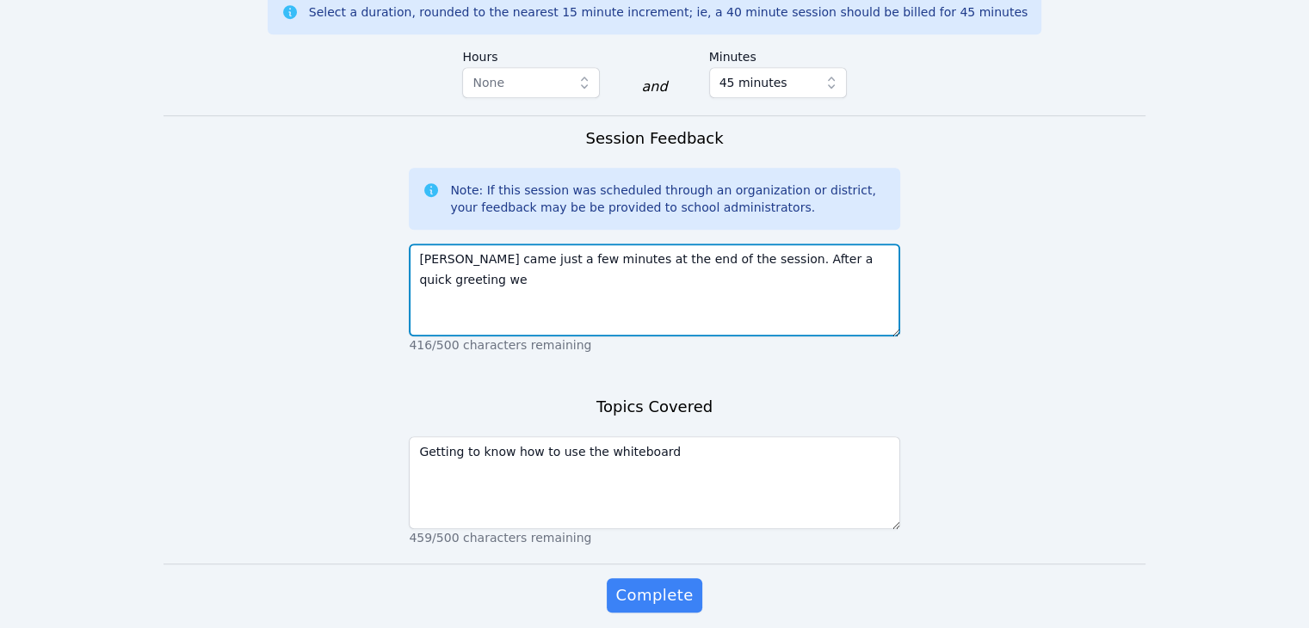
click at [866, 244] on textarea "Joseph came just a few minutes at the end of the session. After a quick greetin…" at bounding box center [654, 290] width 491 height 93
type textarea "Joseph came just a few minutes at the end of the session. After a quick greetin…"
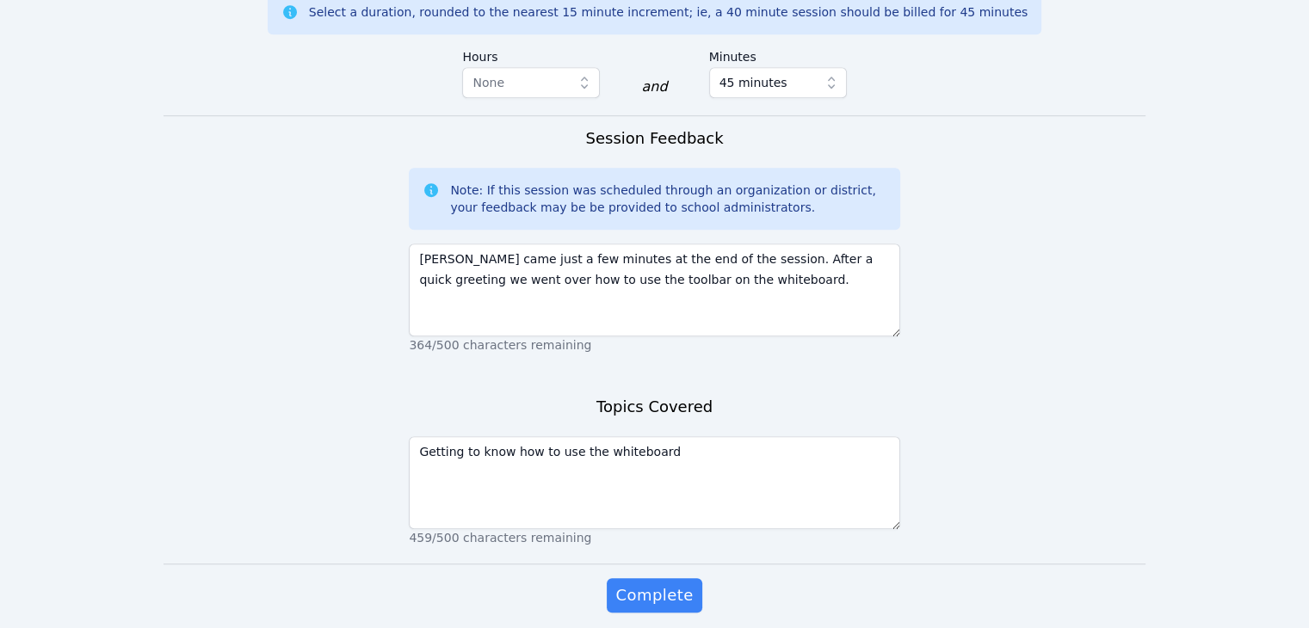
click at [651, 584] on span "Complete" at bounding box center [653, 596] width 77 height 24
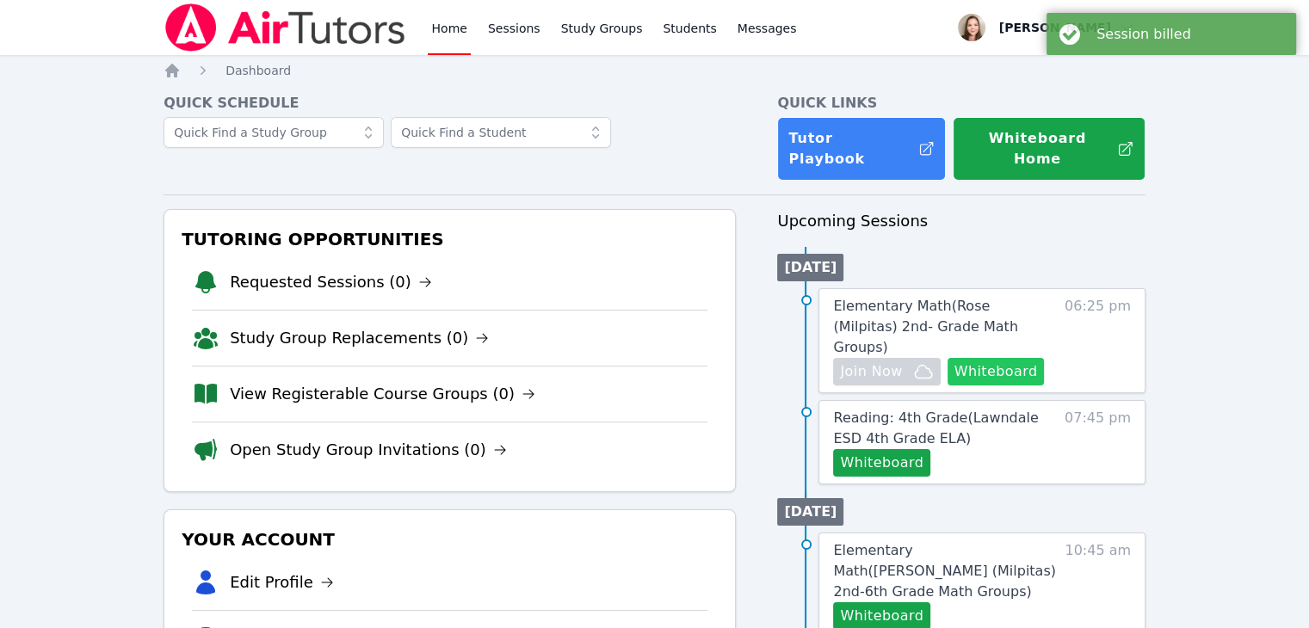
click at [972, 358] on button "Whiteboard" at bounding box center [996, 372] width 97 height 28
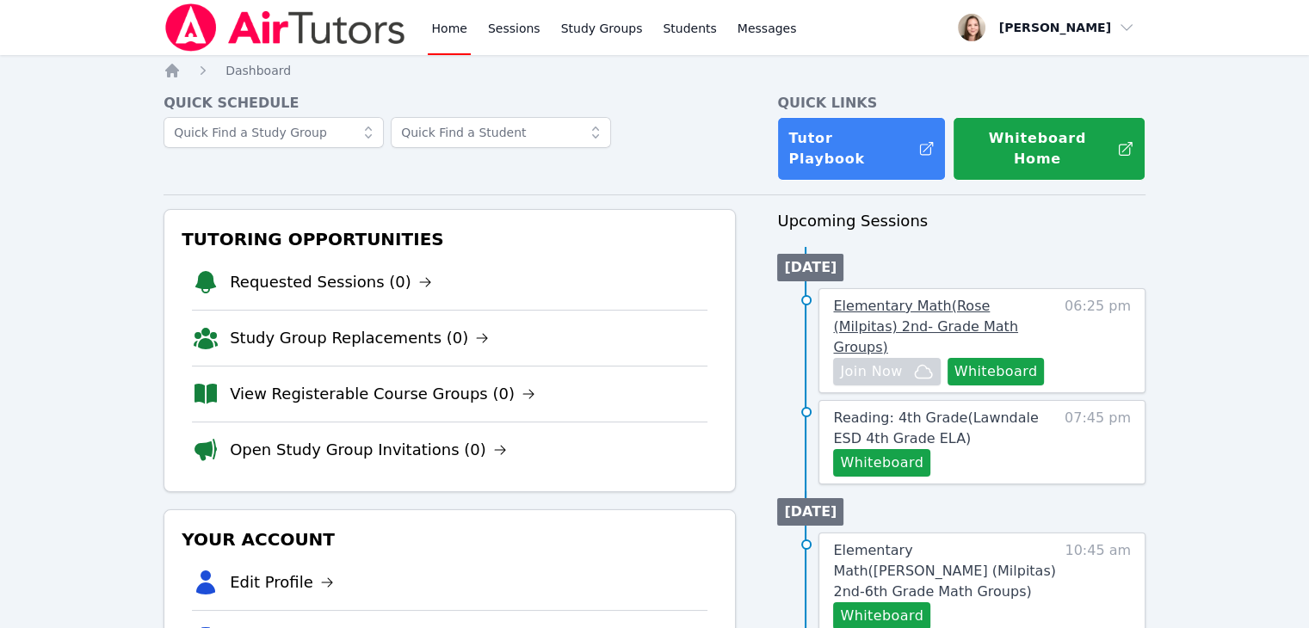
click at [943, 306] on span "Elementary Math ( Rose (Milpitas) 2nd- Grade Math Groups )" at bounding box center [925, 327] width 185 height 58
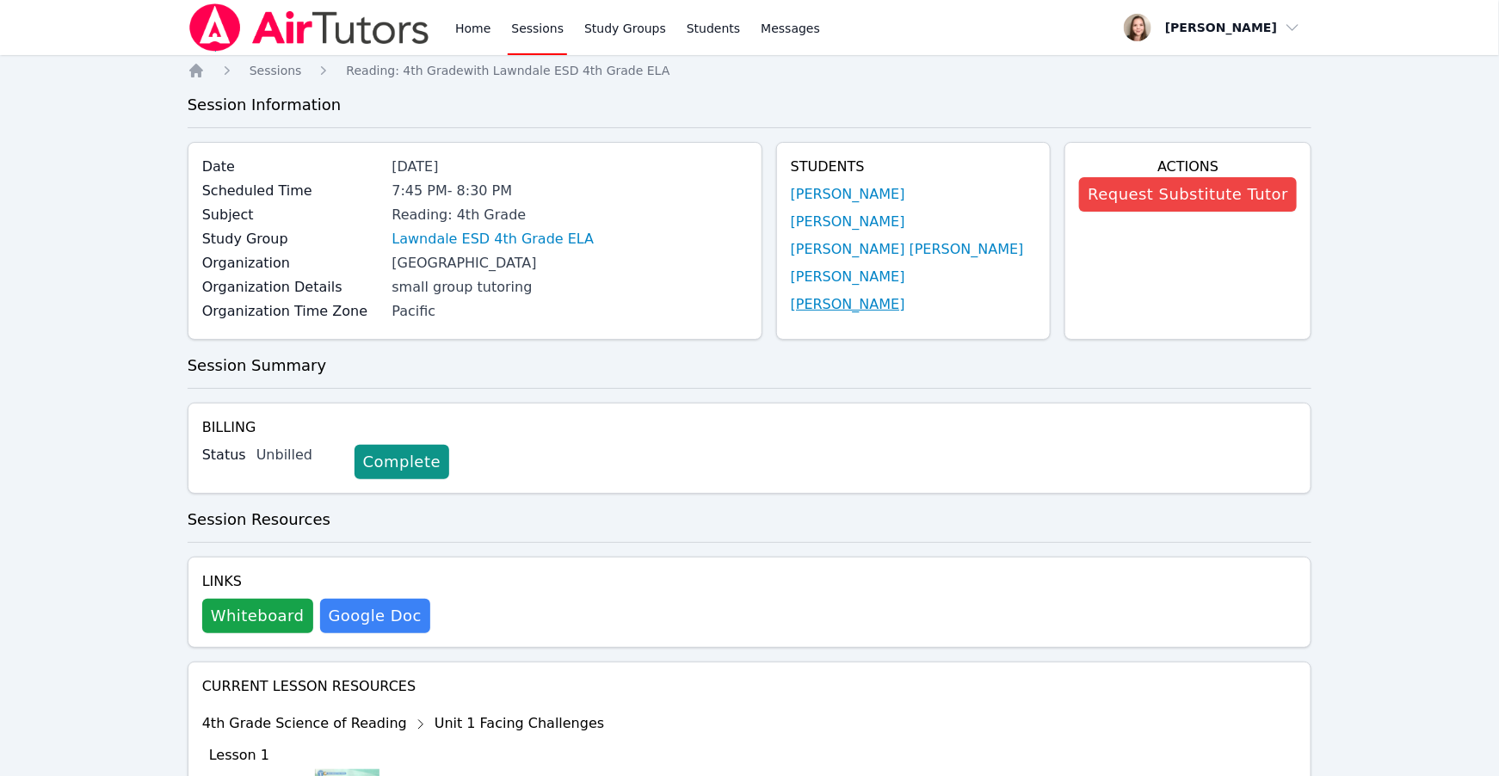
click at [846, 302] on link "Aaron Chen" at bounding box center [848, 304] width 114 height 21
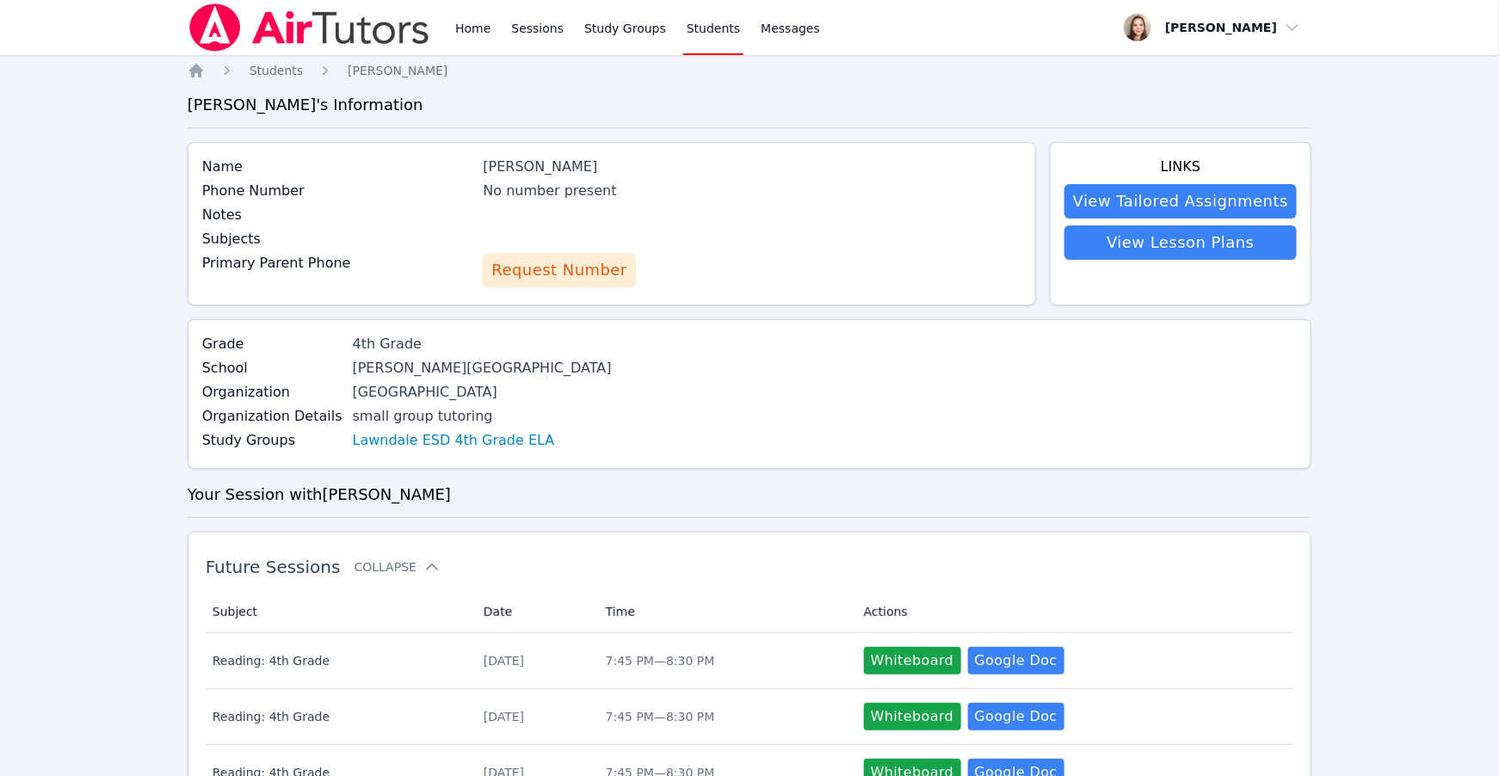
click at [588, 260] on span "Request Number" at bounding box center [558, 270] width 135 height 24
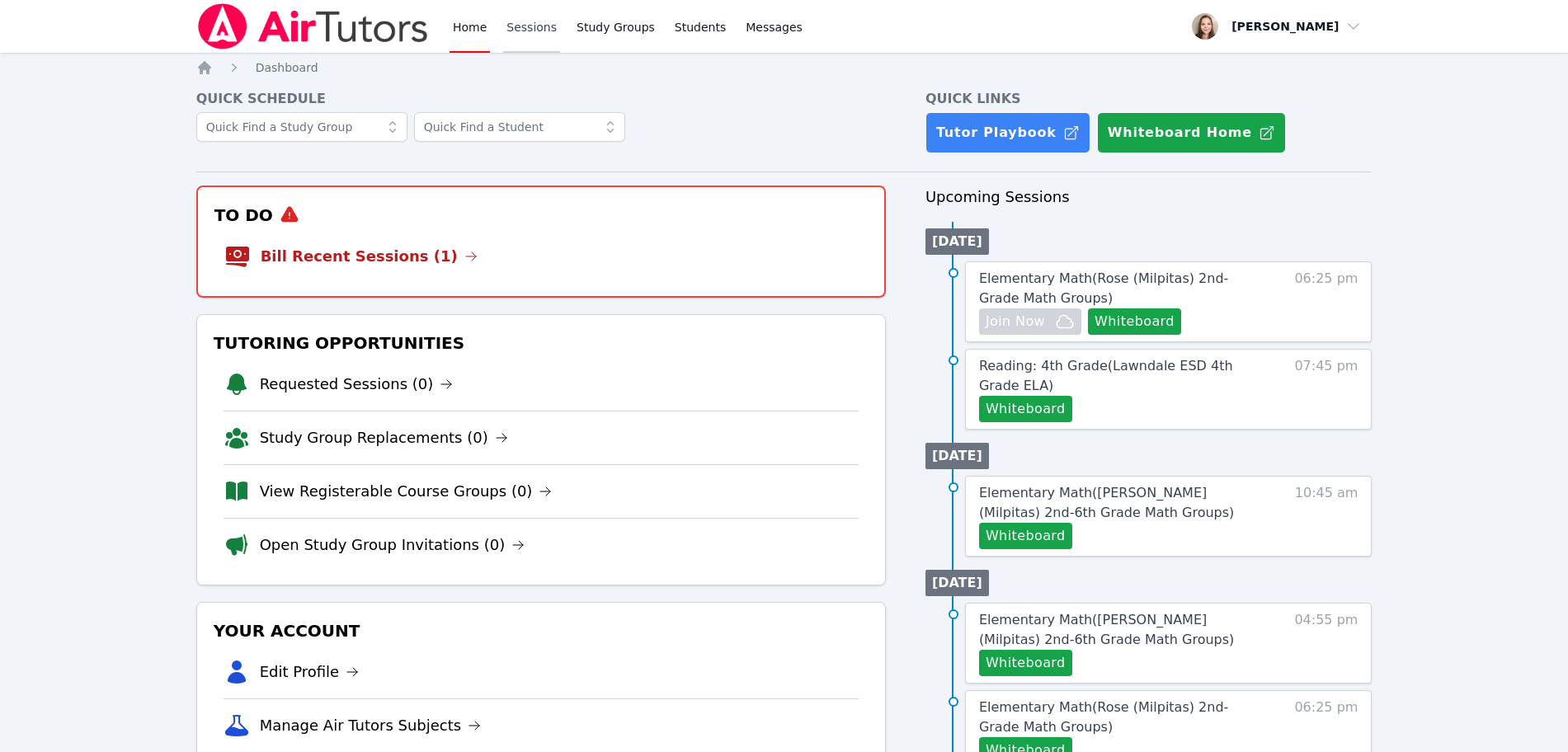
click at [546, 33] on link "Sessions" at bounding box center [531, 26] width 57 height 53
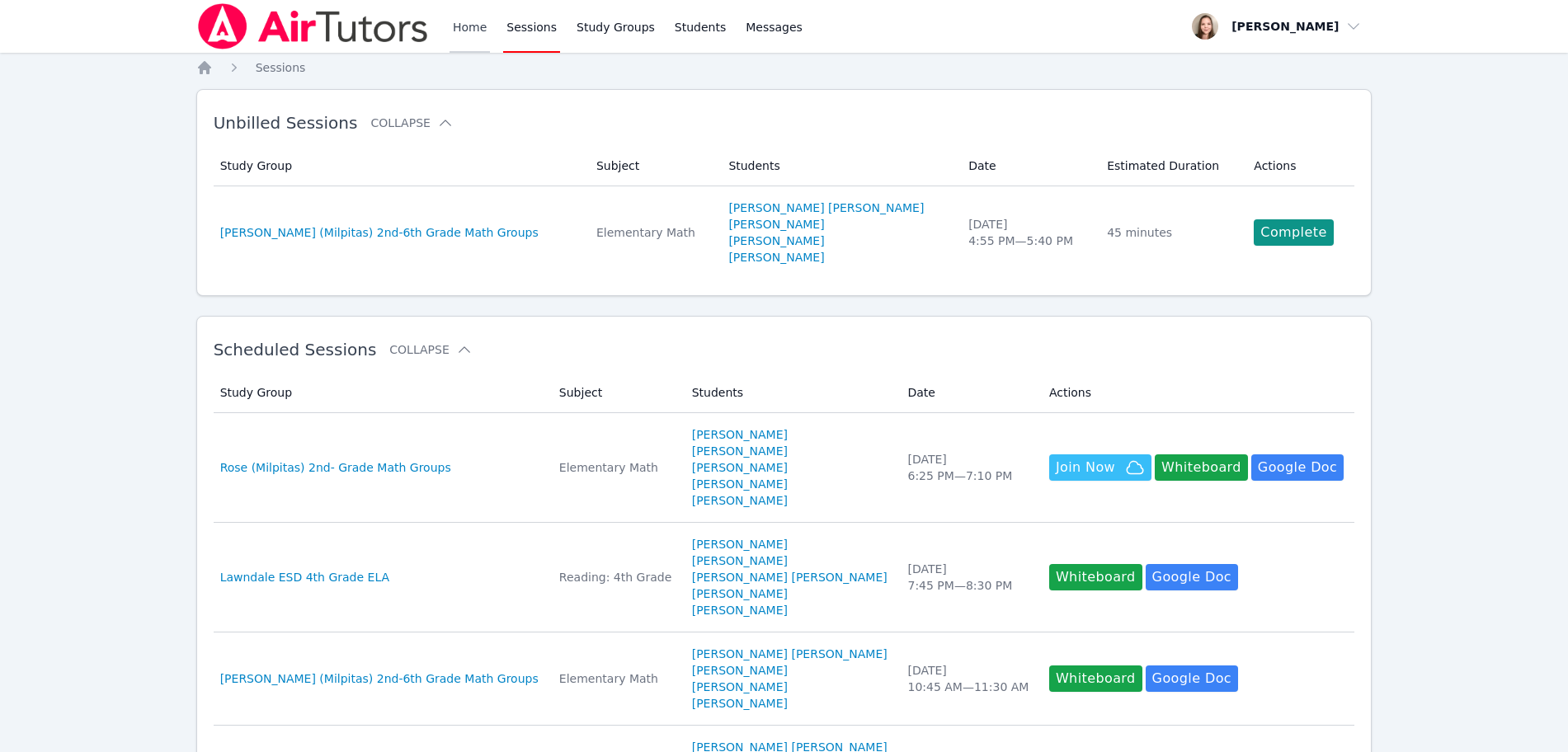
click at [478, 39] on link "Home" at bounding box center [470, 26] width 40 height 53
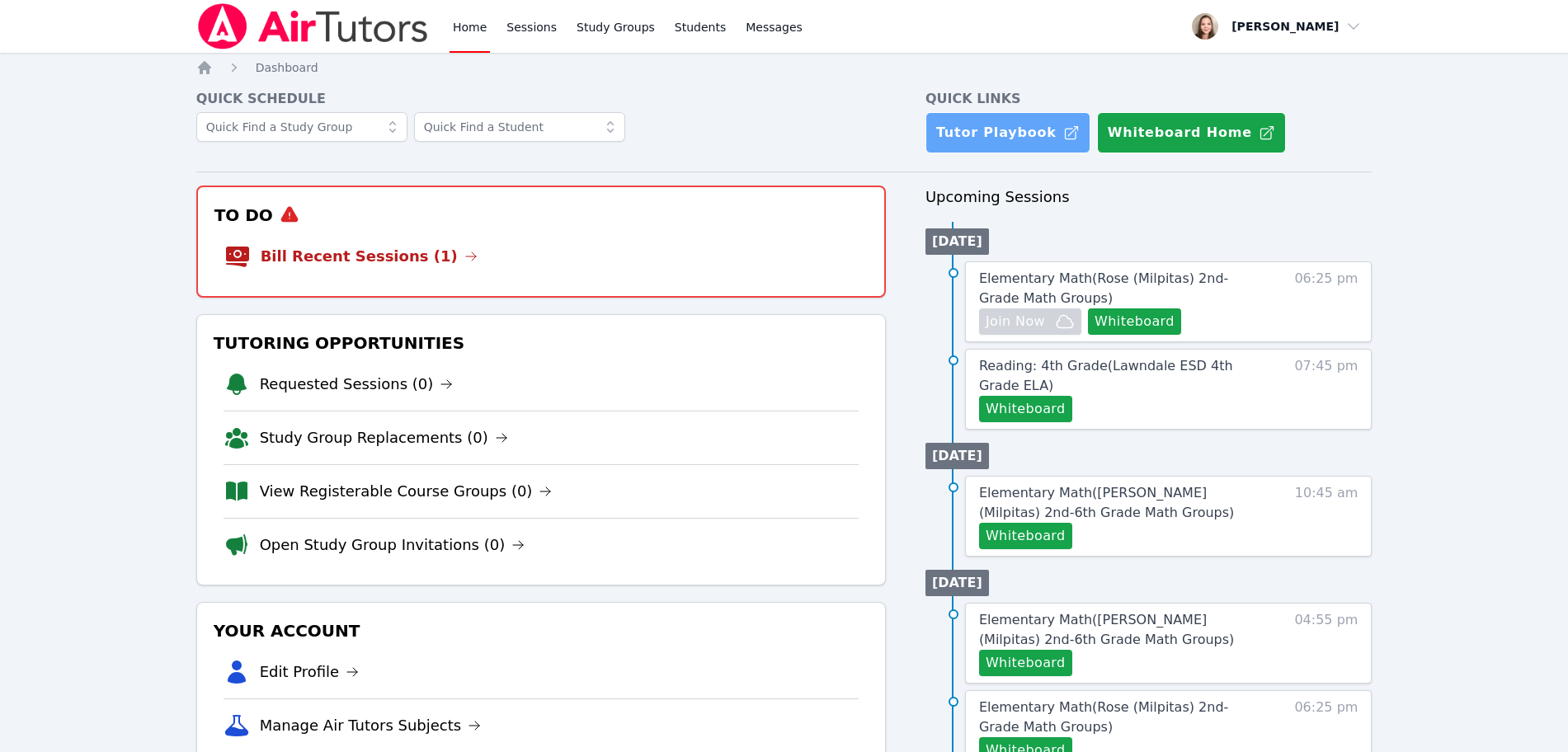
click at [981, 132] on link "Tutor Playbook" at bounding box center [1008, 132] width 165 height 41
click at [1158, 369] on span "Reading: 4th Grade ( Lawndale ESD 4th Grade ELA )" at bounding box center [1106, 376] width 254 height 35
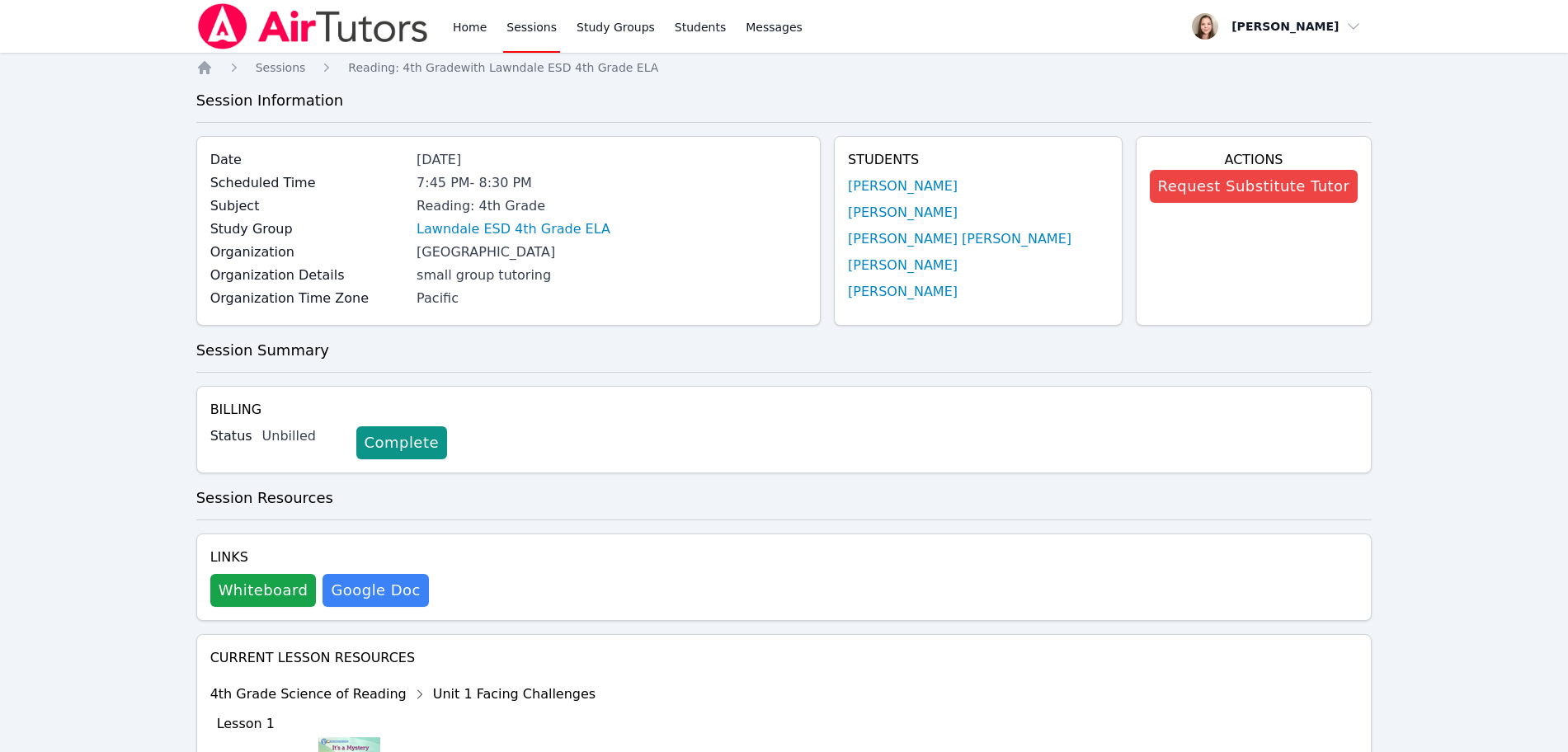
click at [844, 331] on div "Date [DATE] Scheduled Time 7:45 PM - 8:30 PM Subject Reading: 4th Grade Study G…" at bounding box center [784, 238] width 1176 height 203
